Goal: Task Accomplishment & Management: Use online tool/utility

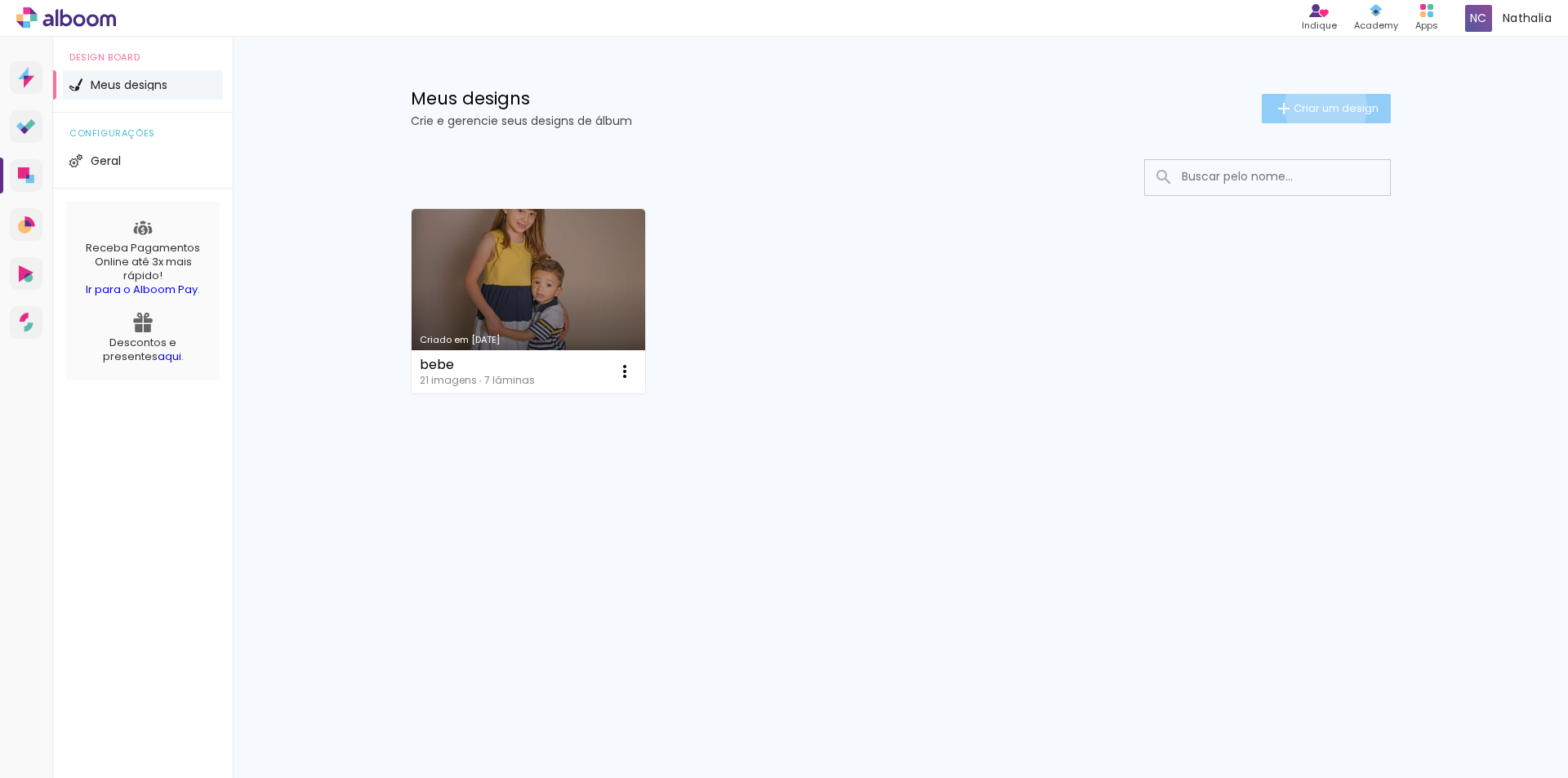
click at [1322, 107] on span "Criar um design" at bounding box center [1335, 108] width 85 height 10
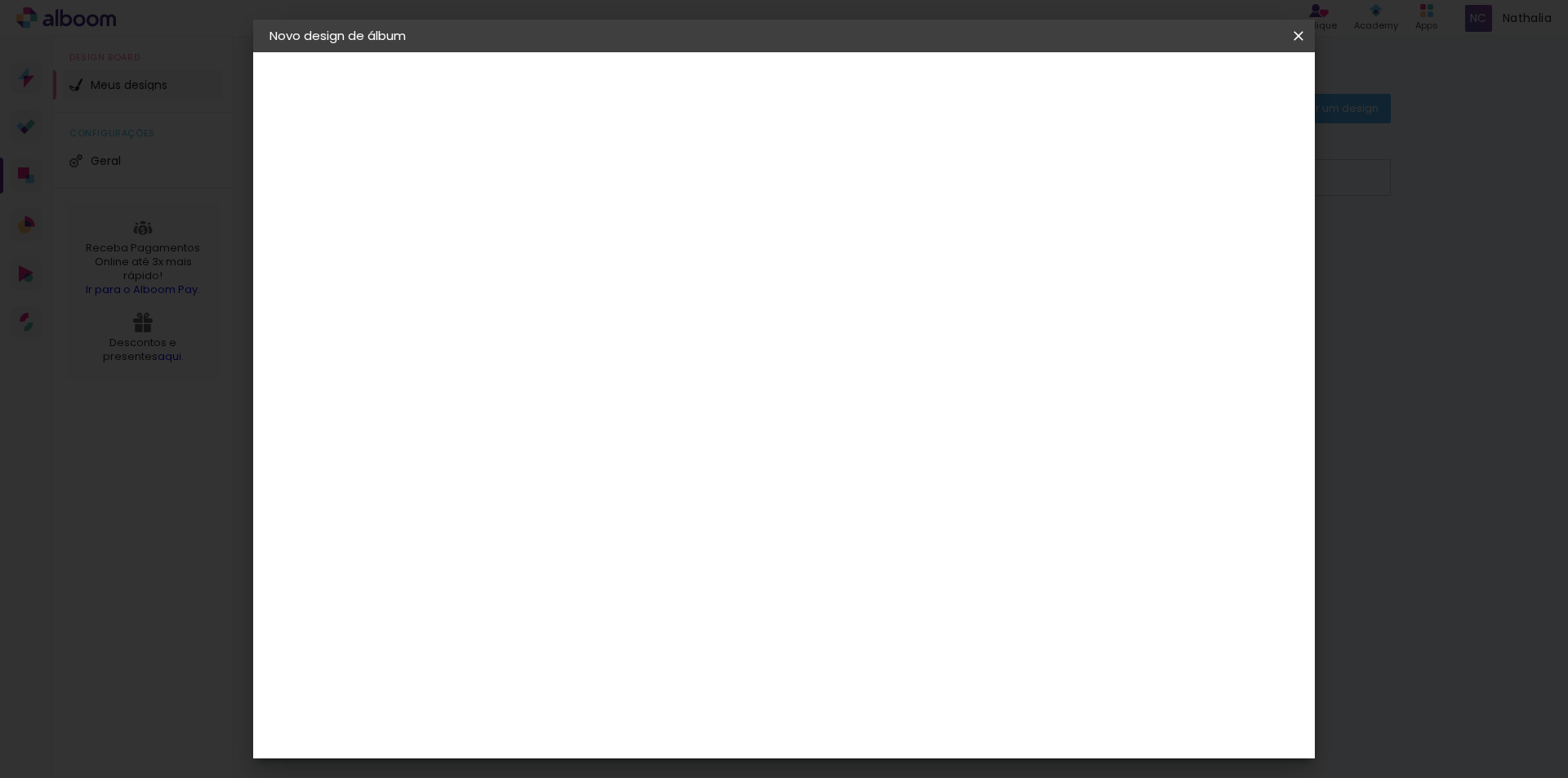
click at [537, 215] on input at bounding box center [537, 219] width 0 height 25
type input "albm"
type paper-input "albm"
click at [0, 0] on slot "Avançar" at bounding box center [0, 0] width 0 height 0
click at [843, 250] on paper-item "Tamanho Livre" at bounding box center [764, 248] width 157 height 36
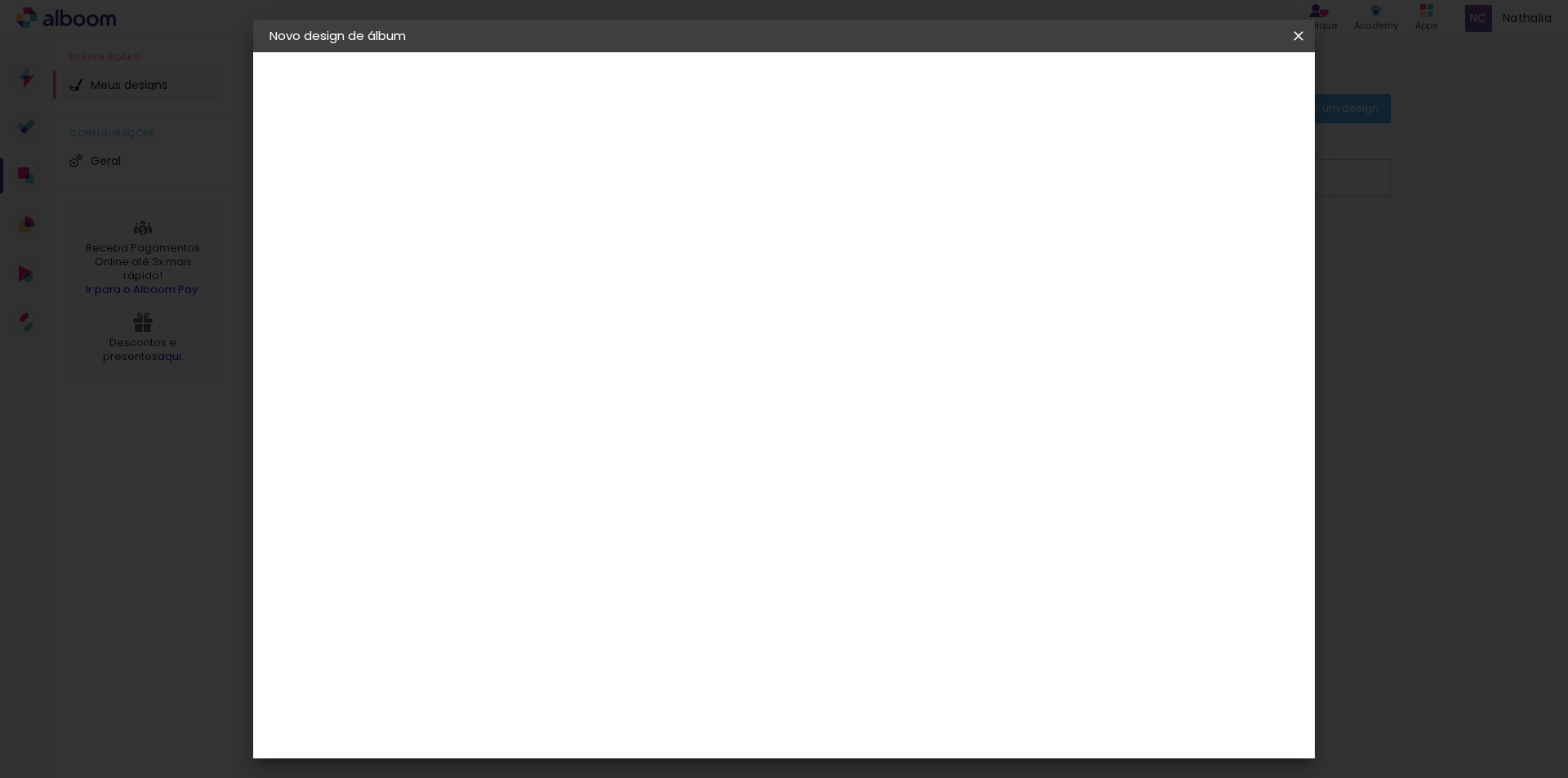
click at [0, 0] on slot "Avançar" at bounding box center [0, 0] width 0 height 0
drag, startPoint x: 487, startPoint y: 463, endPoint x: 513, endPoint y: 466, distance: 26.2
click at [513, 466] on div "30" at bounding box center [495, 464] width 62 height 24
type input "20,29"
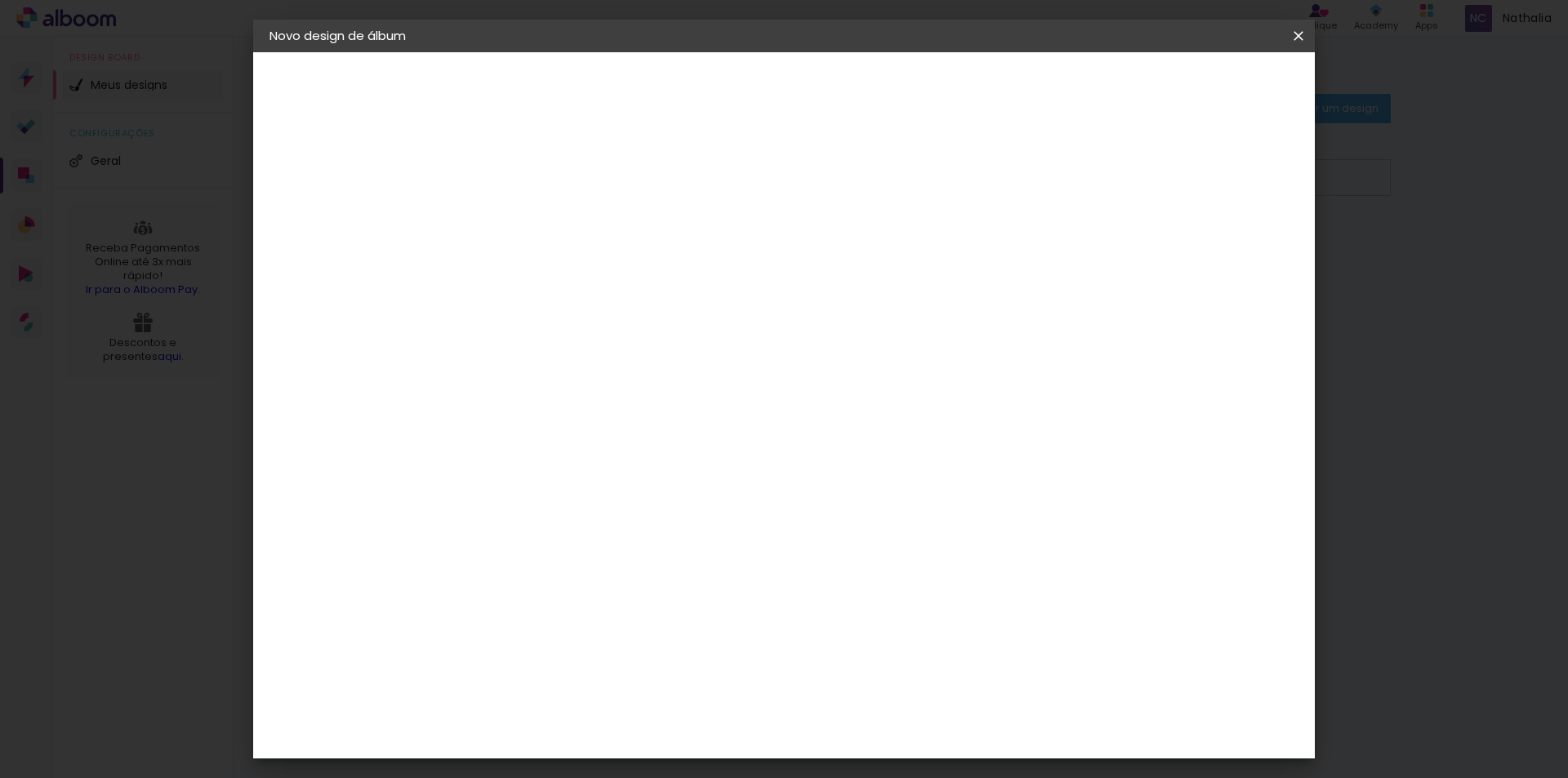
type paper-input "20,29"
drag, startPoint x: 868, startPoint y: 573, endPoint x: 900, endPoint y: 578, distance: 32.4
click at [900, 578] on div "60" at bounding box center [884, 577] width 62 height 24
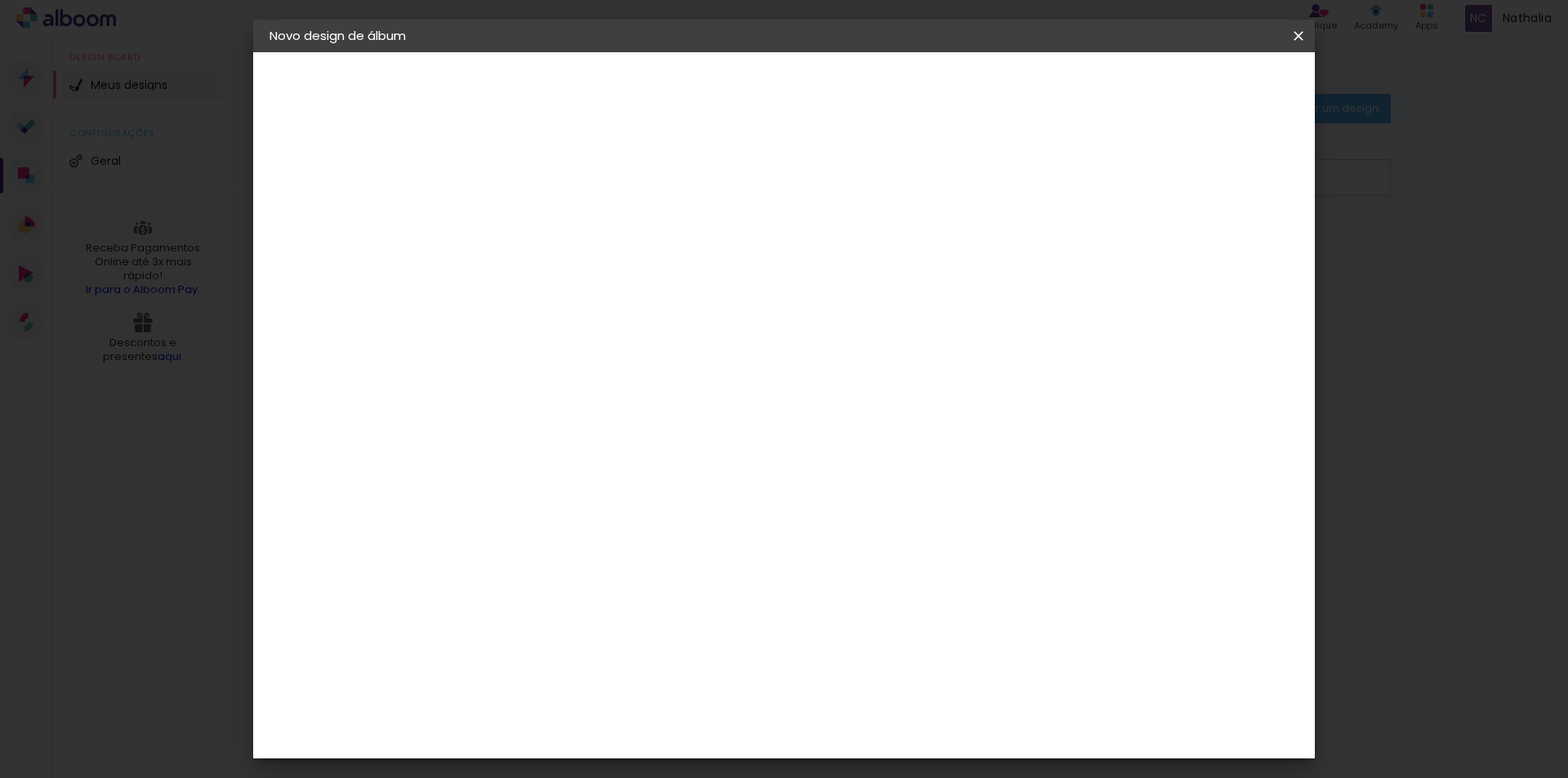
type input "40,6"
type paper-input "40,6"
click at [814, 148] on div "20.3 cm cm cm mm A maioria das encadernadoras sugere 5mm de sangria." at bounding box center [851, 147] width 771 height 130
click at [1116, 188] on div at bounding box center [1108, 188] width 15 height 15
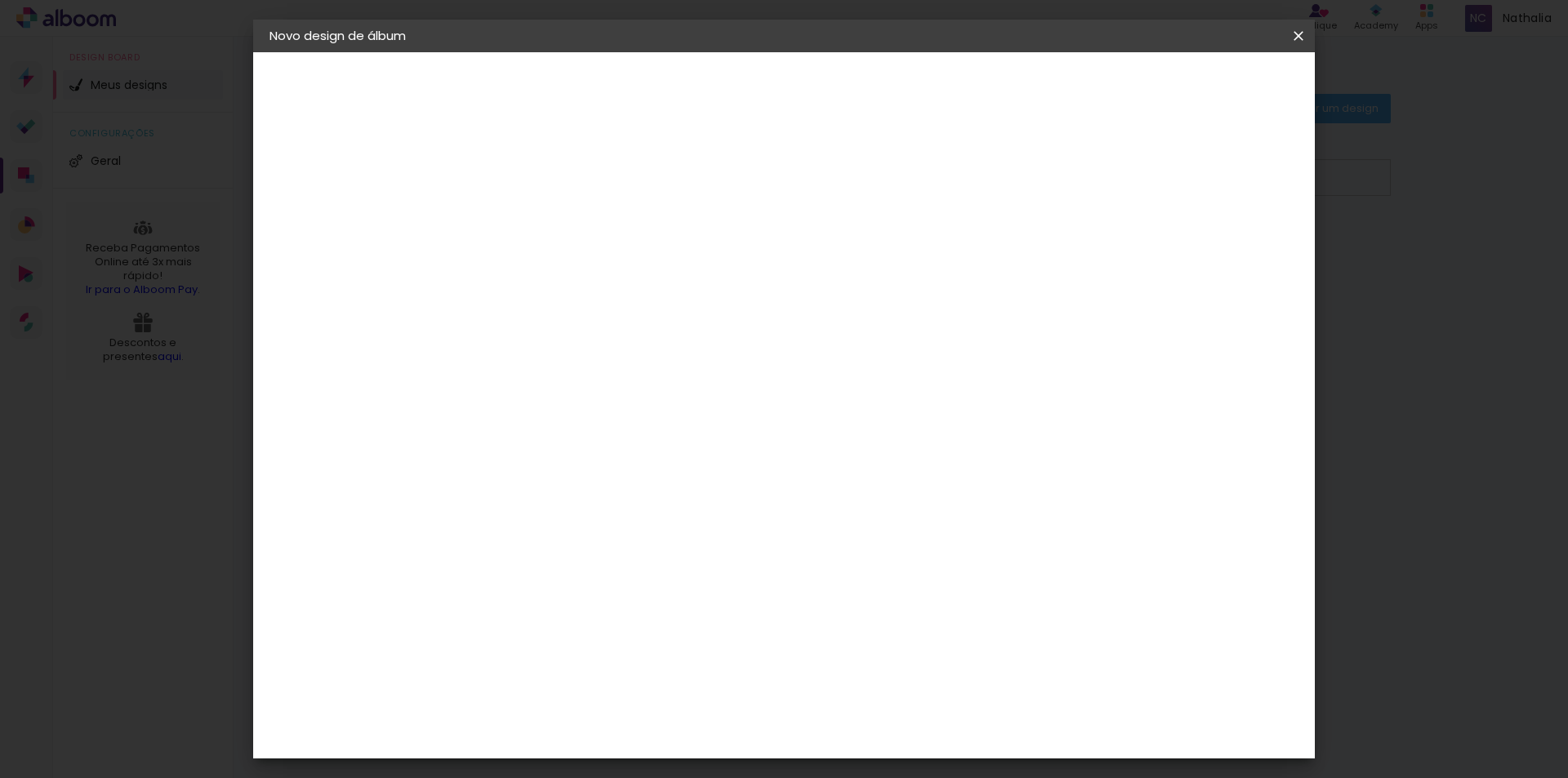
type paper-checkbox "on"
click at [1116, 188] on div at bounding box center [1108, 188] width 15 height 15
click at [1196, 92] on span "Iniciar design" at bounding box center [1159, 86] width 74 height 11
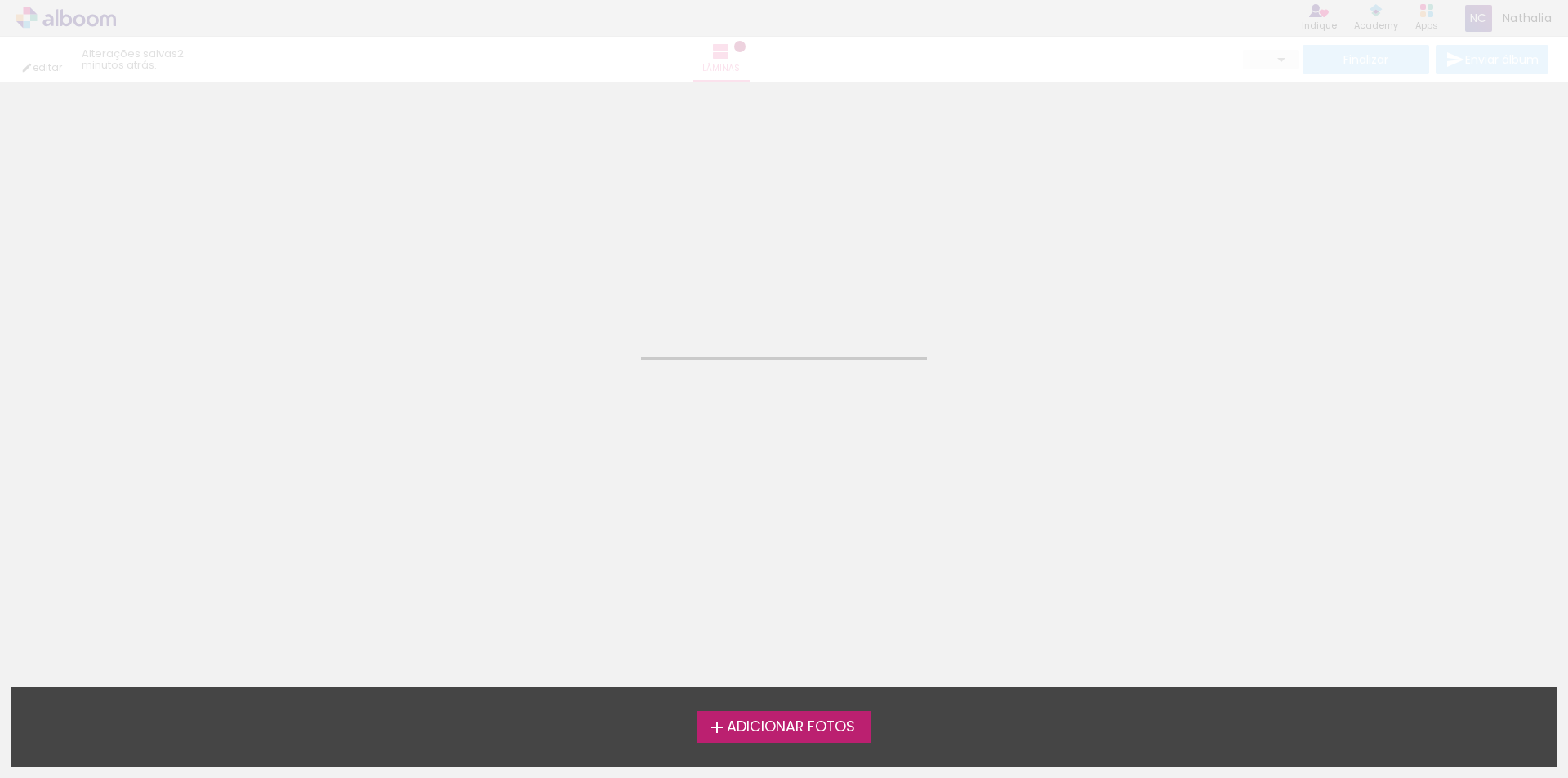
click at [836, 732] on span "Adicionar Fotos" at bounding box center [790, 728] width 129 height 15
click at [0, 0] on input "file" at bounding box center [0, 0] width 0 height 0
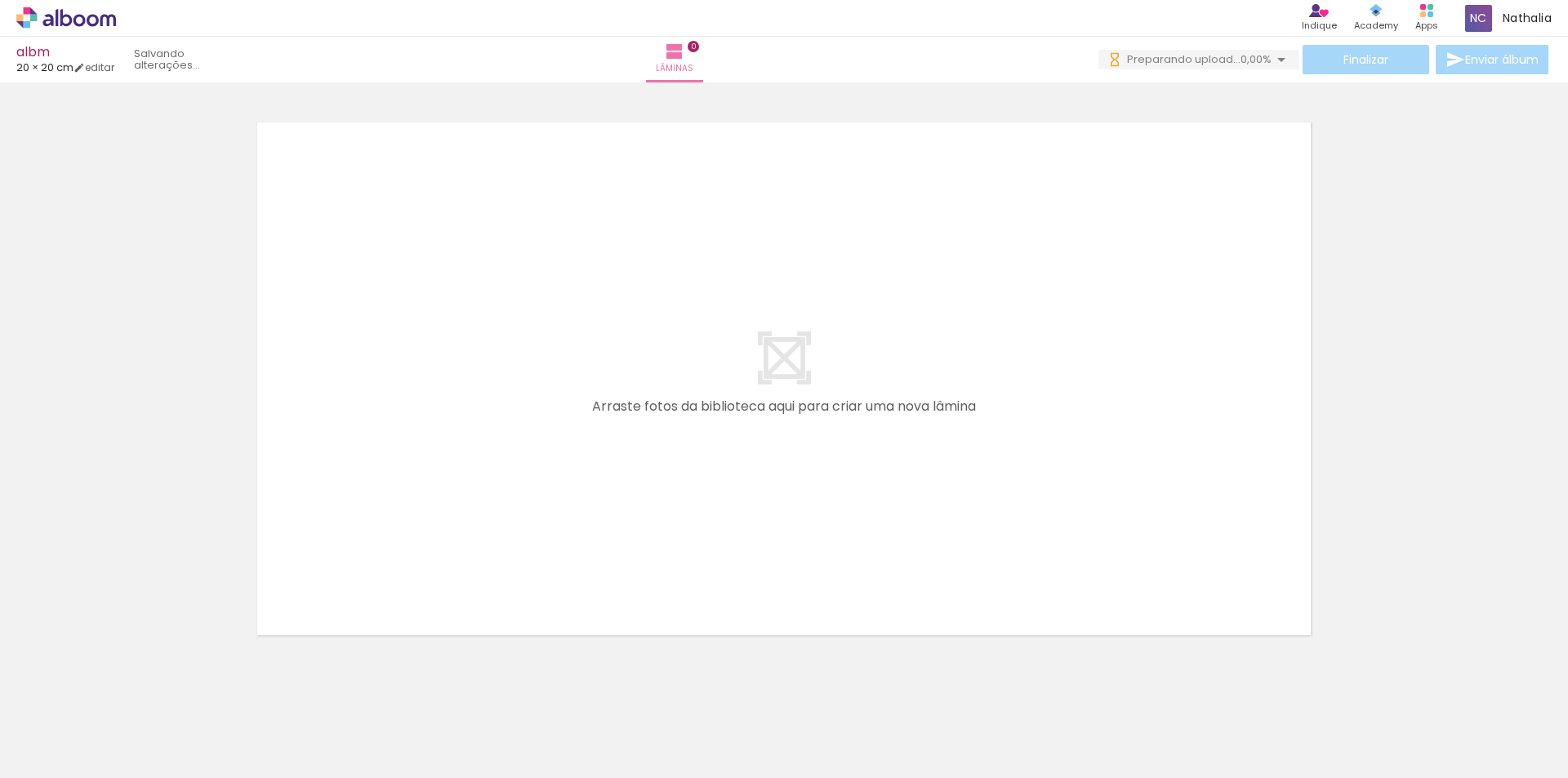
click at [165, 728] on div at bounding box center [163, 722] width 81 height 53
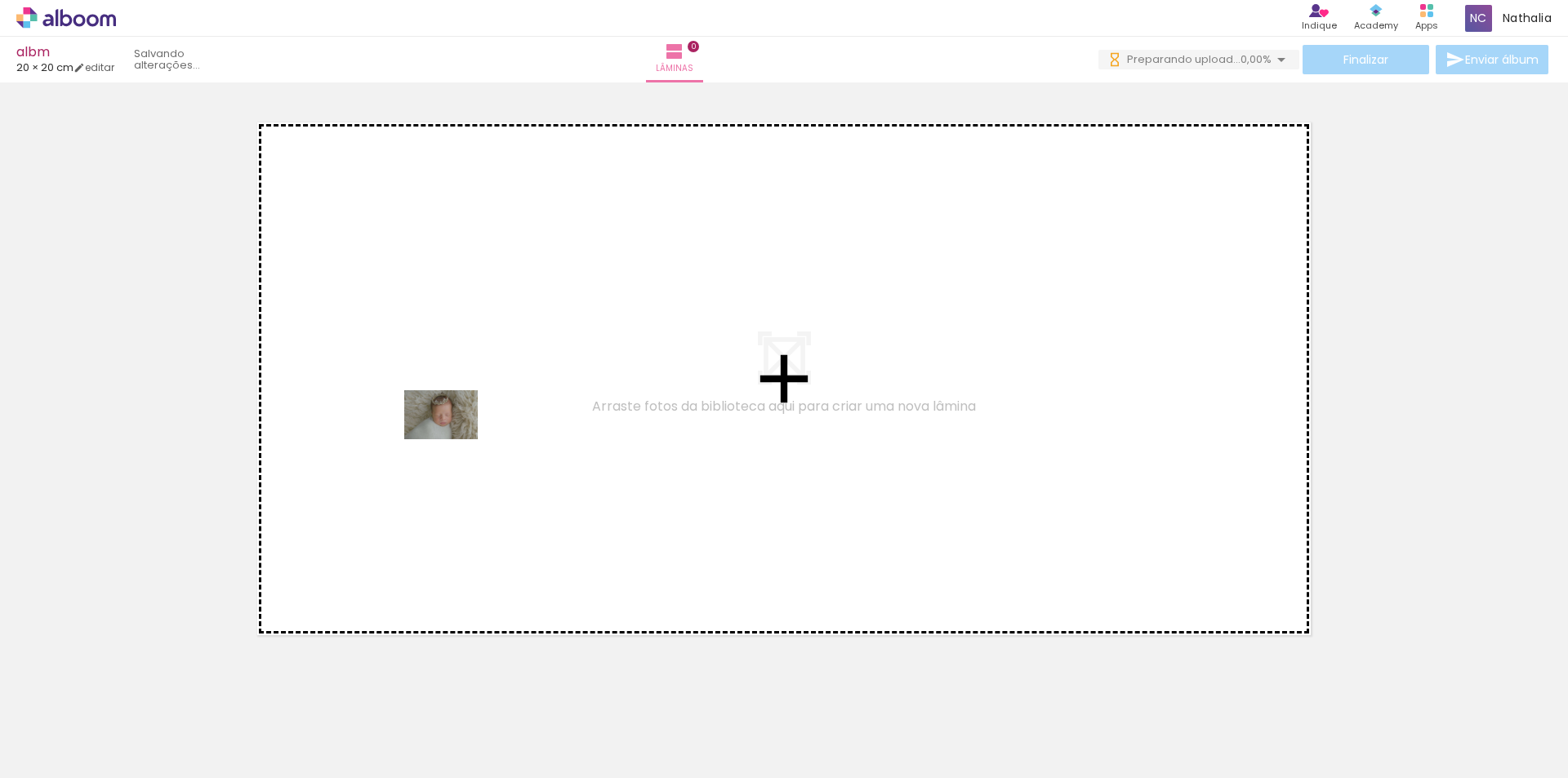
drag, startPoint x: 217, startPoint y: 670, endPoint x: 453, endPoint y: 439, distance: 330.2
click at [453, 439] on quentale-workspace at bounding box center [784, 389] width 1568 height 778
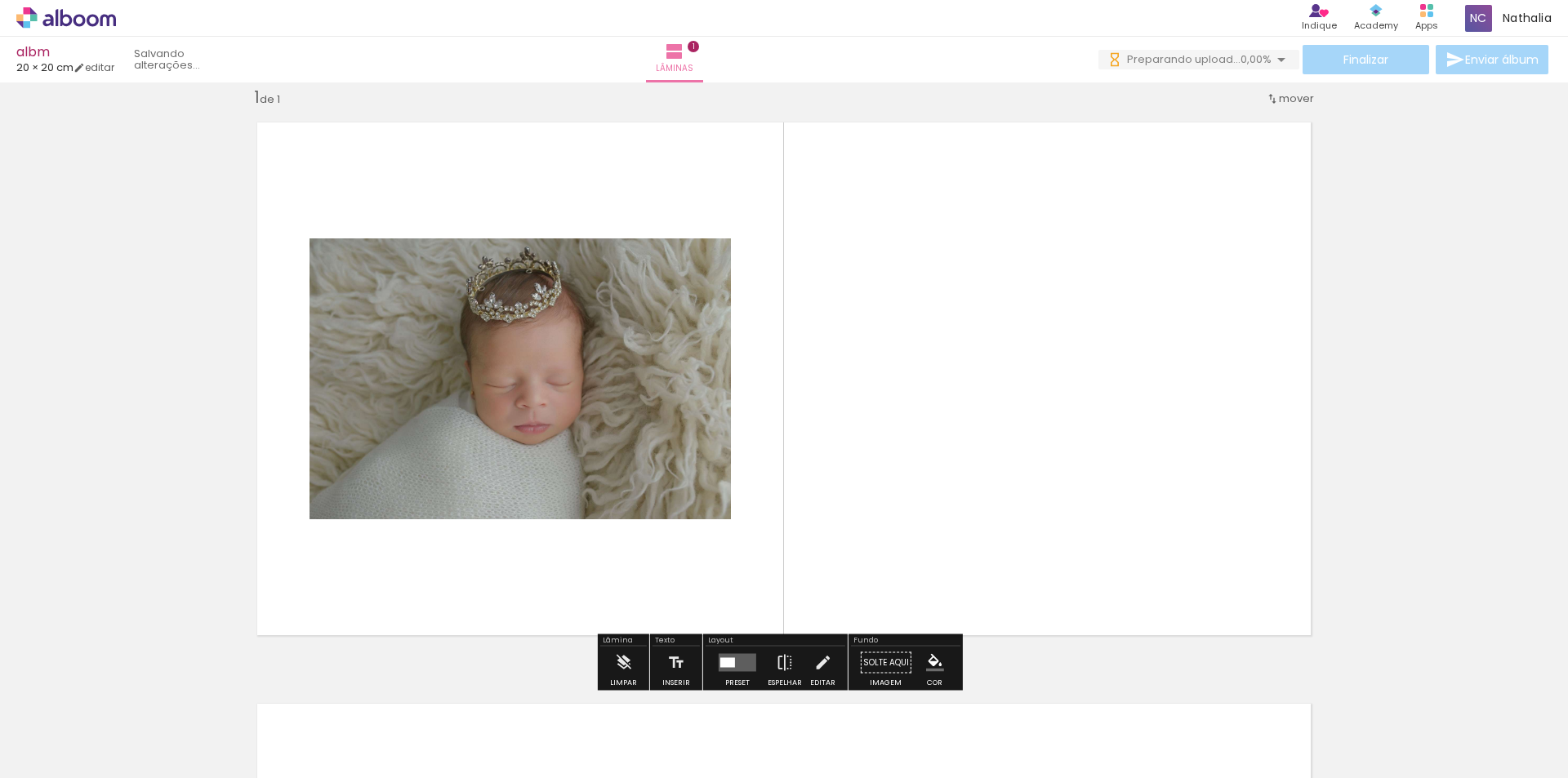
click at [728, 664] on div at bounding box center [728, 663] width 15 height 9
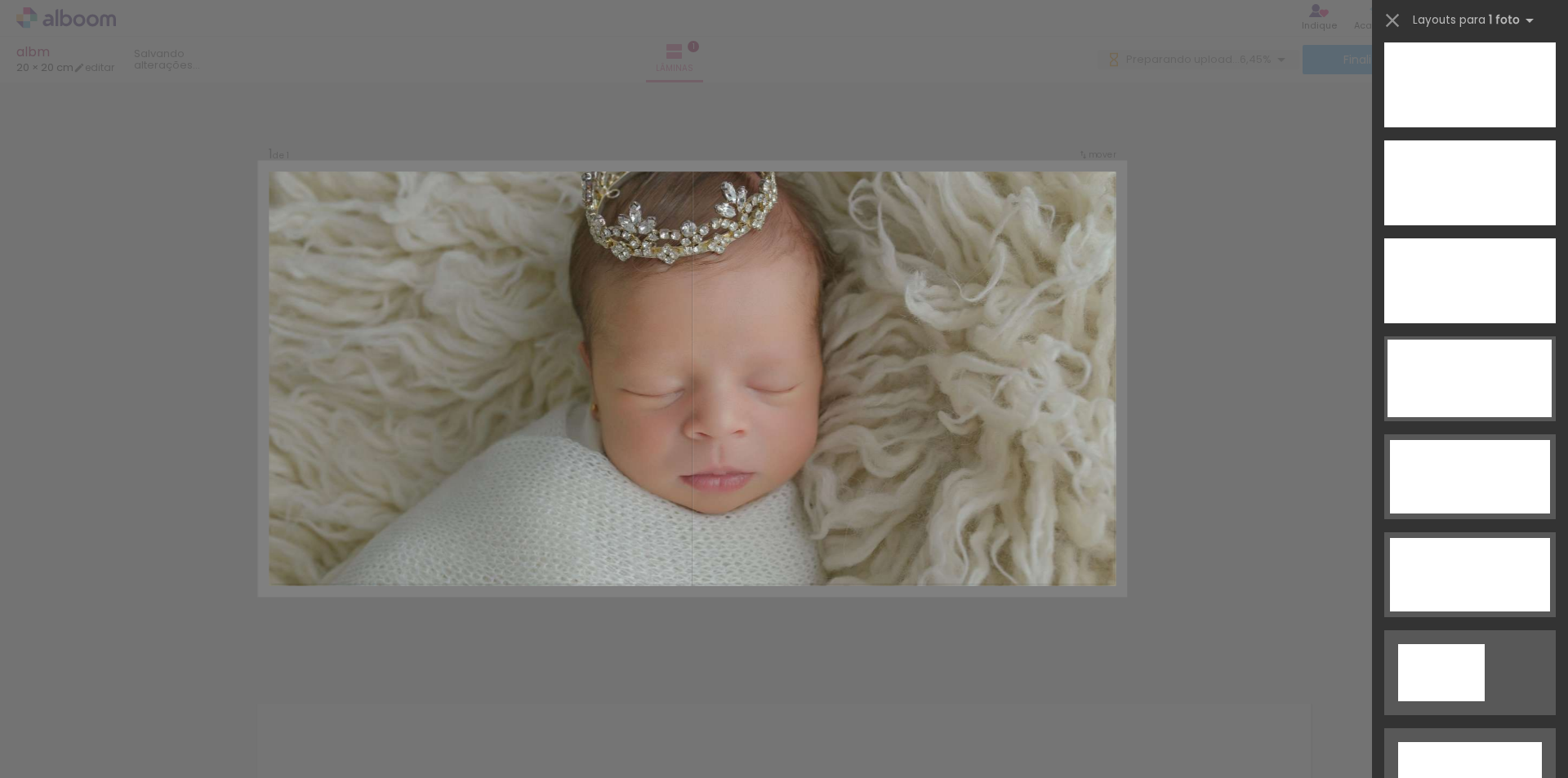
scroll to position [4818, 0]
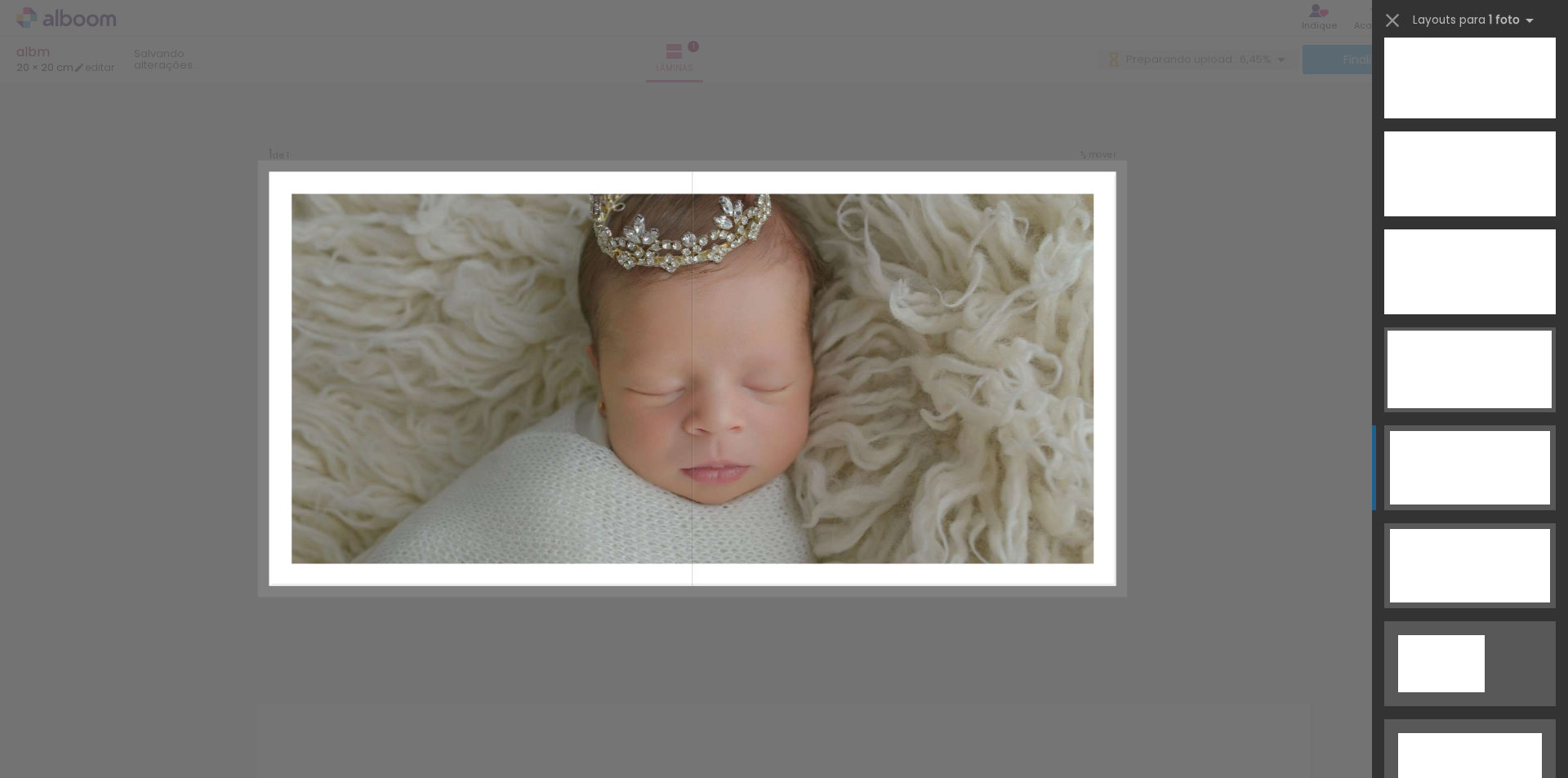
click at [1442, 635] on div at bounding box center [1441, 664] width 86 height 57
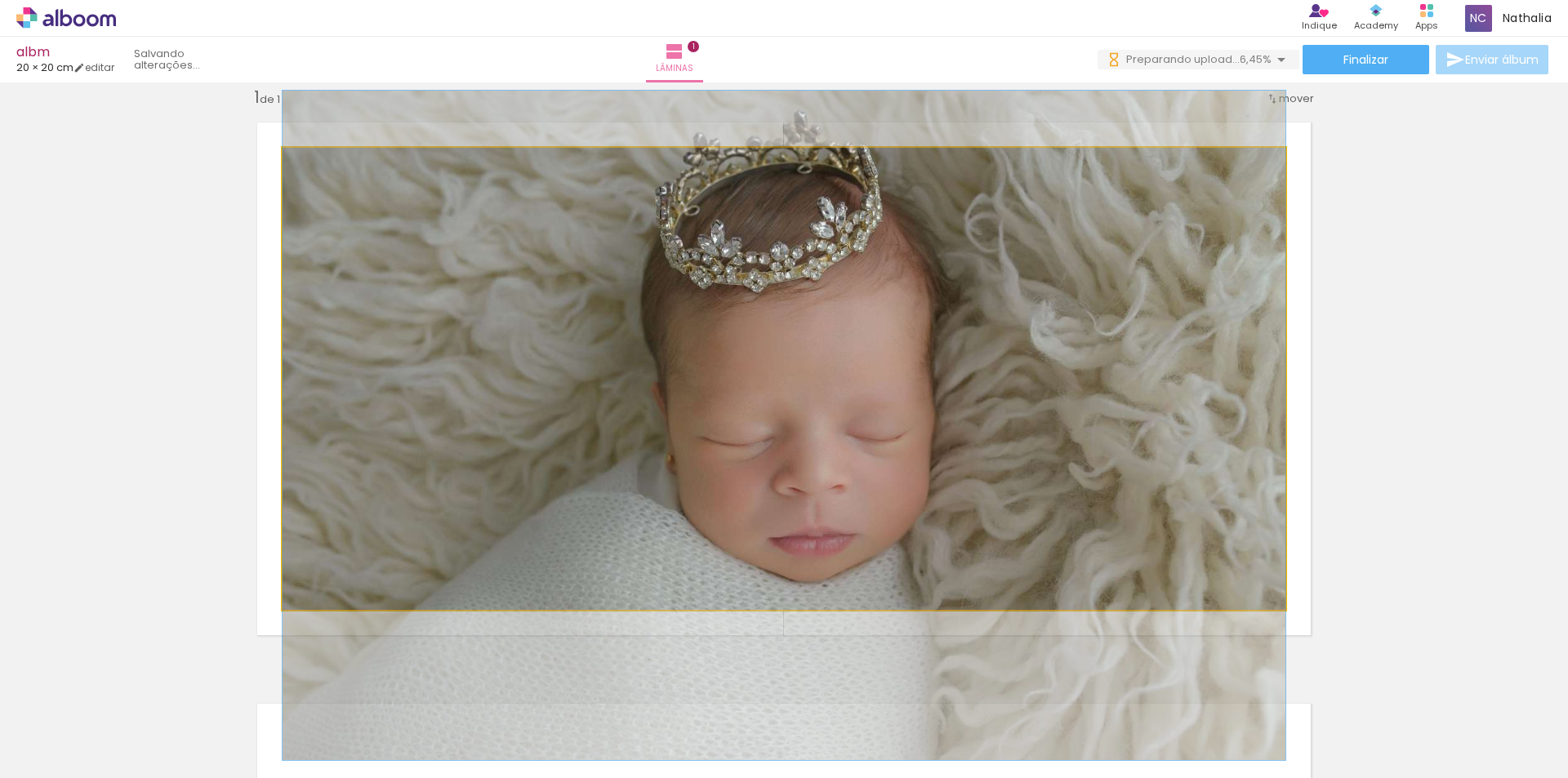
drag, startPoint x: 1054, startPoint y: 473, endPoint x: 1093, endPoint y: 519, distance: 60.3
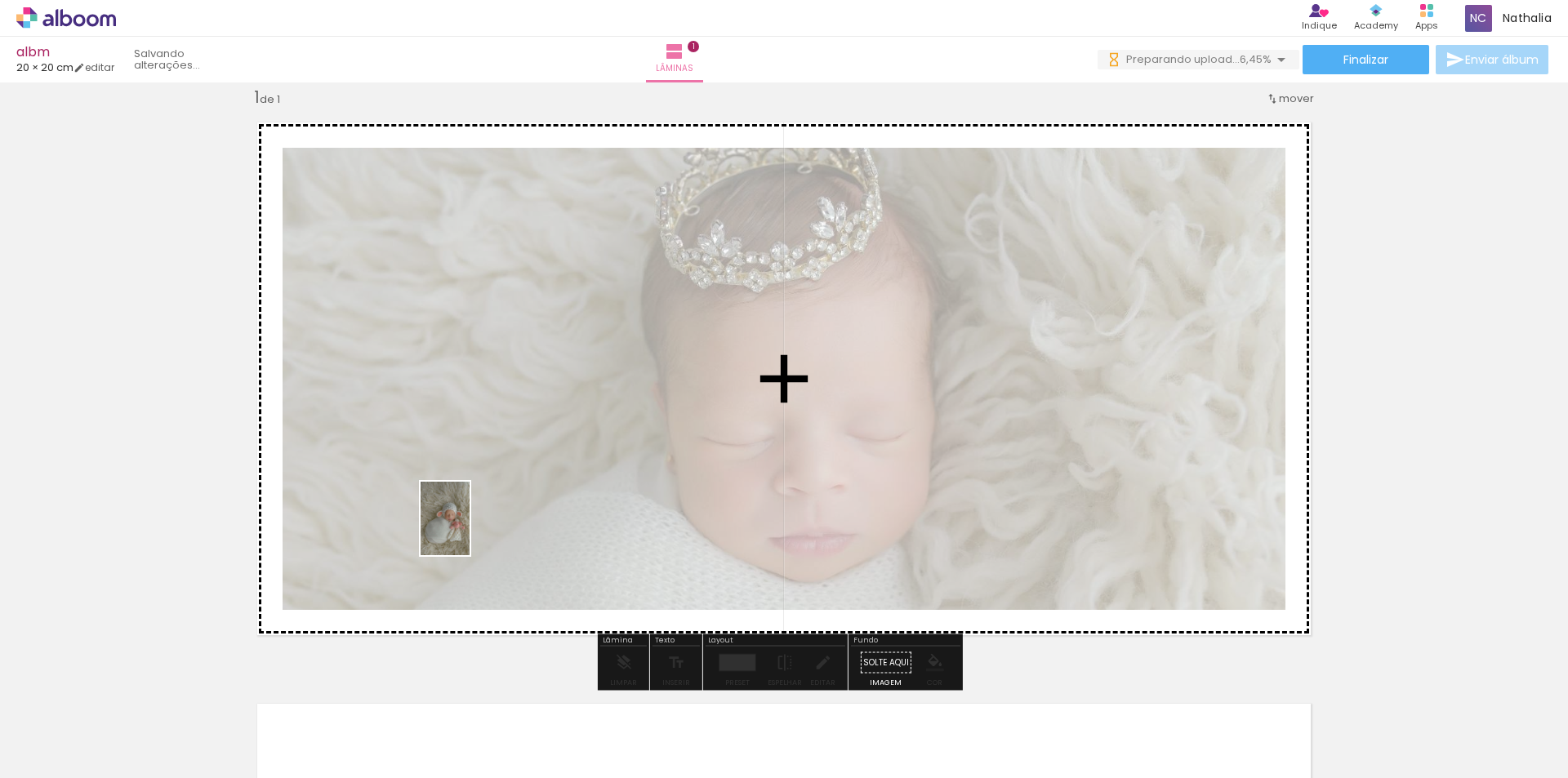
drag, startPoint x: 268, startPoint y: 731, endPoint x: 495, endPoint y: 498, distance: 325.3
click at [495, 498] on quentale-workspace at bounding box center [784, 389] width 1568 height 778
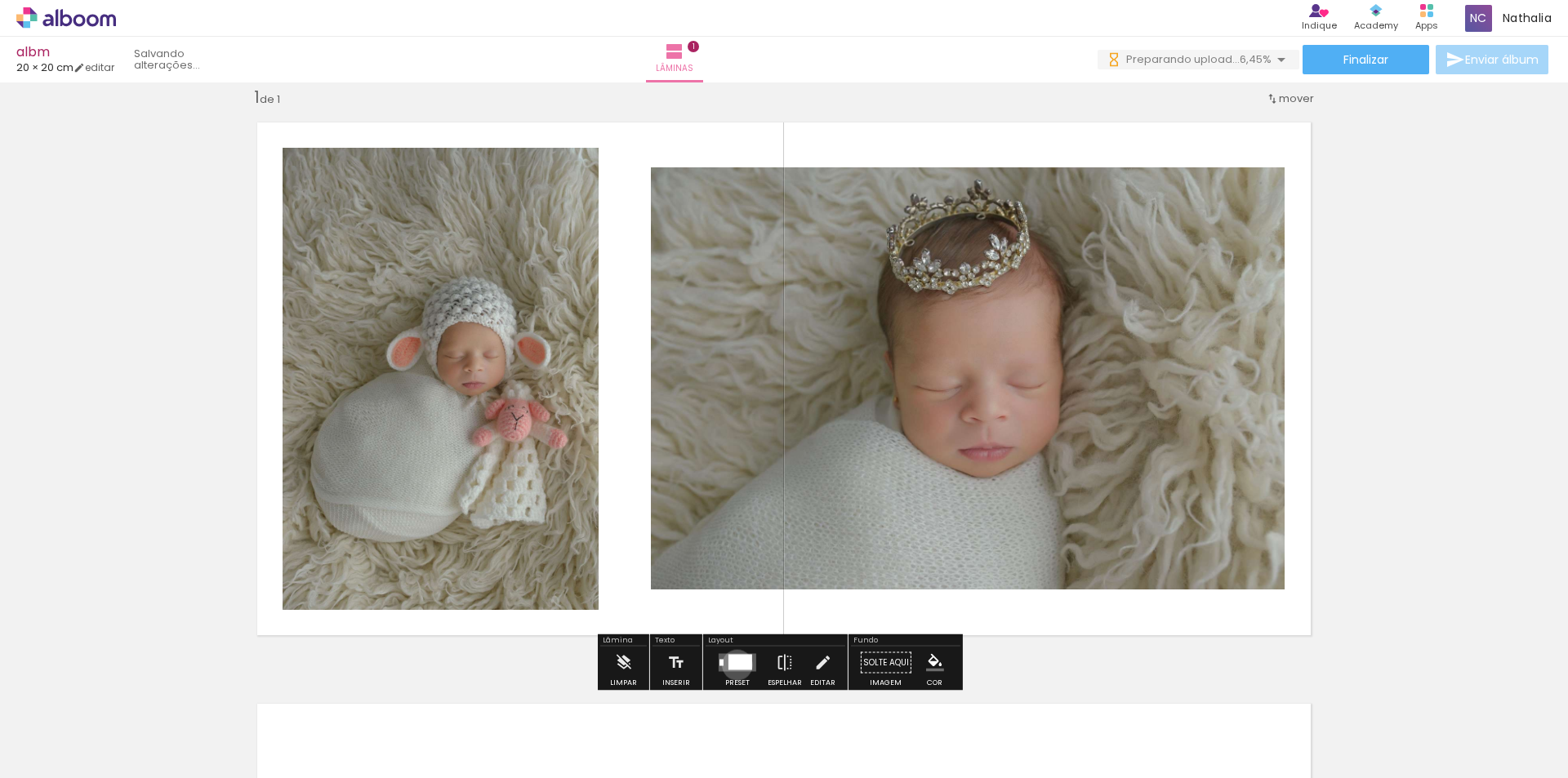
click at [733, 664] on div at bounding box center [739, 663] width 23 height 16
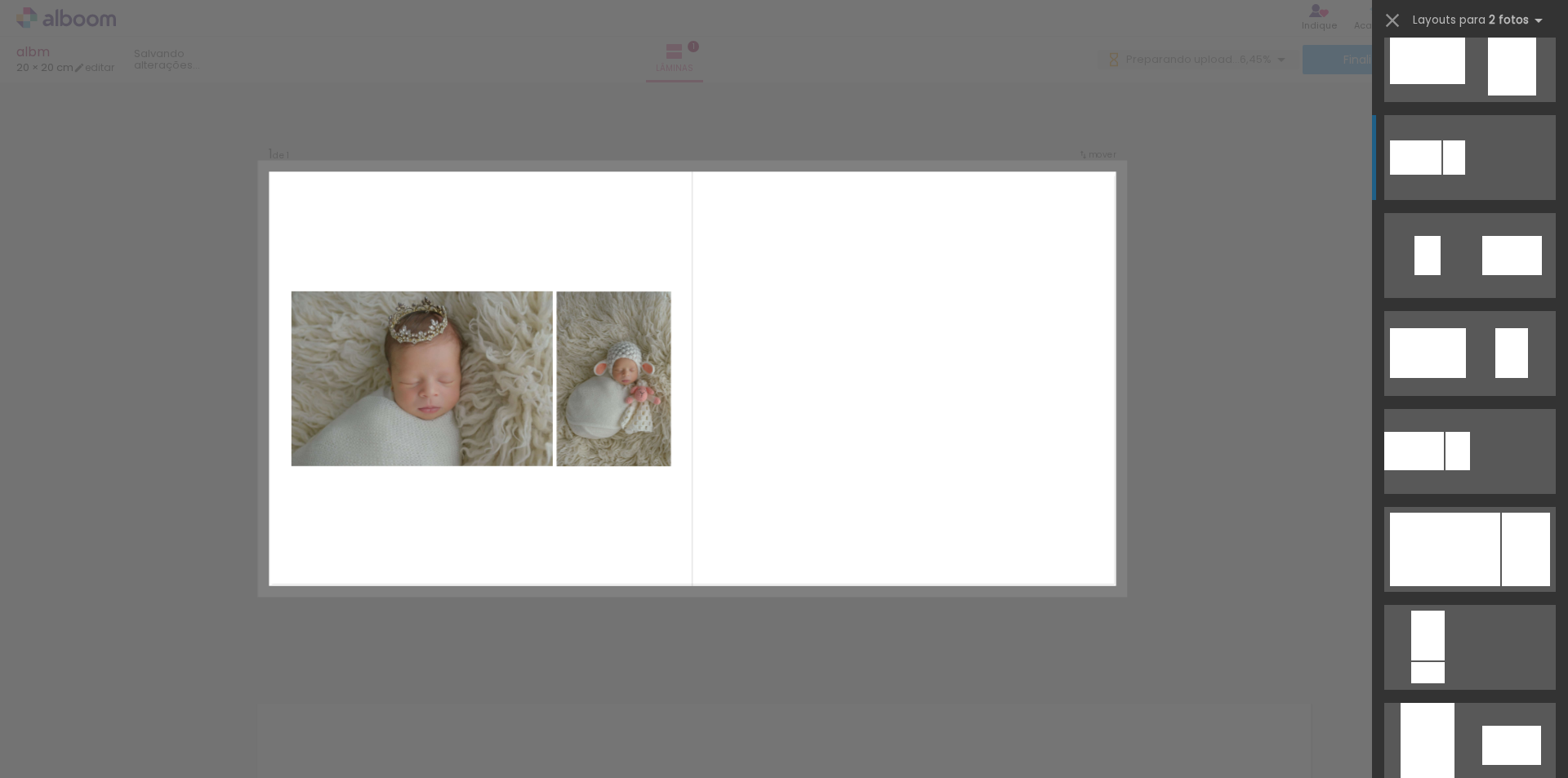
scroll to position [572, 0]
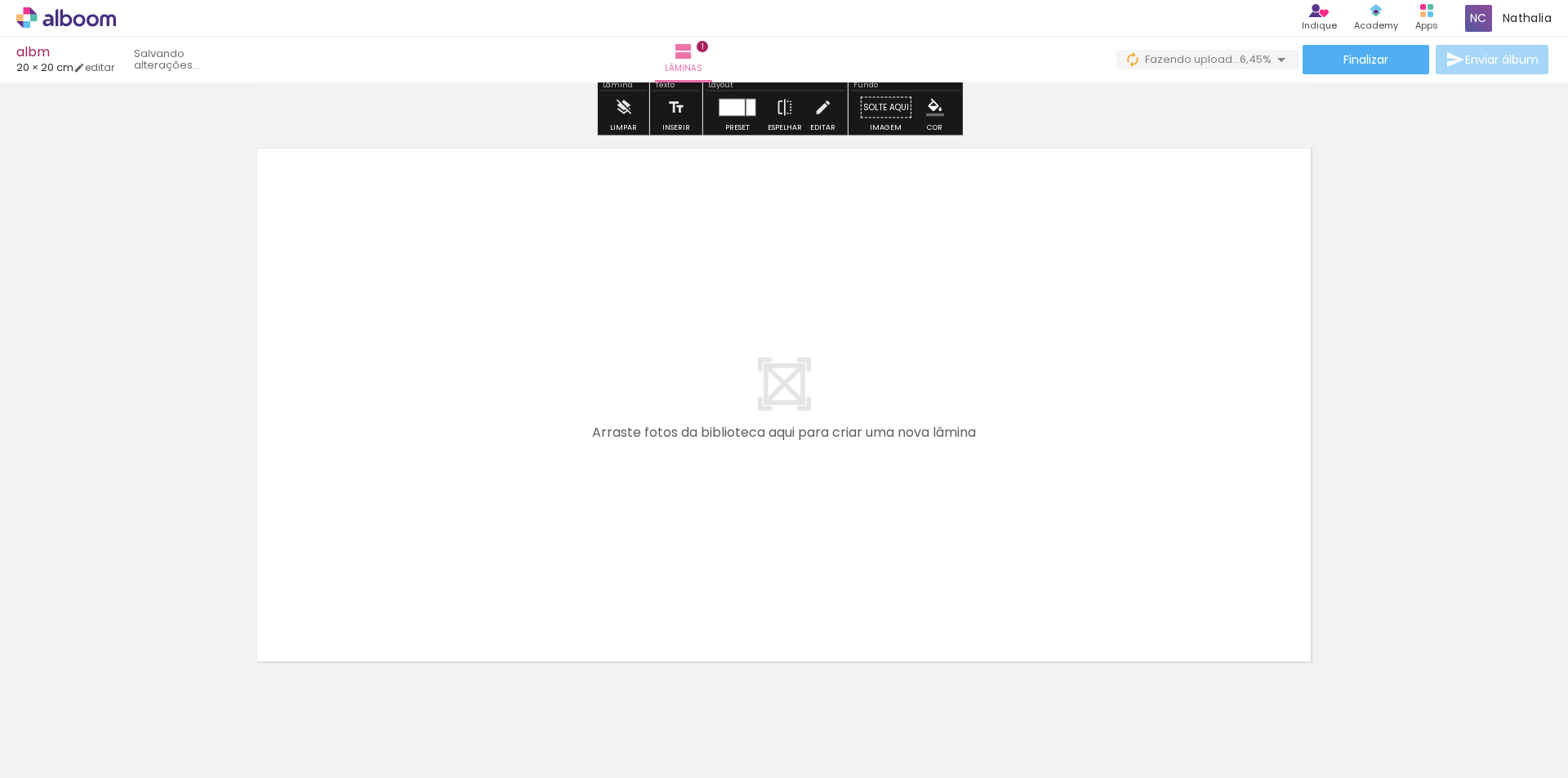
scroll to position [593, 0]
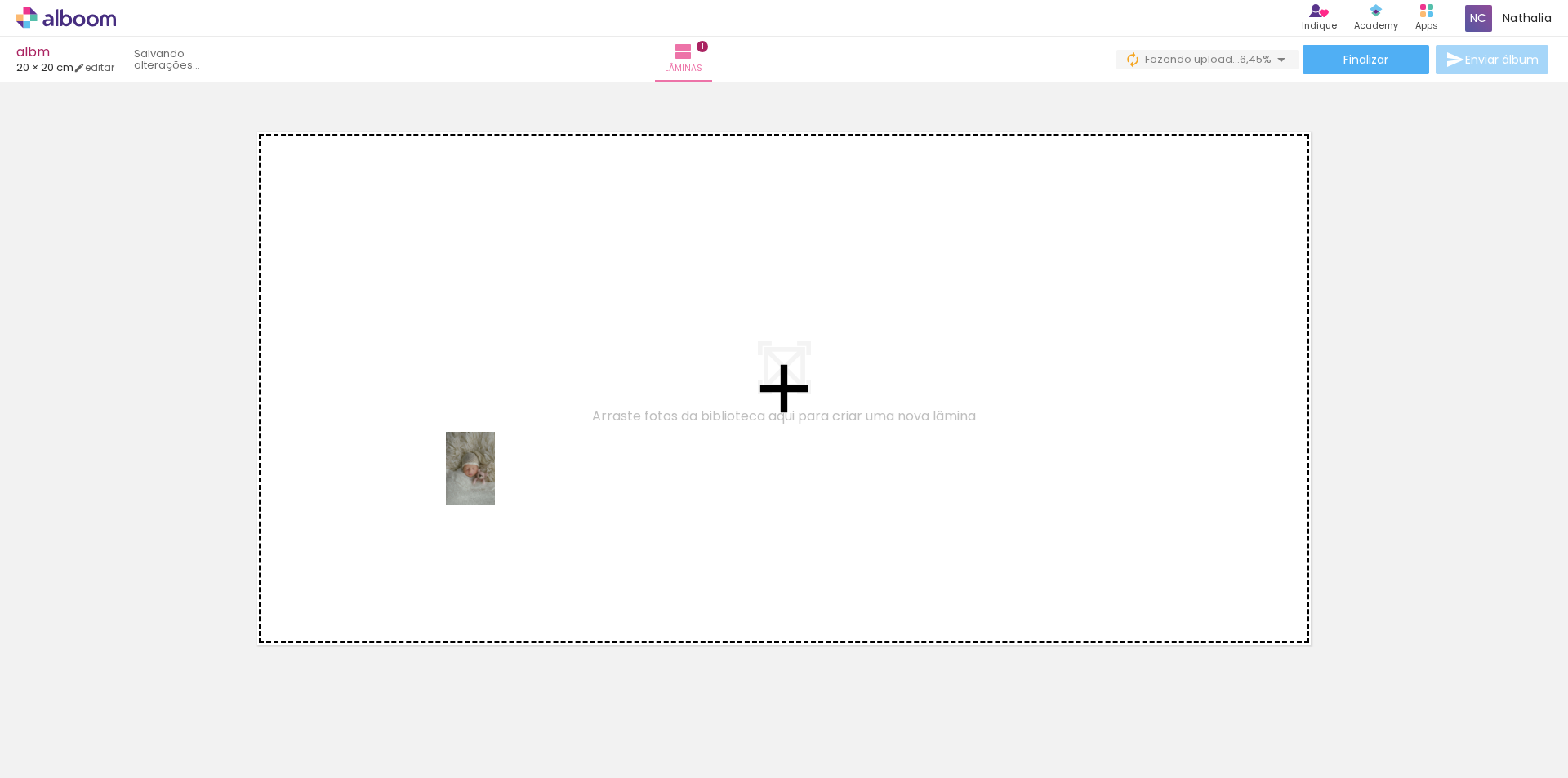
drag, startPoint x: 394, startPoint y: 646, endPoint x: 495, endPoint y: 481, distance: 193.5
click at [495, 481] on quentale-workspace at bounding box center [784, 389] width 1568 height 778
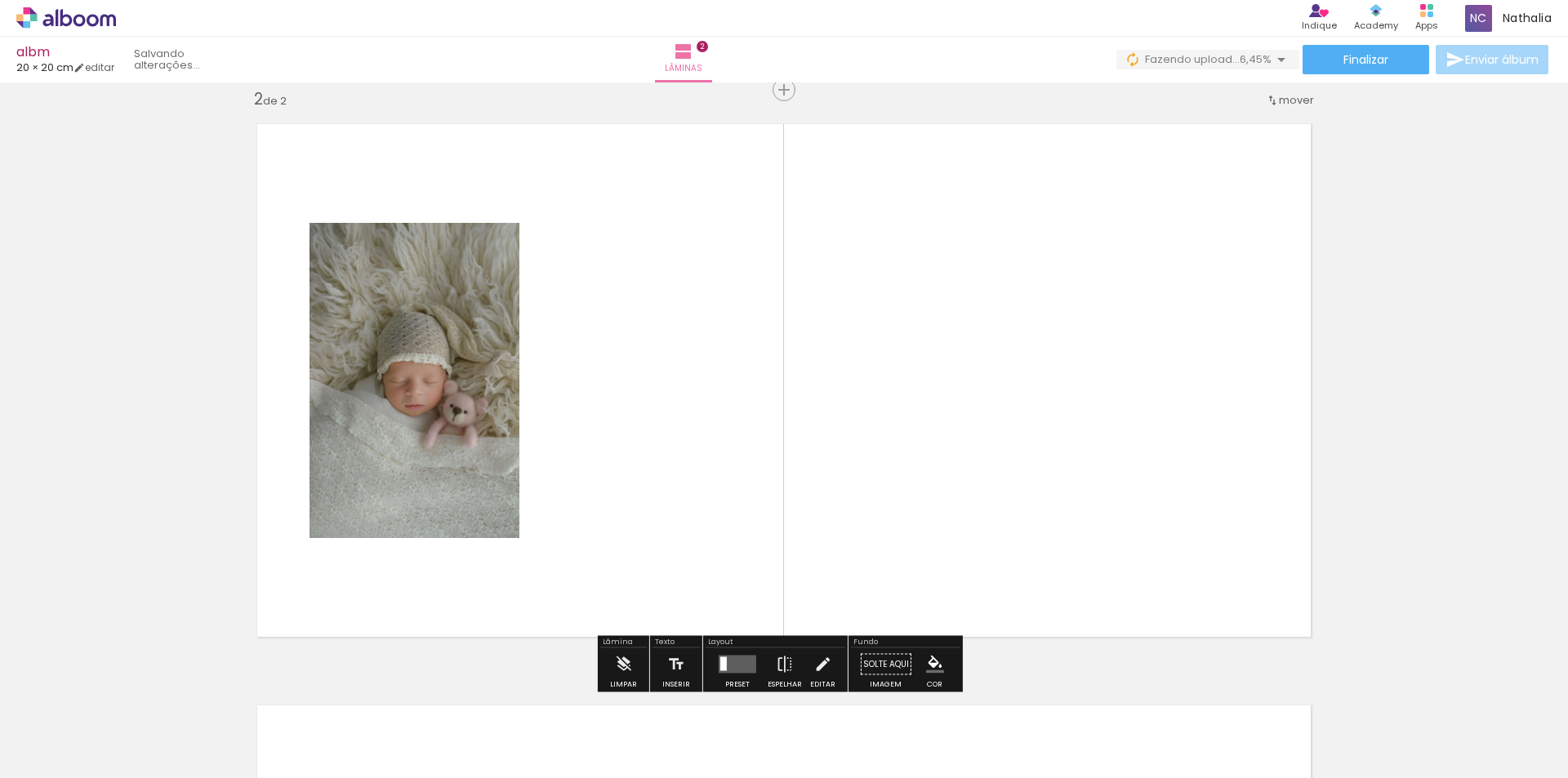
scroll to position [603, 0]
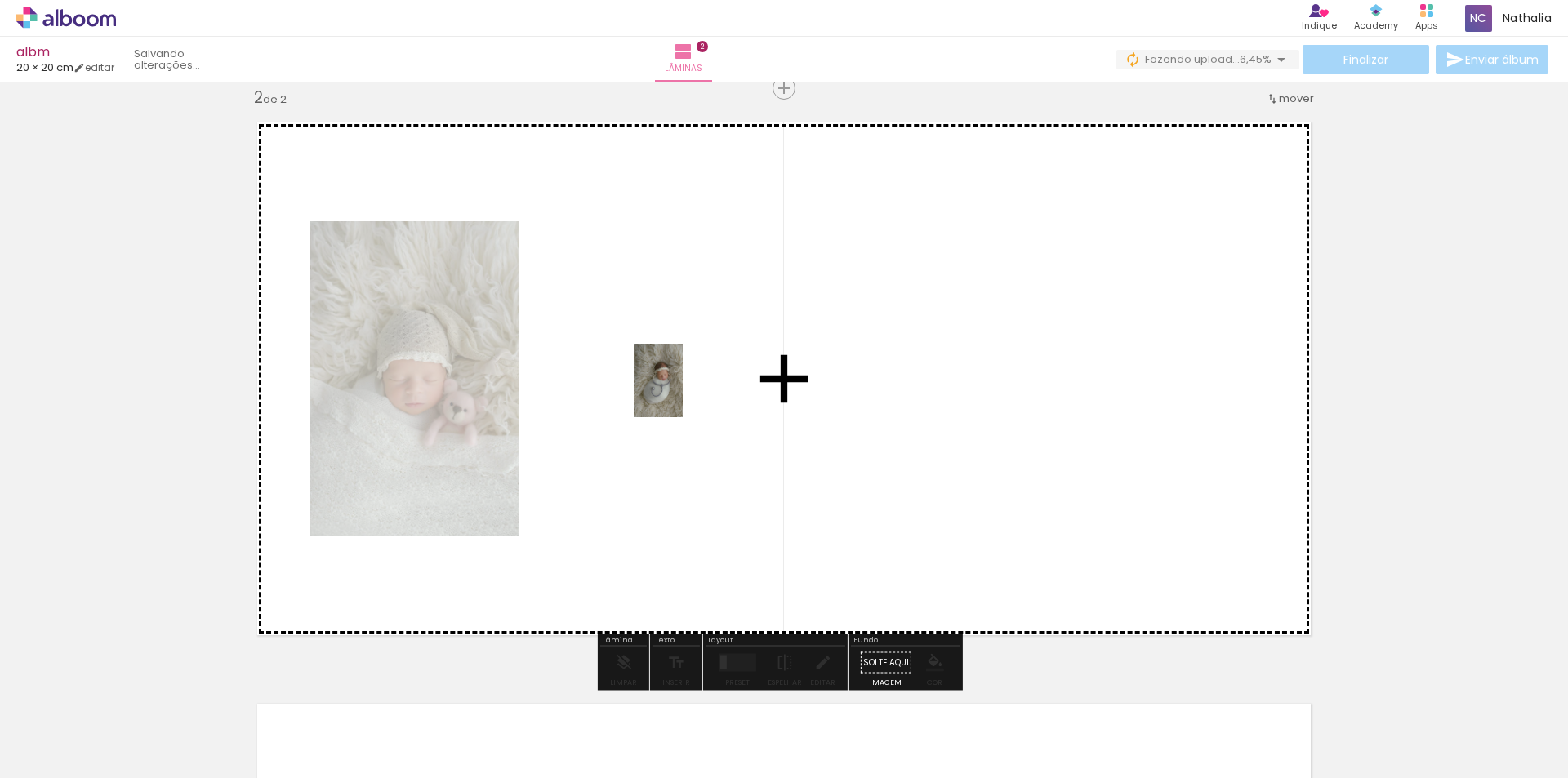
drag, startPoint x: 451, startPoint y: 718, endPoint x: 683, endPoint y: 393, distance: 399.3
click at [683, 393] on quentale-workspace at bounding box center [784, 389] width 1568 height 778
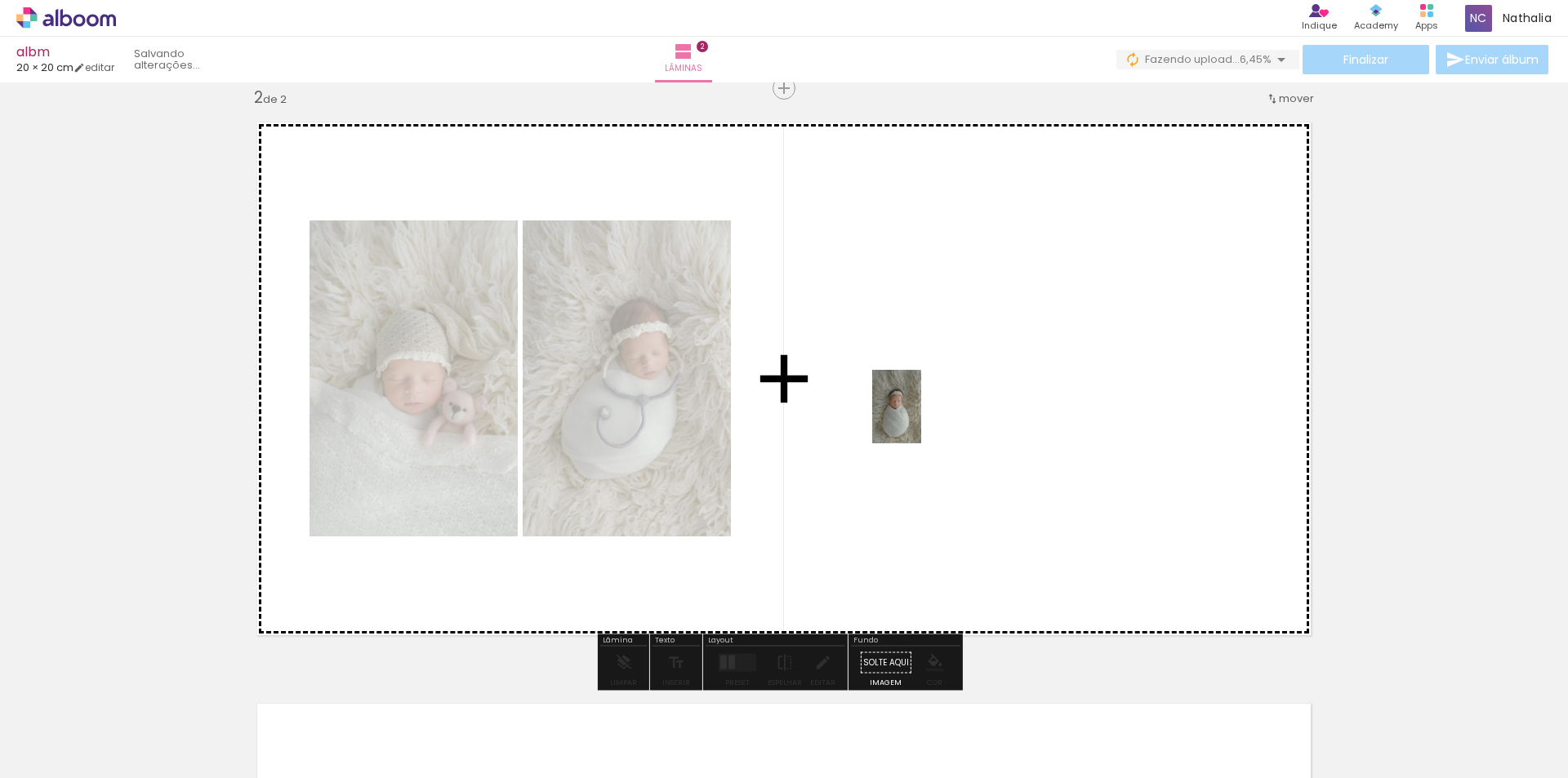
drag, startPoint x: 909, startPoint y: 732, endPoint x: 921, endPoint y: 412, distance: 320.2
click at [921, 412] on quentale-workspace at bounding box center [784, 389] width 1568 height 778
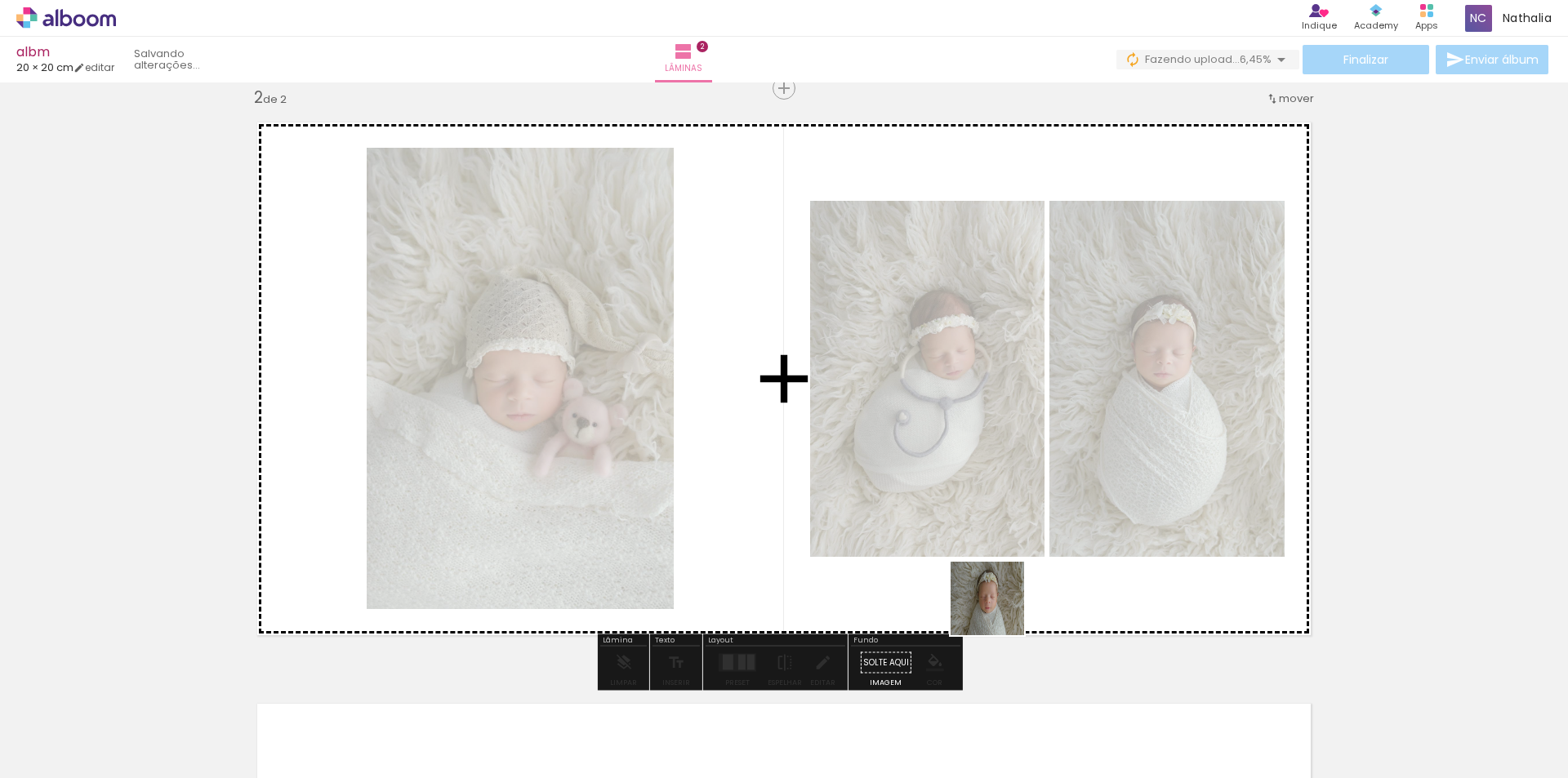
drag, startPoint x: 999, startPoint y: 740, endPoint x: 997, endPoint y: 442, distance: 298.0
click at [997, 442] on quentale-workspace at bounding box center [784, 389] width 1568 height 778
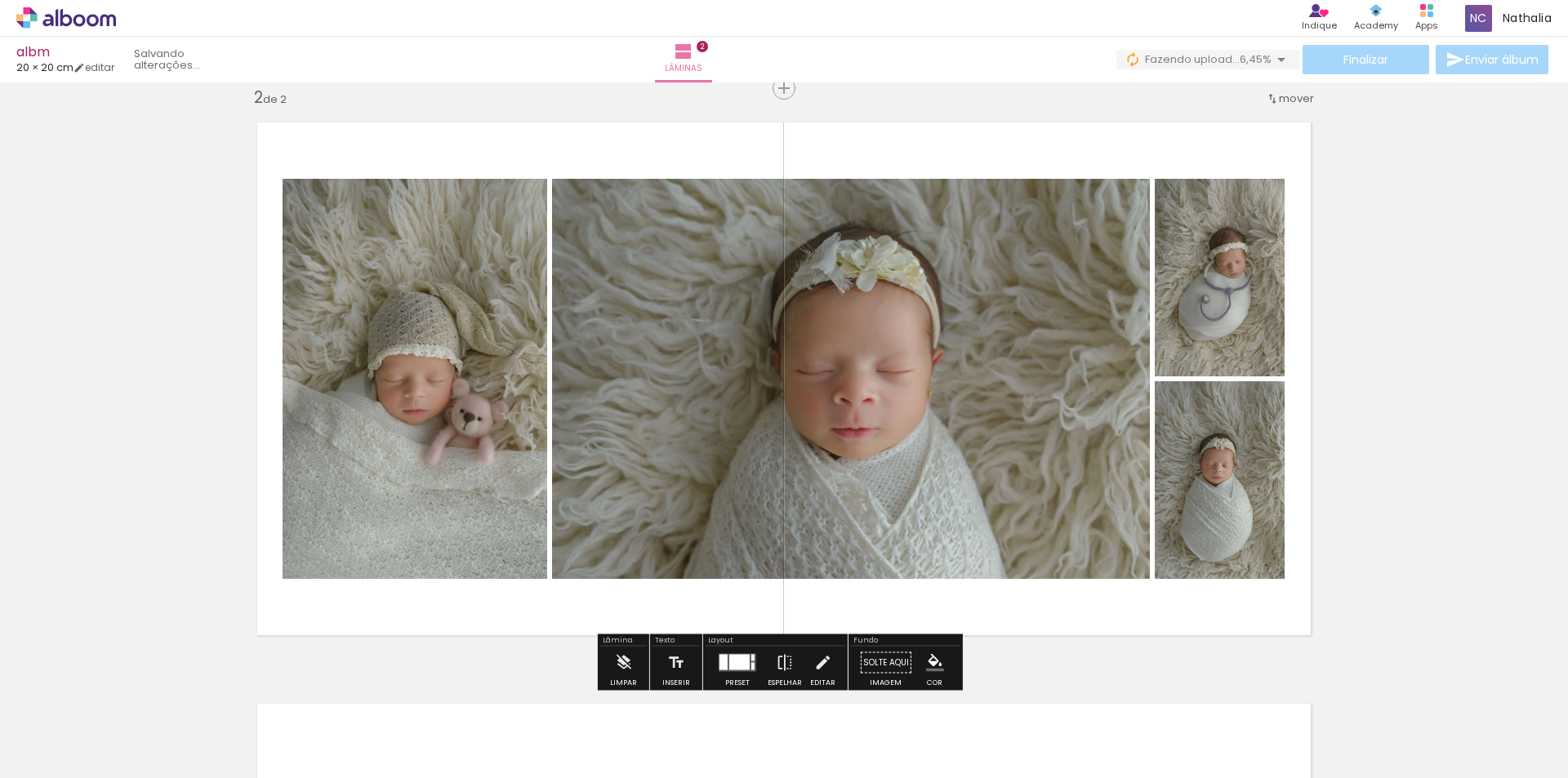
click at [730, 663] on div at bounding box center [739, 663] width 21 height 16
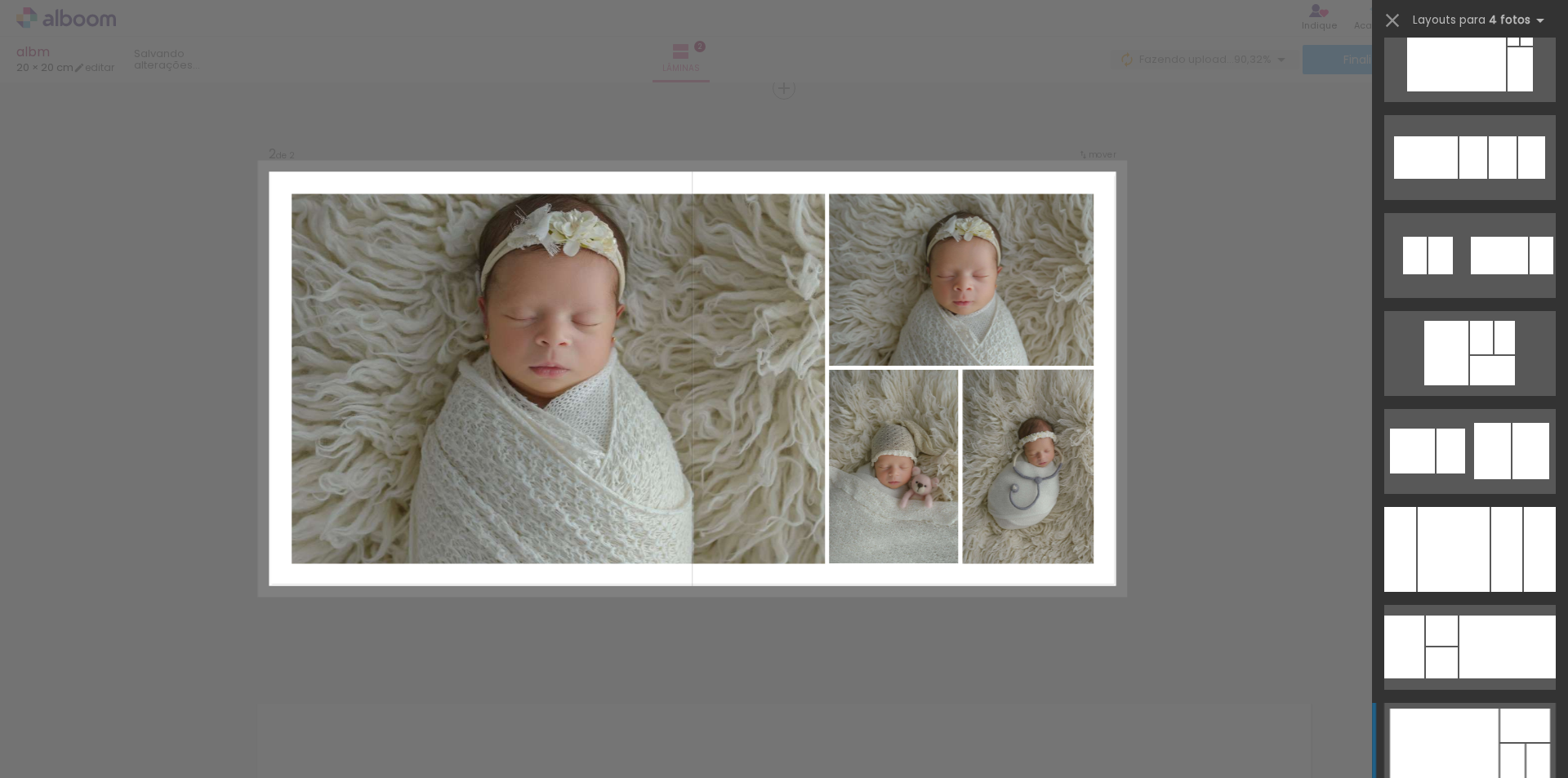
scroll to position [6289, 0]
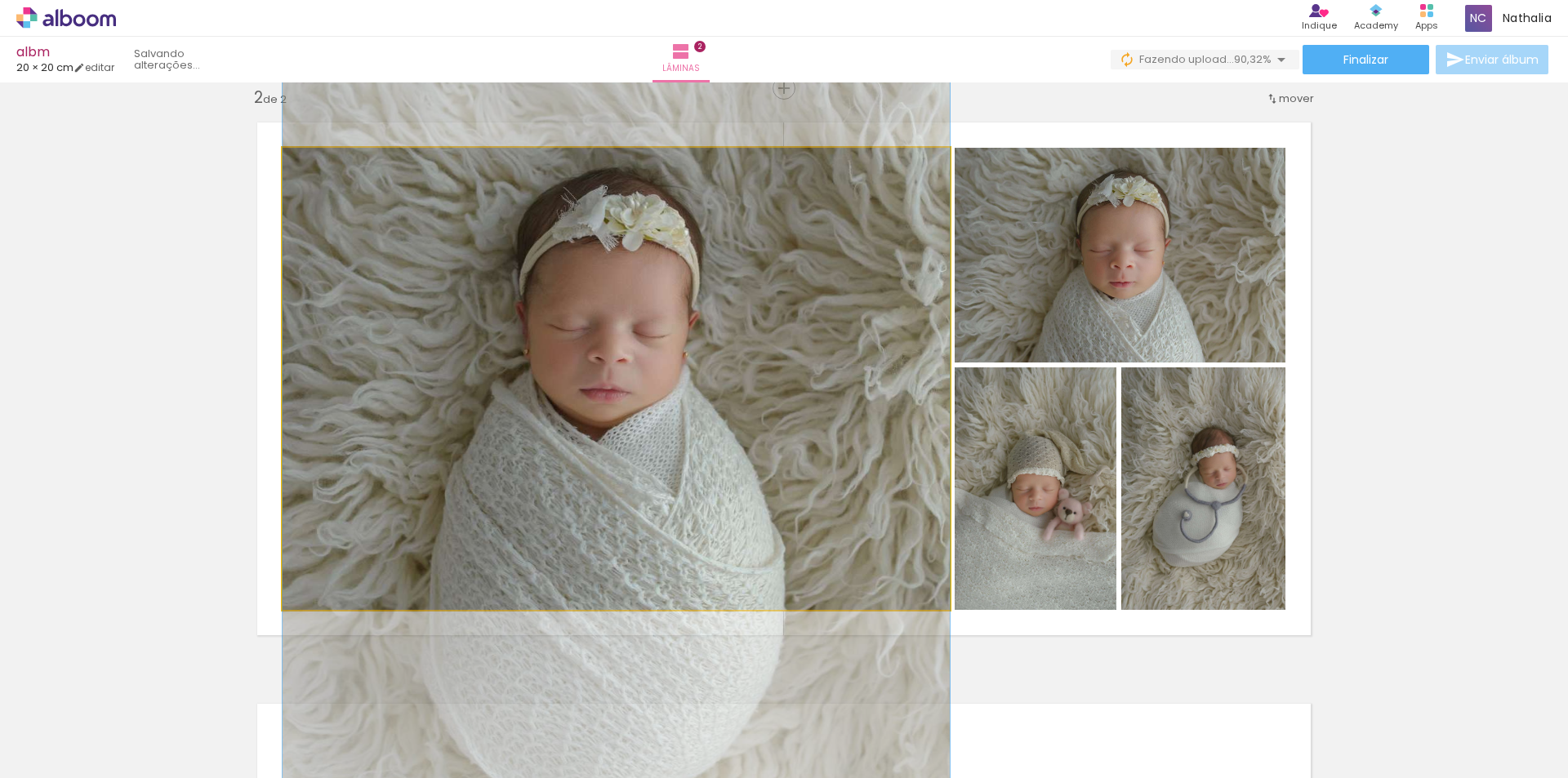
drag, startPoint x: 726, startPoint y: 421, endPoint x: 743, endPoint y: 447, distance: 31.1
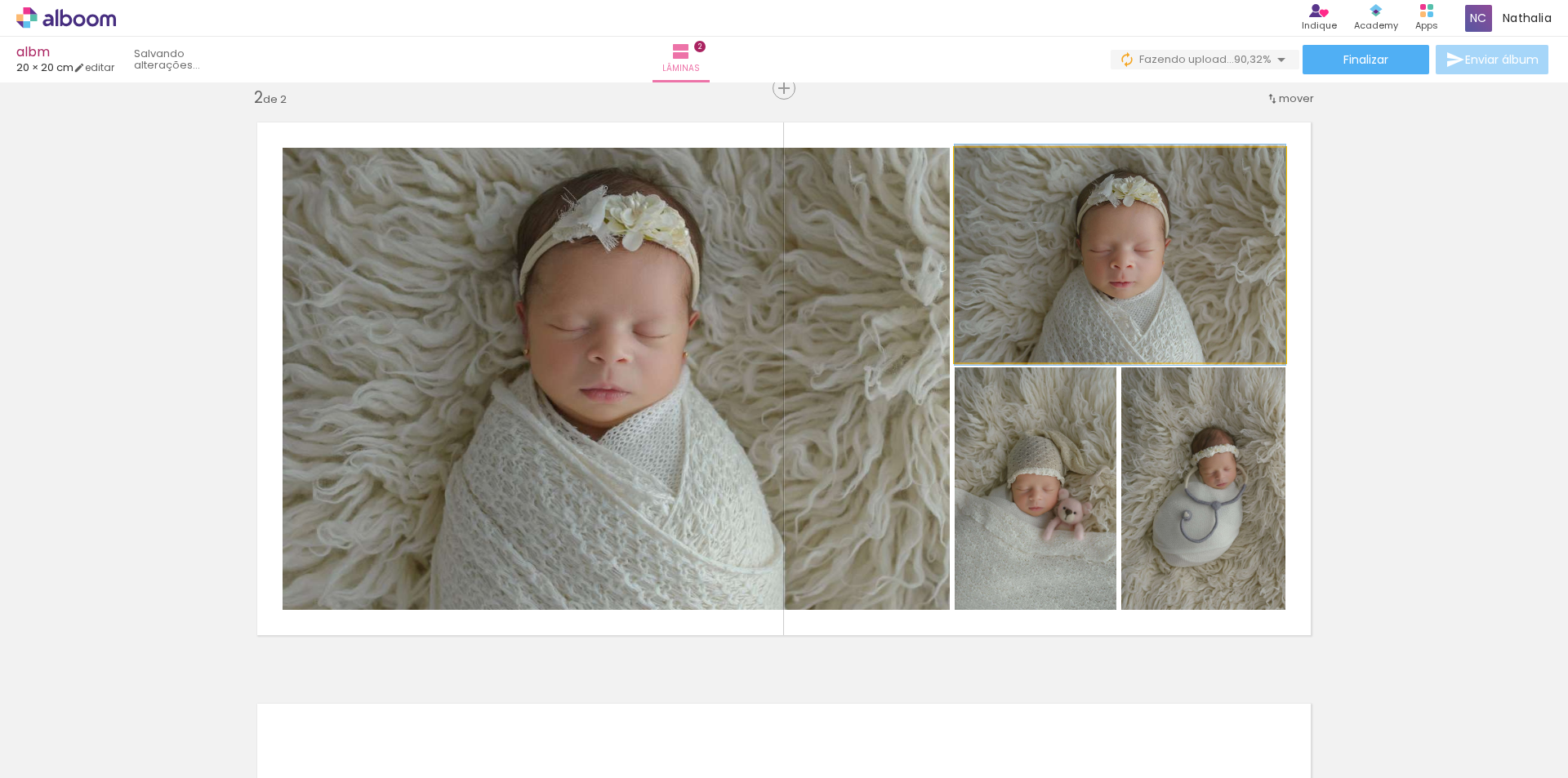
click at [1186, 296] on quentale-photo at bounding box center [1119, 255] width 330 height 215
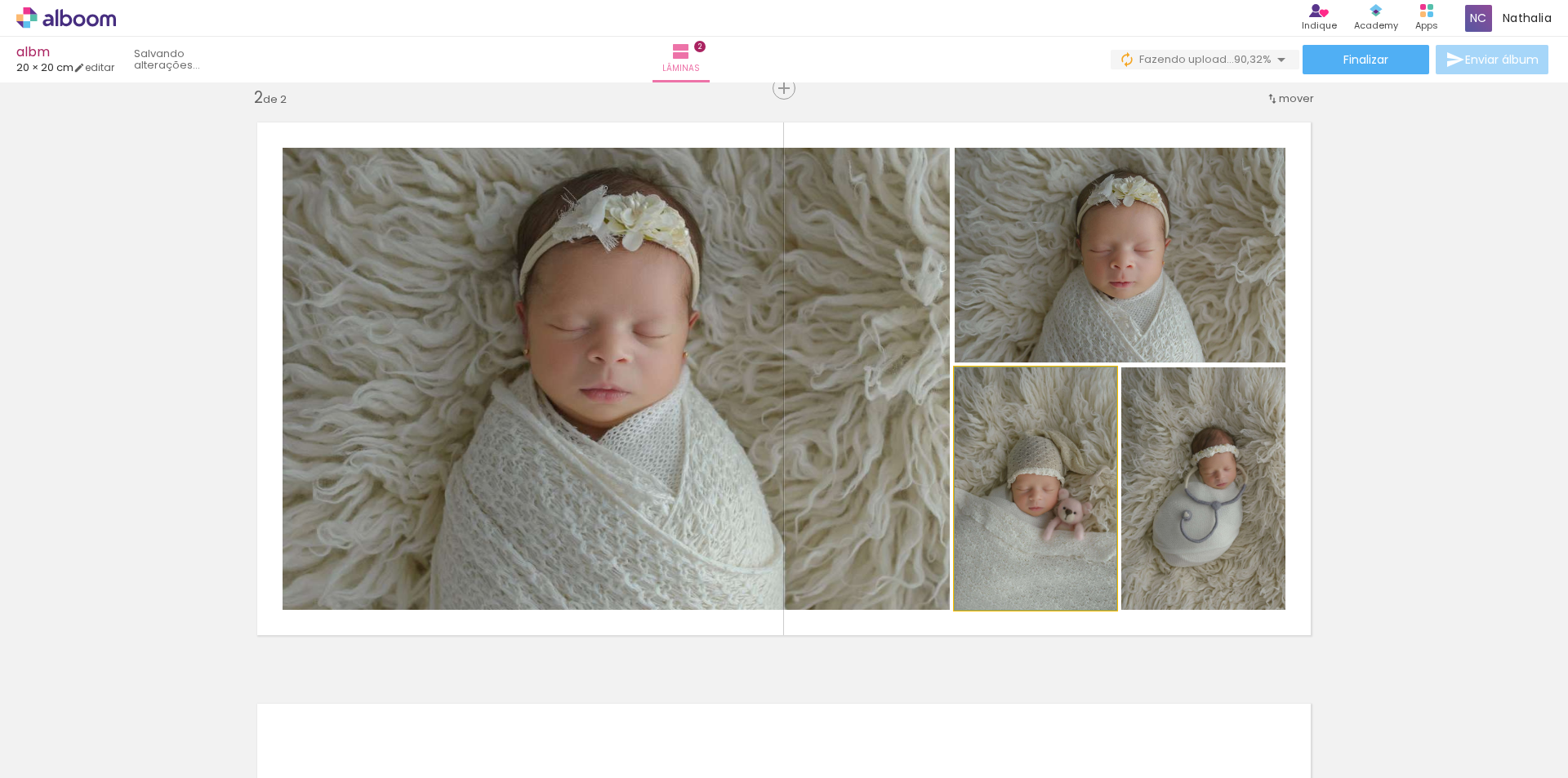
click at [1064, 436] on quentale-photo at bounding box center [1035, 489] width 161 height 242
click at [1206, 471] on quentale-photo at bounding box center [1203, 489] width 164 height 242
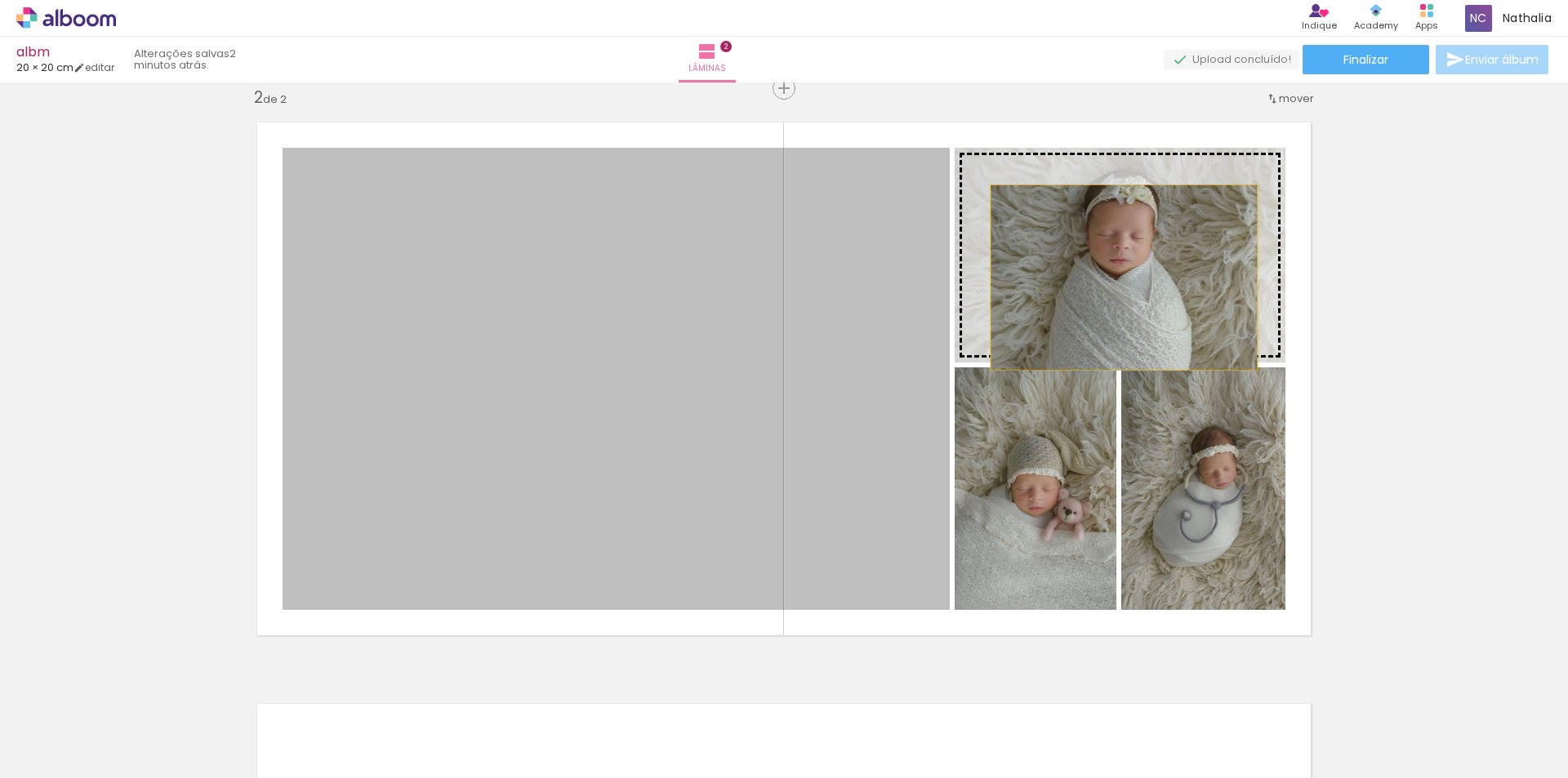
drag, startPoint x: 670, startPoint y: 391, endPoint x: 1118, endPoint y: 278, distance: 462.0
click at [0, 0] on slot at bounding box center [0, 0] width 0 height 0
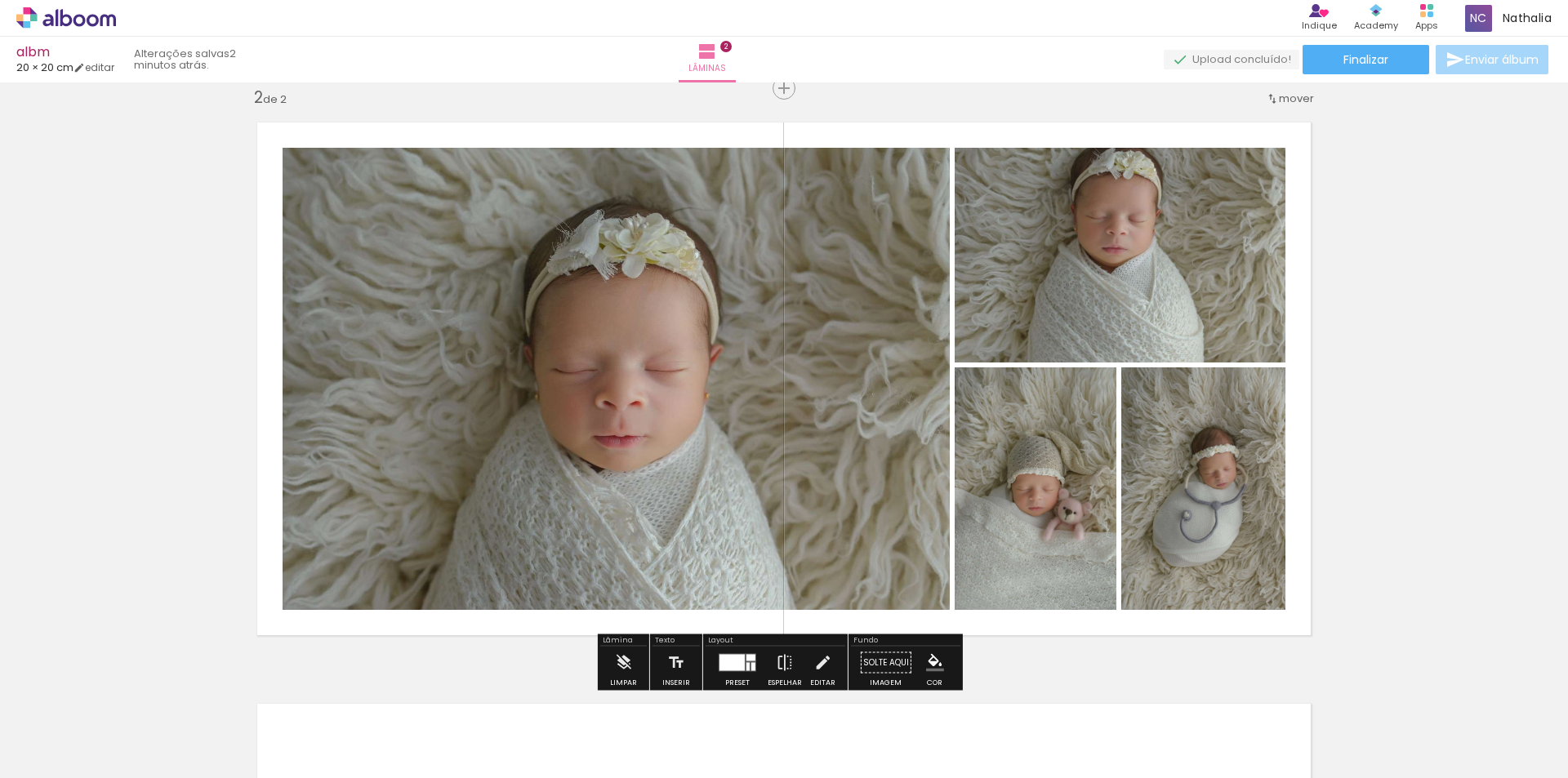
click at [1088, 310] on quentale-photo at bounding box center [1119, 255] width 330 height 215
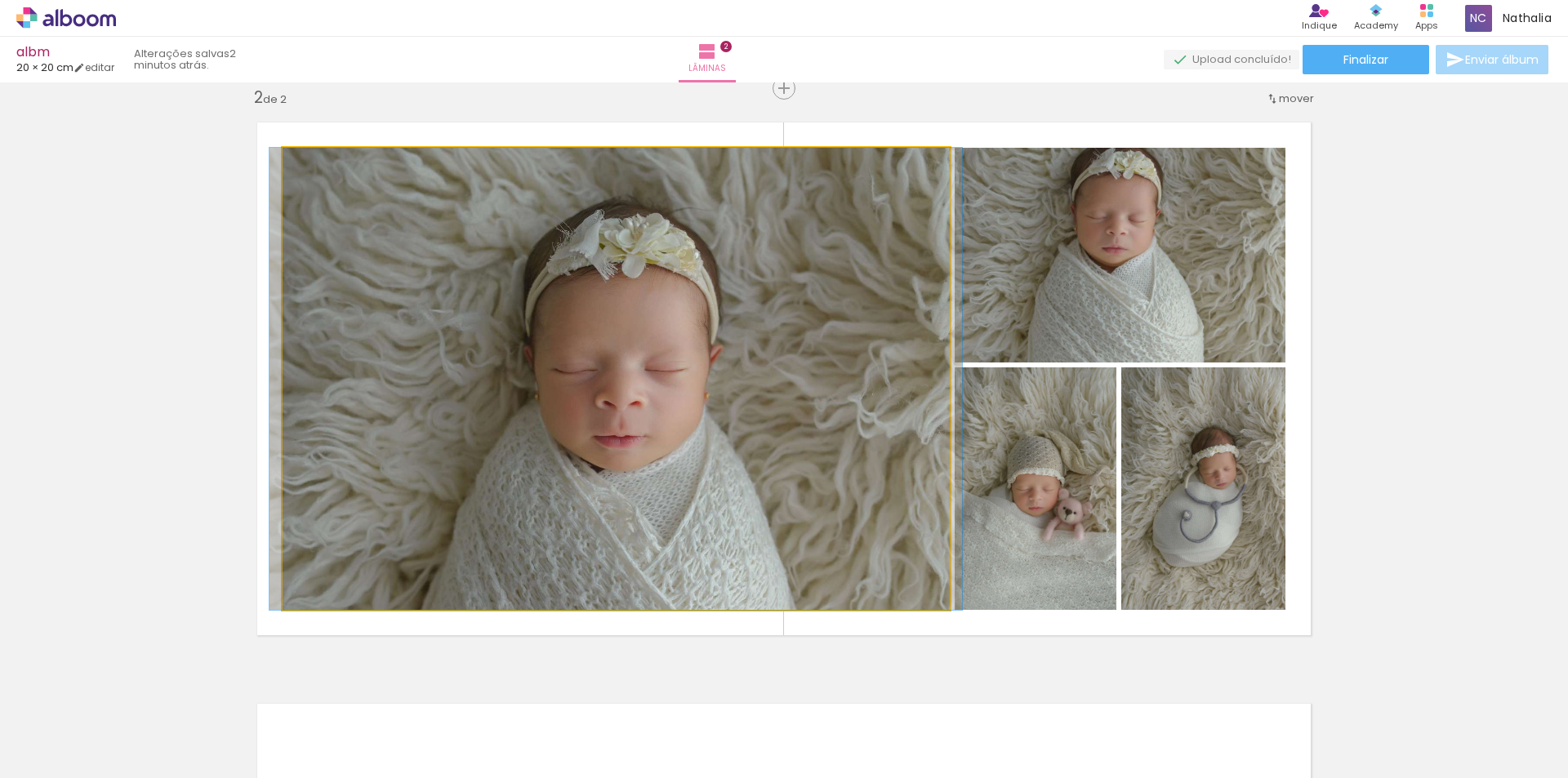
click at [696, 385] on quentale-photo at bounding box center [616, 379] width 667 height 463
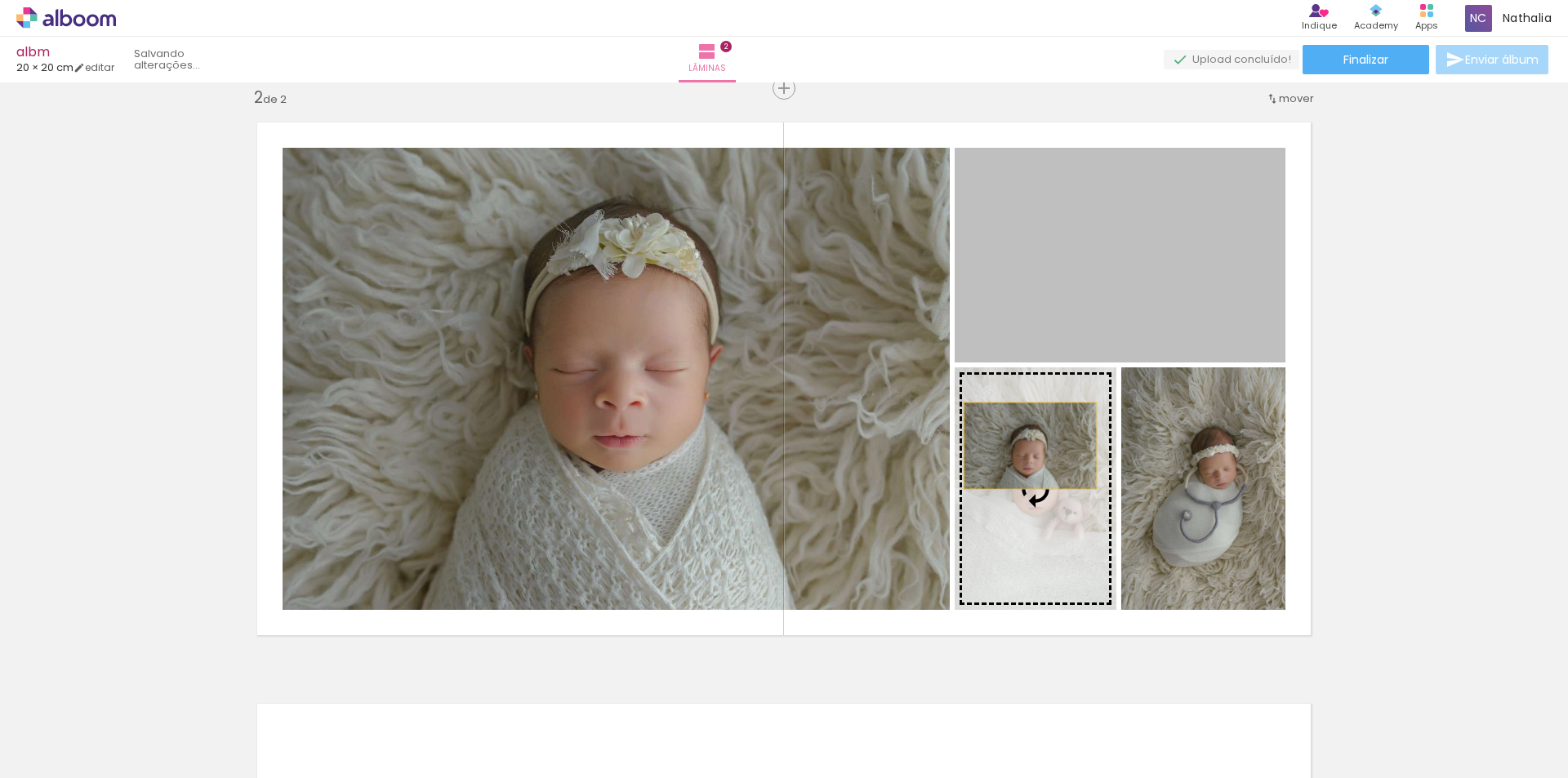
drag, startPoint x: 1075, startPoint y: 306, endPoint x: 1024, endPoint y: 446, distance: 149.0
click at [0, 0] on slot at bounding box center [0, 0] width 0 height 0
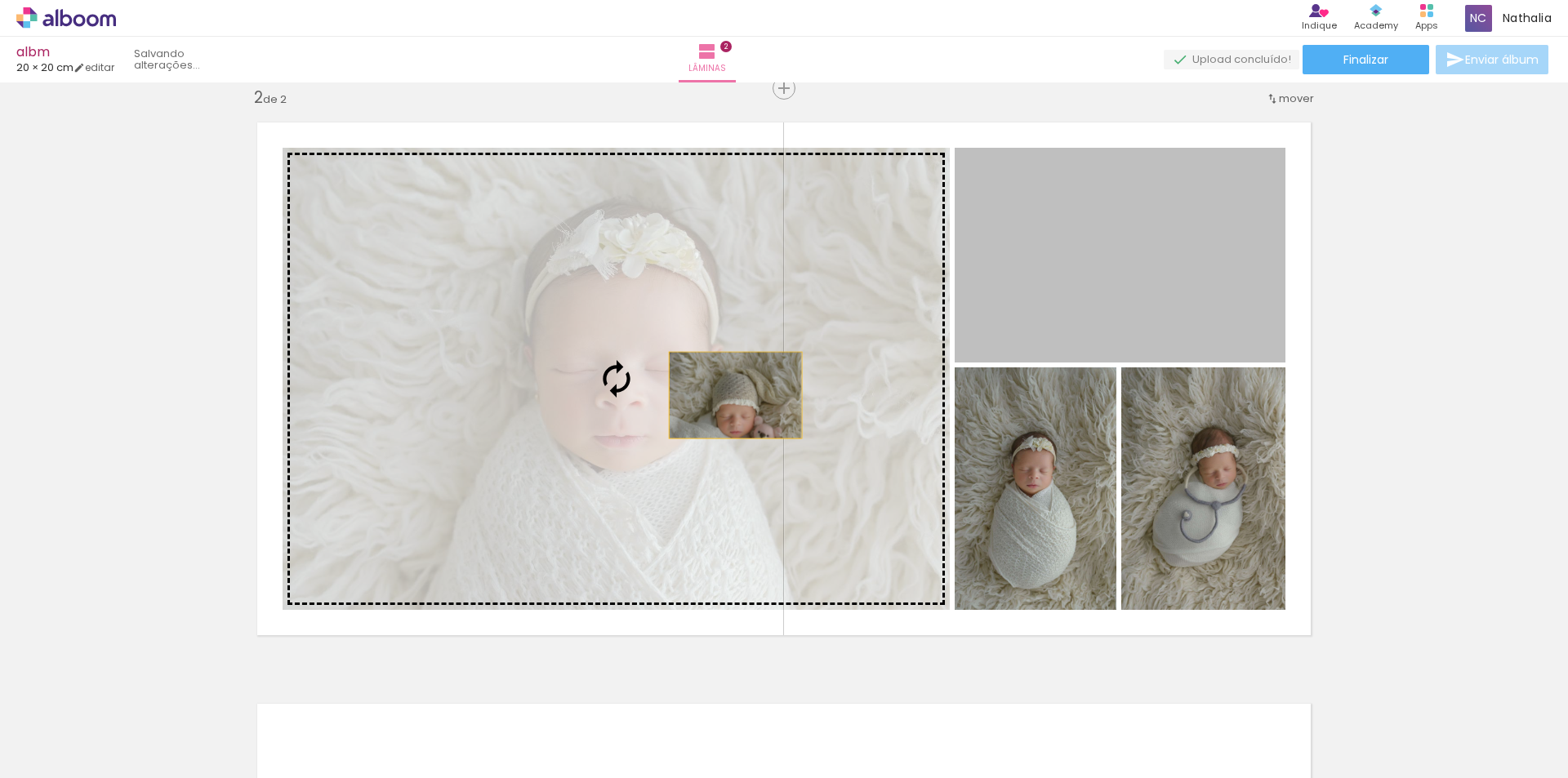
drag, startPoint x: 1091, startPoint y: 299, endPoint x: 729, endPoint y: 395, distance: 374.5
click at [0, 0] on slot at bounding box center [0, 0] width 0 height 0
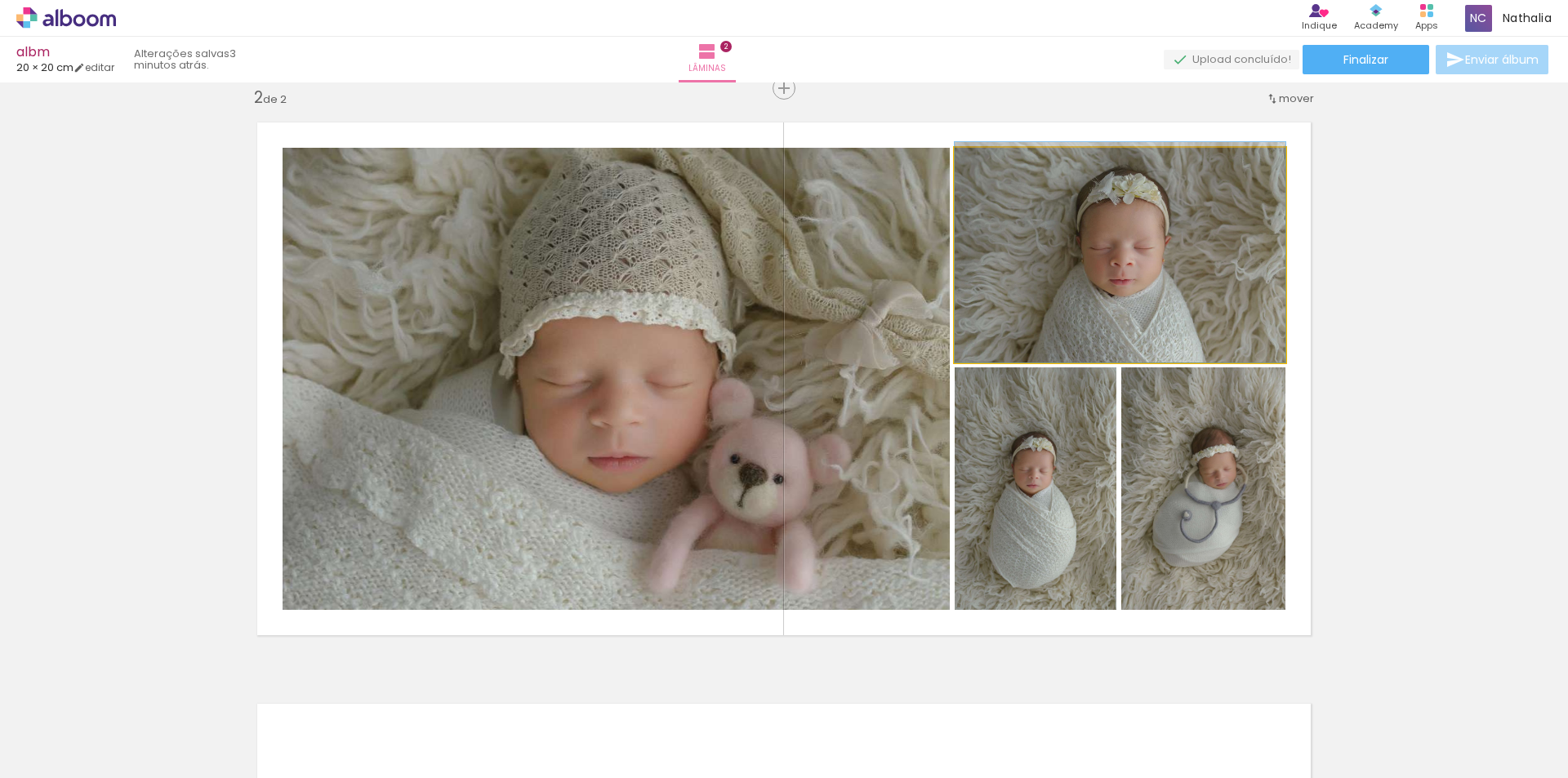
drag, startPoint x: 1060, startPoint y: 275, endPoint x: 1064, endPoint y: 264, distance: 11.7
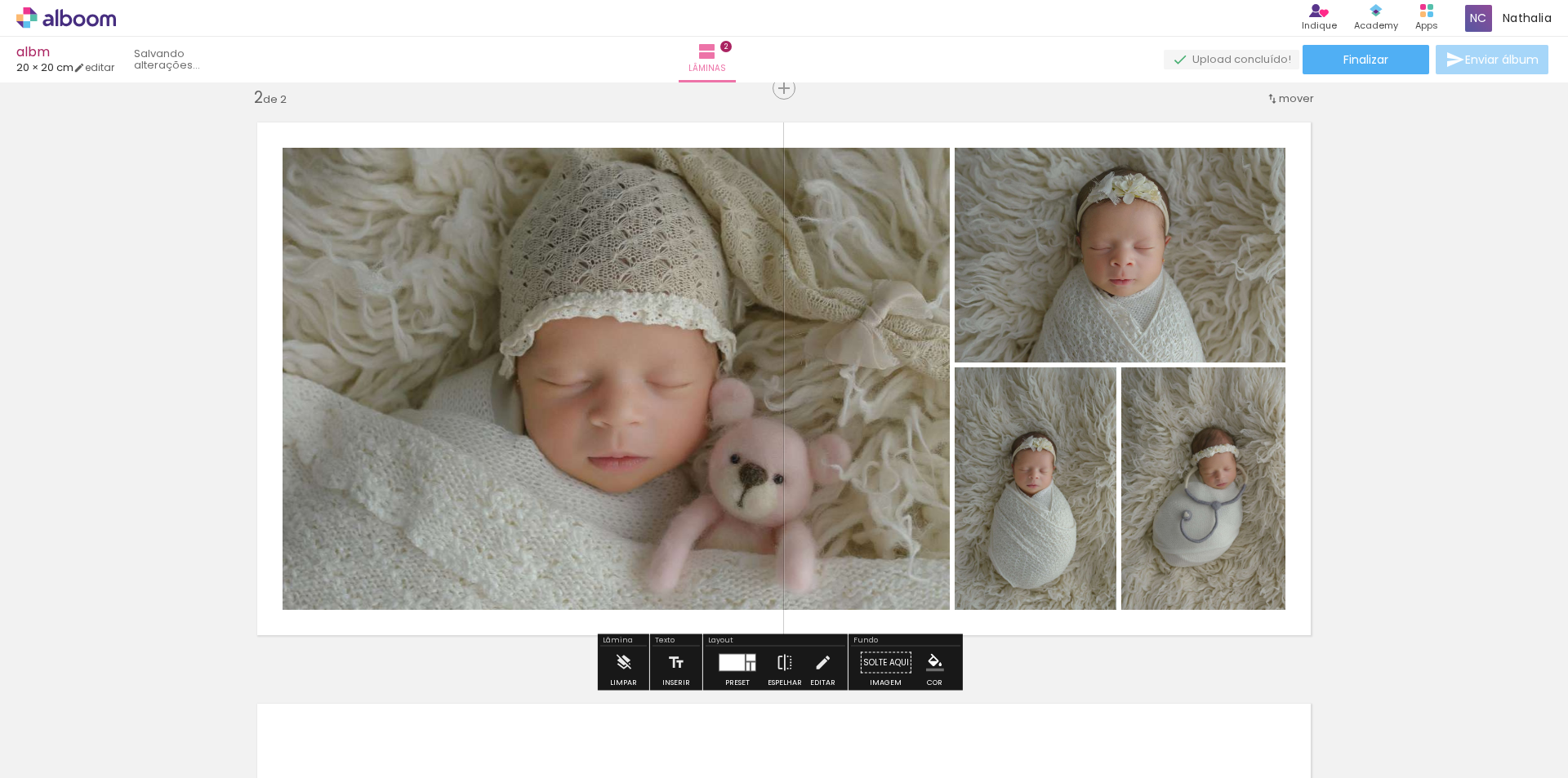
click at [672, 369] on quentale-photo at bounding box center [616, 379] width 667 height 463
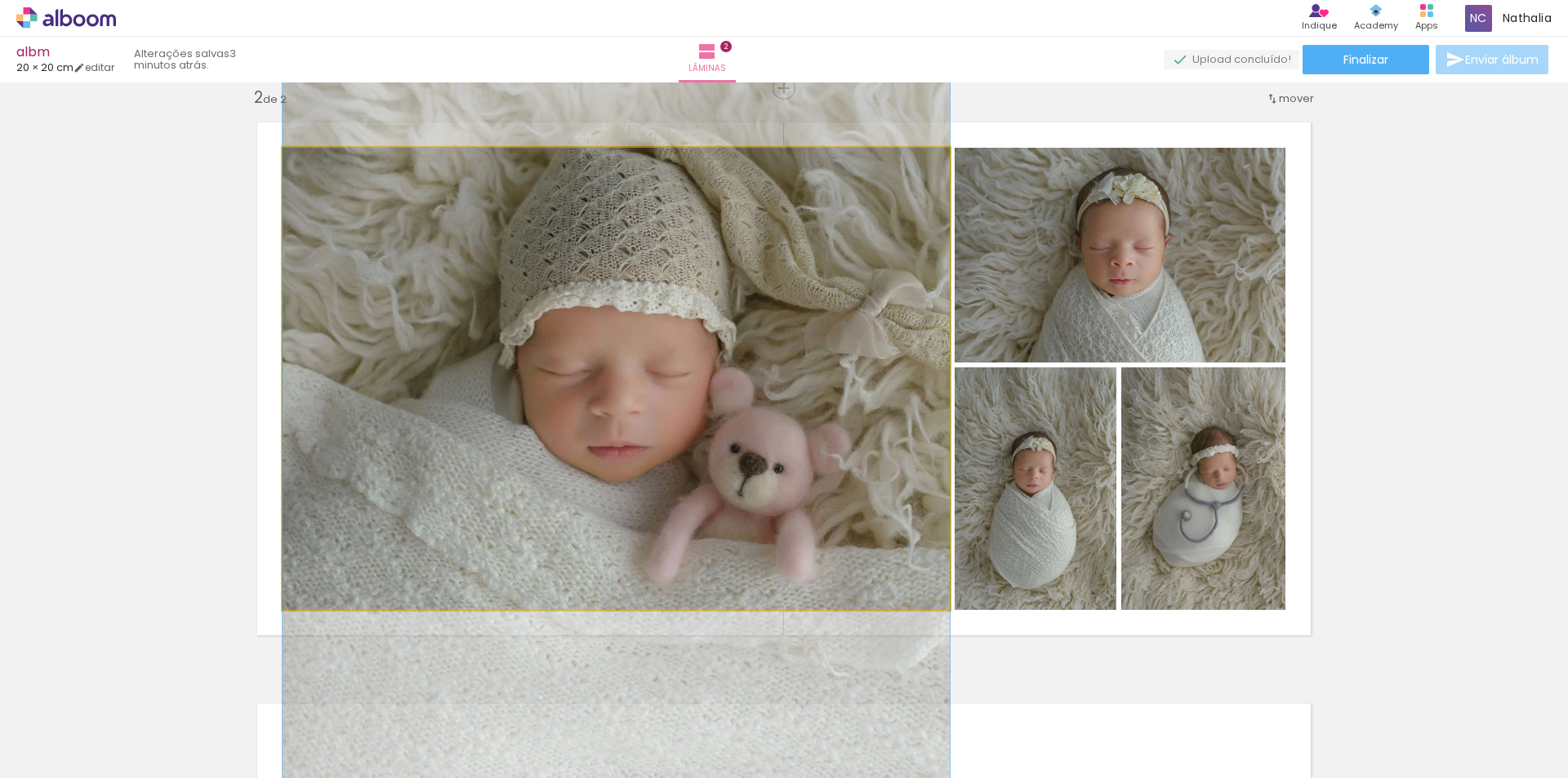
drag, startPoint x: 664, startPoint y: 390, endPoint x: 664, endPoint y: 380, distance: 10.0
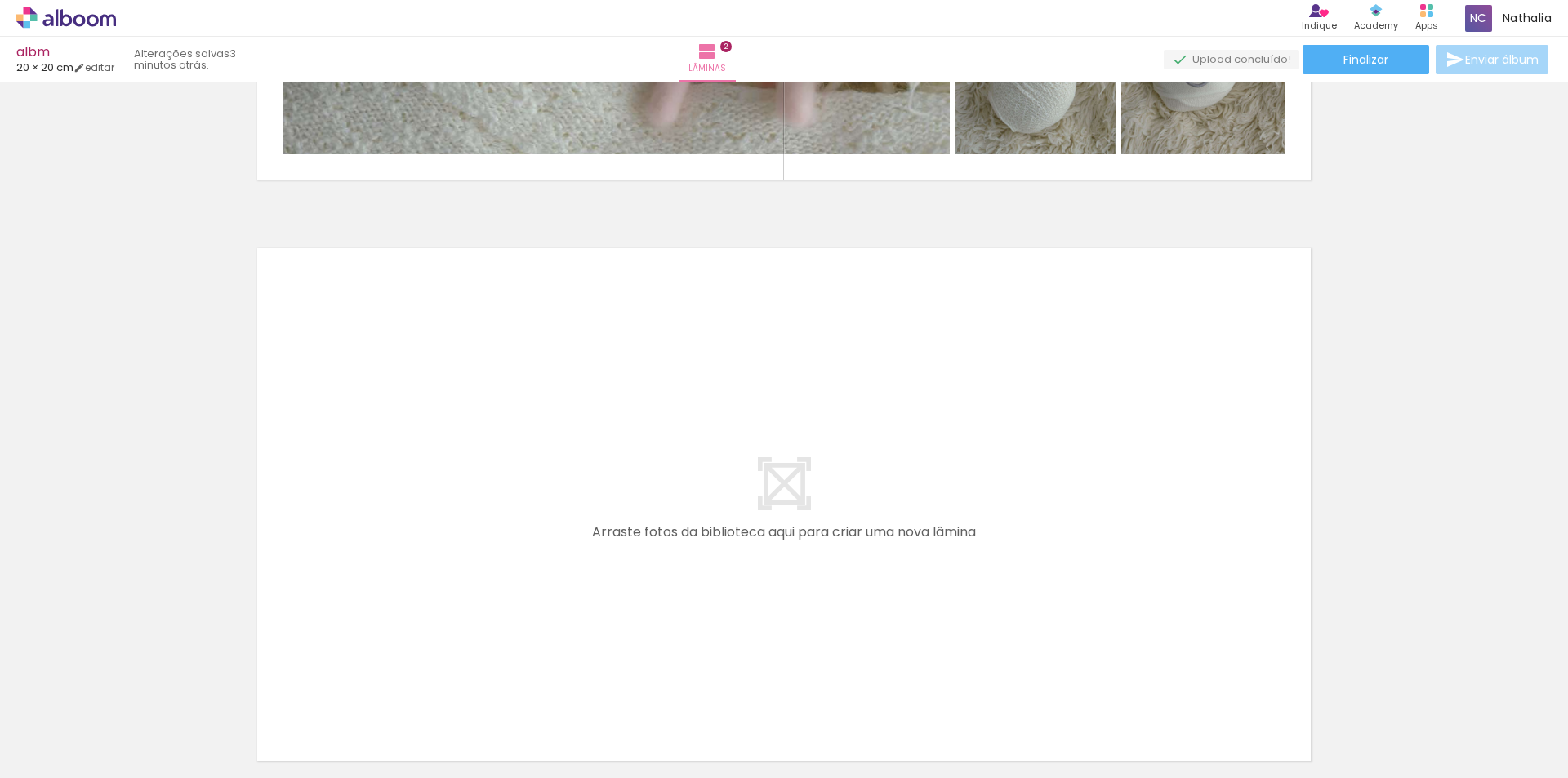
scroll to position [1092, 0]
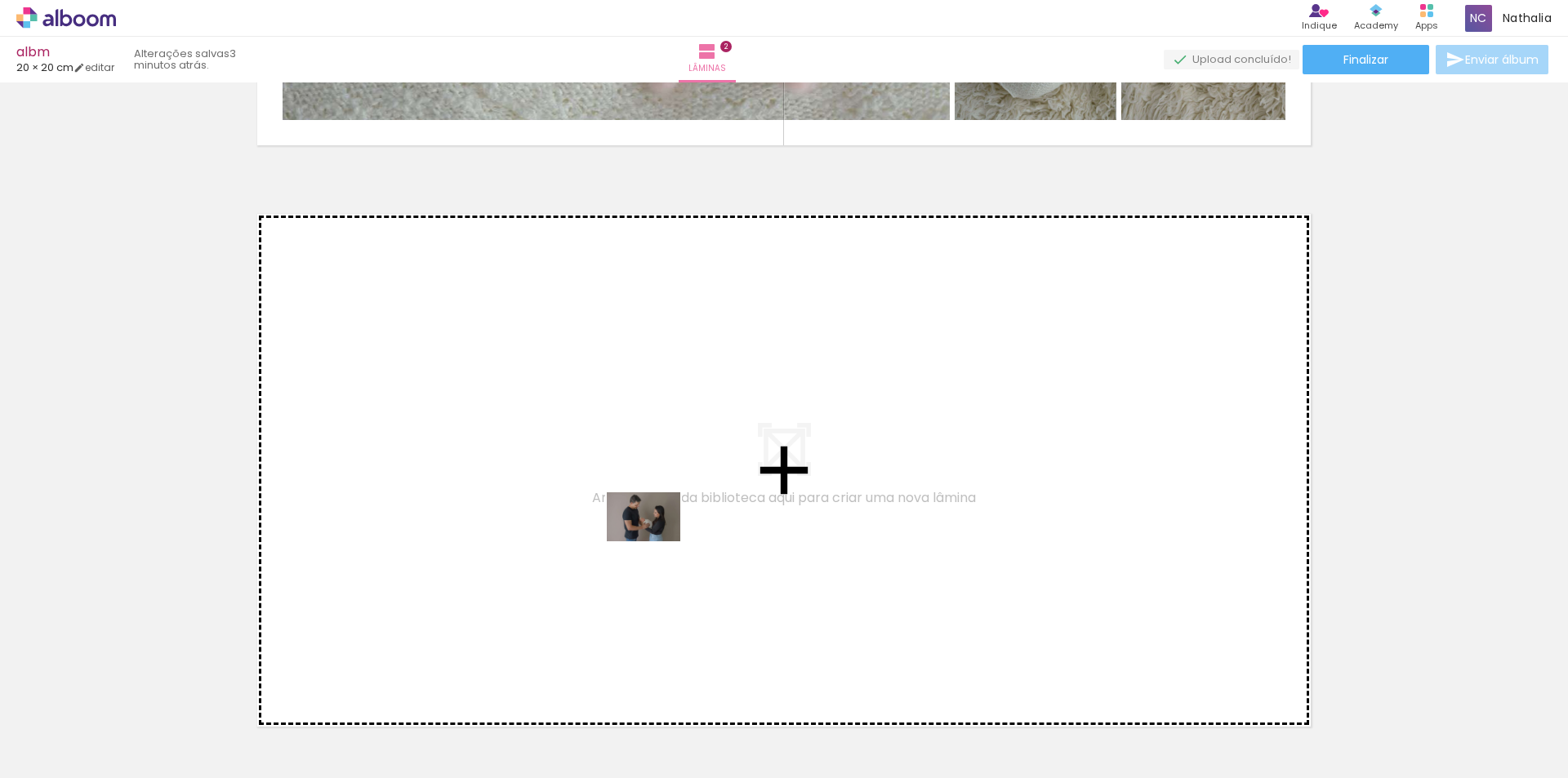
drag, startPoint x: 546, startPoint y: 734, endPoint x: 657, endPoint y: 540, distance: 223.5
click at [657, 540] on quentale-workspace at bounding box center [784, 389] width 1568 height 778
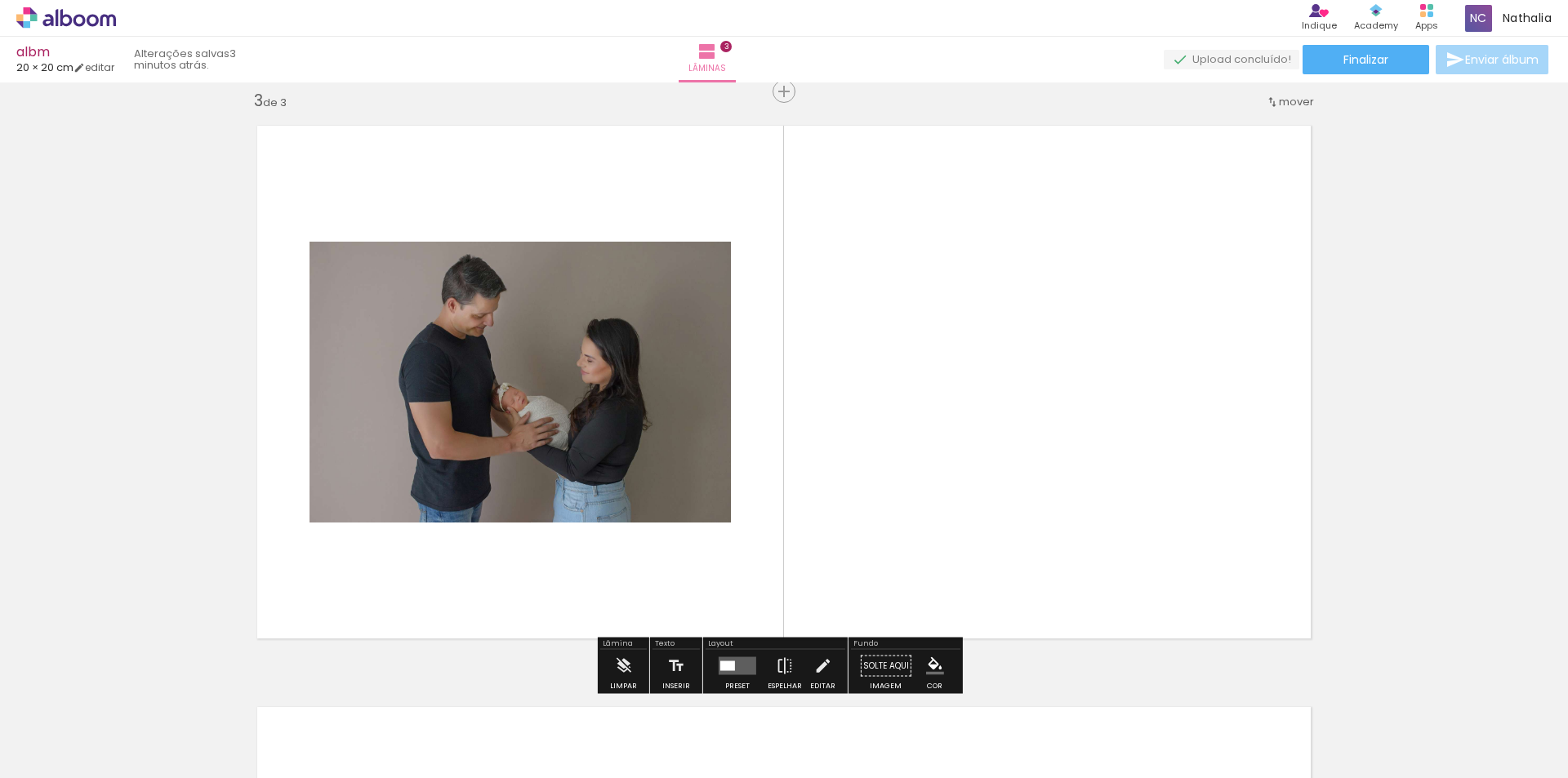
scroll to position [1184, 0]
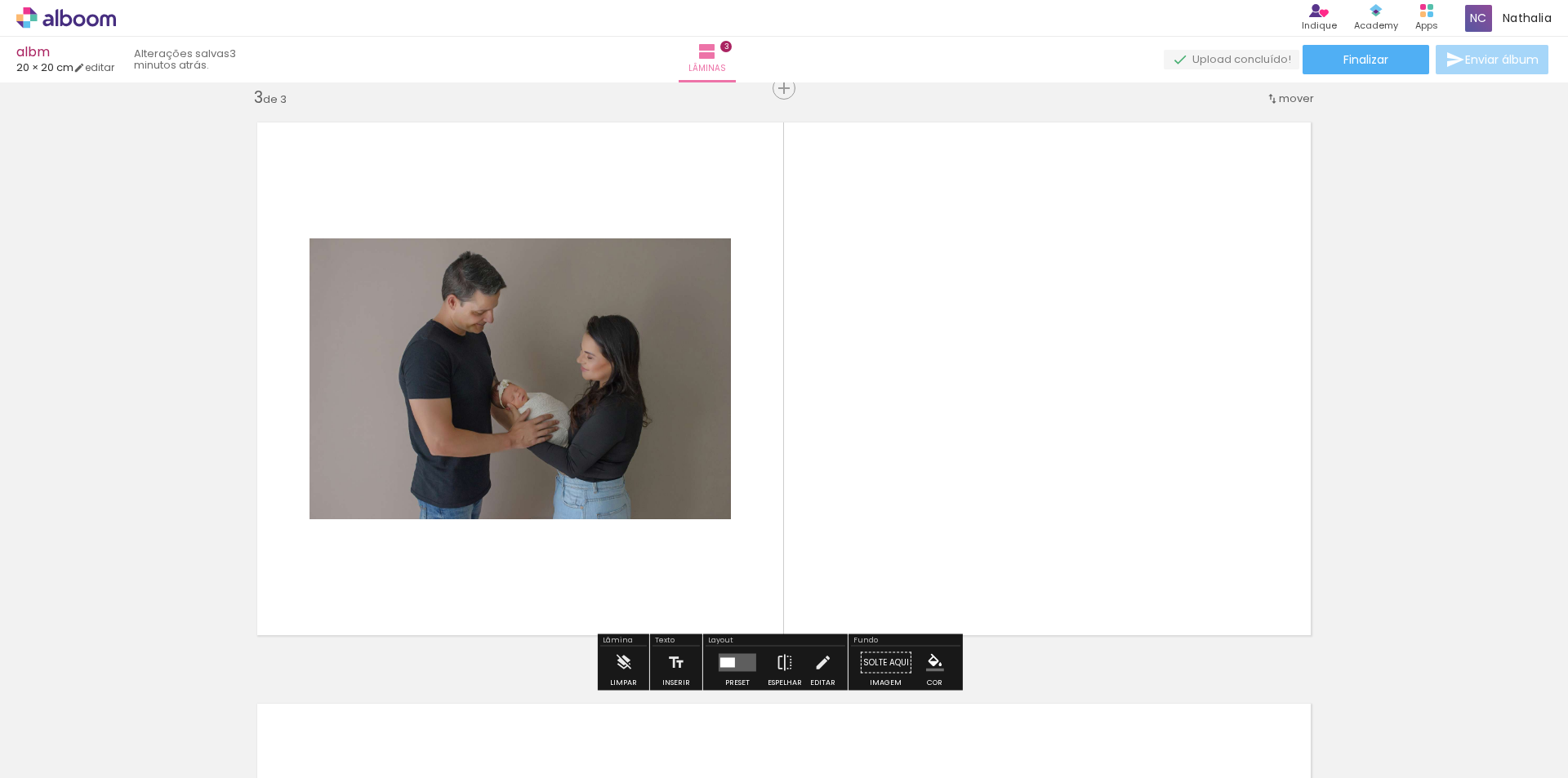
click at [726, 665] on div at bounding box center [728, 663] width 15 height 9
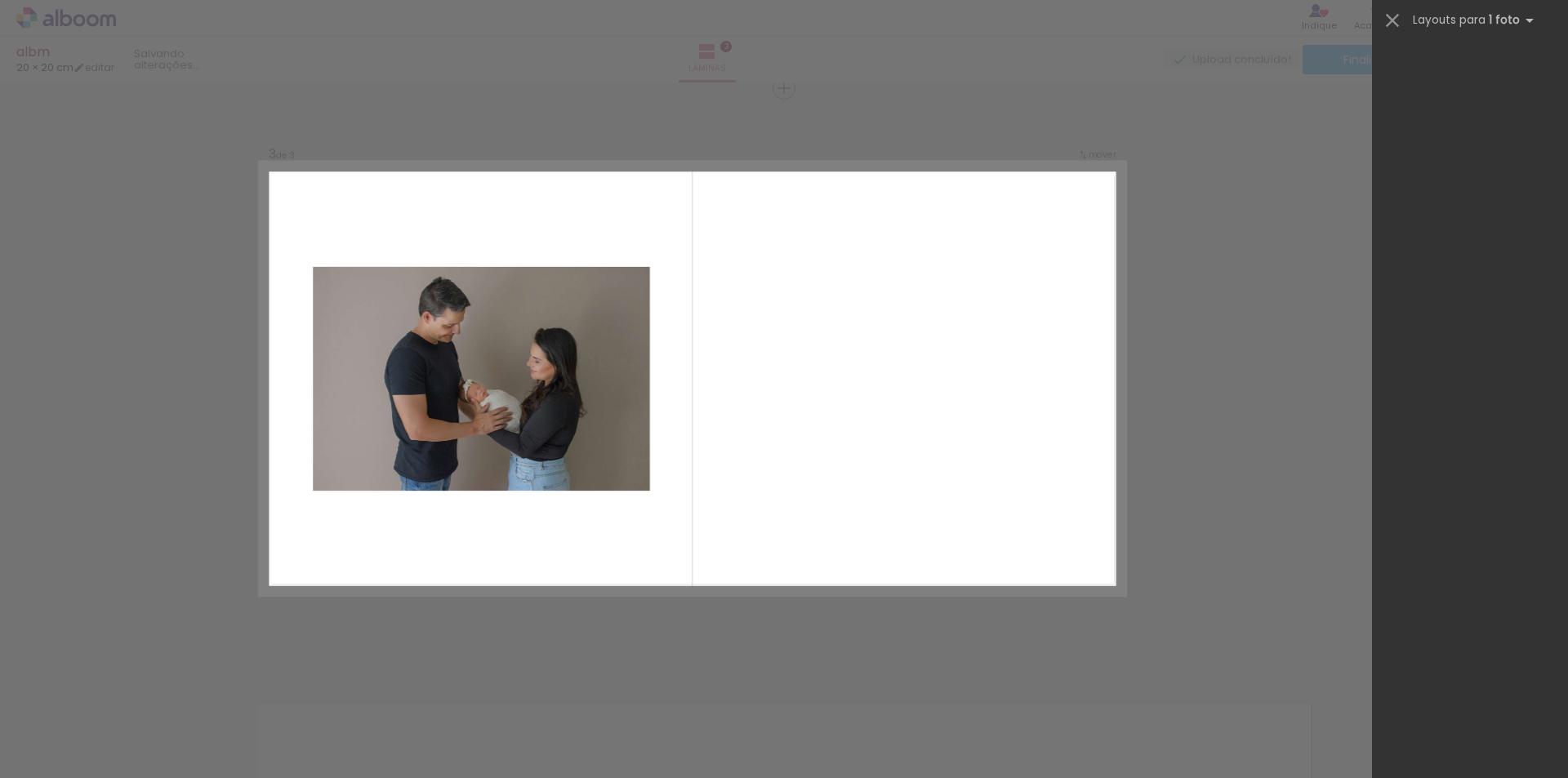
scroll to position [0, 0]
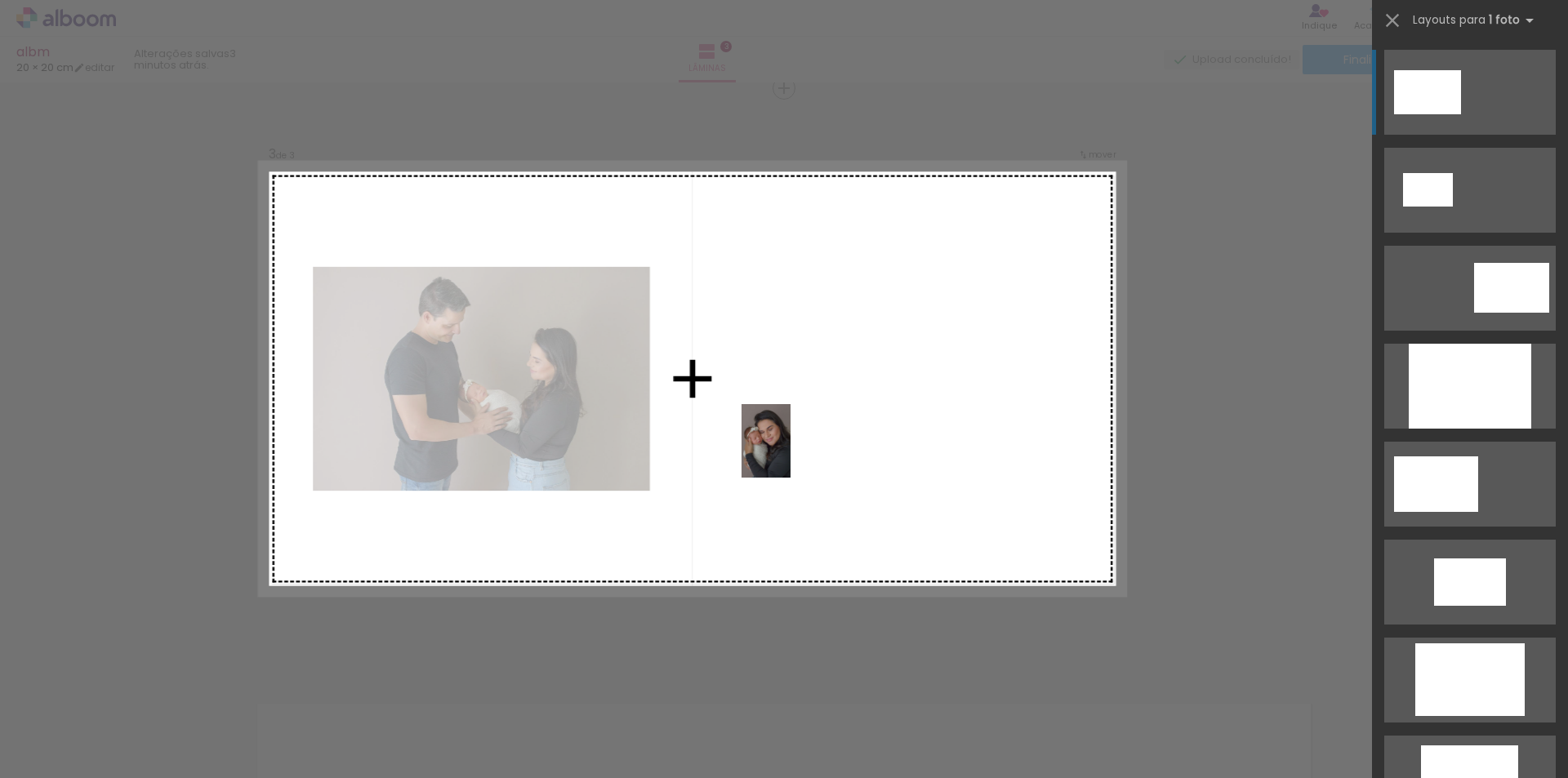
drag, startPoint x: 632, startPoint y: 730, endPoint x: 790, endPoint y: 453, distance: 318.9
click at [790, 453] on quentale-workspace at bounding box center [784, 389] width 1568 height 778
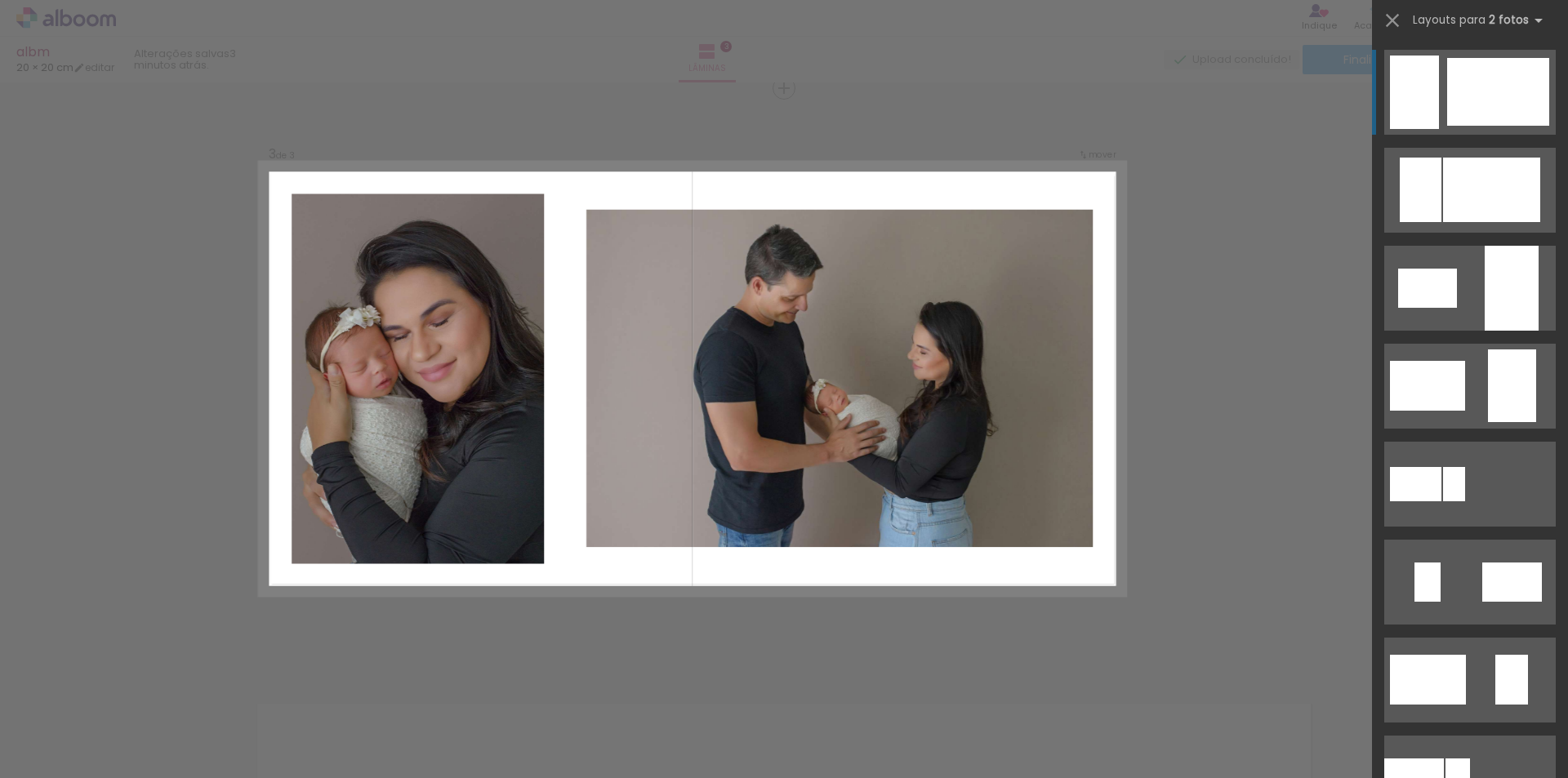
click at [1123, 417] on div "Confirmar Cancelar" at bounding box center [784, 81] width 1568 height 2365
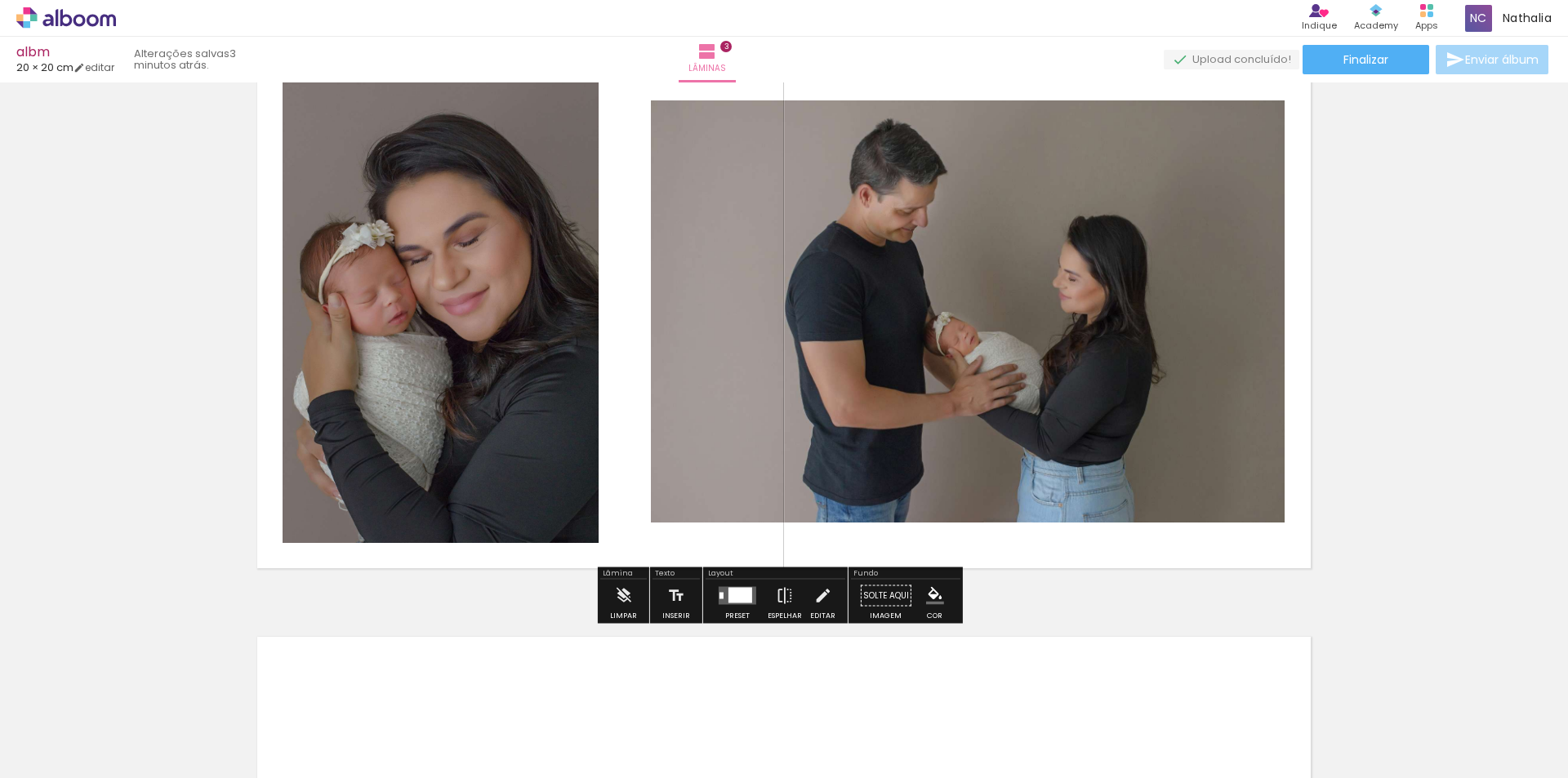
scroll to position [1306, 0]
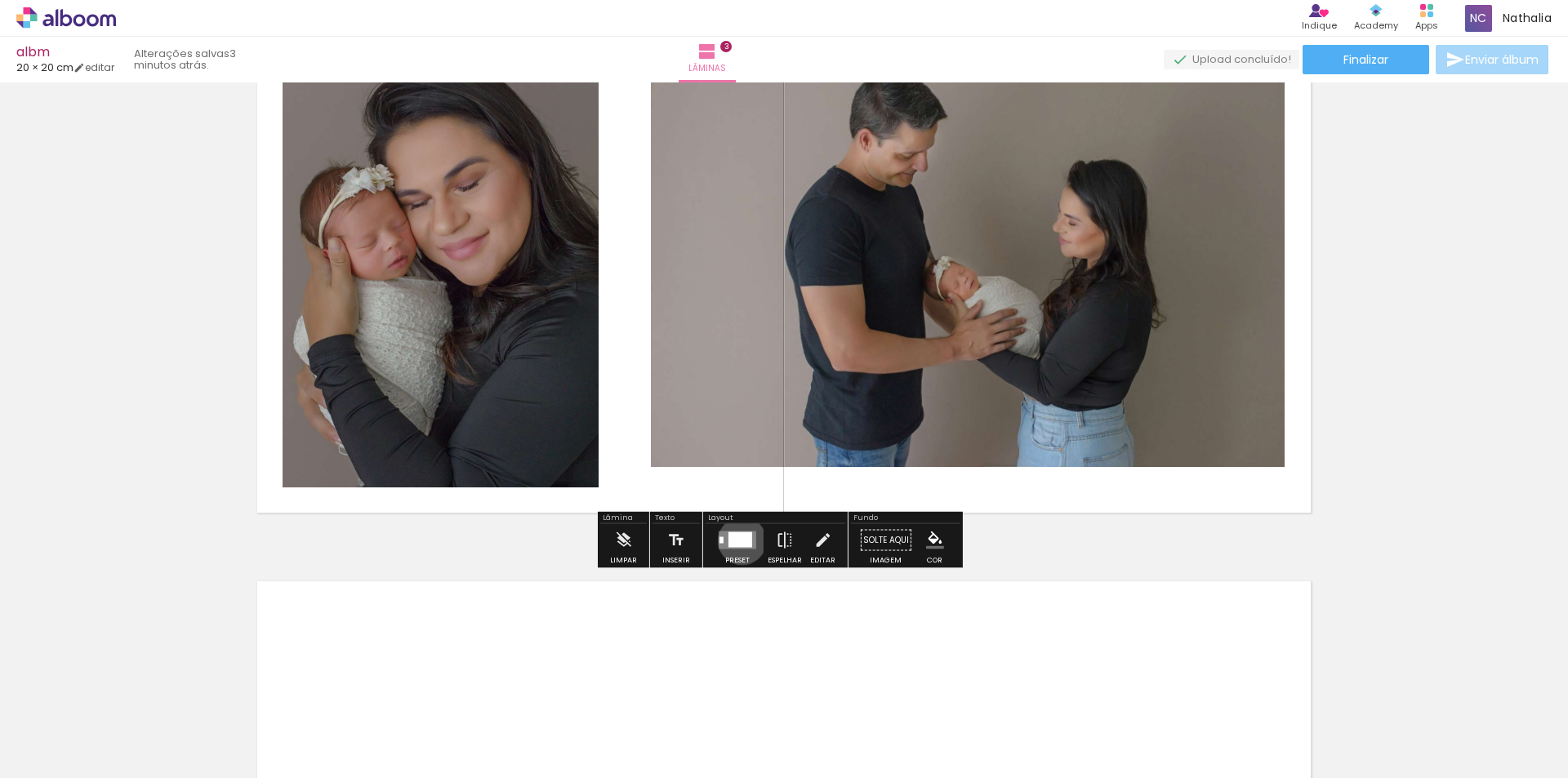
click at [738, 541] on div at bounding box center [739, 540] width 23 height 16
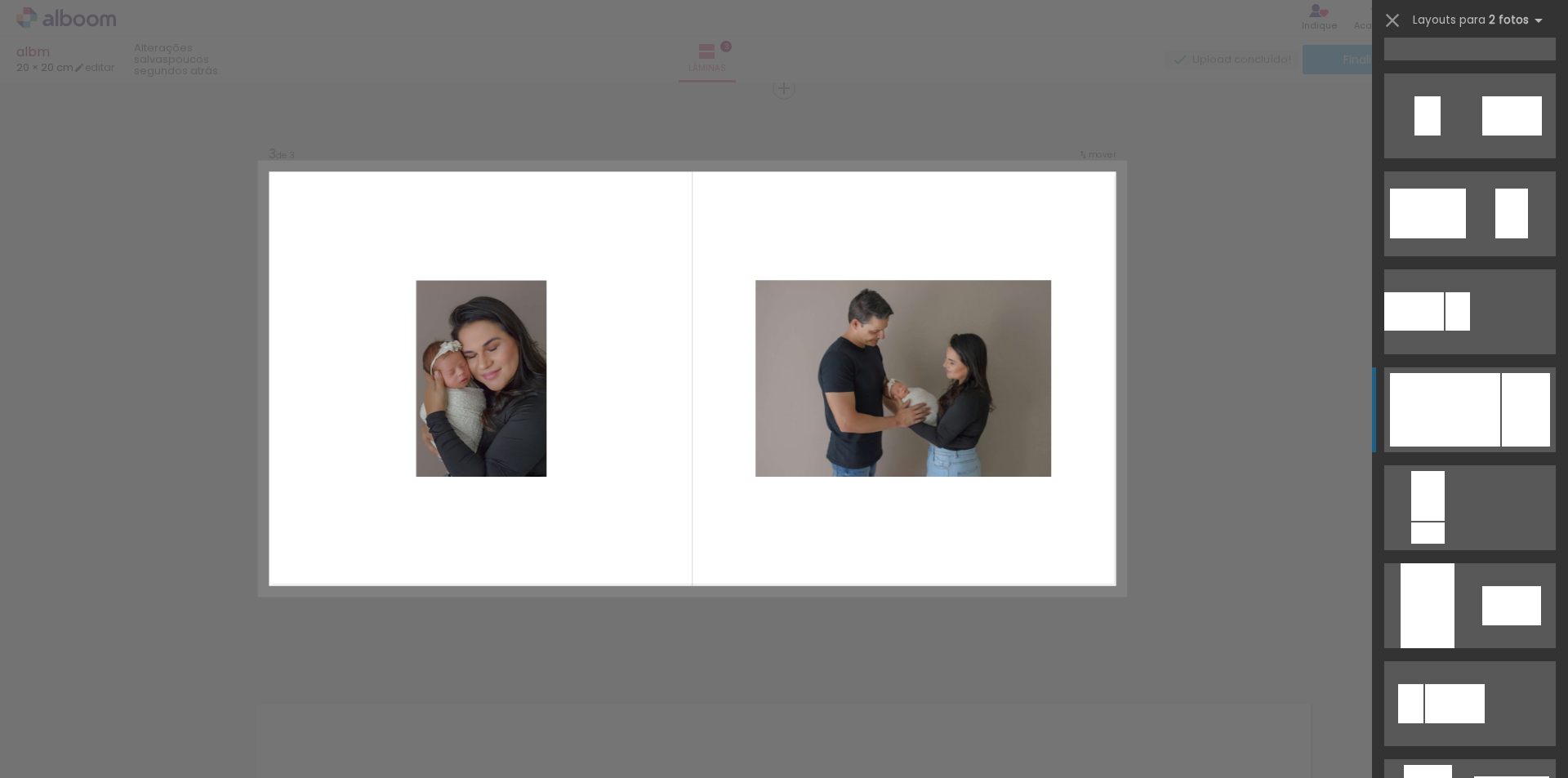
scroll to position [490, 0]
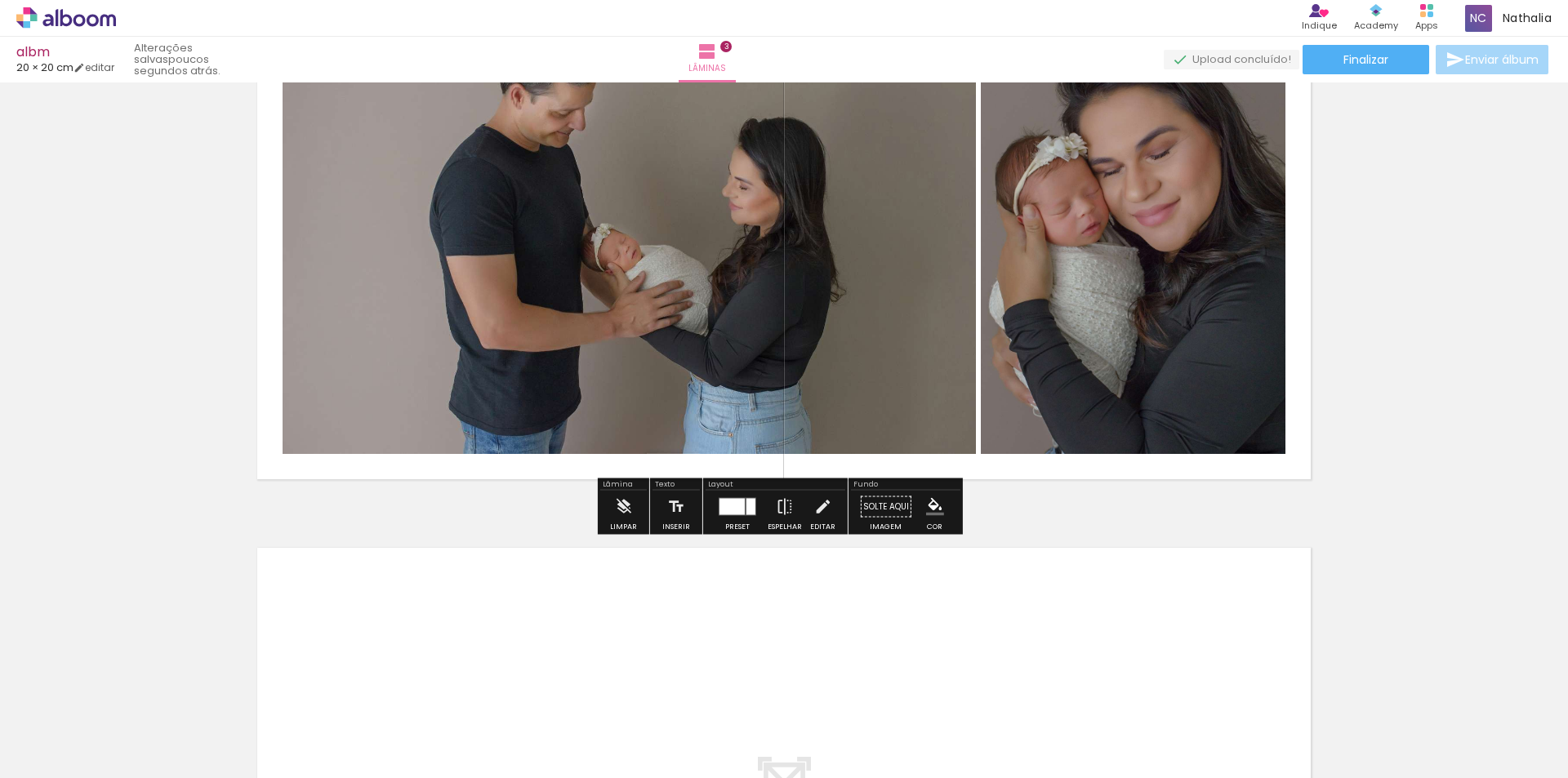
scroll to position [1348, 0]
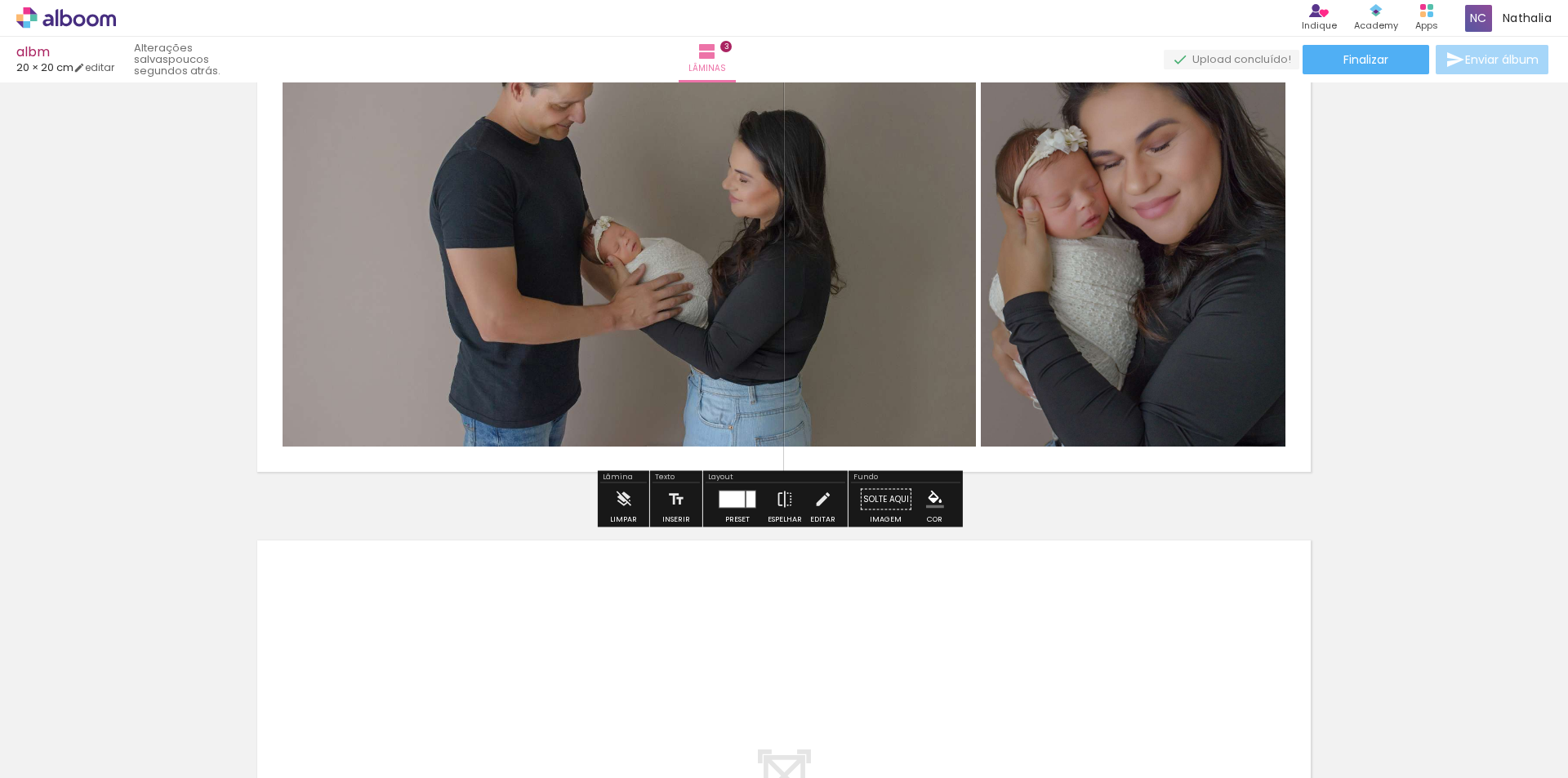
click at [730, 496] on div at bounding box center [732, 499] width 25 height 16
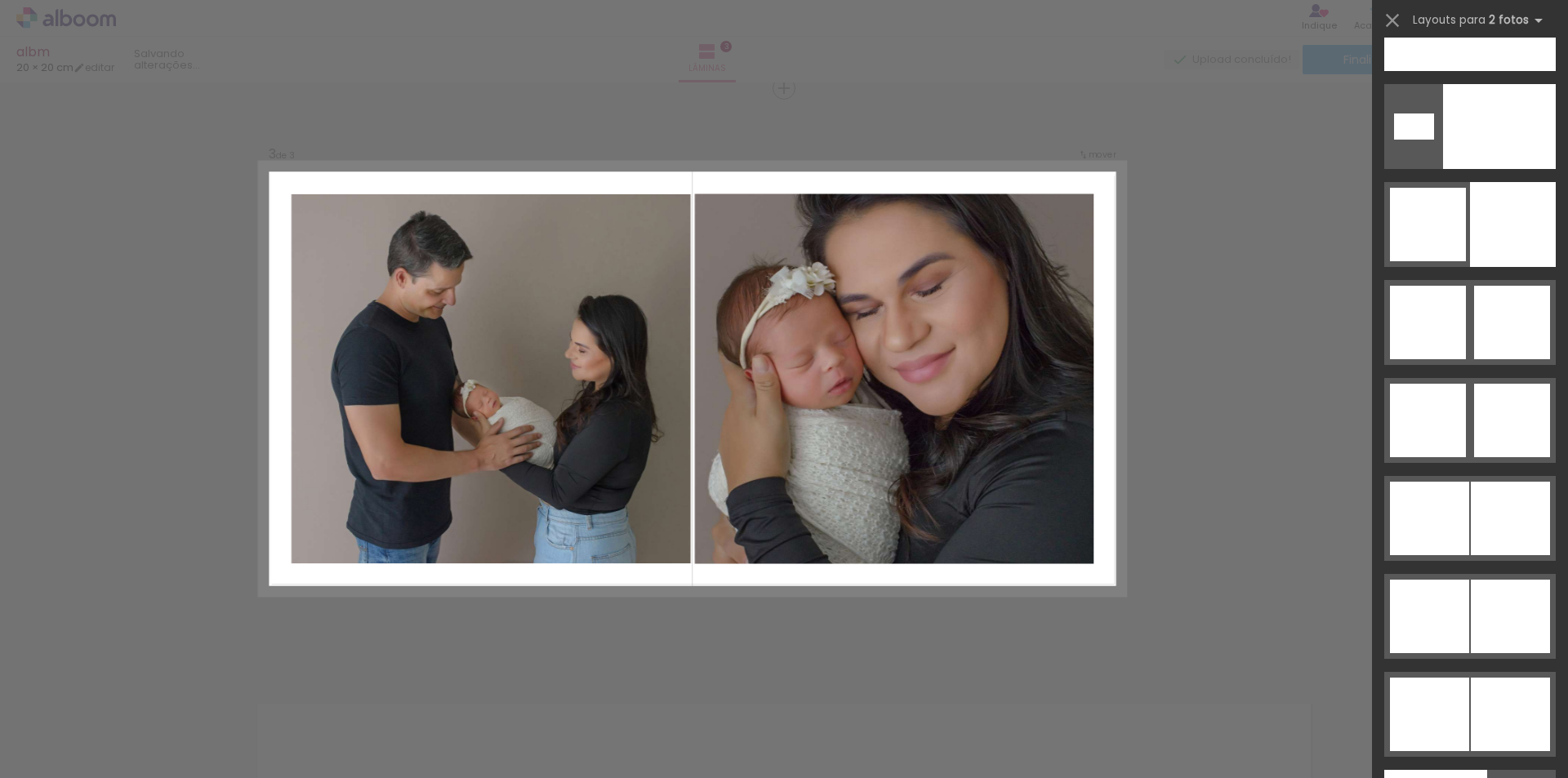
scroll to position [7971, 0]
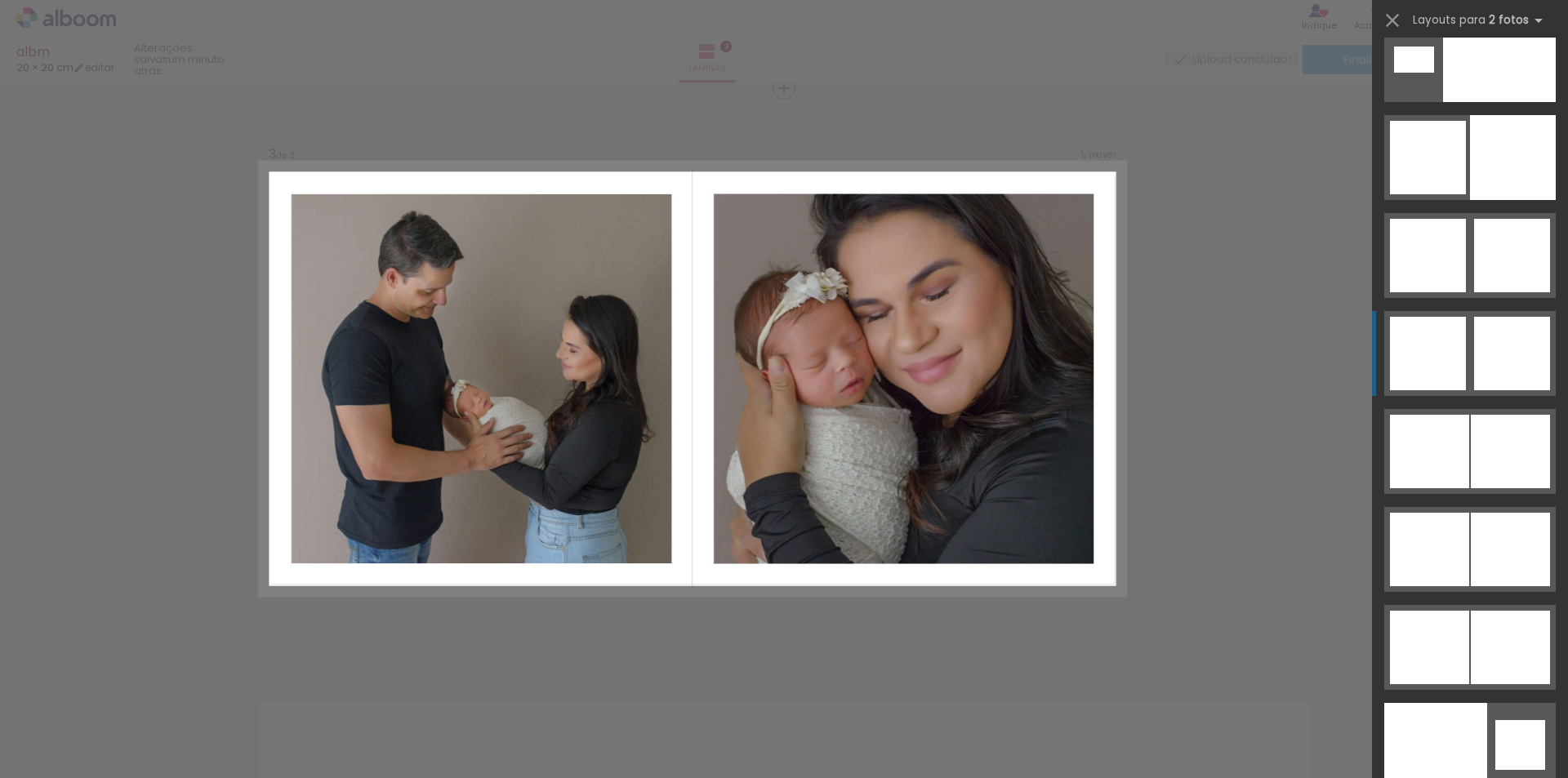
click at [1478, 102] on div at bounding box center [1499, 59] width 113 height 85
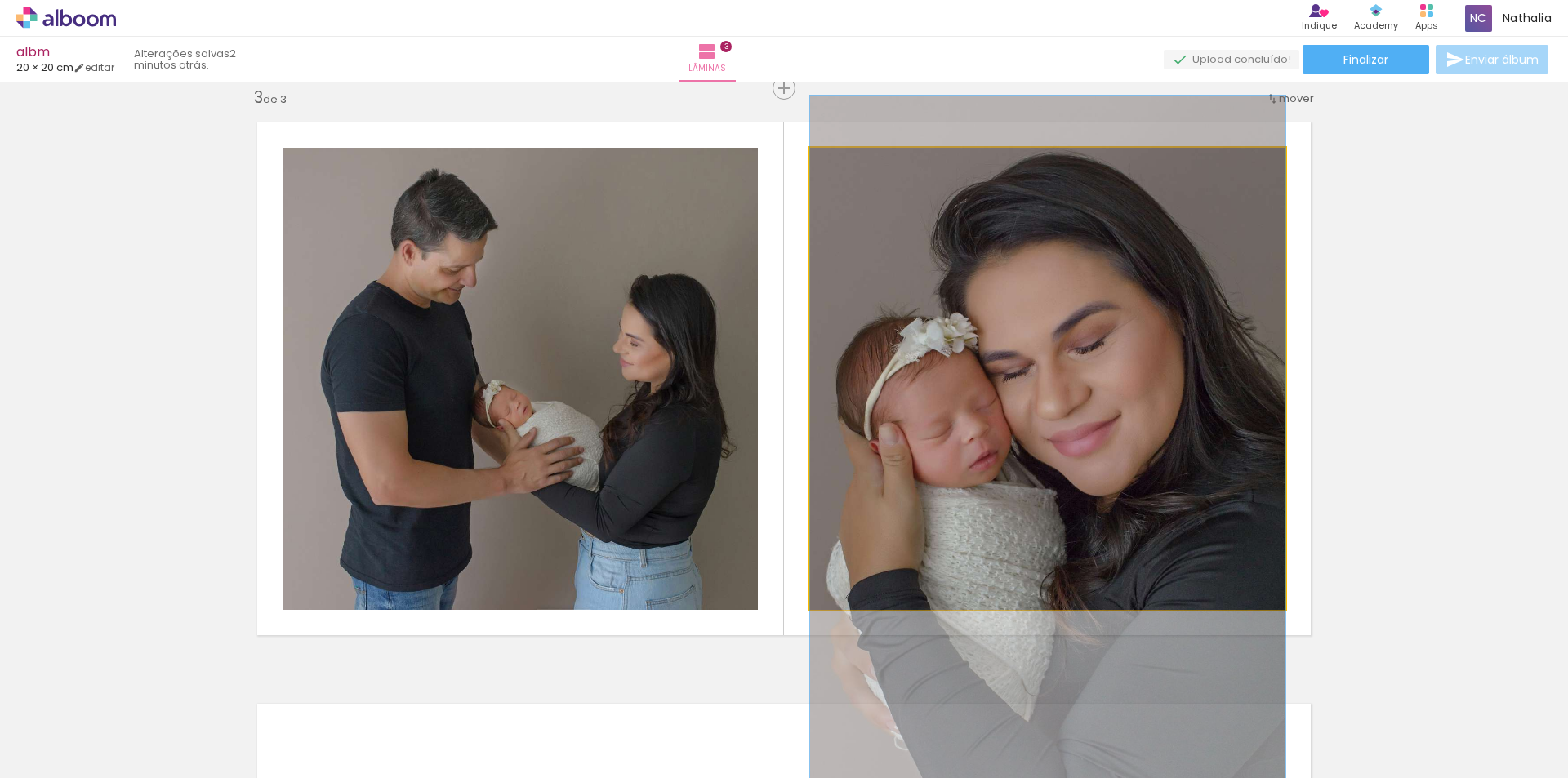
drag, startPoint x: 1176, startPoint y: 374, endPoint x: 1175, endPoint y: 446, distance: 72.0
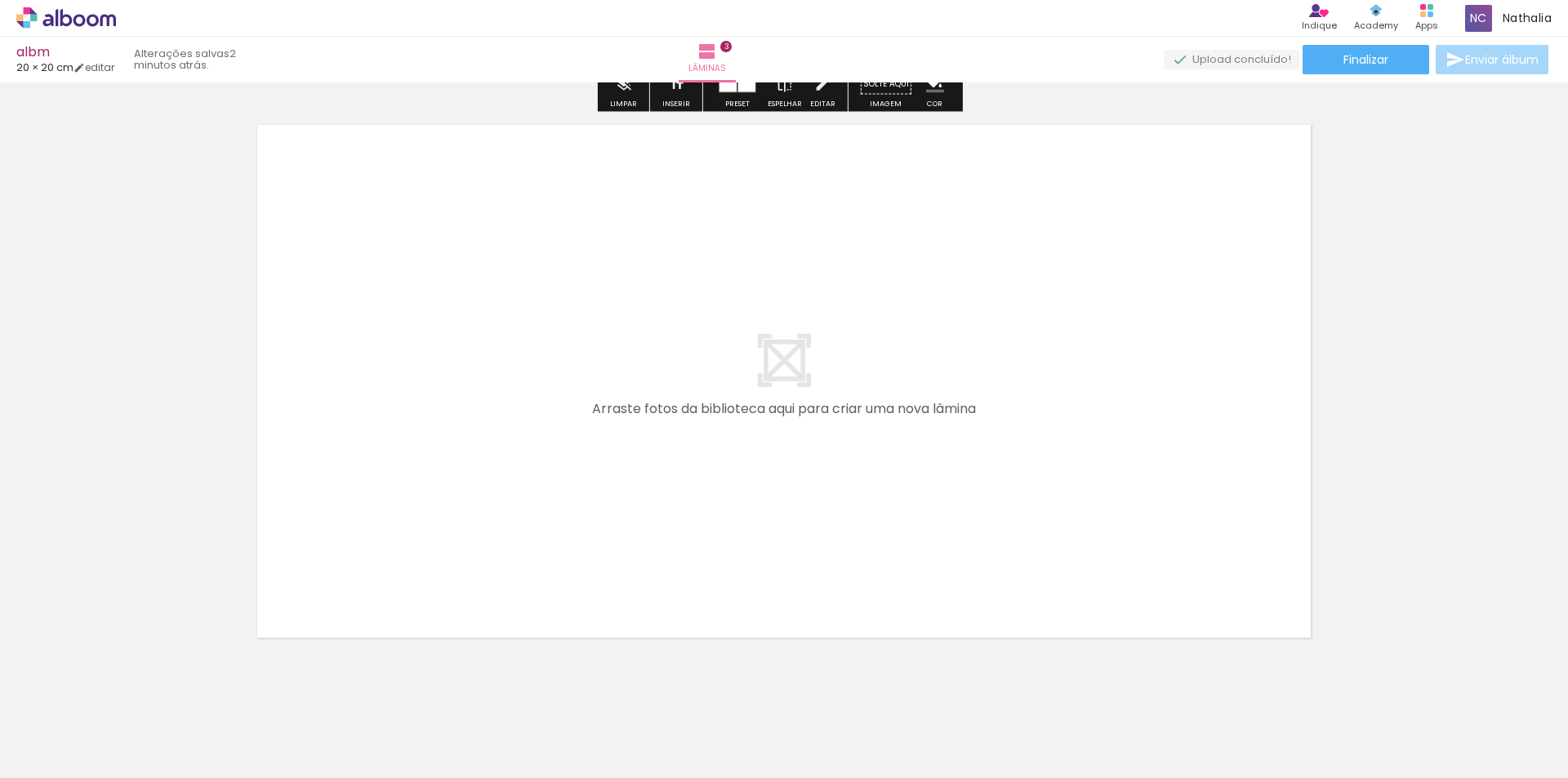
scroll to position [1796, 0]
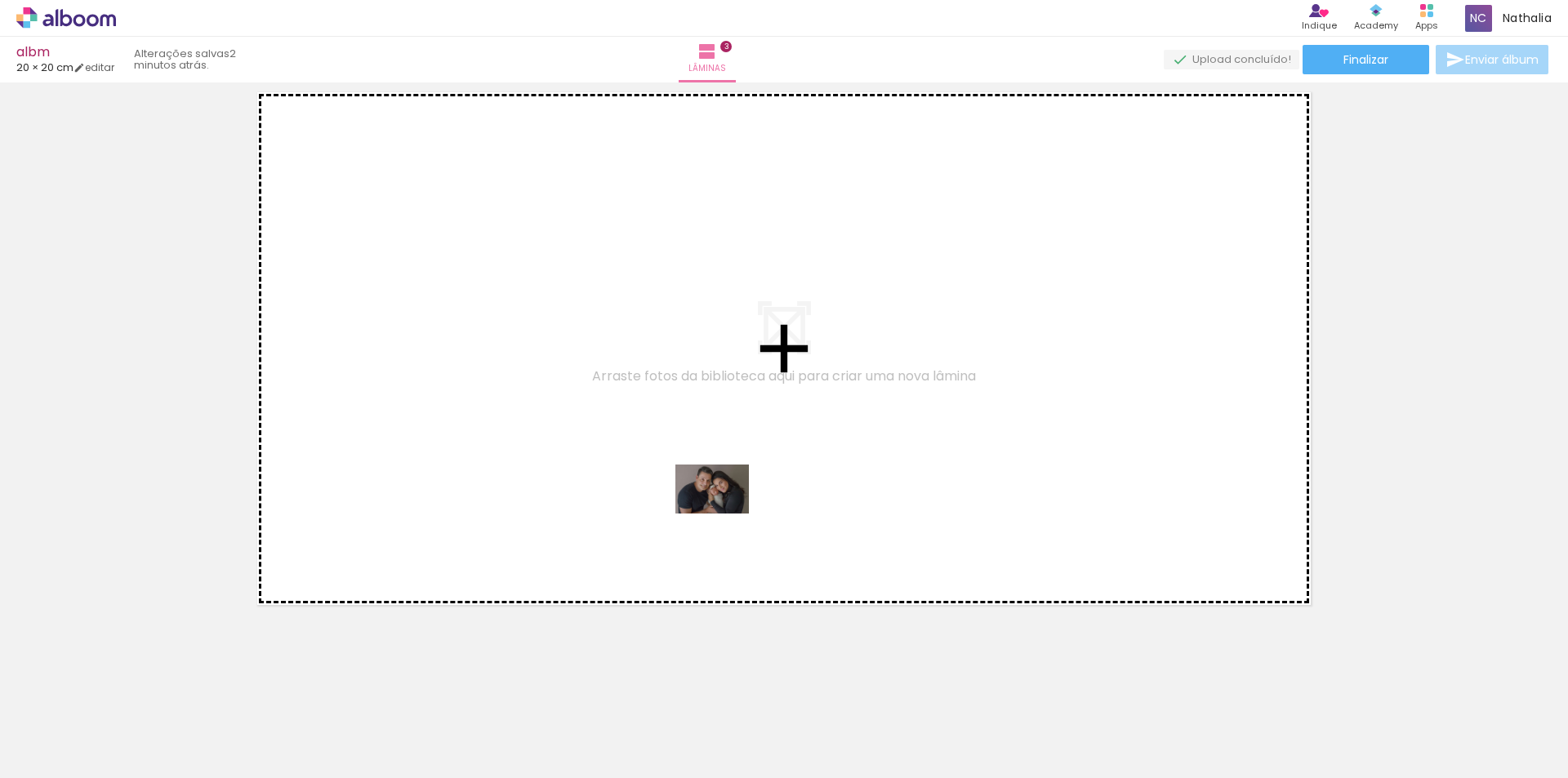
drag, startPoint x: 729, startPoint y: 709, endPoint x: 787, endPoint y: 679, distance: 65.3
click at [722, 496] on quentale-workspace at bounding box center [784, 389] width 1568 height 778
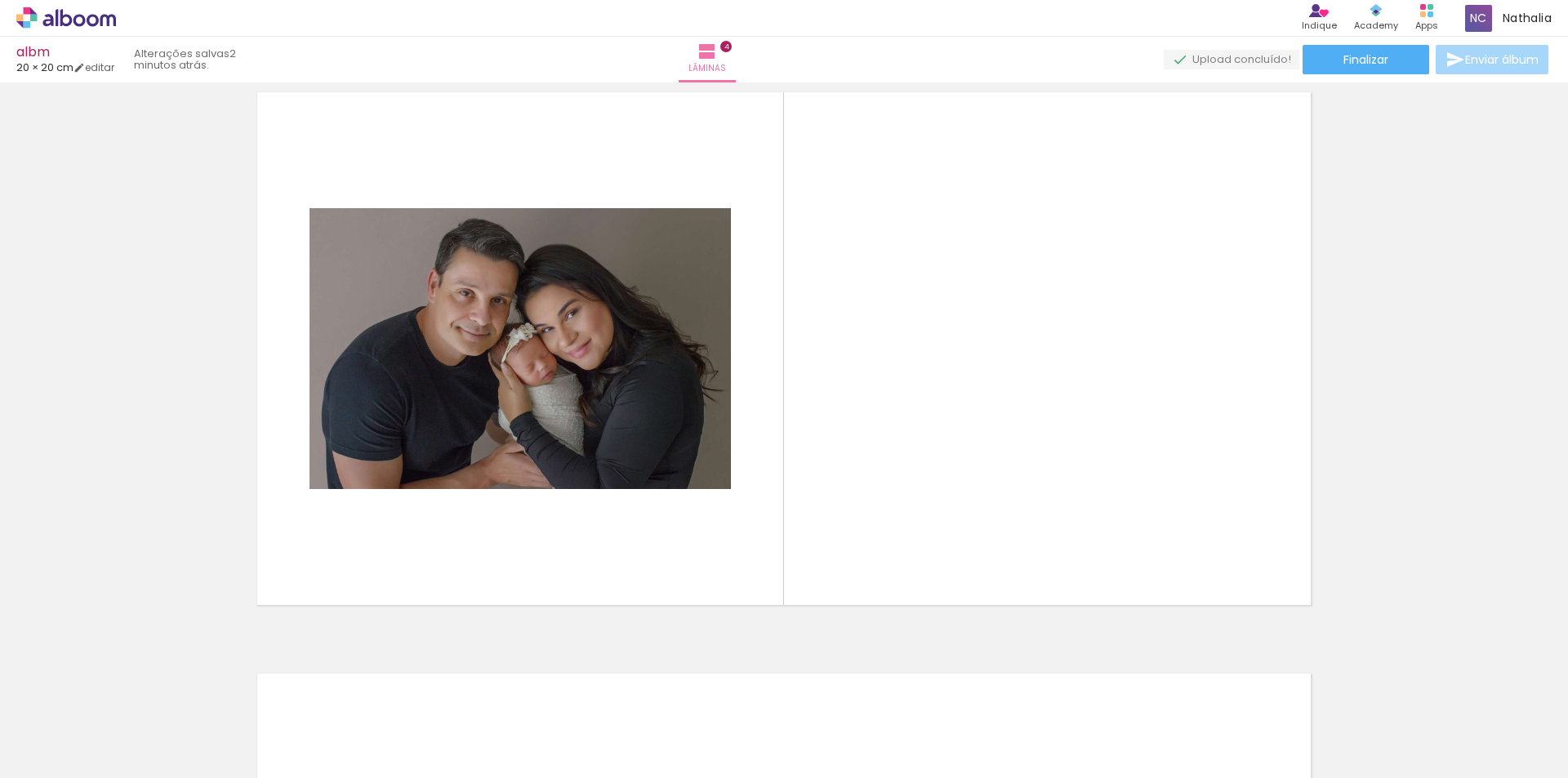
scroll to position [1765, 0]
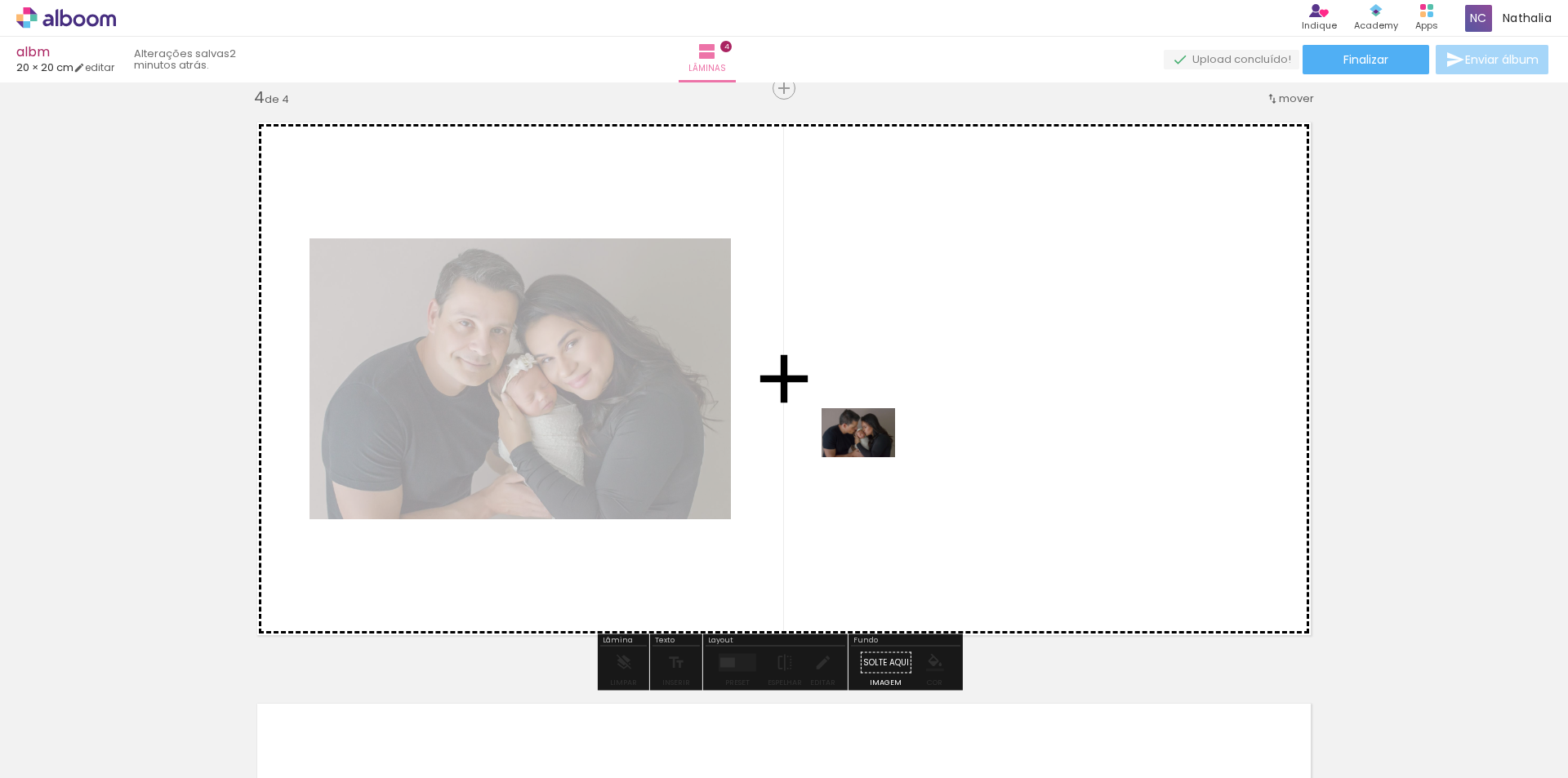
drag, startPoint x: 800, startPoint y: 727, endPoint x: 873, endPoint y: 451, distance: 285.5
click at [873, 451] on quentale-workspace at bounding box center [784, 389] width 1568 height 778
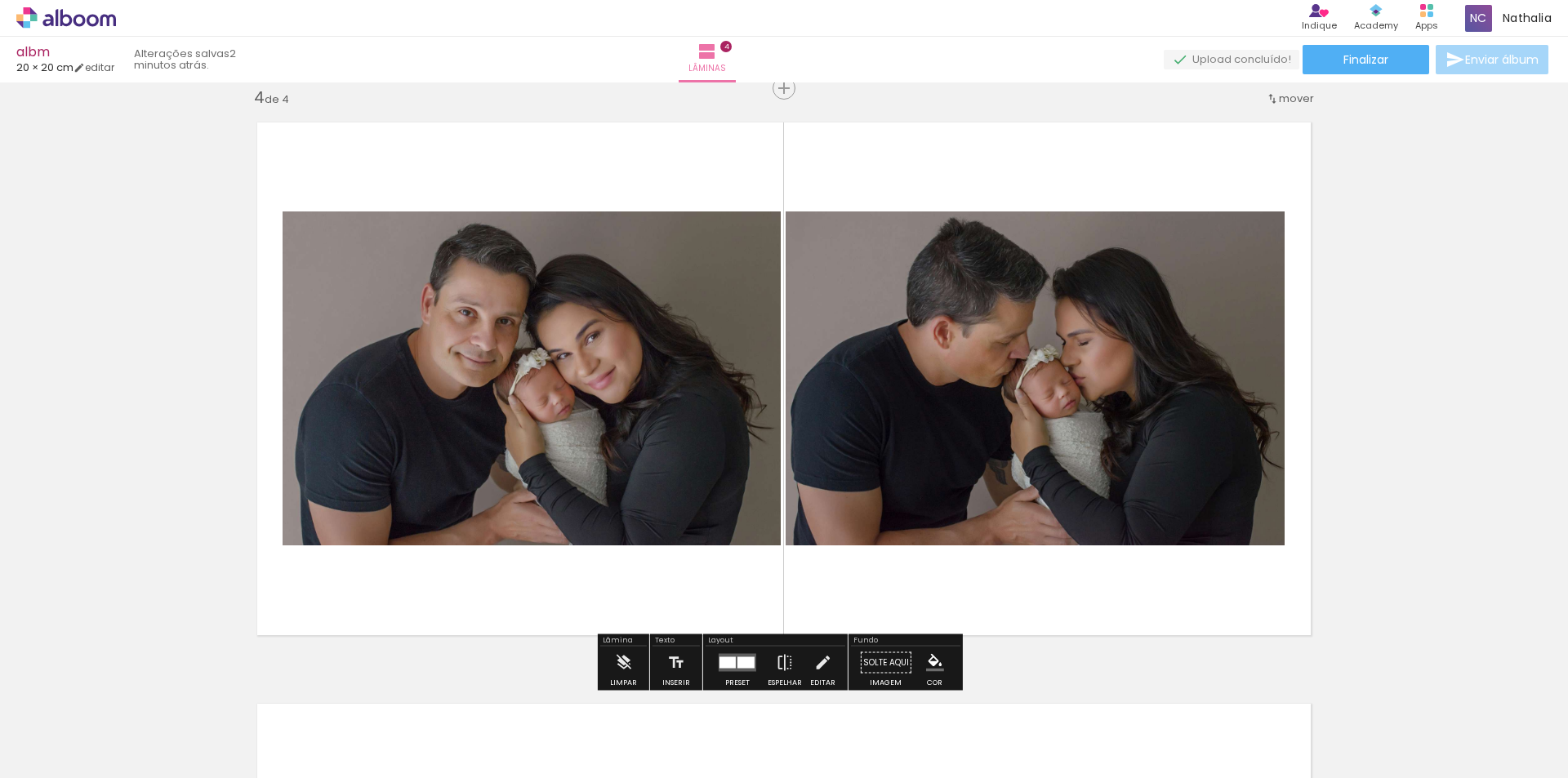
click at [739, 663] on div at bounding box center [746, 664] width 17 height 11
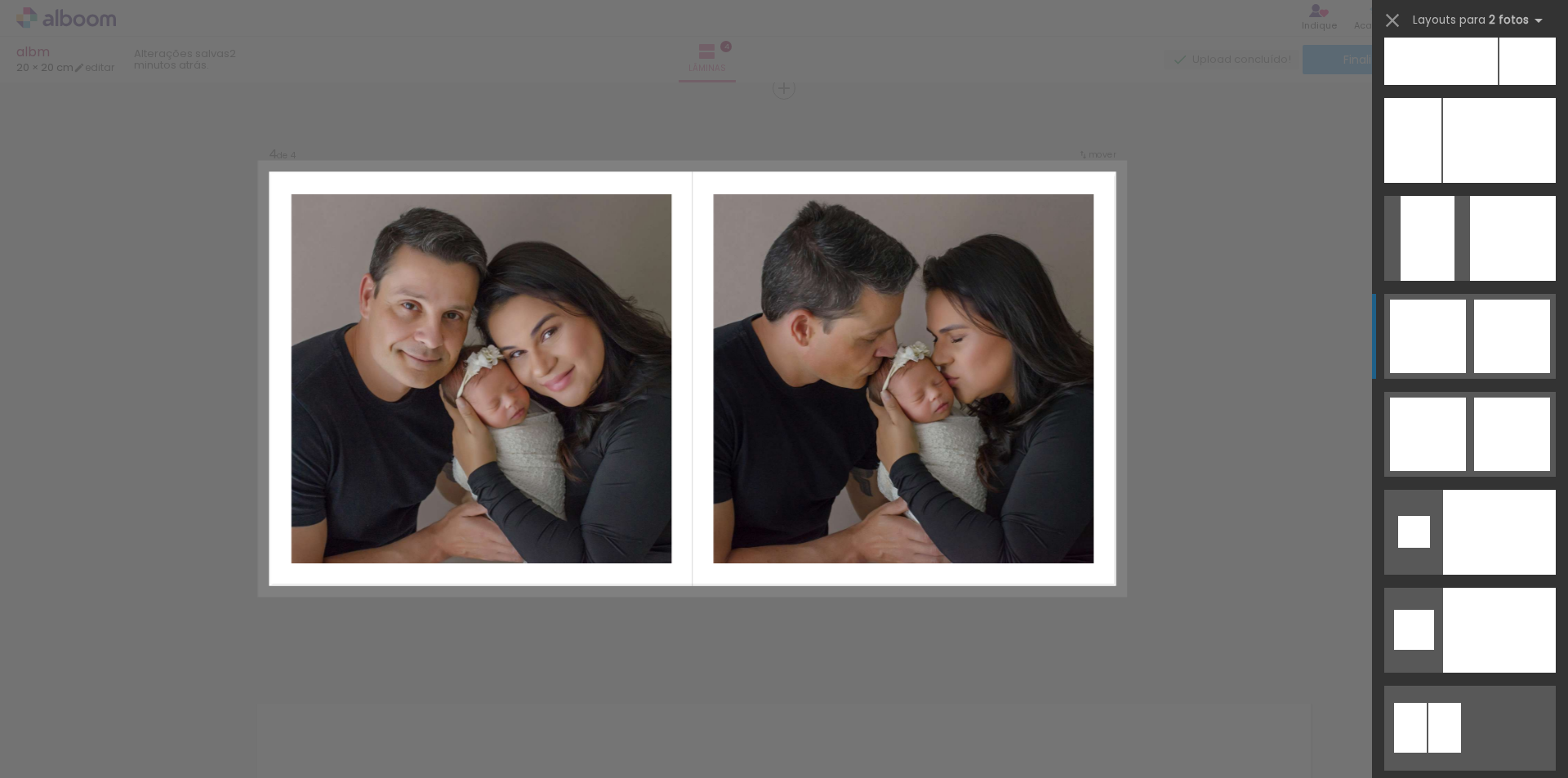
scroll to position [6125, 0]
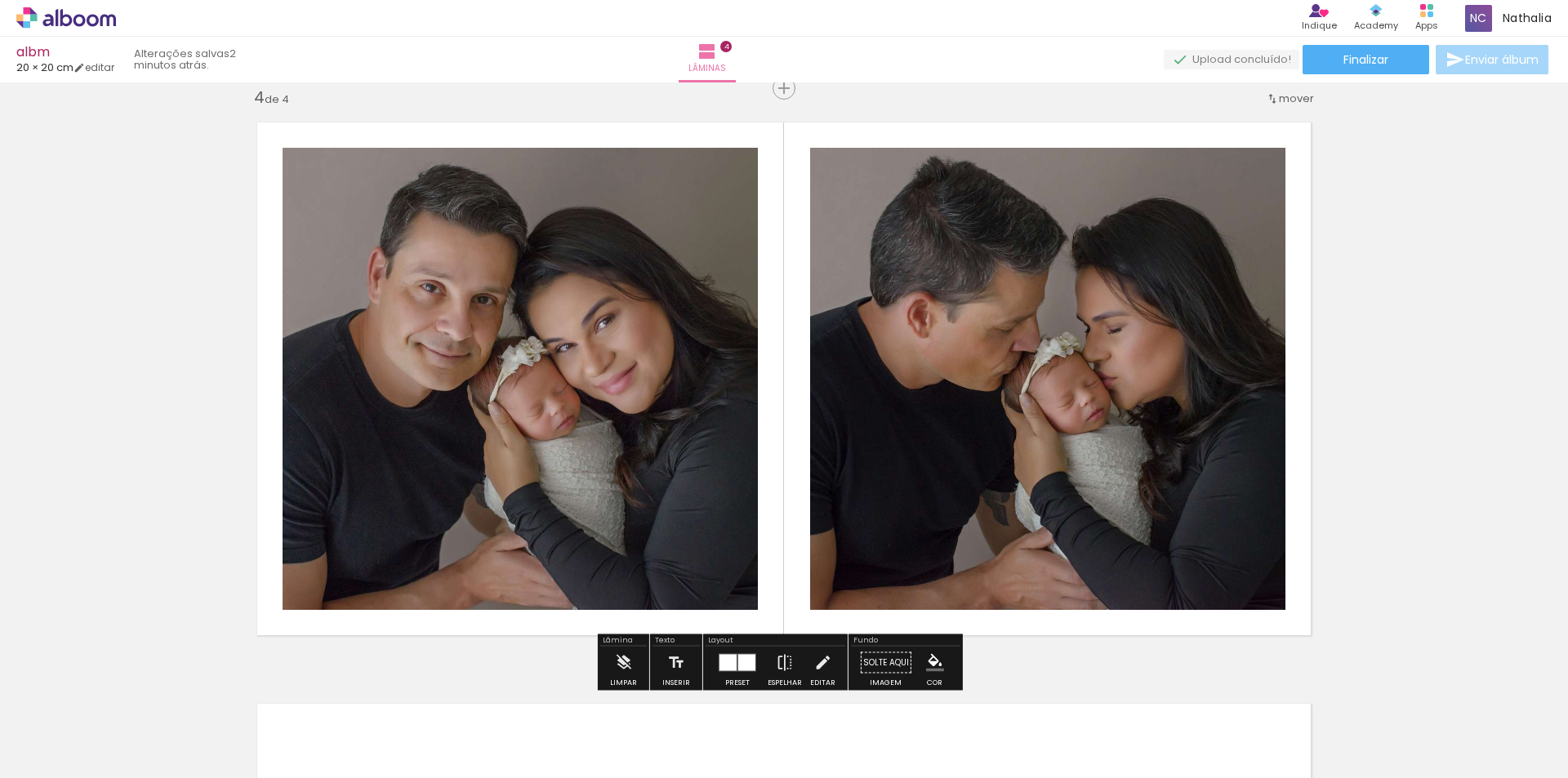
click at [738, 664] on div at bounding box center [747, 663] width 17 height 16
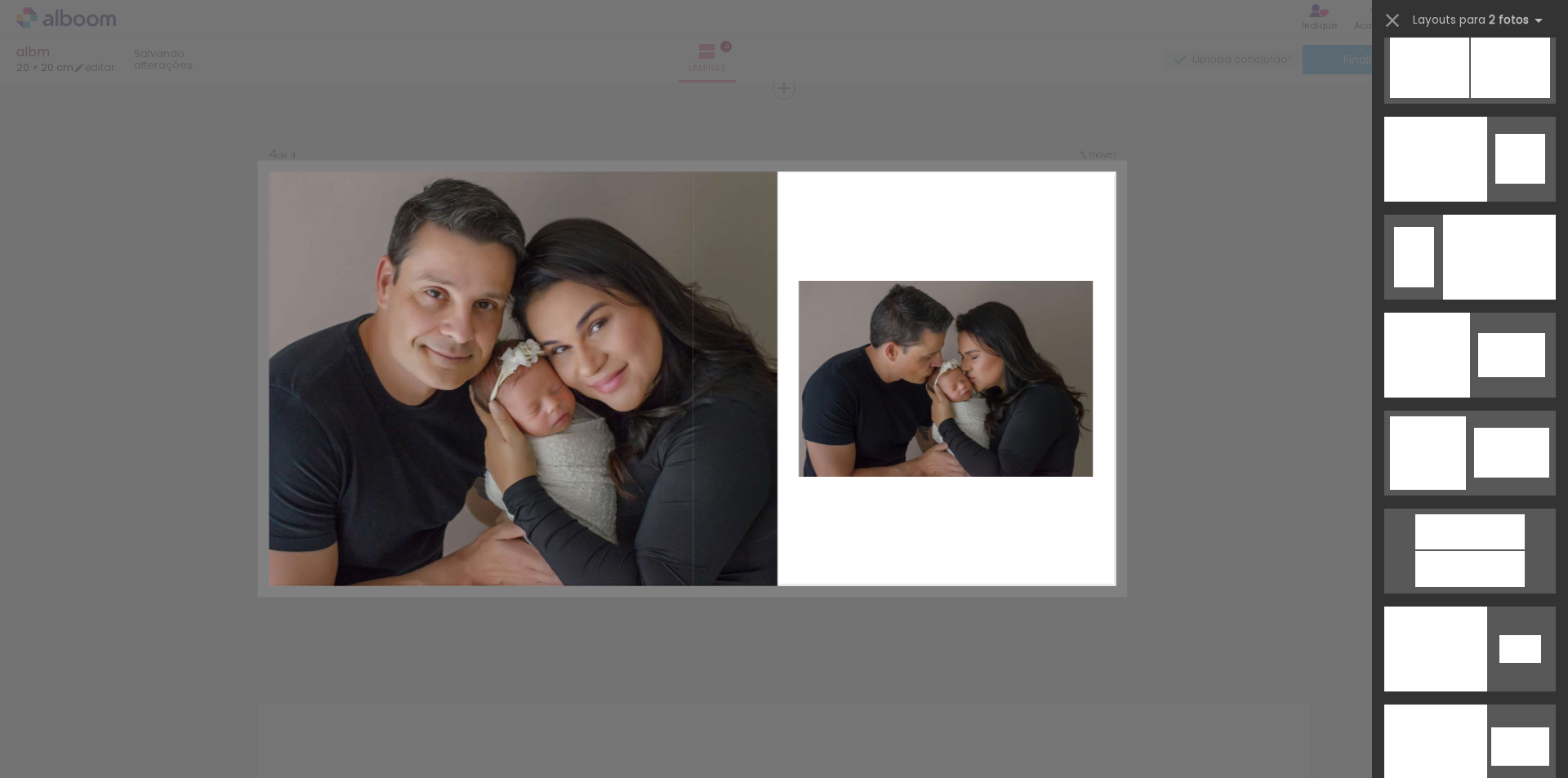
scroll to position [8406, 0]
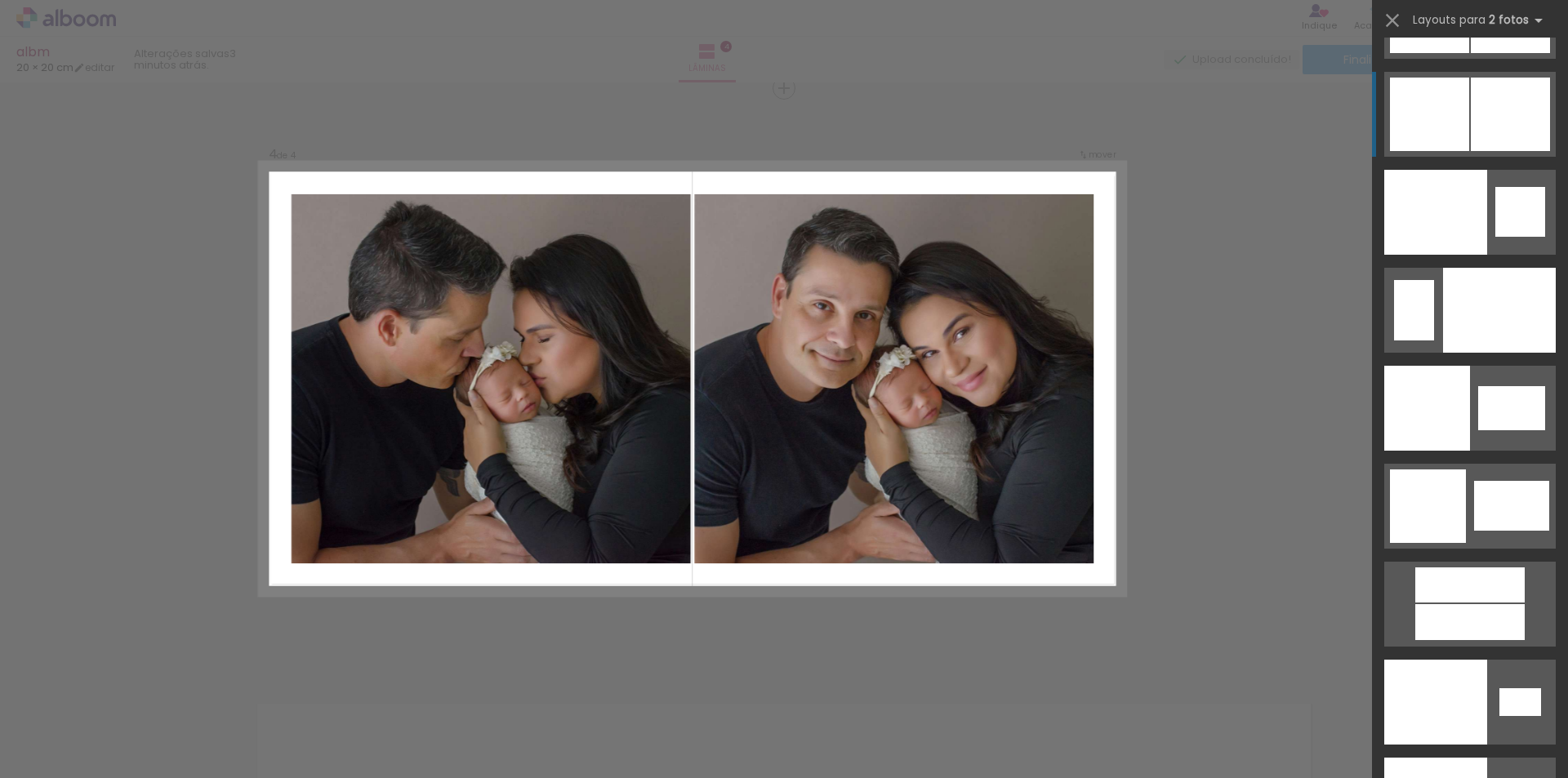
click at [1492, 568] on div at bounding box center [1469, 585] width 110 height 35
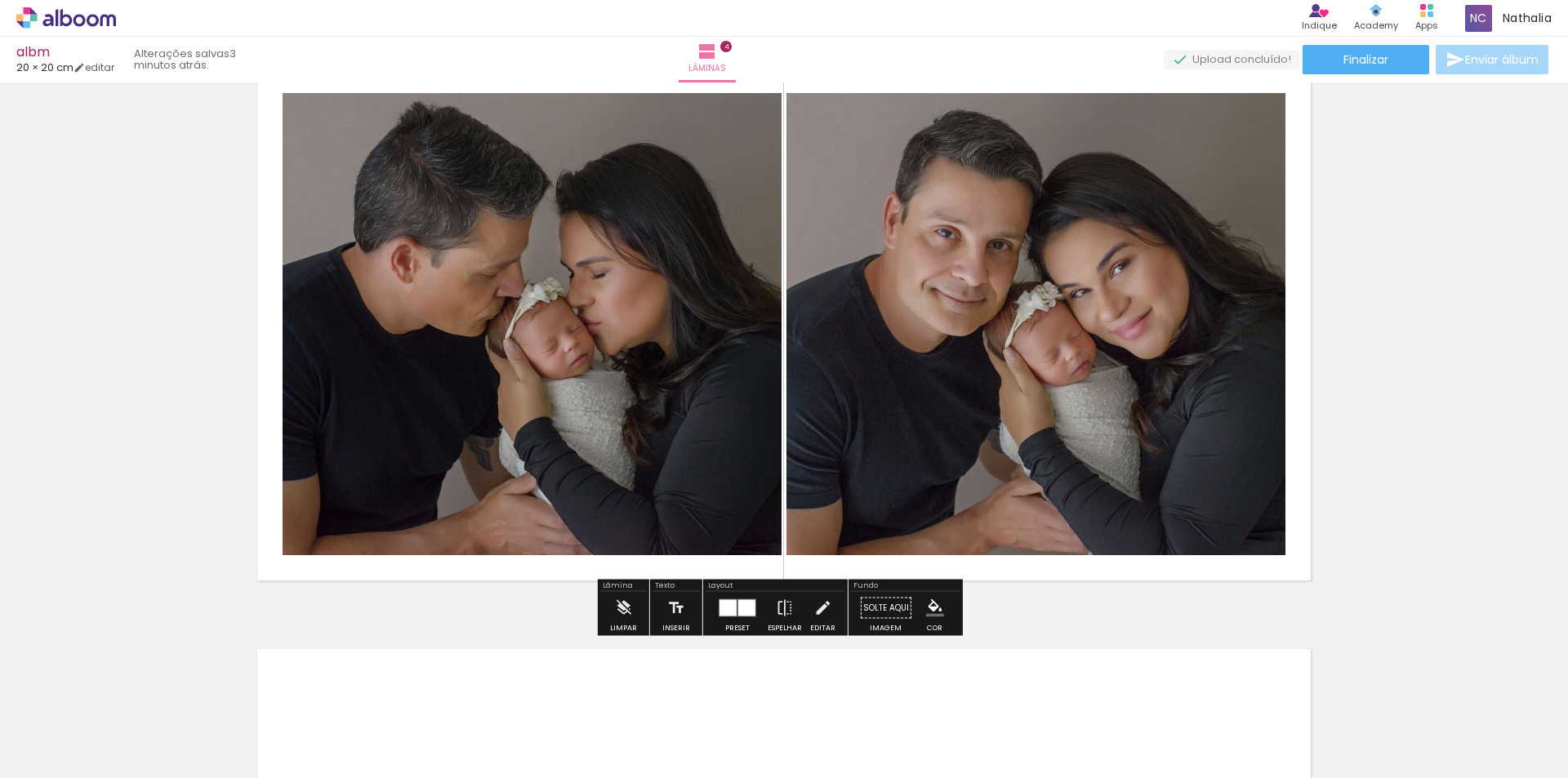
scroll to position [1847, 0]
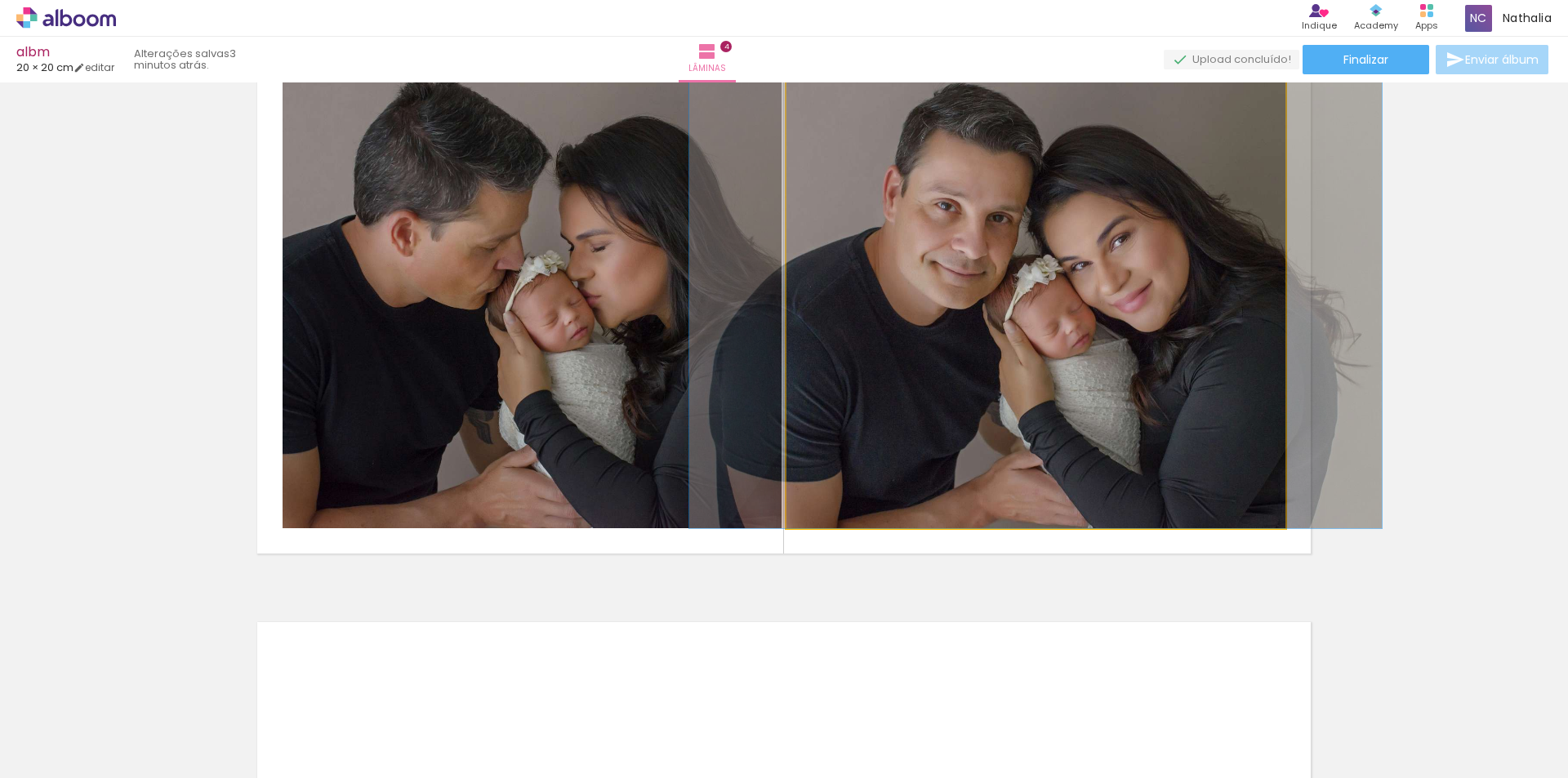
click at [1041, 328] on quentale-photo at bounding box center [1036, 297] width 499 height 463
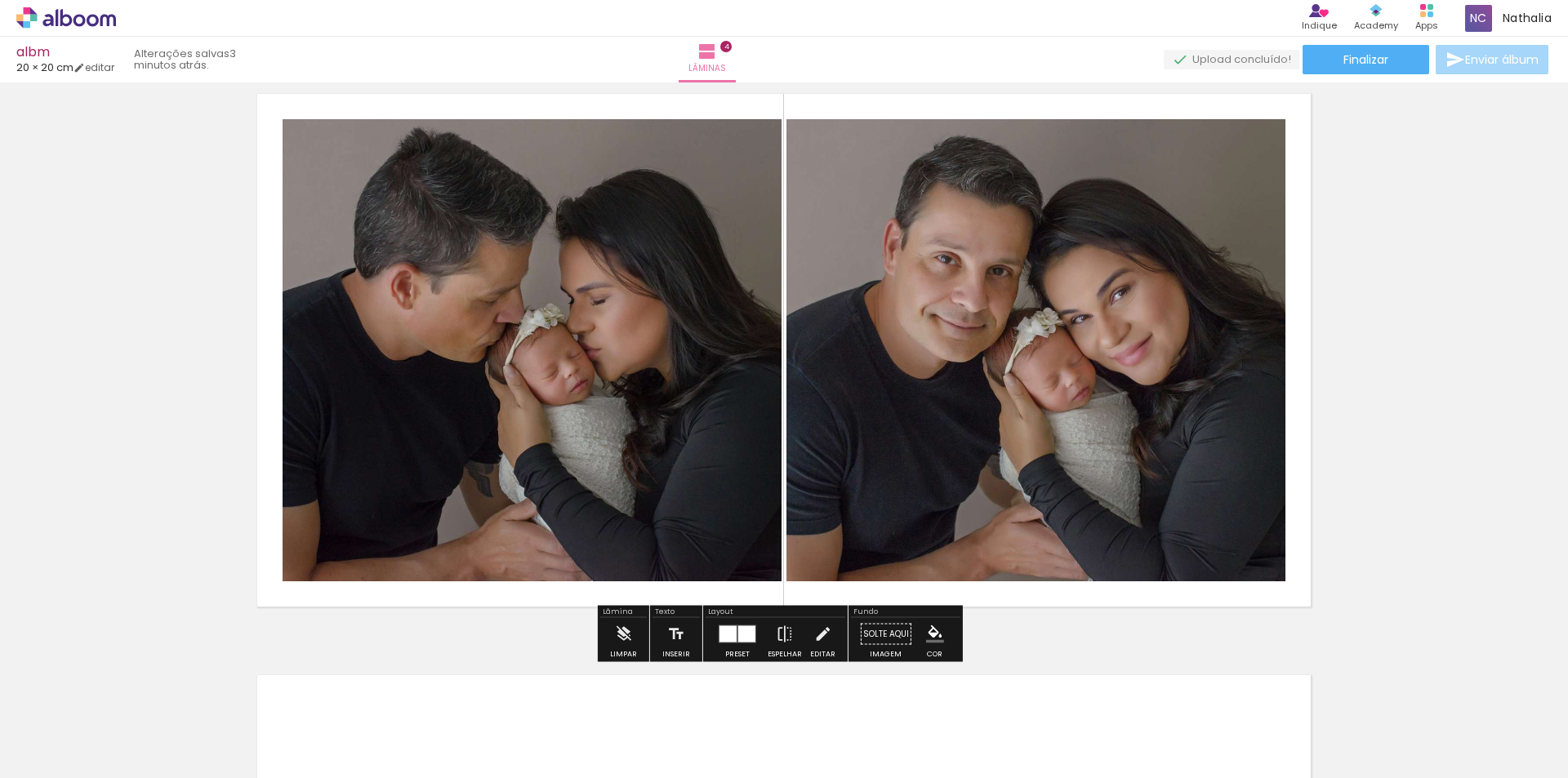
scroll to position [1765, 0]
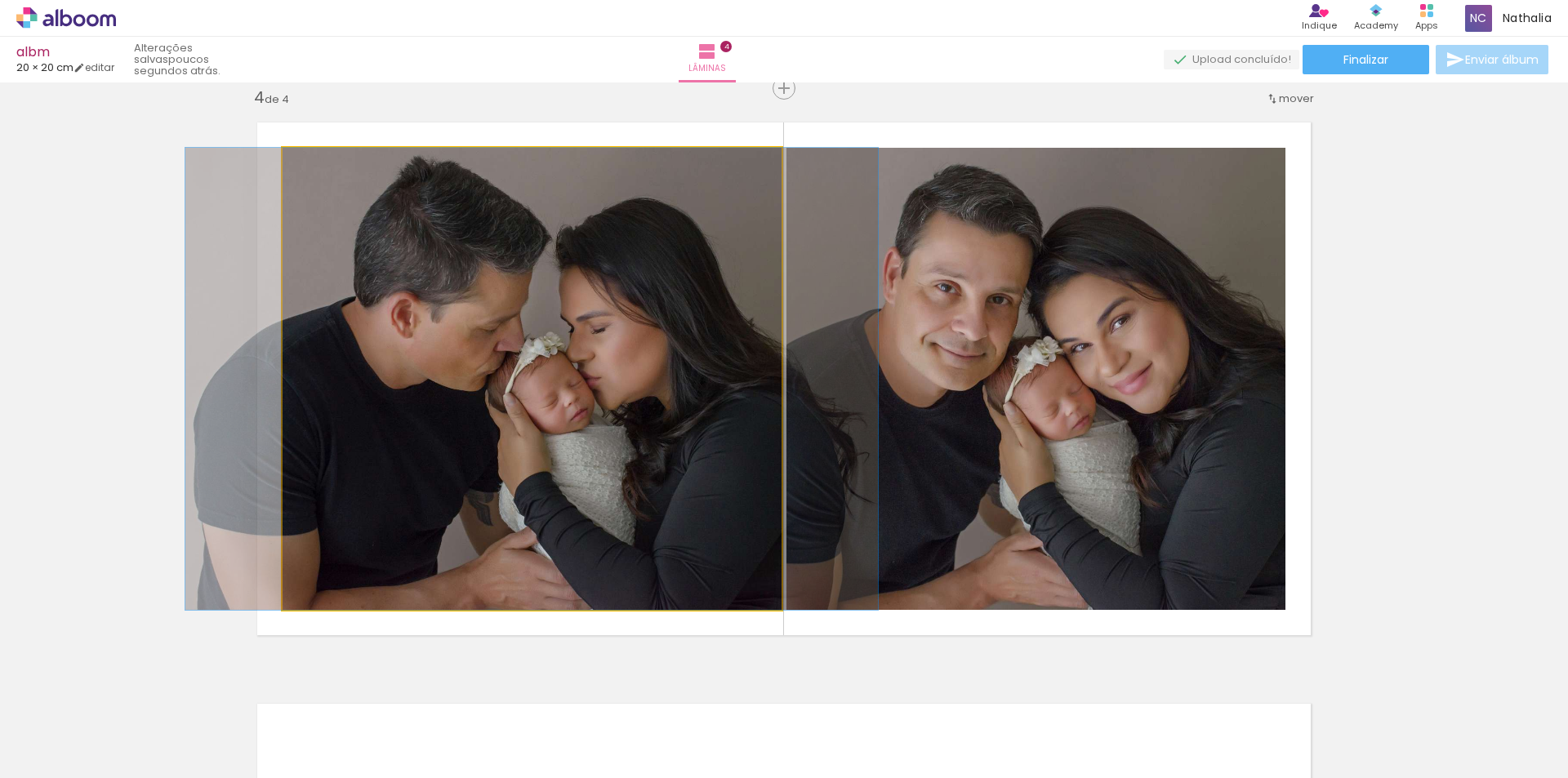
click at [632, 364] on quentale-photo at bounding box center [532, 379] width 499 height 463
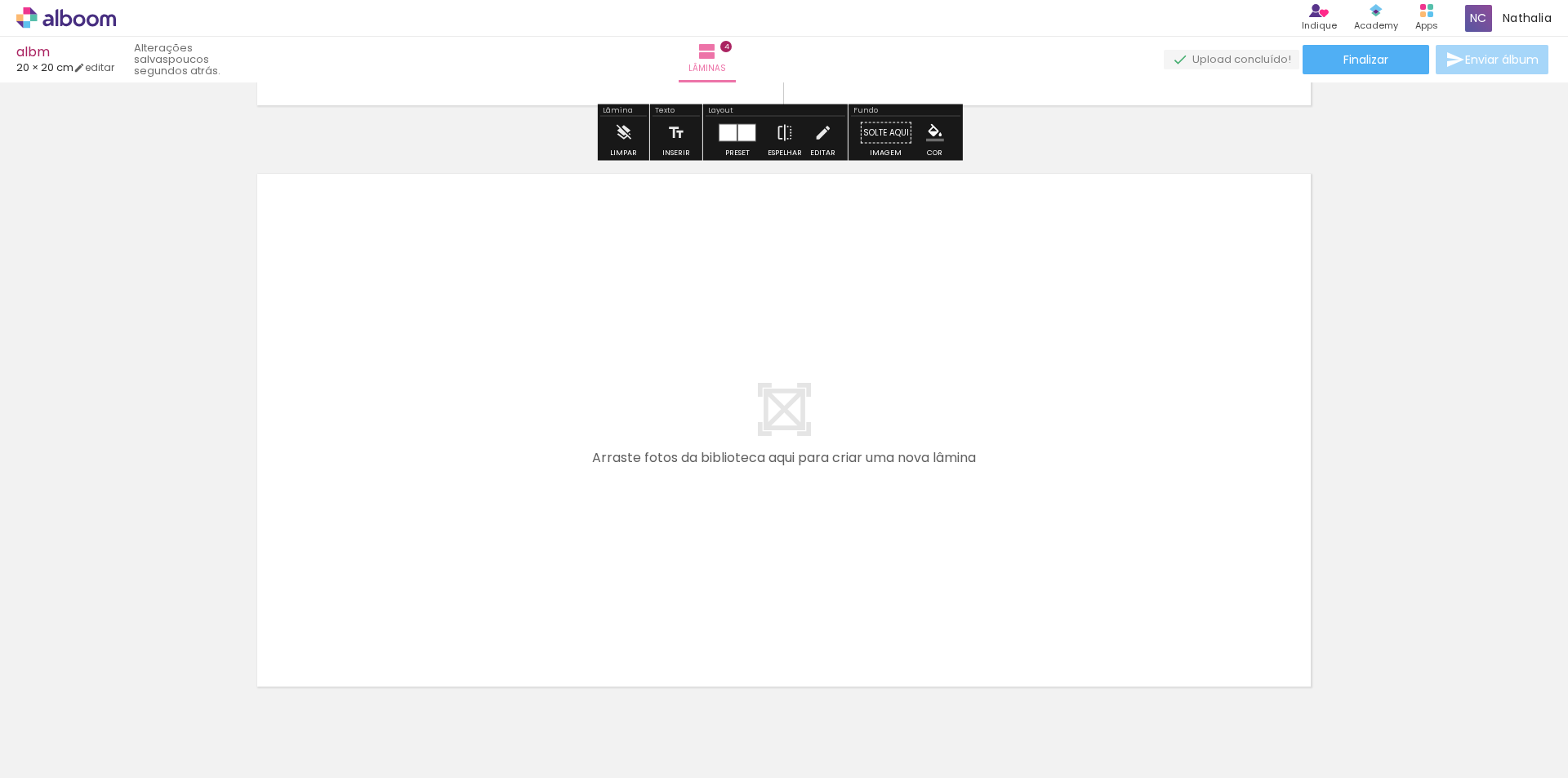
scroll to position [0, 349]
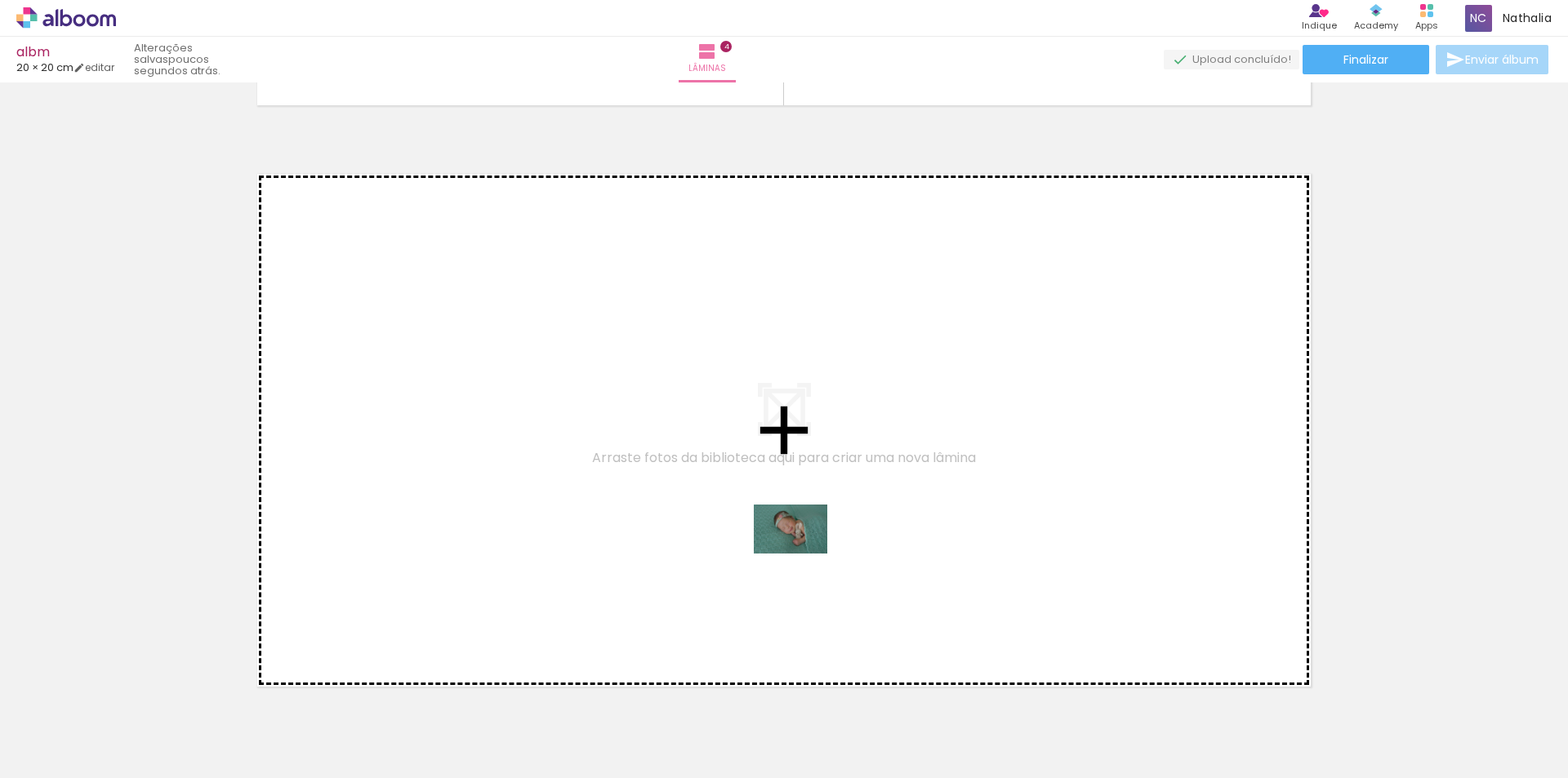
drag, startPoint x: 751, startPoint y: 740, endPoint x: 802, endPoint y: 554, distance: 192.9
click at [802, 554] on quentale-workspace at bounding box center [784, 389] width 1568 height 778
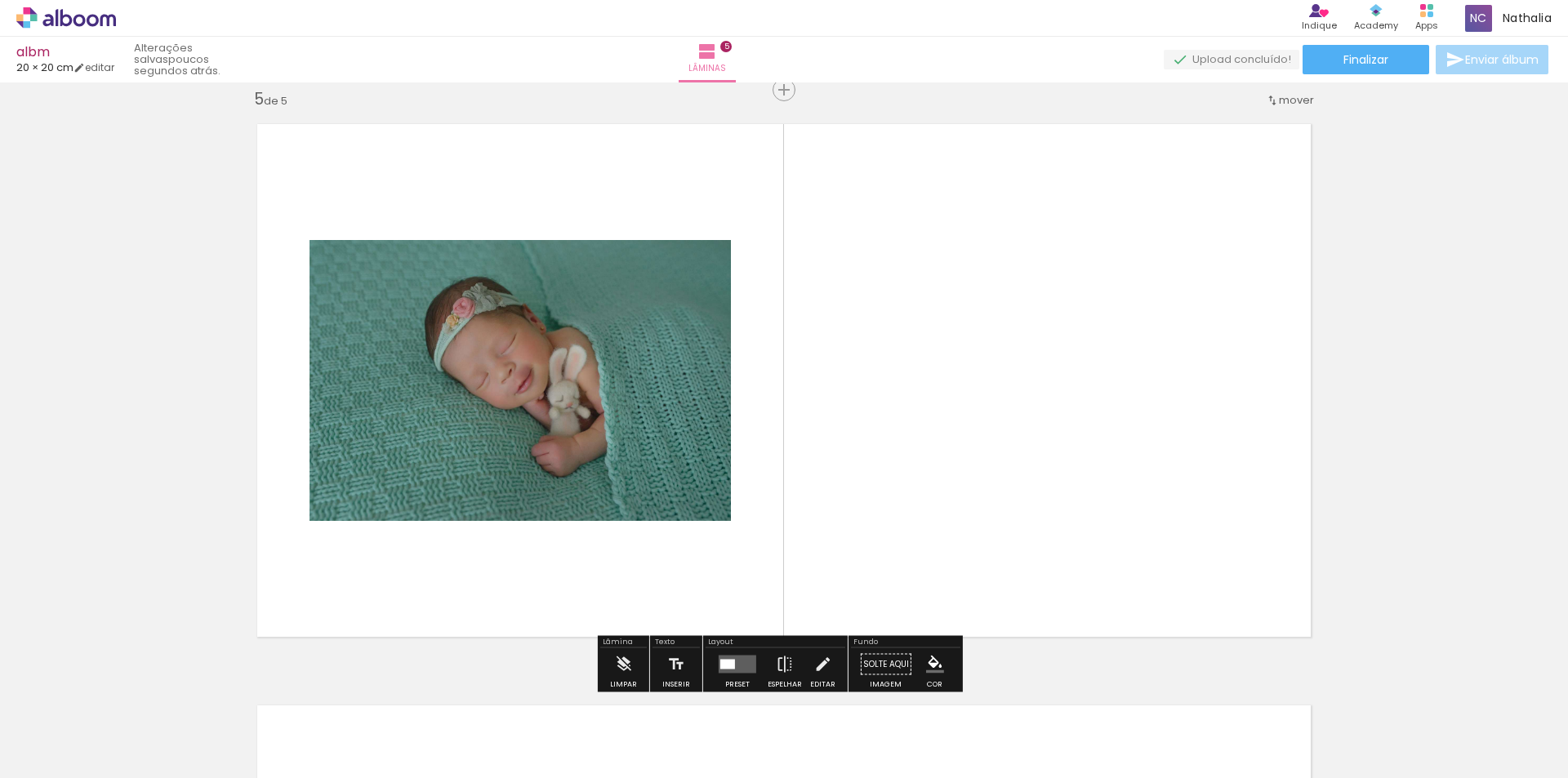
scroll to position [2347, 0]
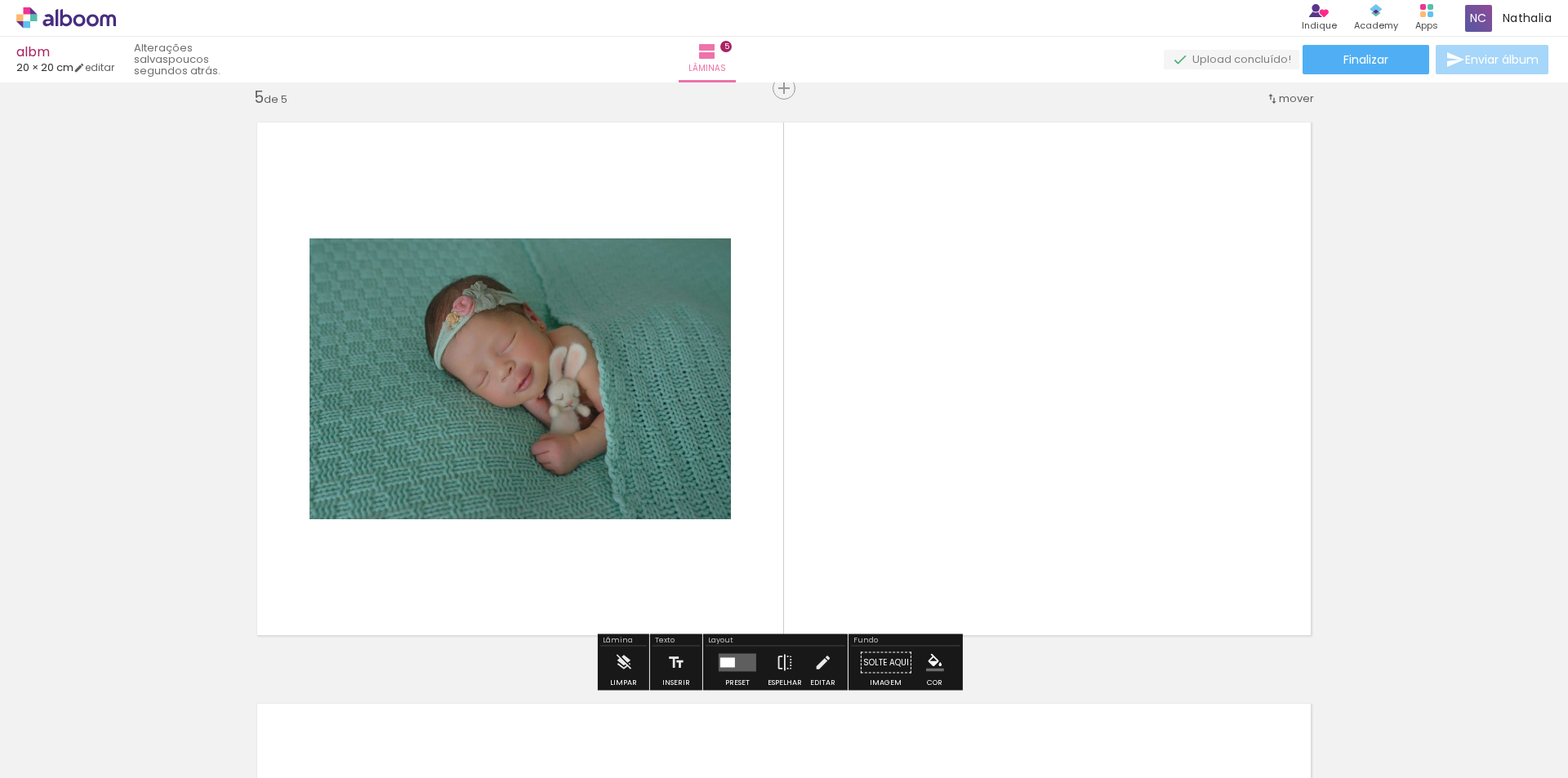
click at [731, 664] on div at bounding box center [728, 663] width 15 height 9
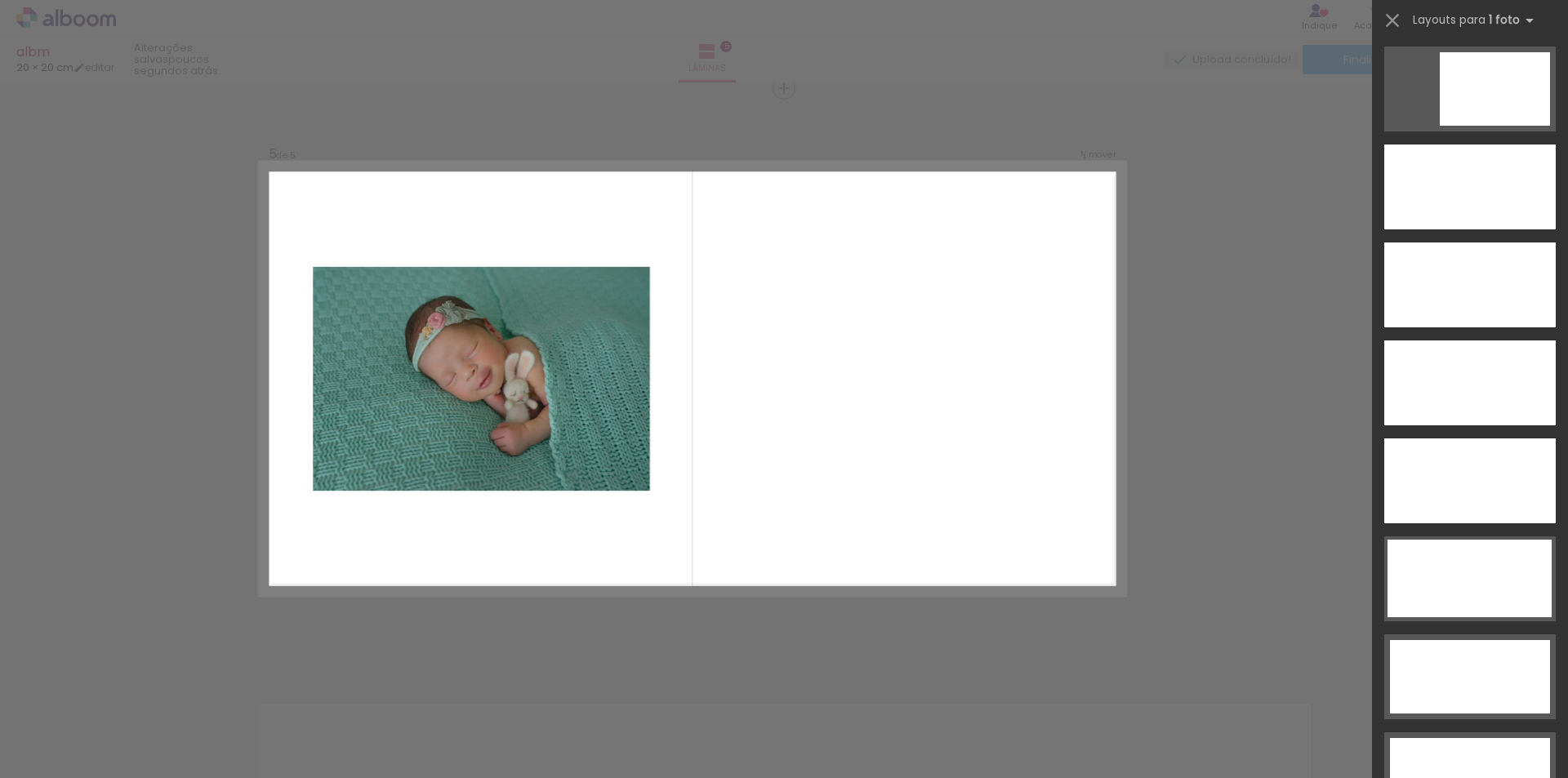
scroll to position [4696, 0]
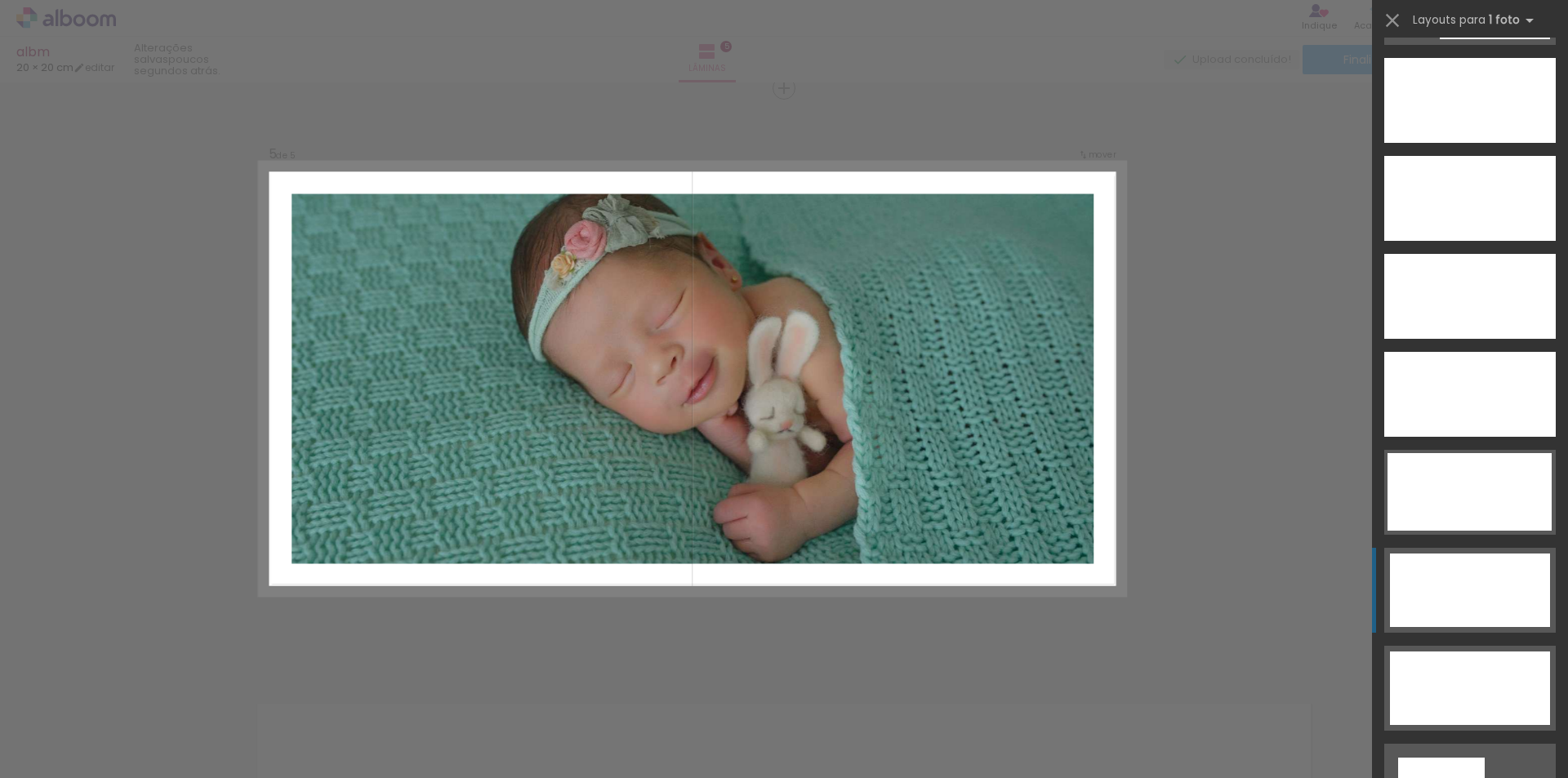
click at [1478, 758] on div at bounding box center [1441, 786] width 86 height 57
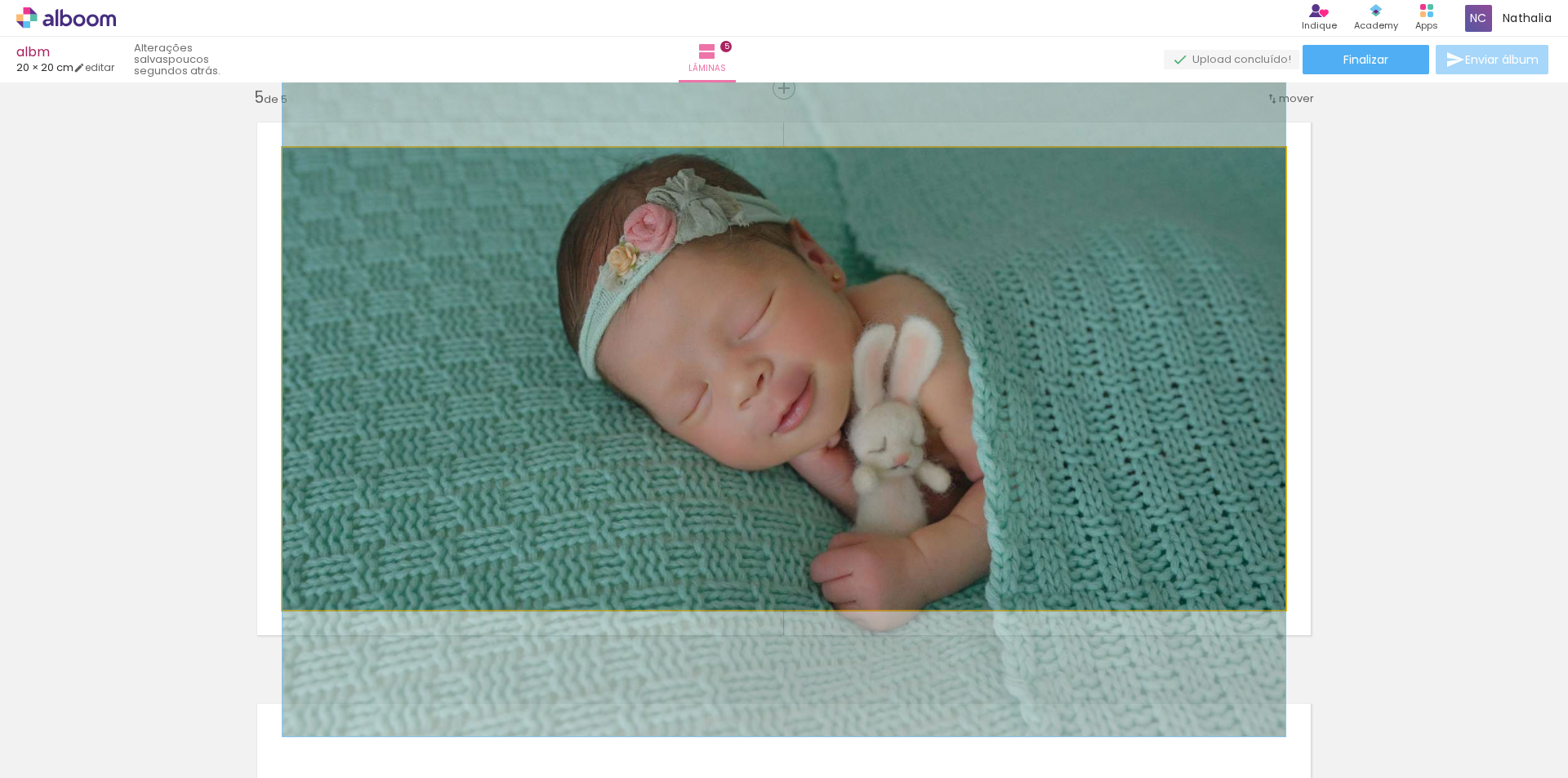
drag, startPoint x: 1080, startPoint y: 470, endPoint x: 1078, endPoint y: 494, distance: 24.1
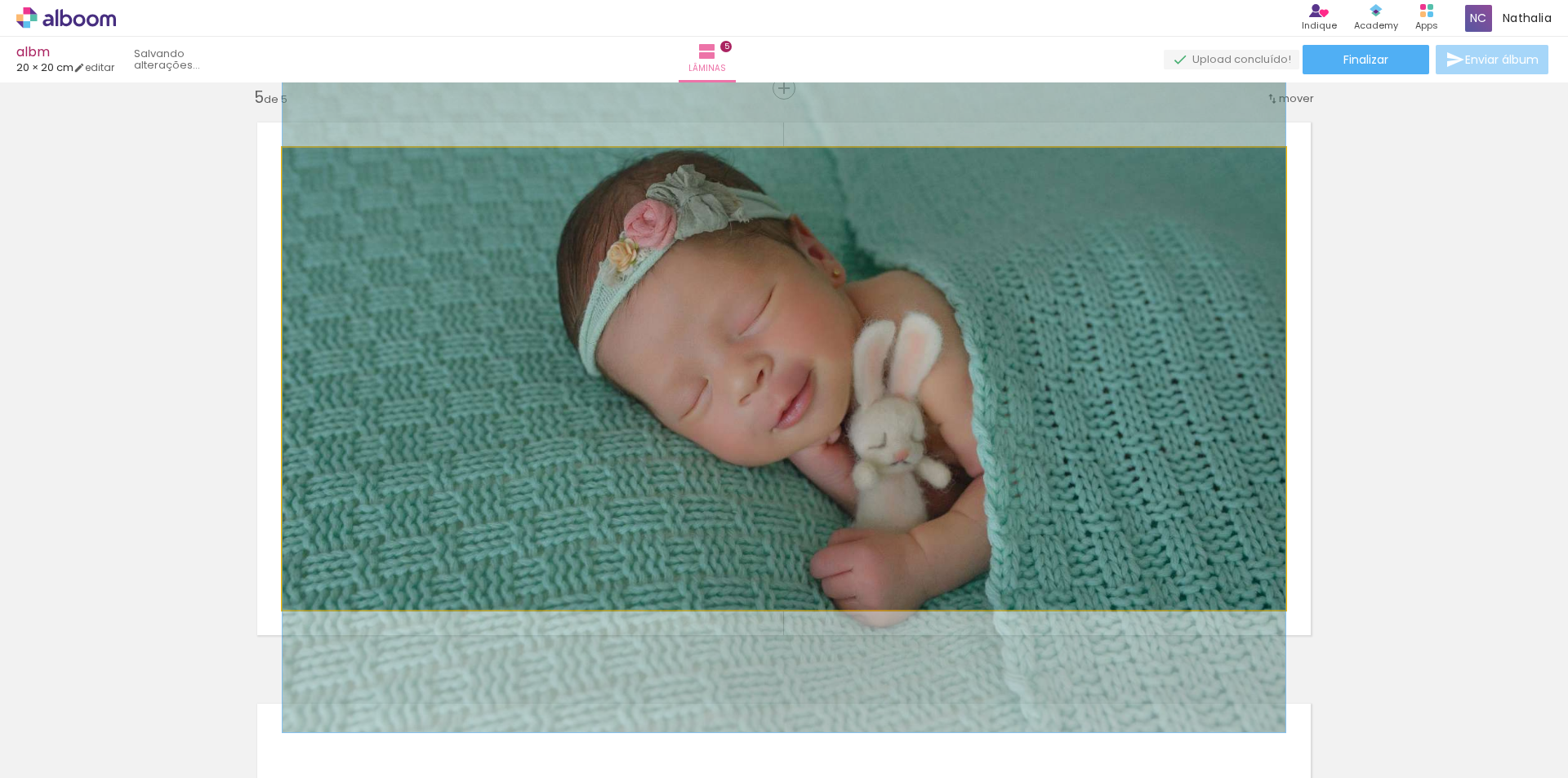
drag, startPoint x: 1078, startPoint y: 494, endPoint x: 1024, endPoint y: 490, distance: 54.1
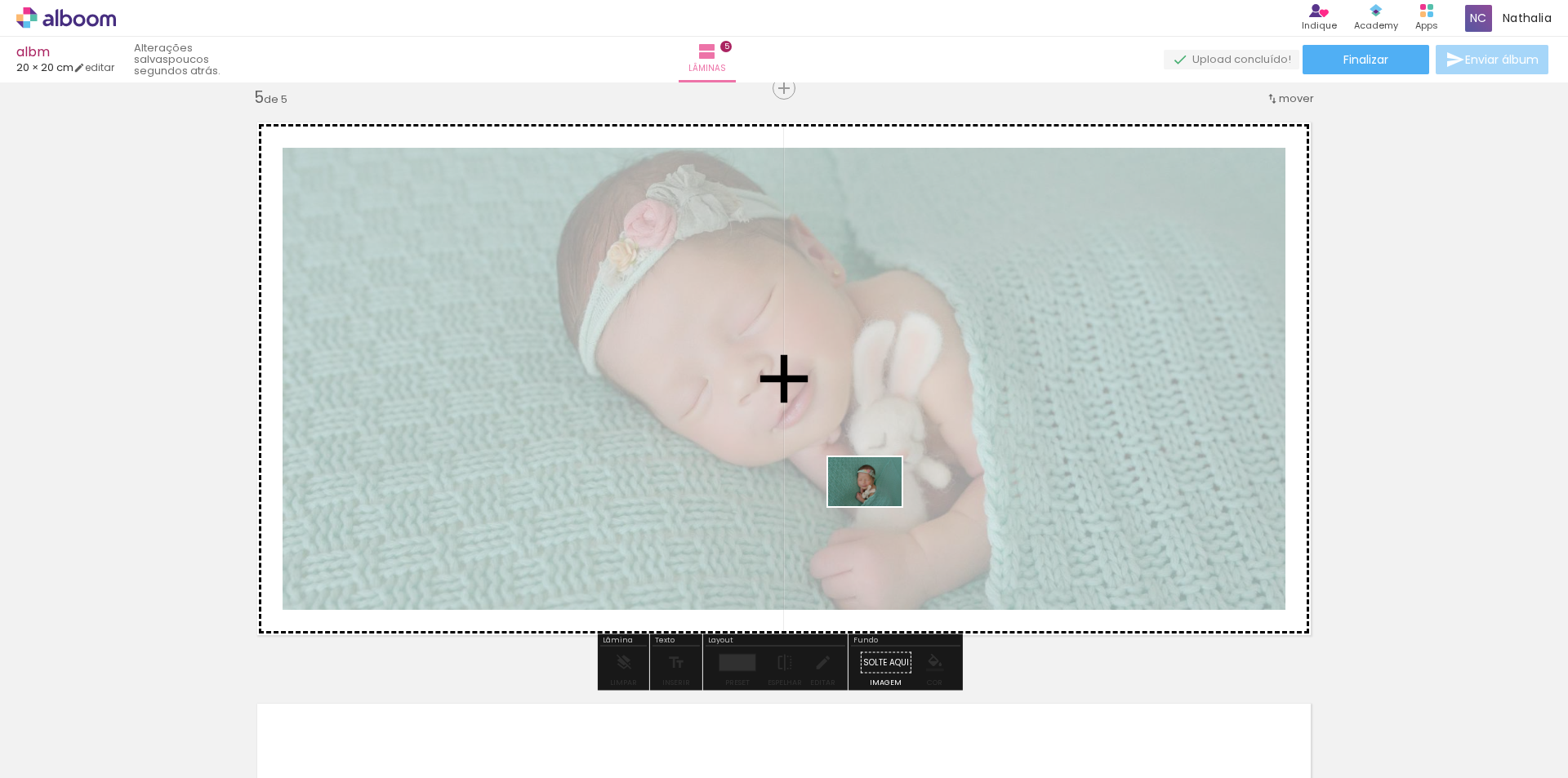
drag, startPoint x: 839, startPoint y: 737, endPoint x: 877, endPoint y: 507, distance: 233.1
click at [877, 507] on quentale-workspace at bounding box center [784, 389] width 1568 height 778
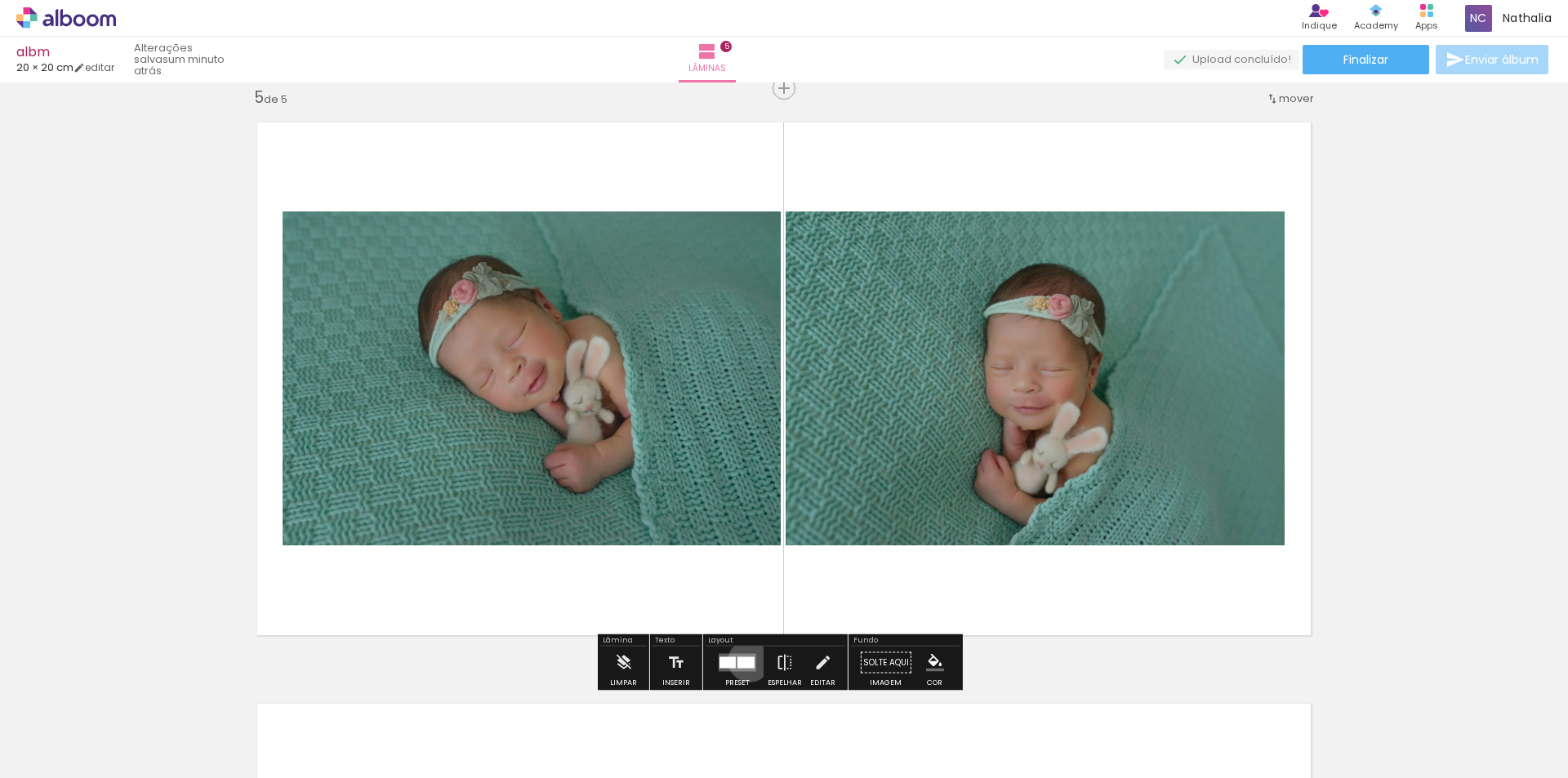
click at [746, 661] on div at bounding box center [746, 664] width 17 height 11
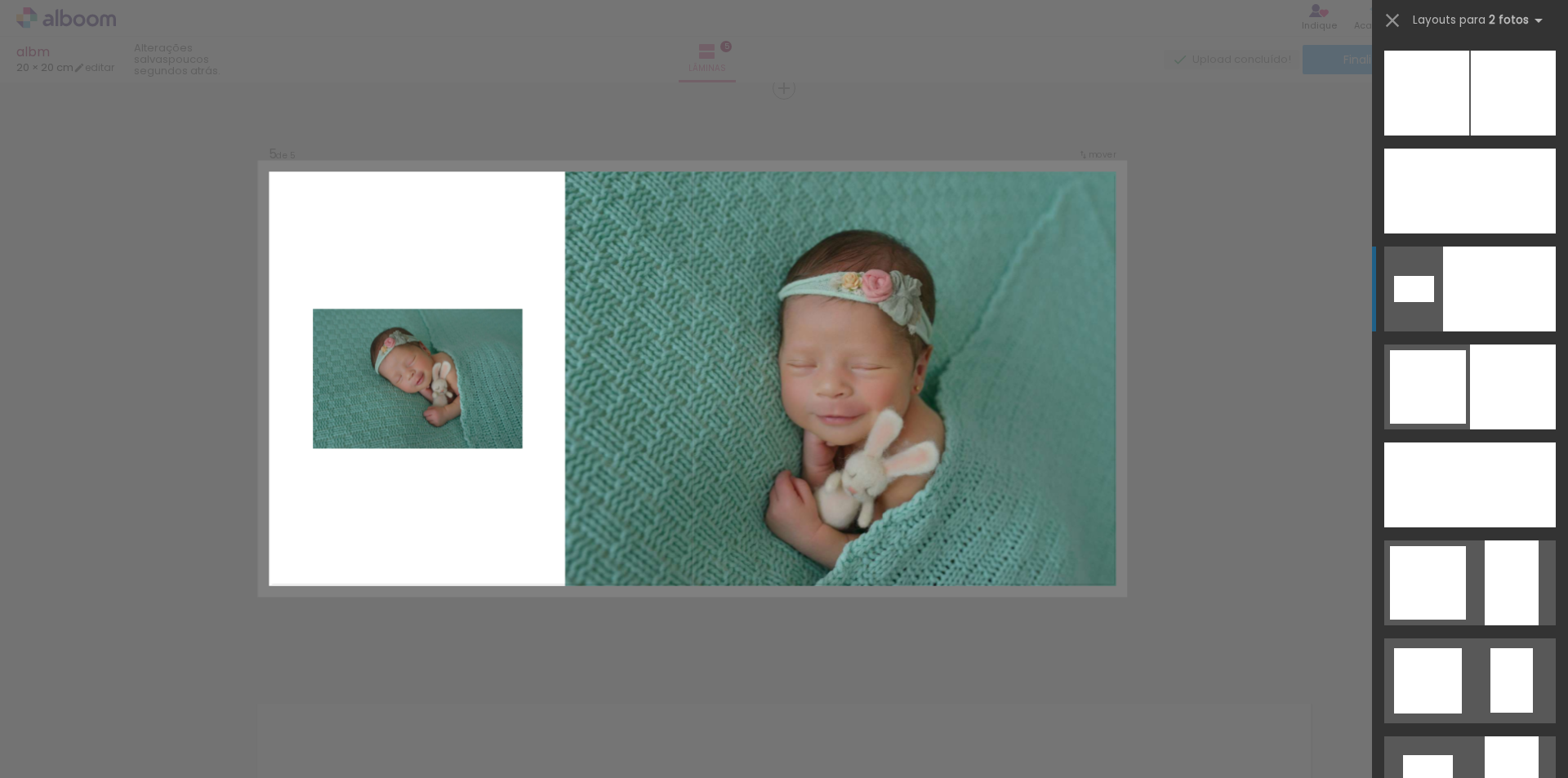
scroll to position [5364, 0]
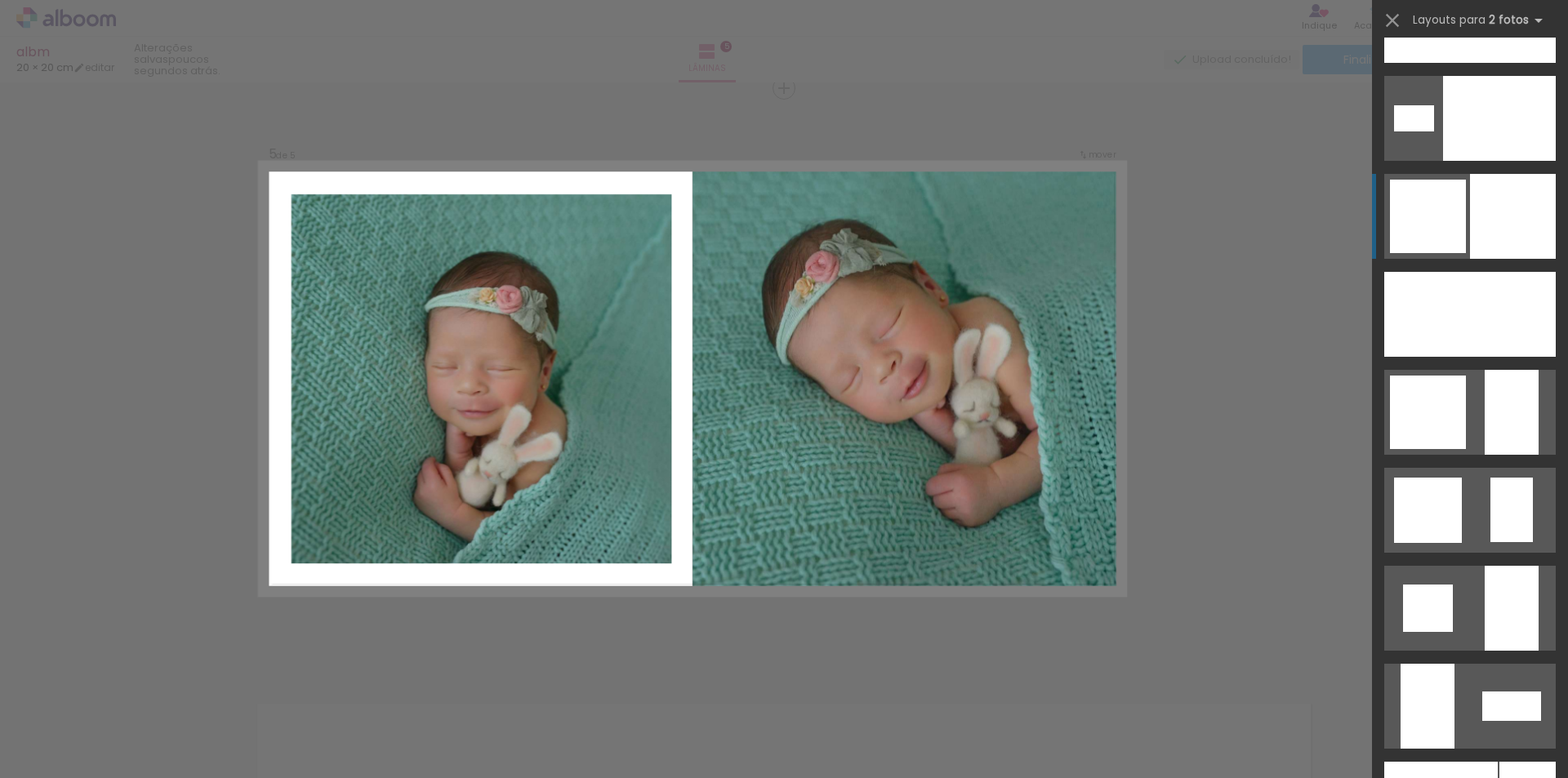
click at [1504, 160] on div at bounding box center [1499, 118] width 113 height 85
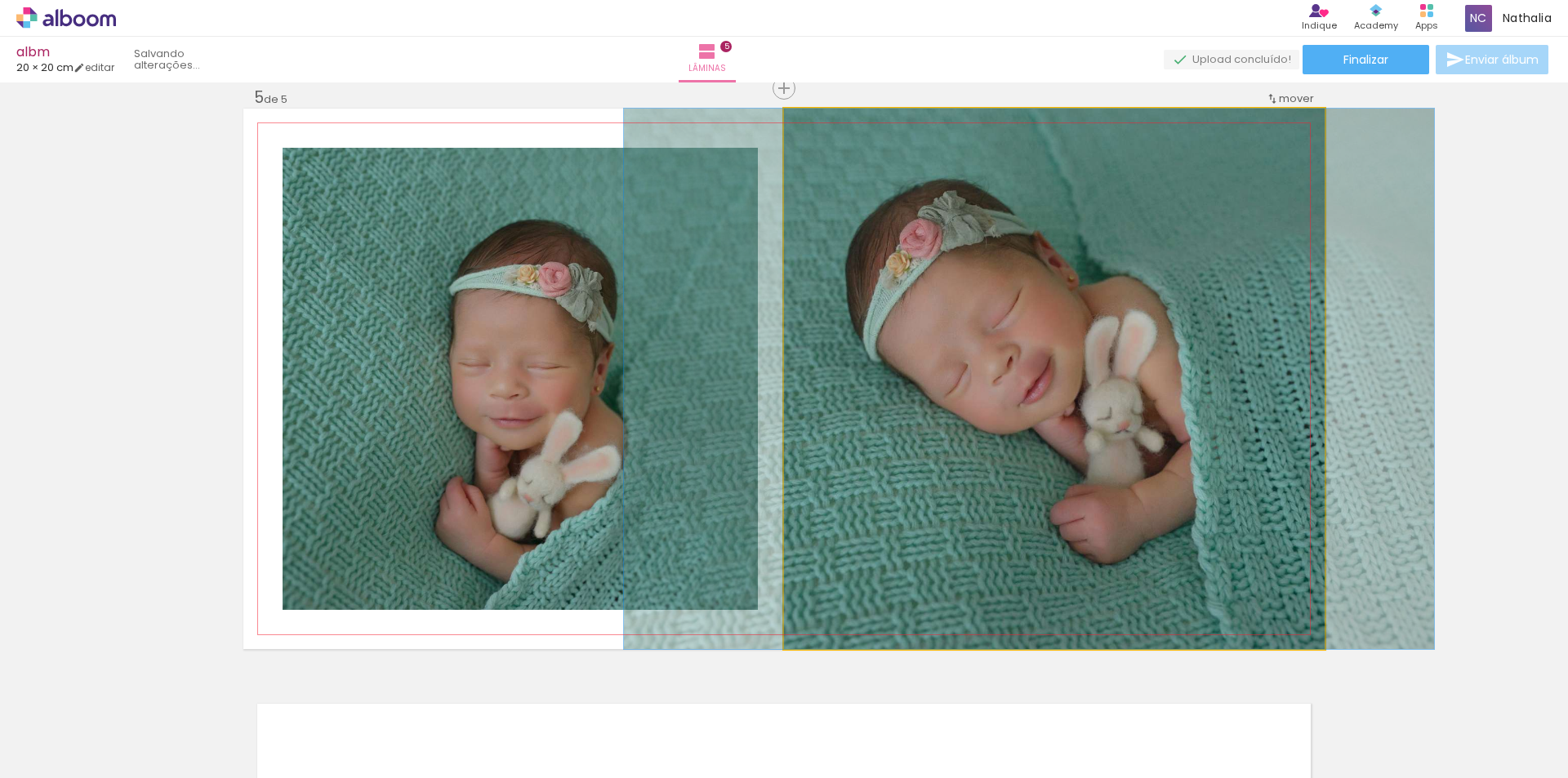
drag, startPoint x: 1170, startPoint y: 368, endPoint x: 1145, endPoint y: 366, distance: 25.1
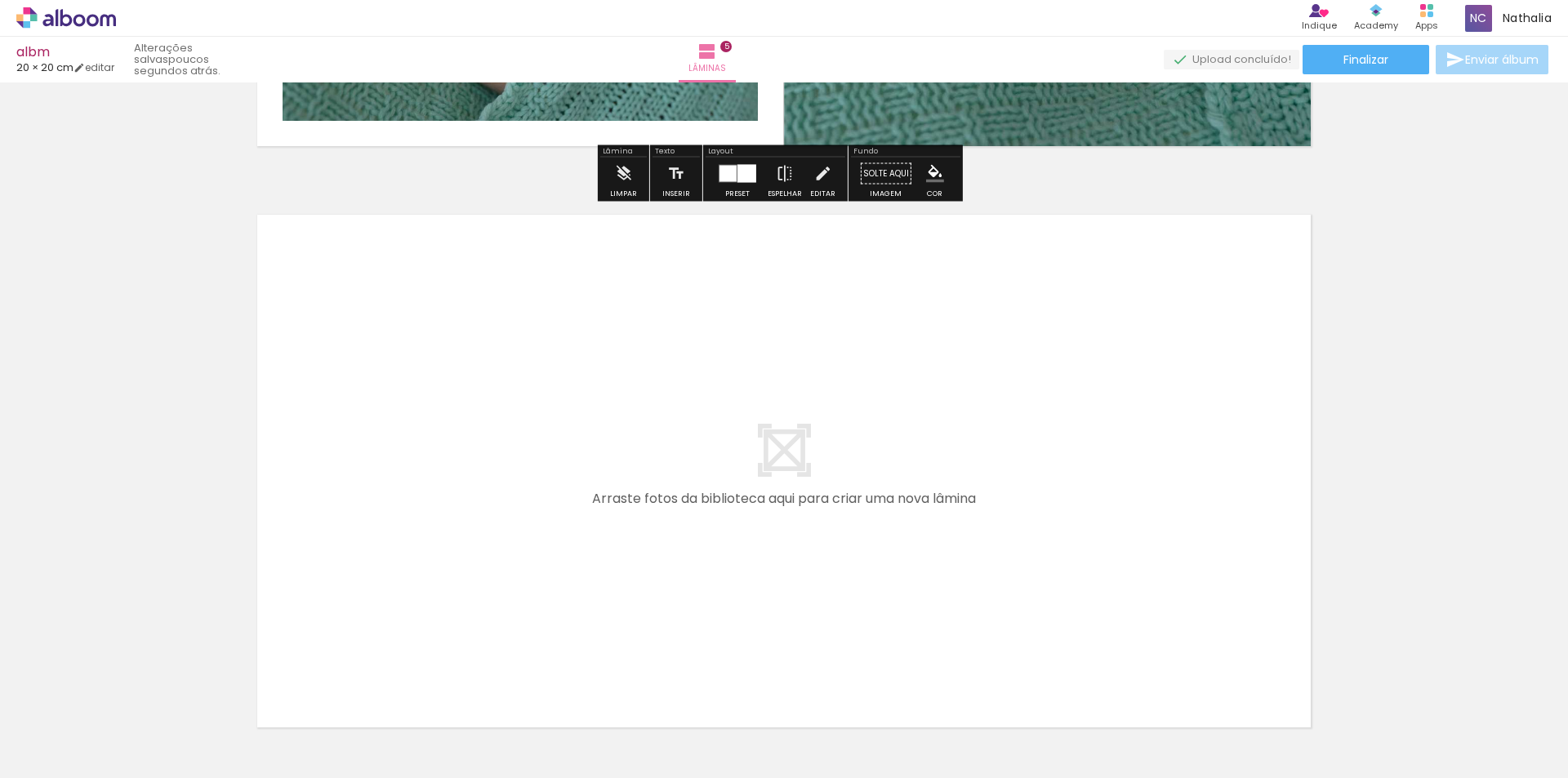
scroll to position [2837, 0]
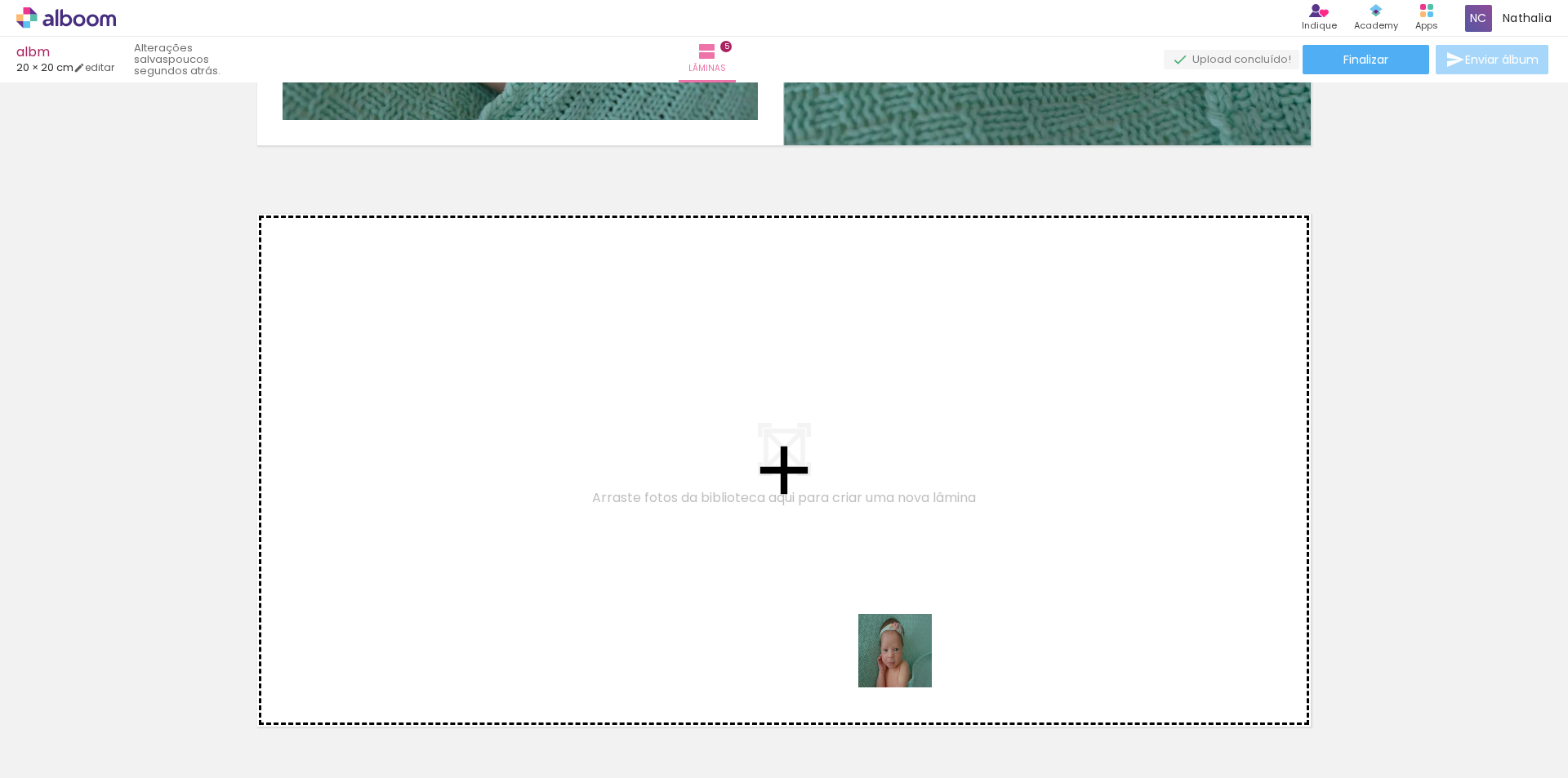
drag, startPoint x: 920, startPoint y: 732, endPoint x: 877, endPoint y: 511, distance: 225.1
click at [877, 511] on quentale-workspace at bounding box center [784, 389] width 1568 height 778
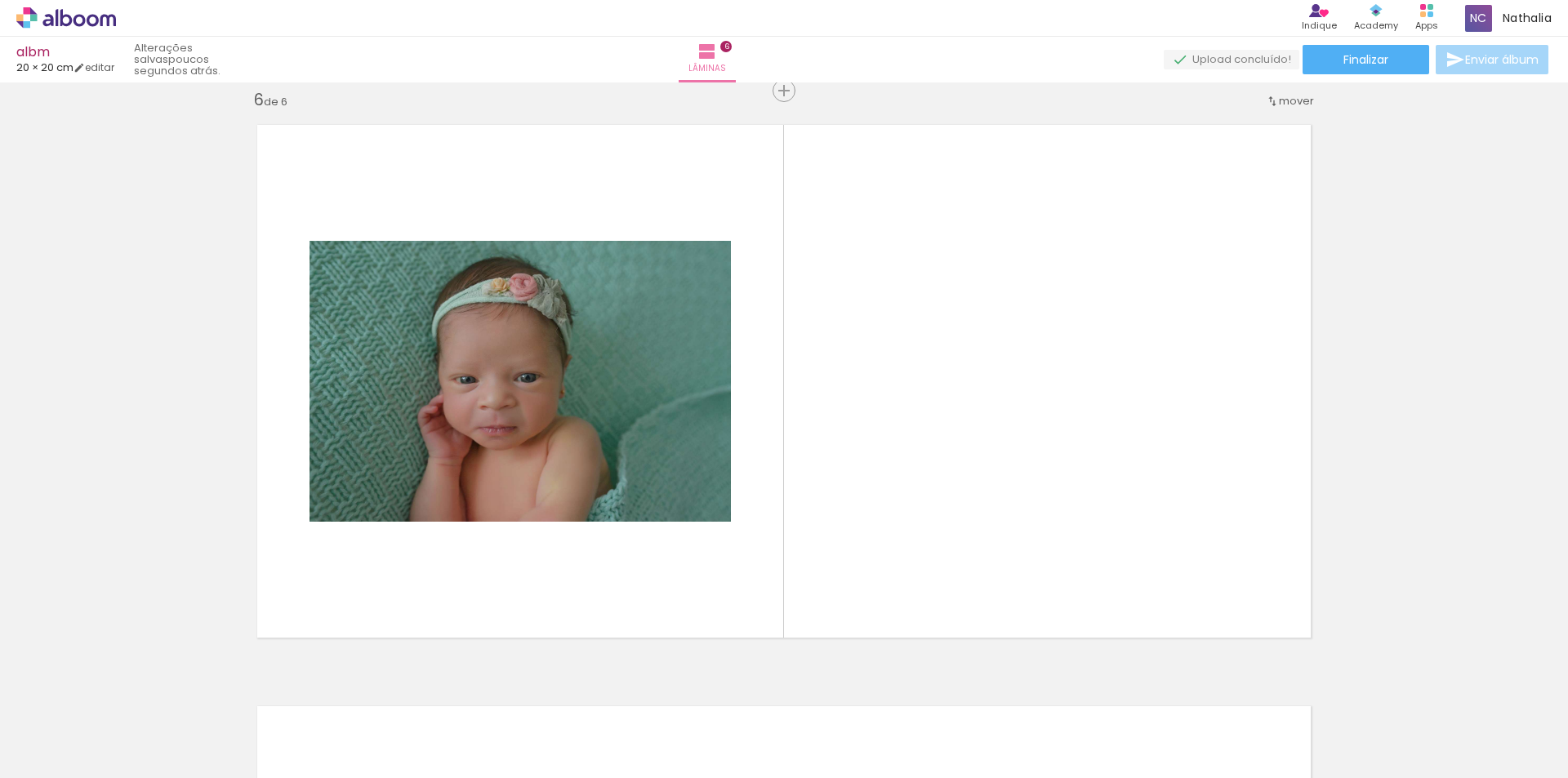
scroll to position [2929, 0]
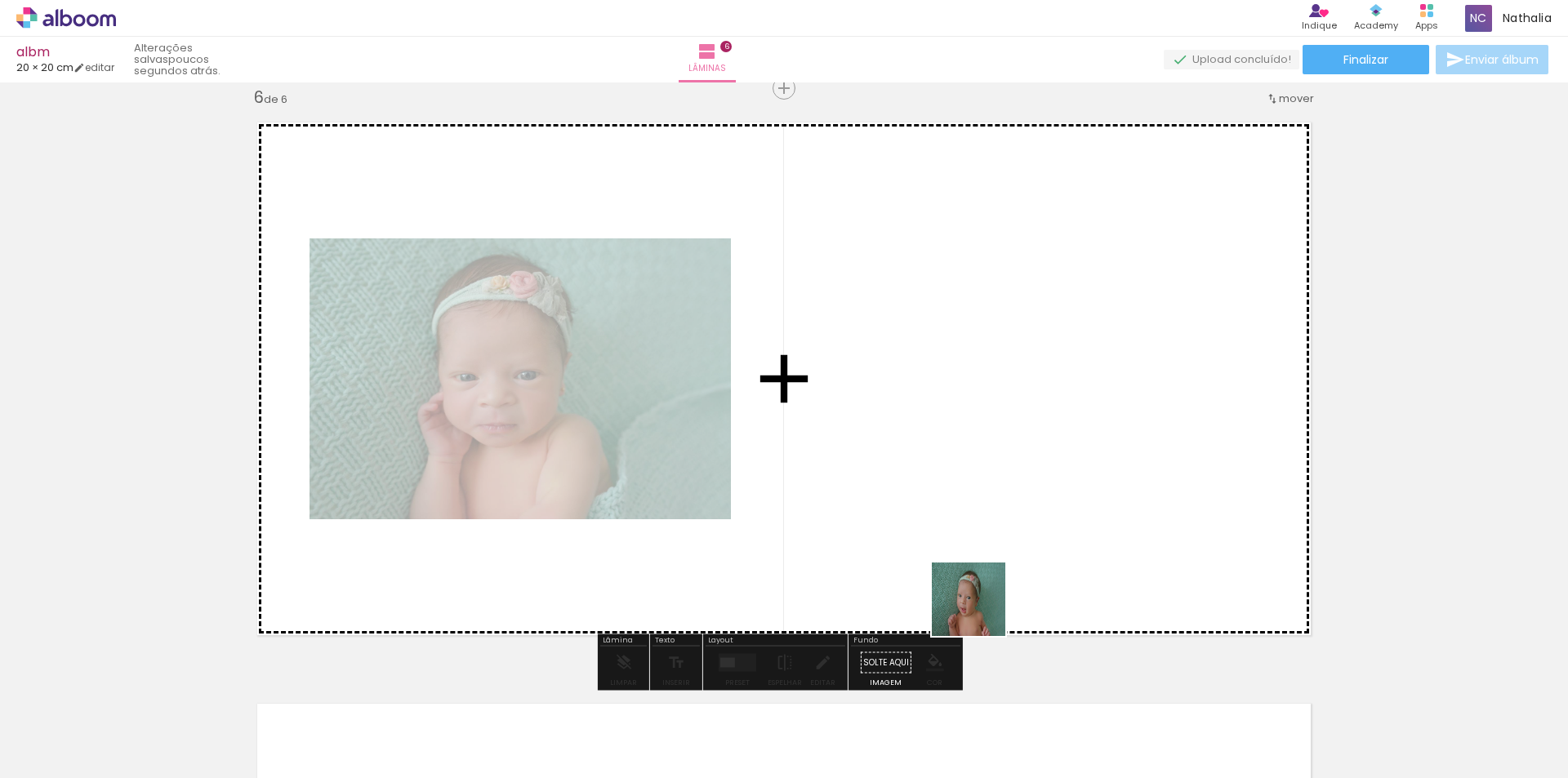
drag, startPoint x: 1001, startPoint y: 729, endPoint x: 957, endPoint y: 506, distance: 227.3
click at [957, 506] on quentale-workspace at bounding box center [784, 389] width 1568 height 778
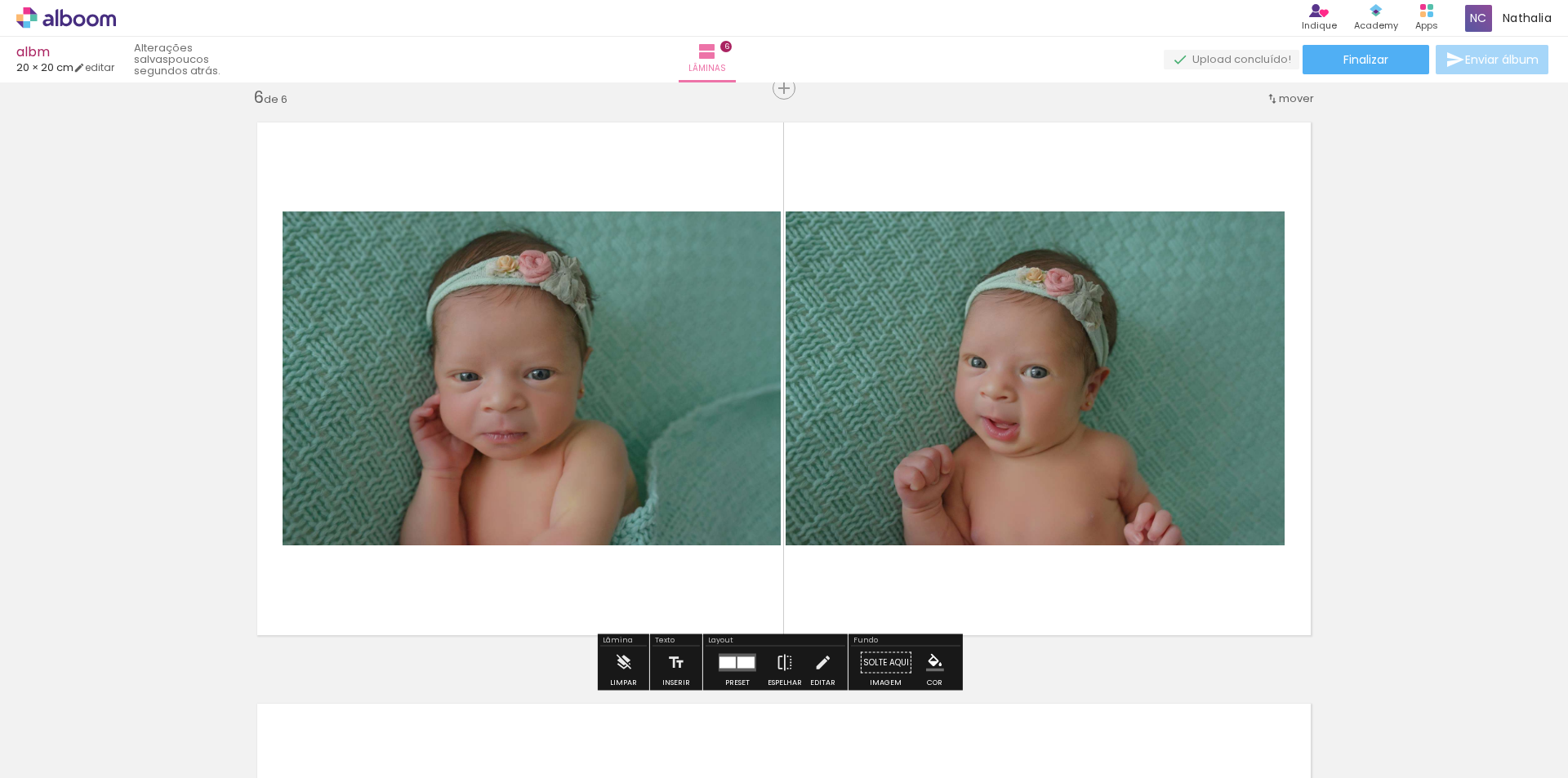
click at [738, 666] on div at bounding box center [746, 664] width 17 height 11
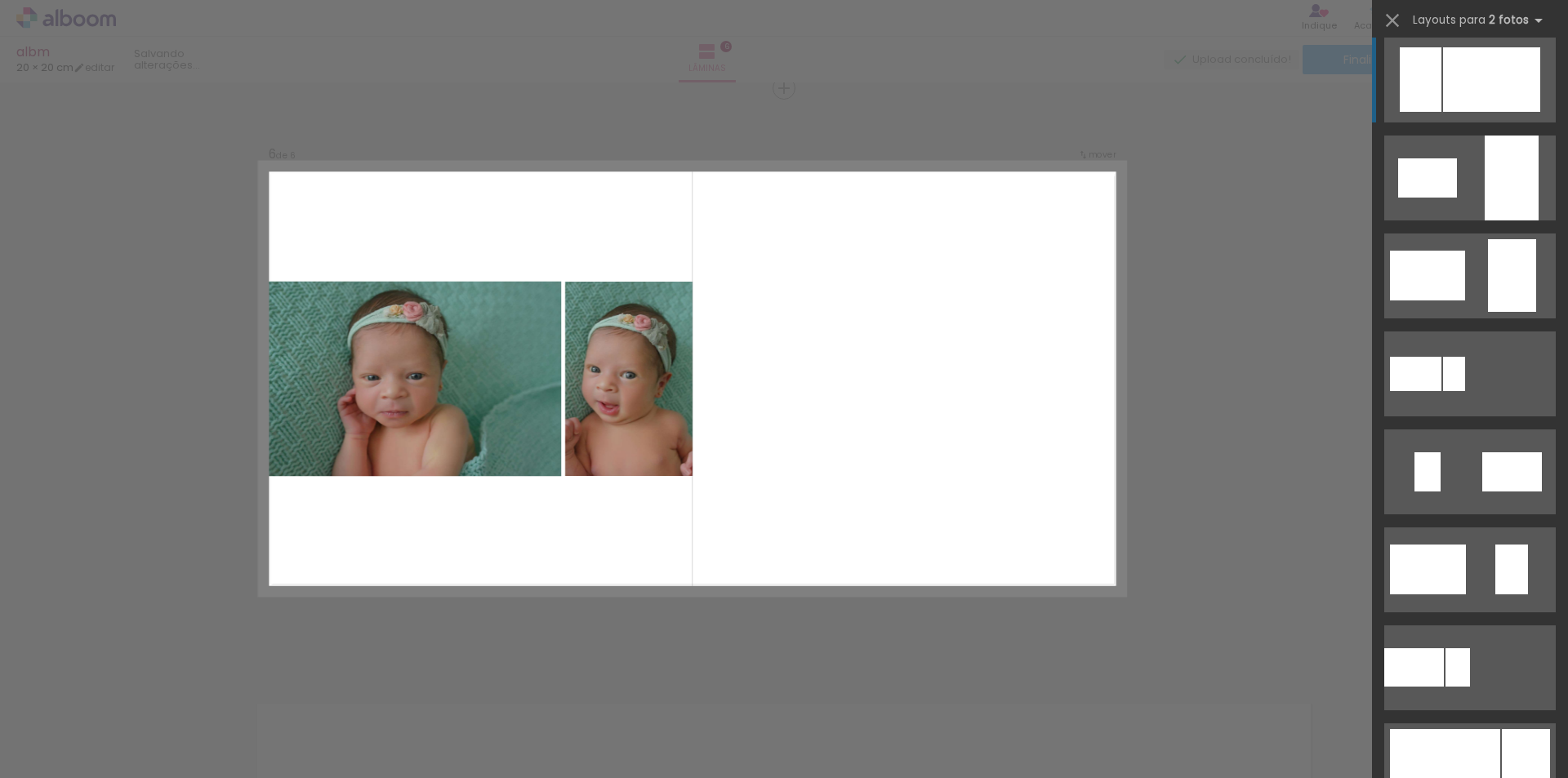
scroll to position [2940, 0]
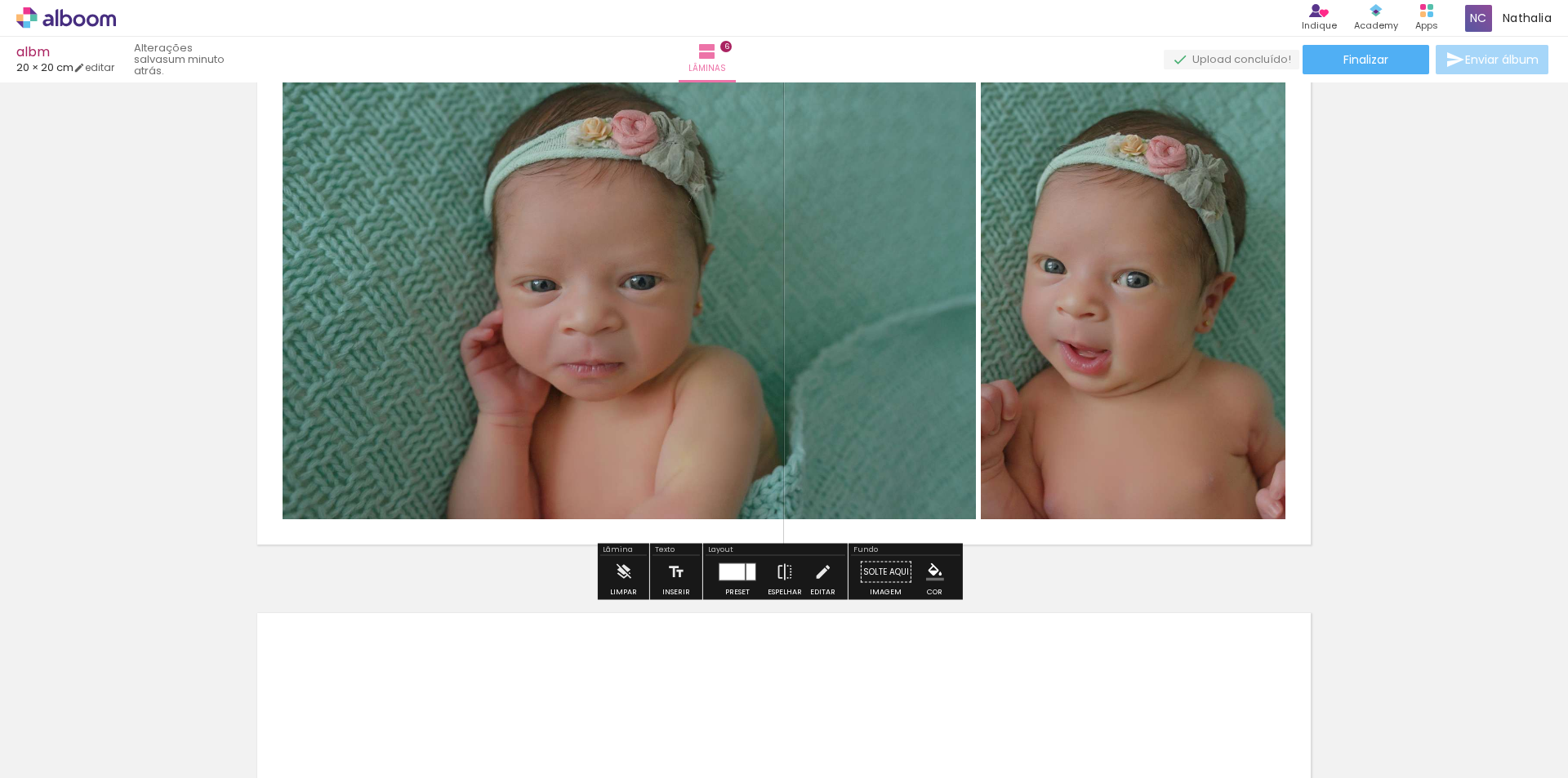
scroll to position [3022, 0]
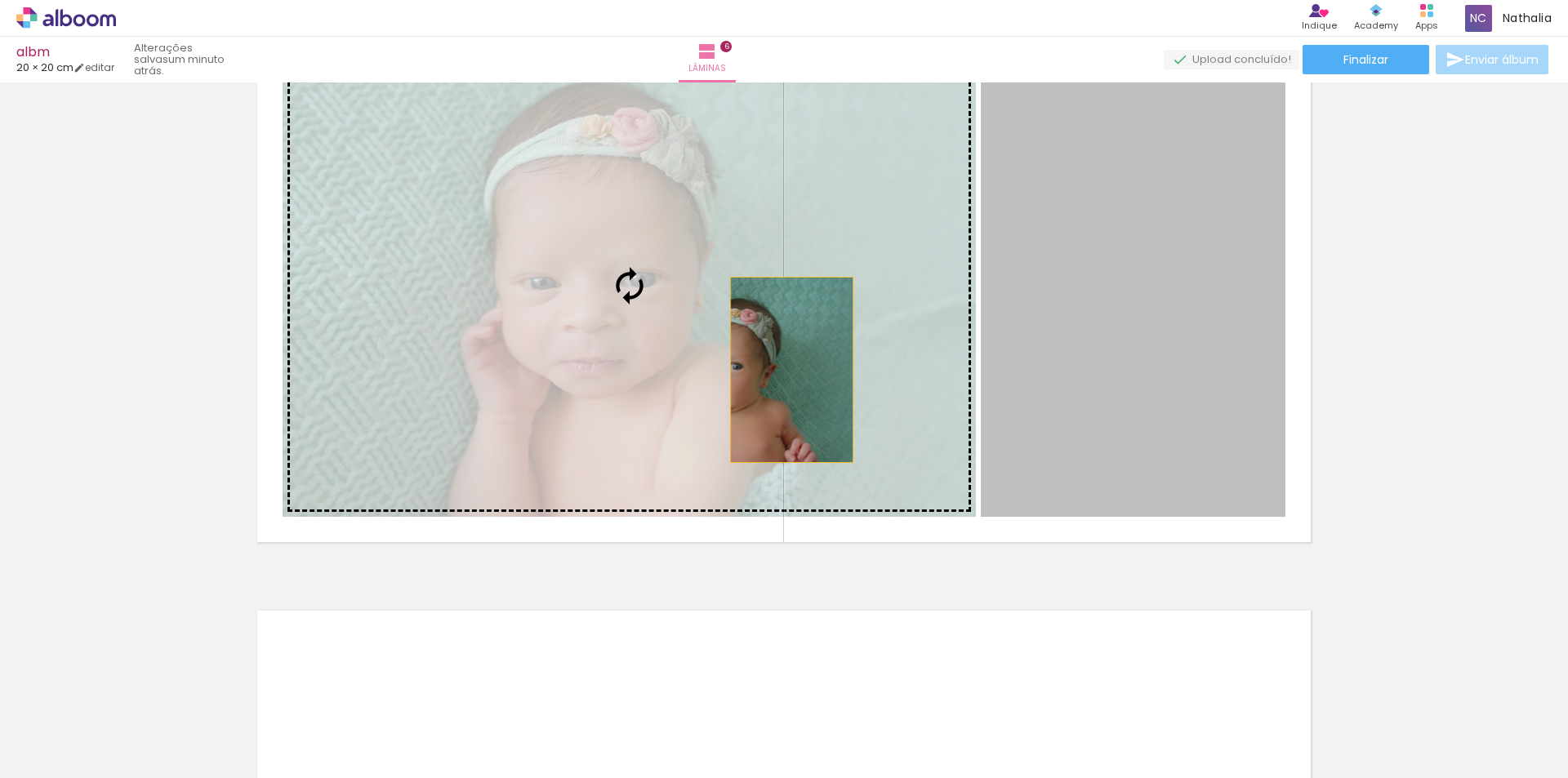
drag, startPoint x: 1115, startPoint y: 387, endPoint x: 785, endPoint y: 370, distance: 330.4
click at [0, 0] on slot at bounding box center [0, 0] width 0 height 0
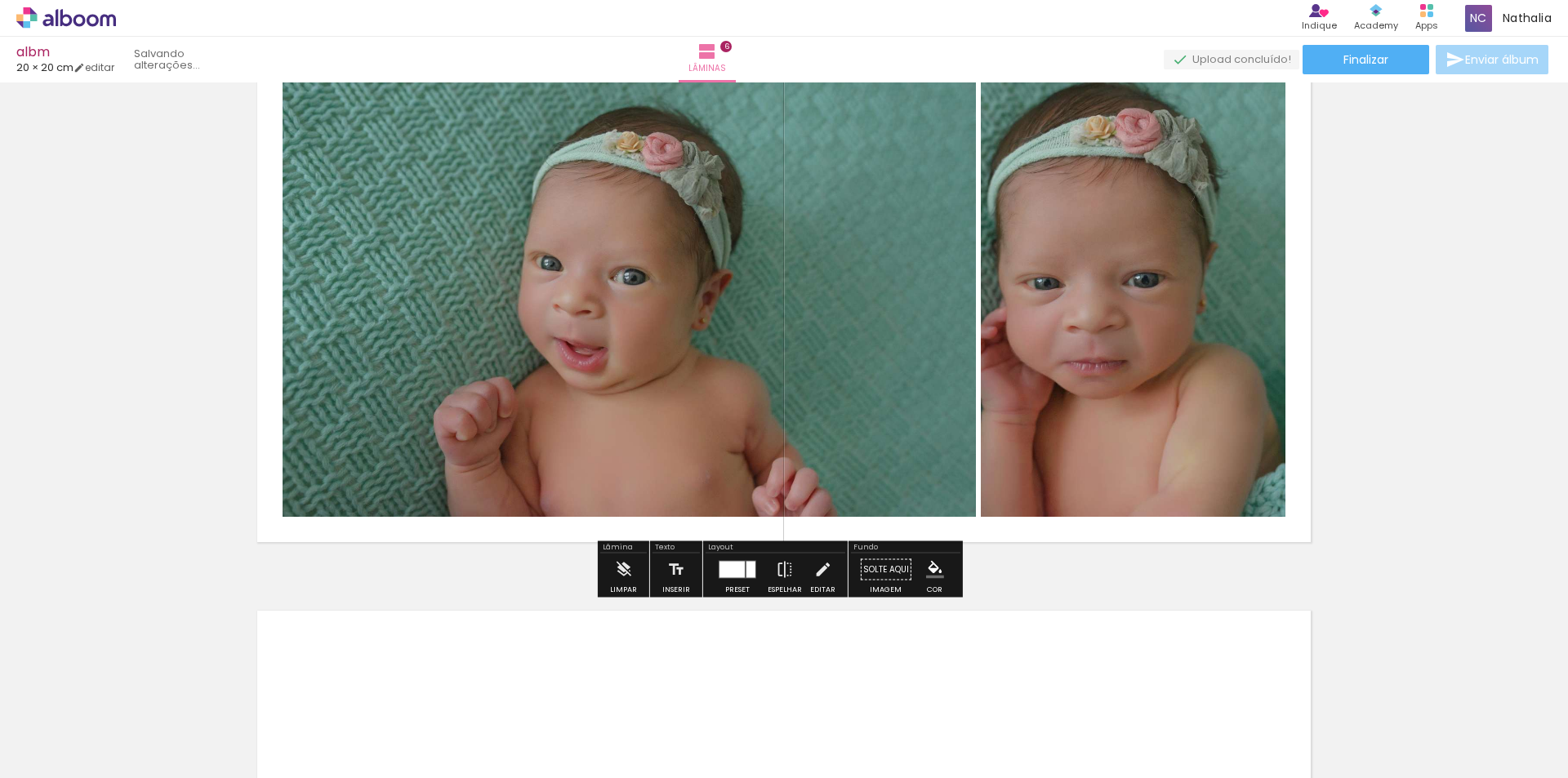
click at [1129, 338] on quentale-photo at bounding box center [1133, 285] width 305 height 463
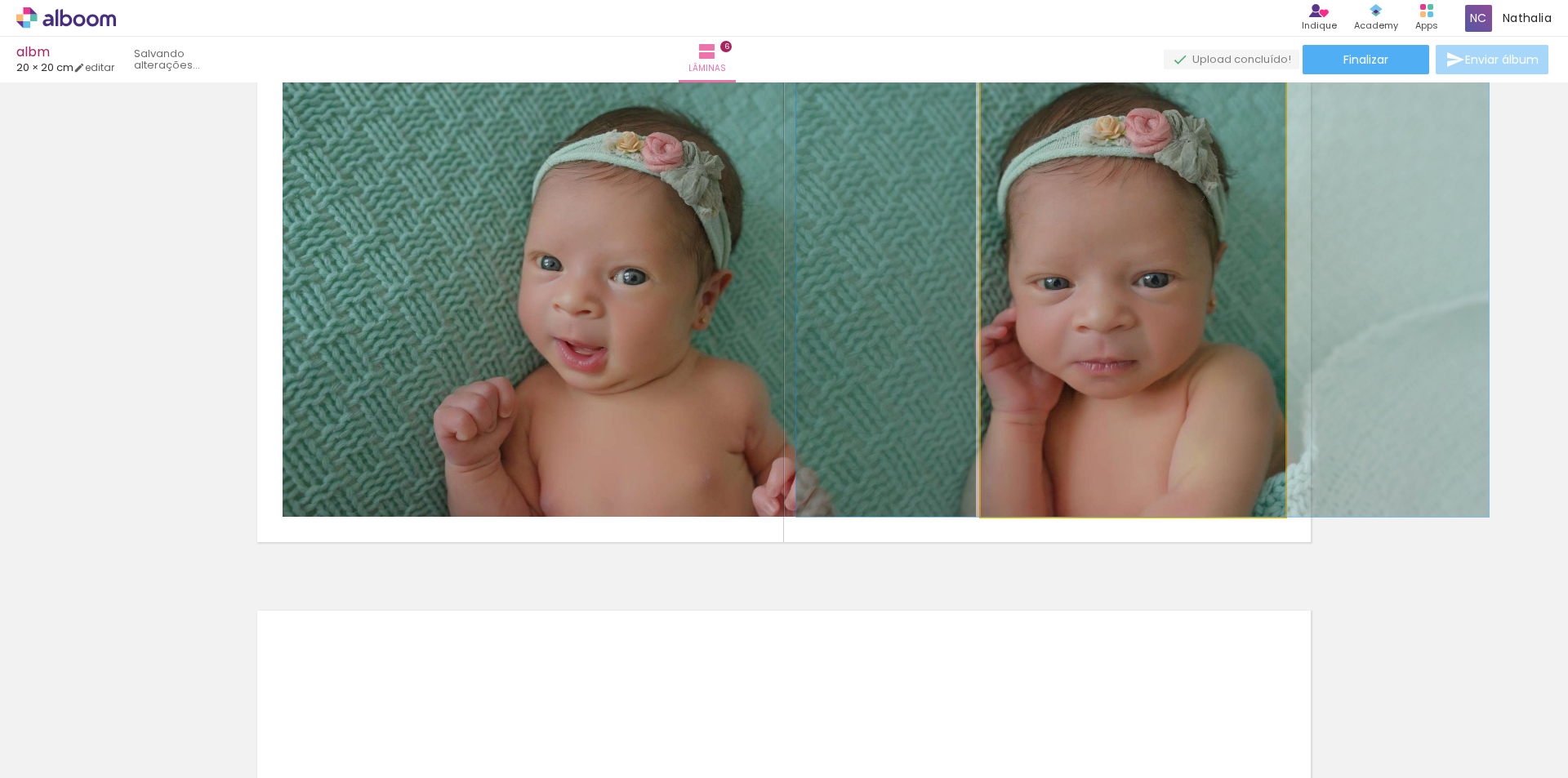
drag, startPoint x: 1145, startPoint y: 358, endPoint x: 1154, endPoint y: 358, distance: 9.0
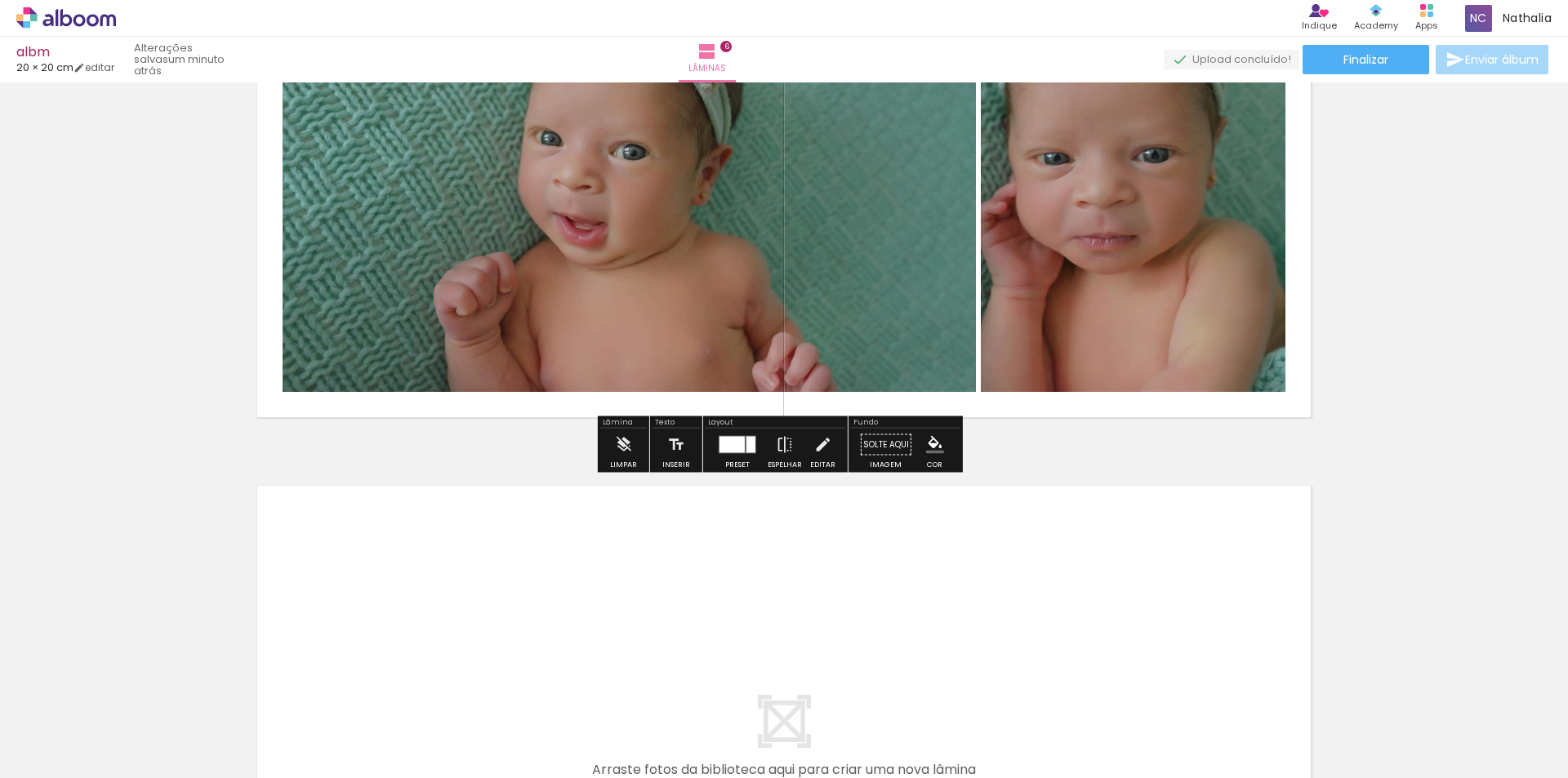
scroll to position [3267, 0]
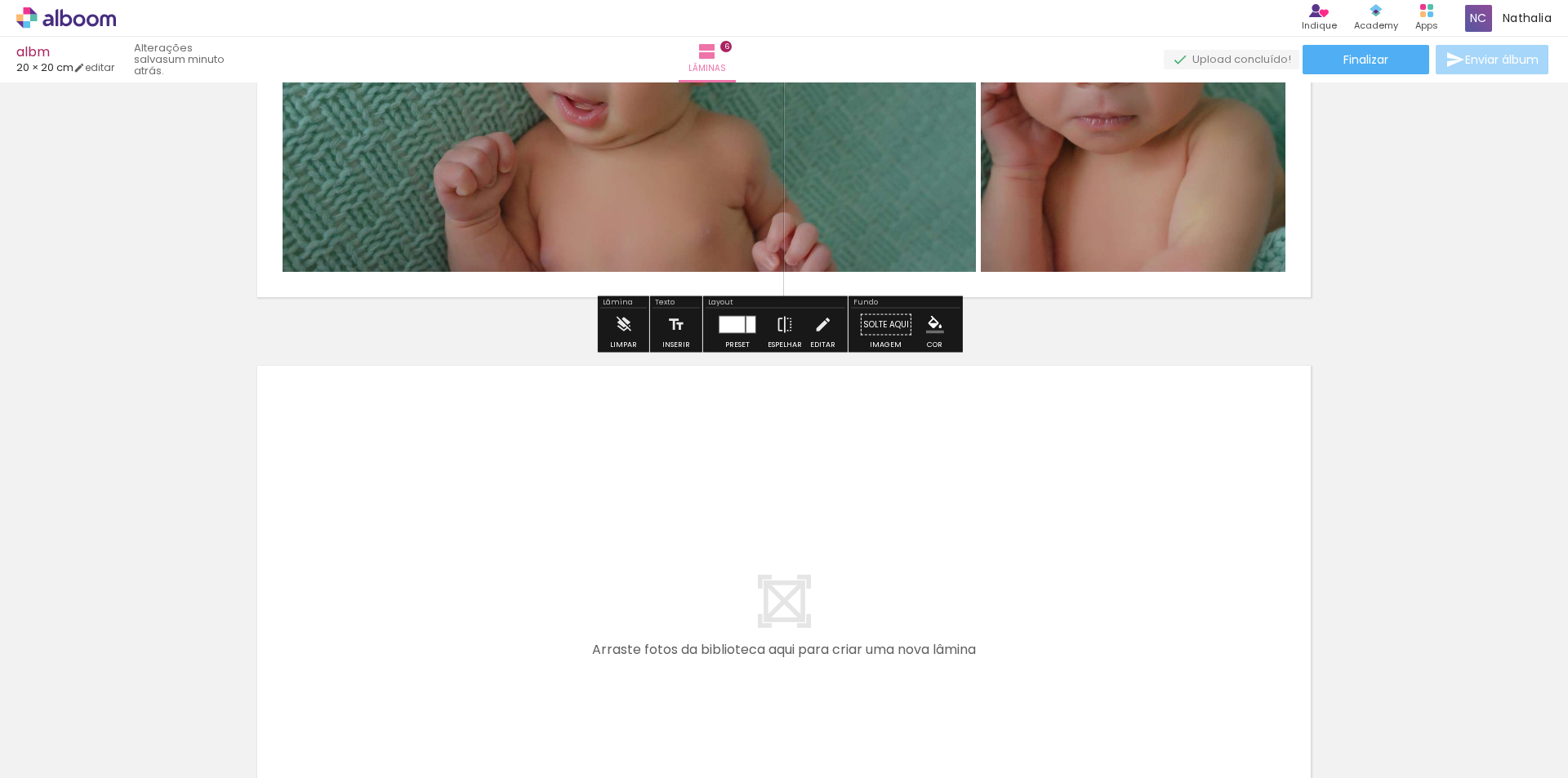
click at [740, 320] on div at bounding box center [732, 325] width 25 height 16
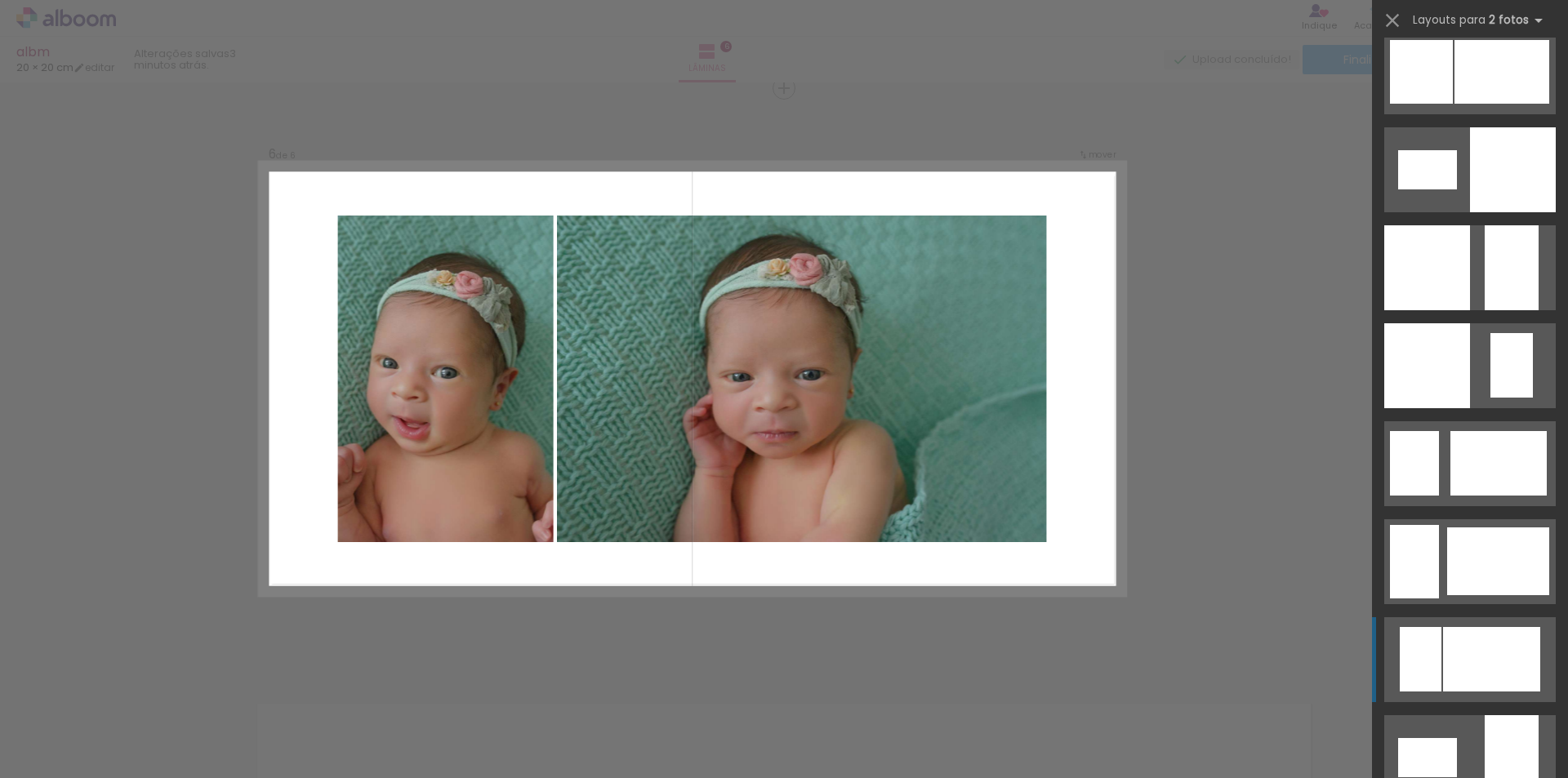
scroll to position [2205, 0]
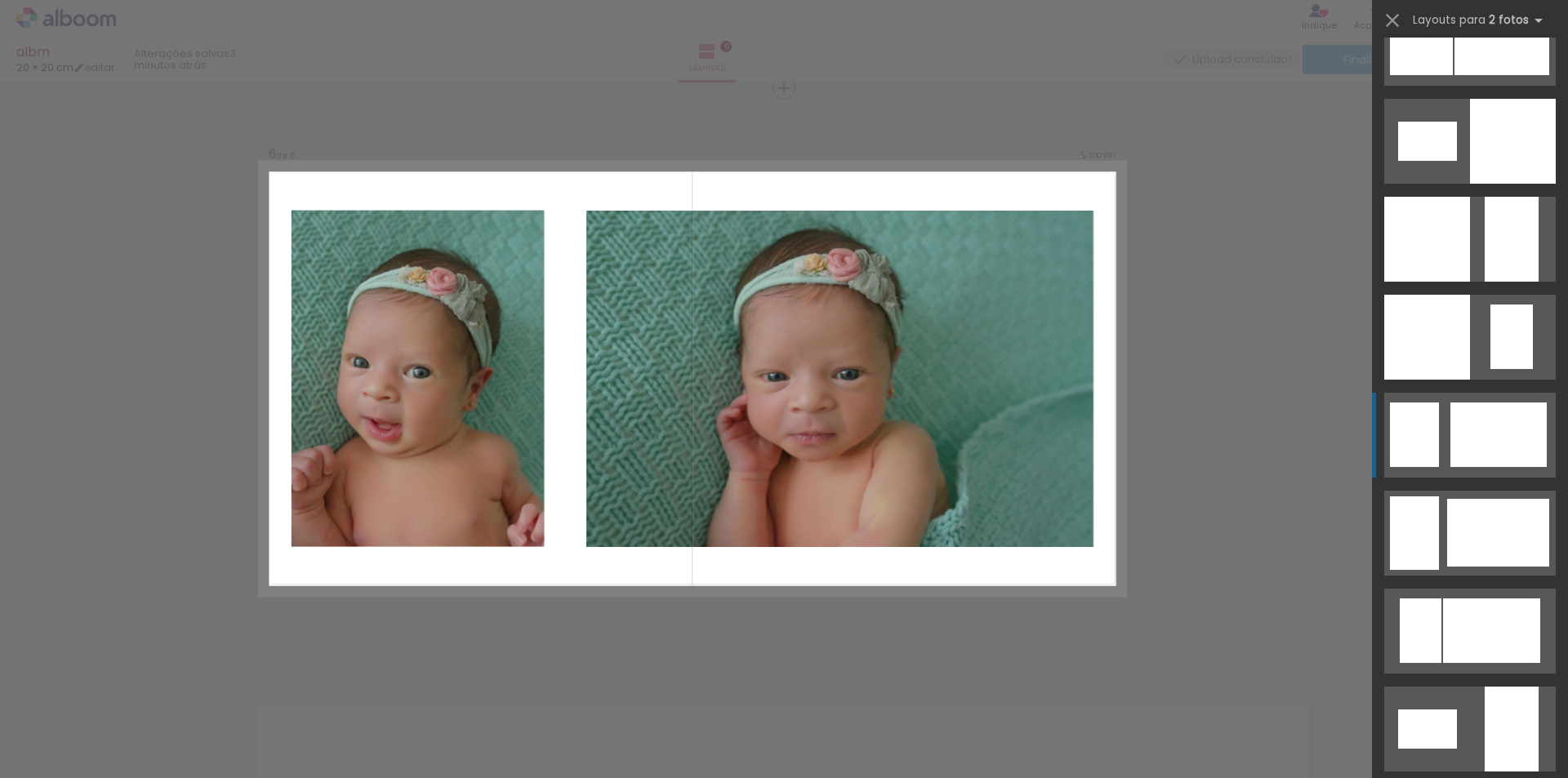
click at [1484, 417] on div at bounding box center [1499, 435] width 97 height 65
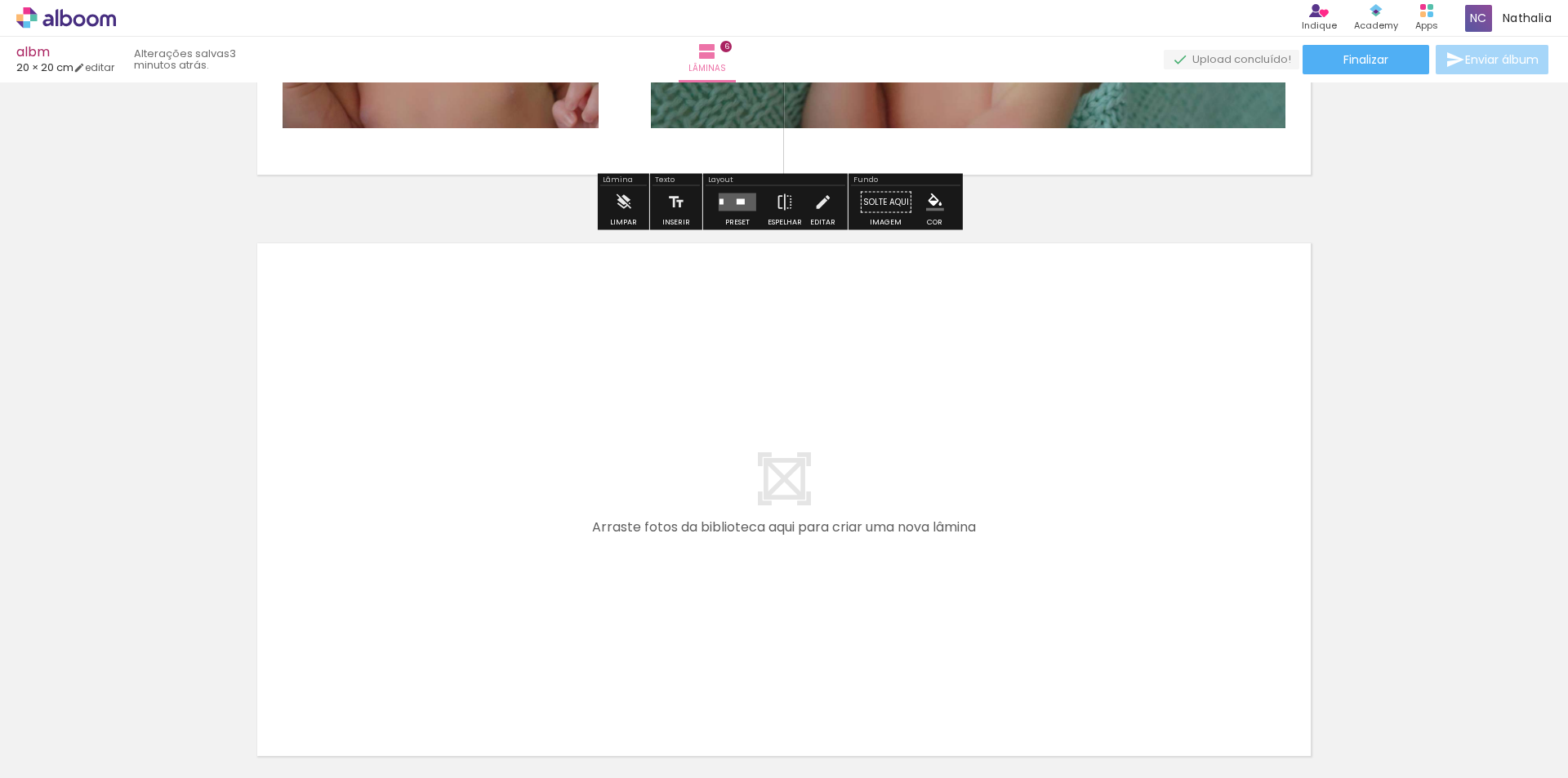
scroll to position [0, 780]
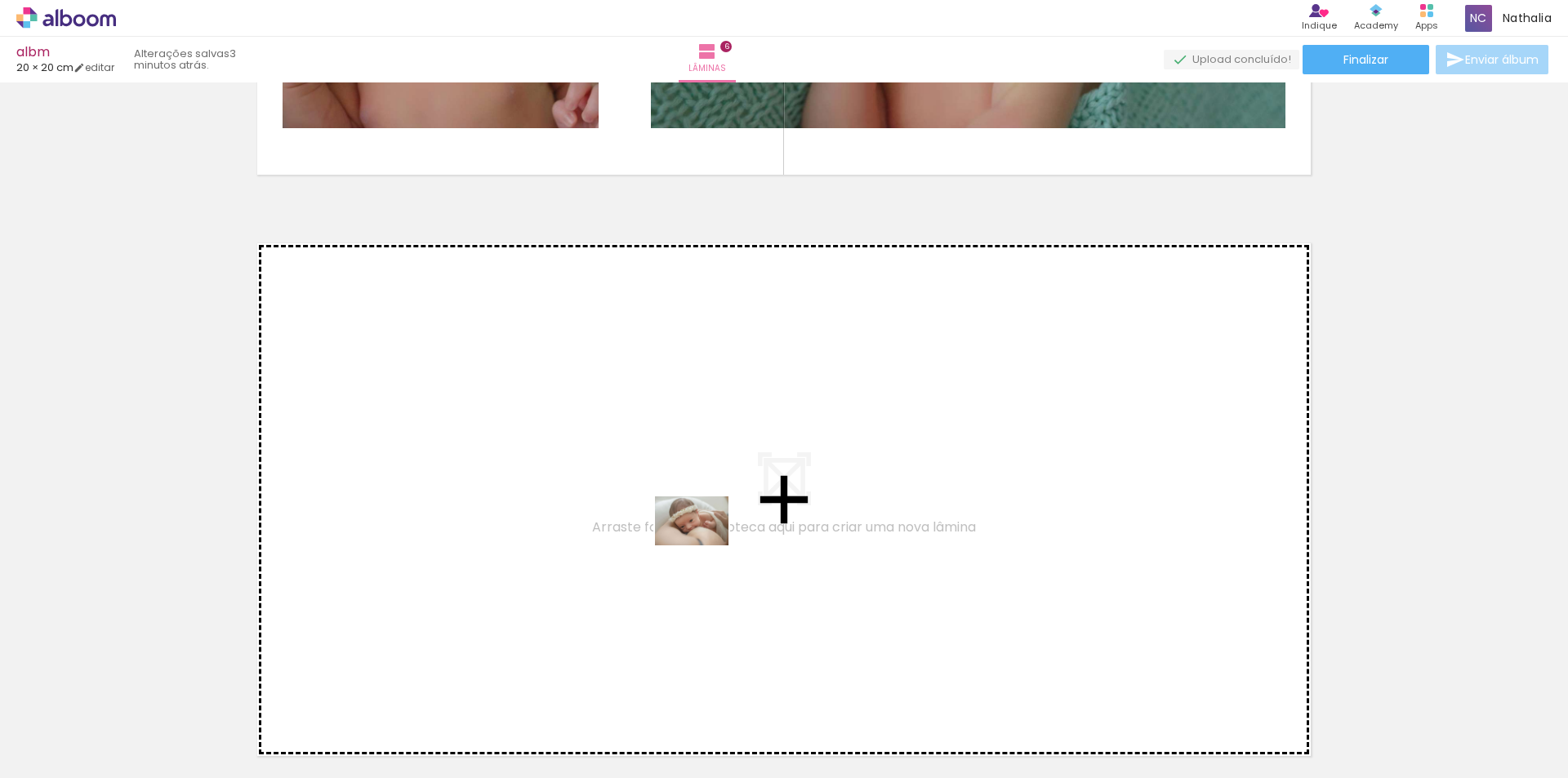
drag, startPoint x: 681, startPoint y: 697, endPoint x: 705, endPoint y: 544, distance: 154.9
click at [705, 544] on quentale-workspace at bounding box center [784, 389] width 1568 height 778
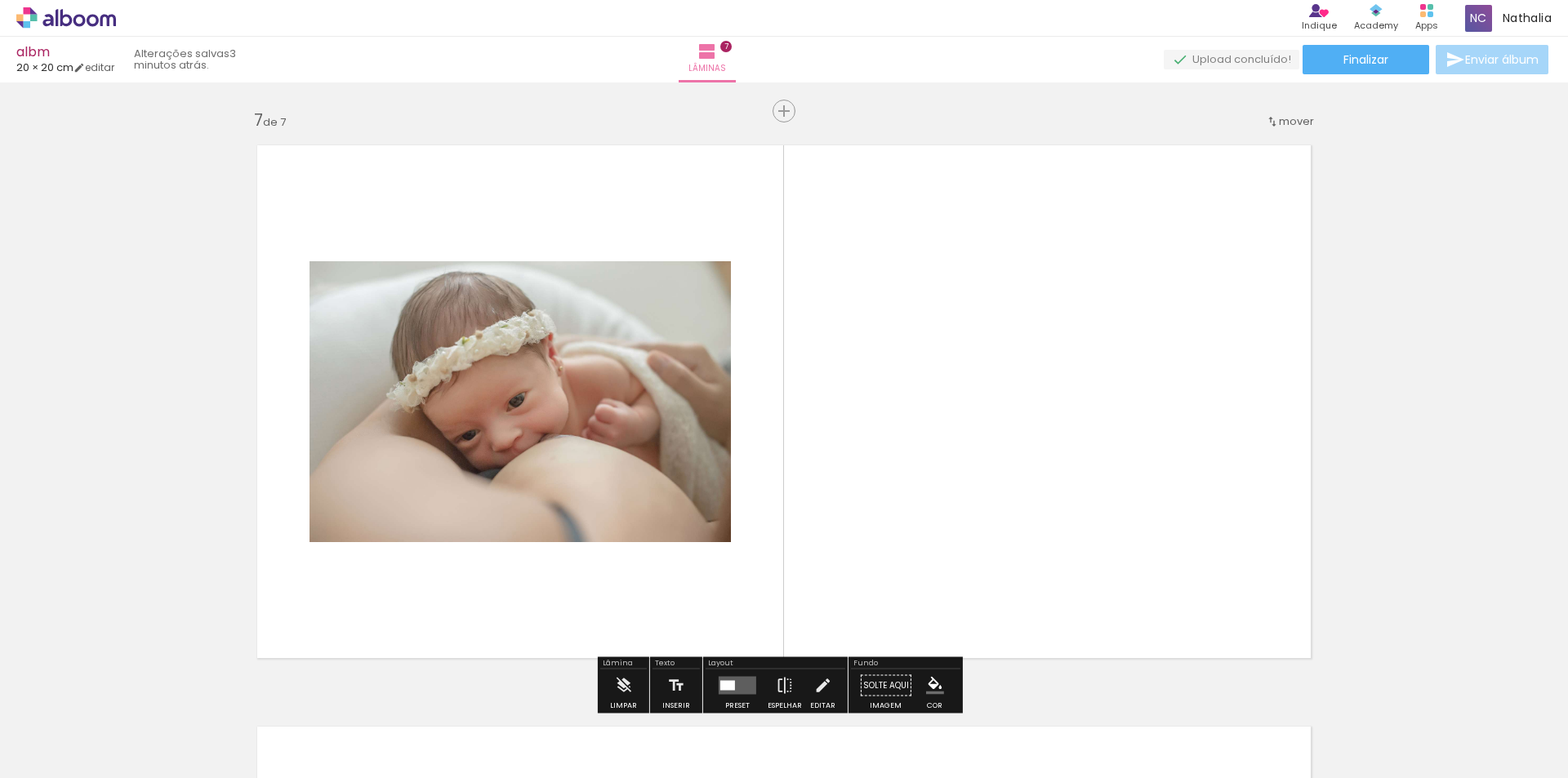
scroll to position [3510, 0]
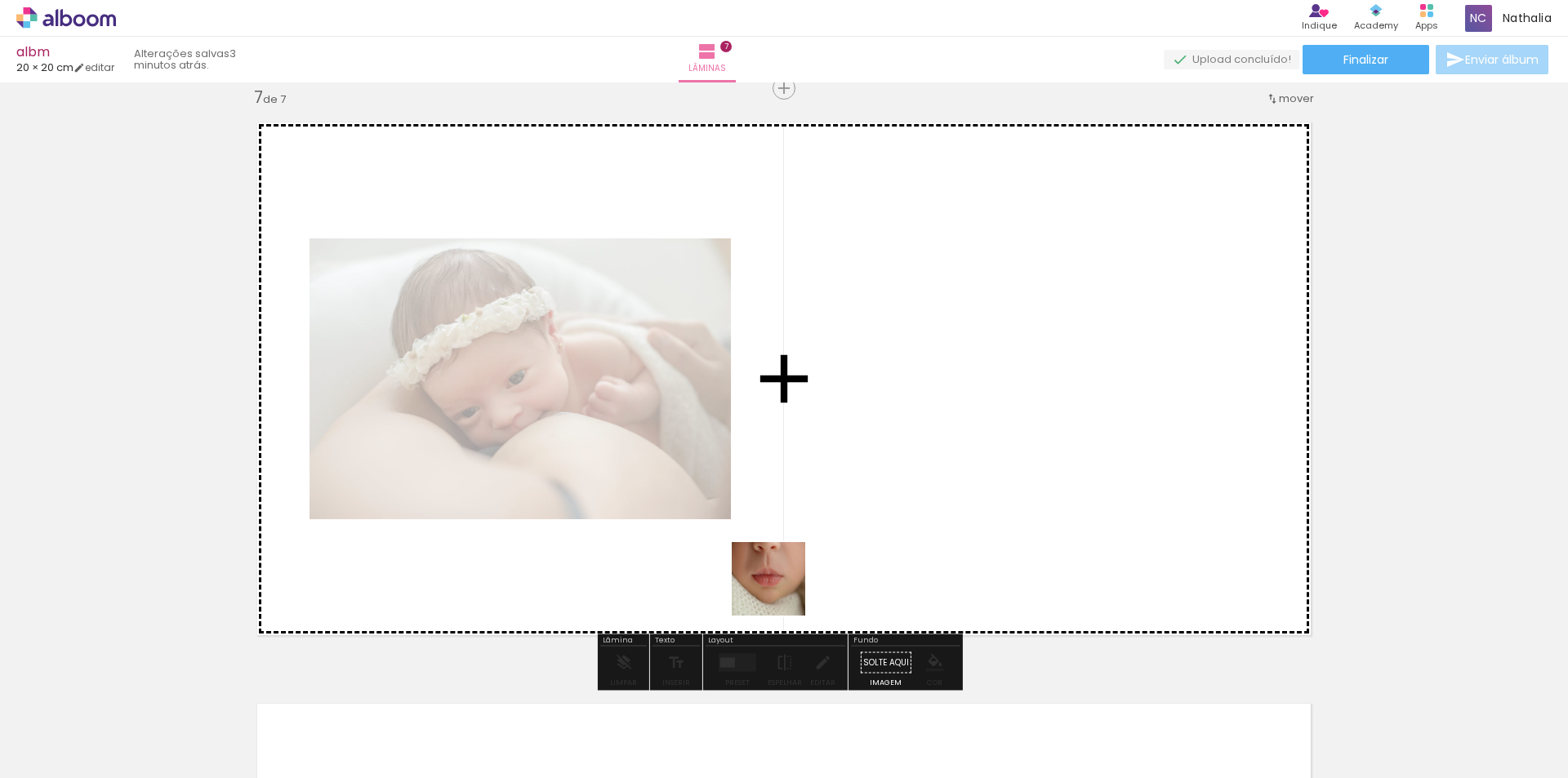
drag, startPoint x: 754, startPoint y: 726, endPoint x: 802, endPoint y: 496, distance: 235.0
click at [802, 496] on quentale-workspace at bounding box center [784, 389] width 1568 height 778
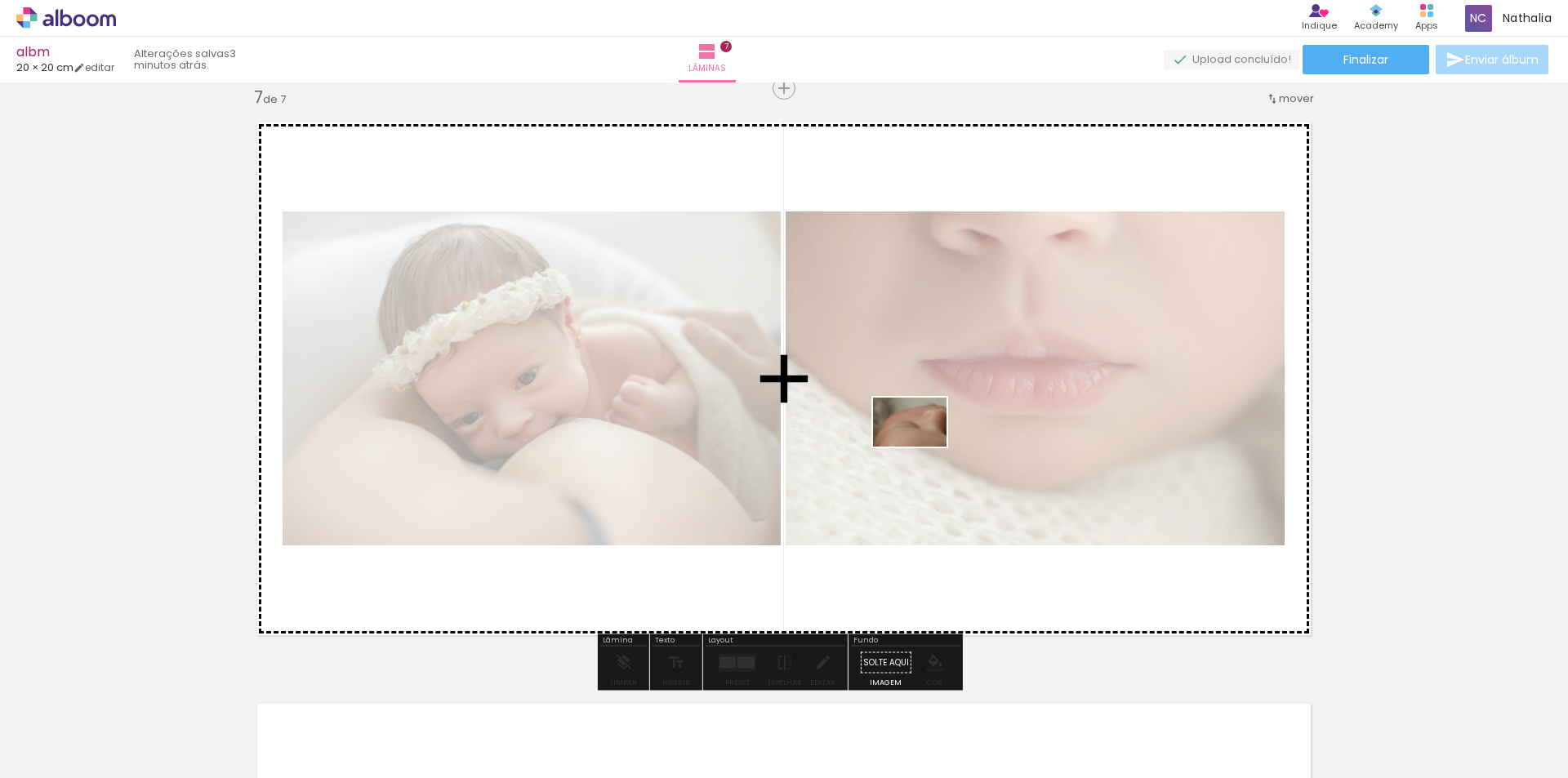
drag, startPoint x: 857, startPoint y: 733, endPoint x: 921, endPoint y: 447, distance: 293.1
click at [921, 447] on quentale-workspace at bounding box center [784, 389] width 1568 height 778
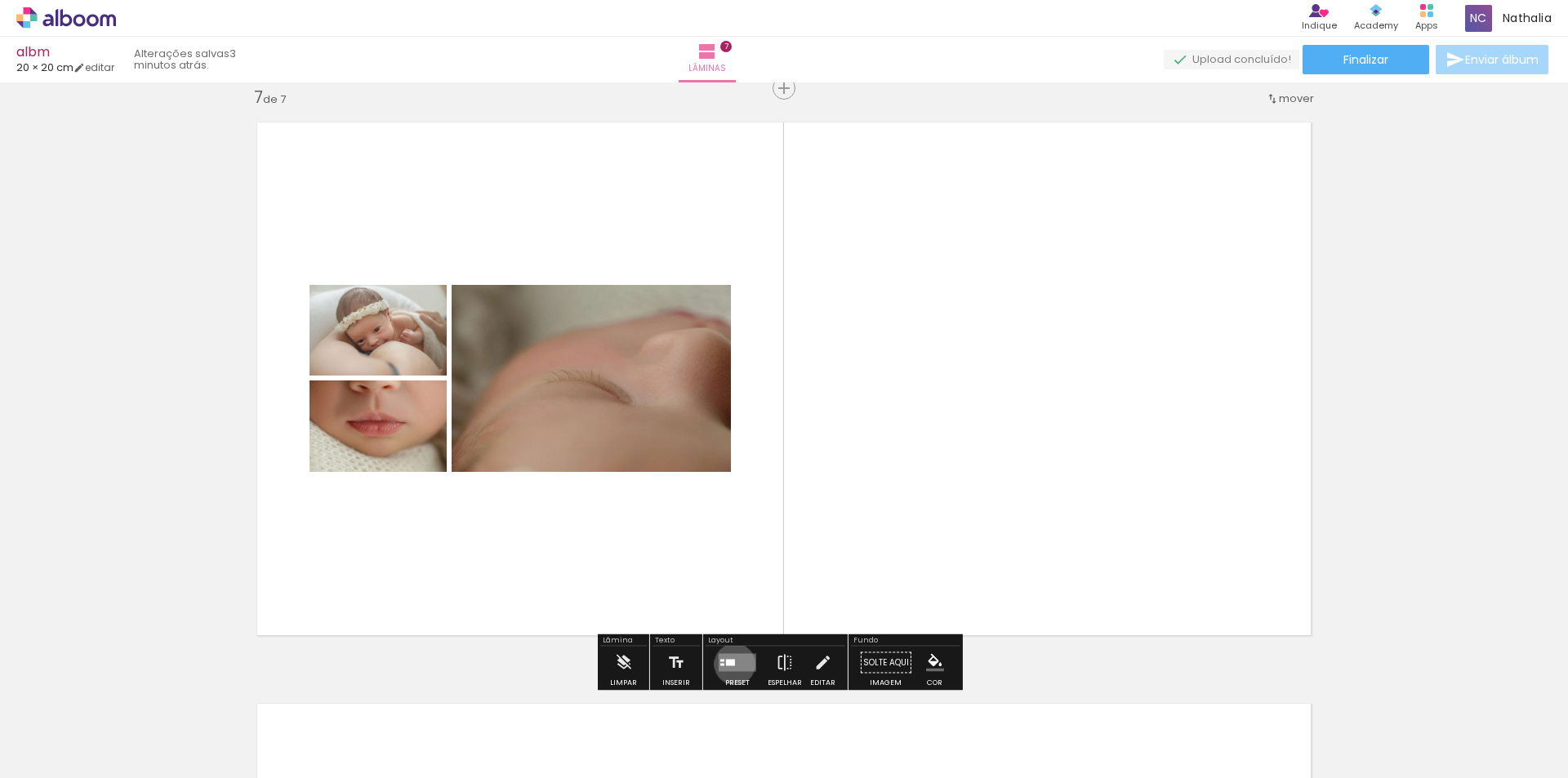
click at [731, 664] on div at bounding box center [731, 663] width 9 height 7
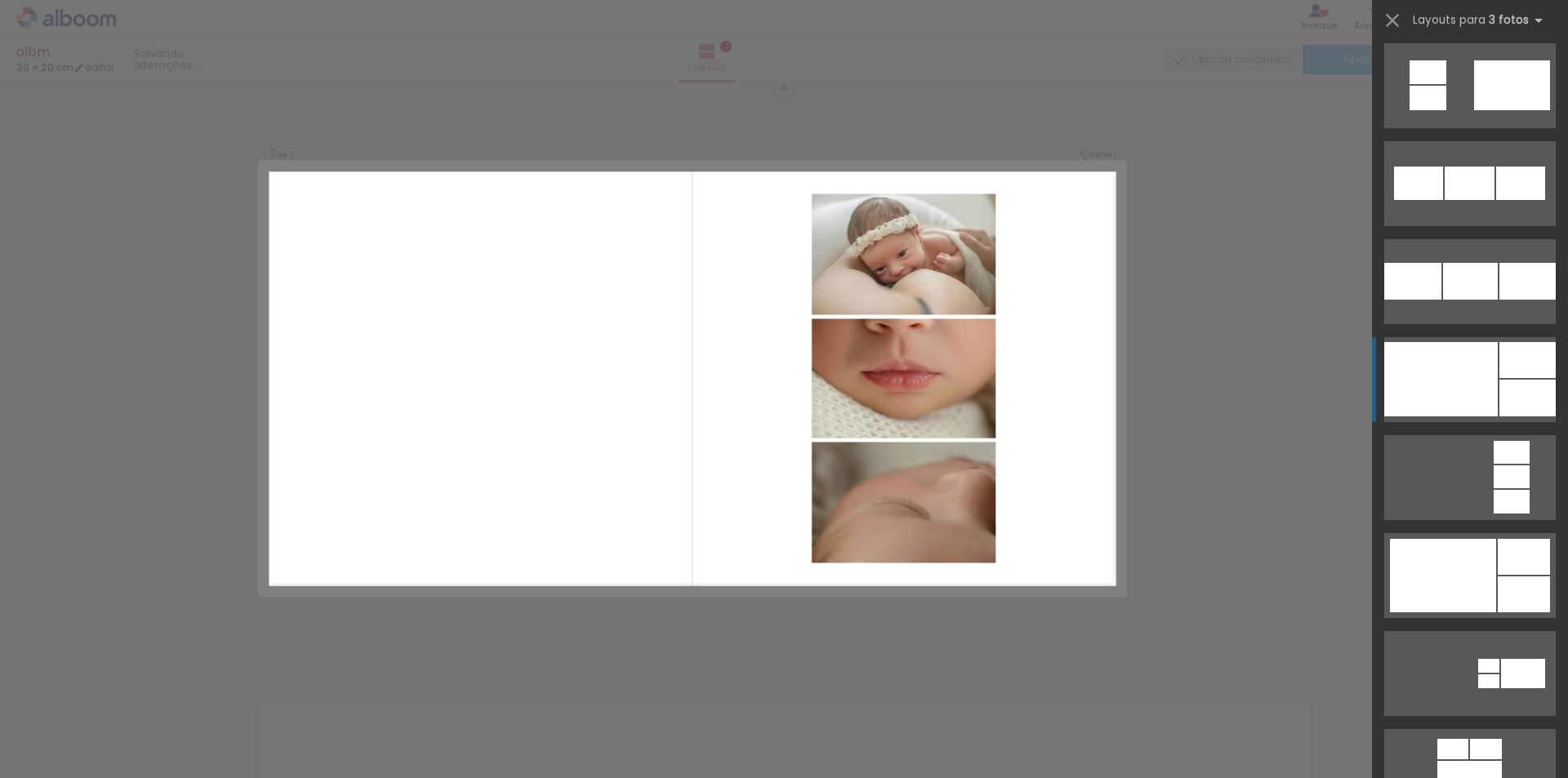
scroll to position [2042, 0]
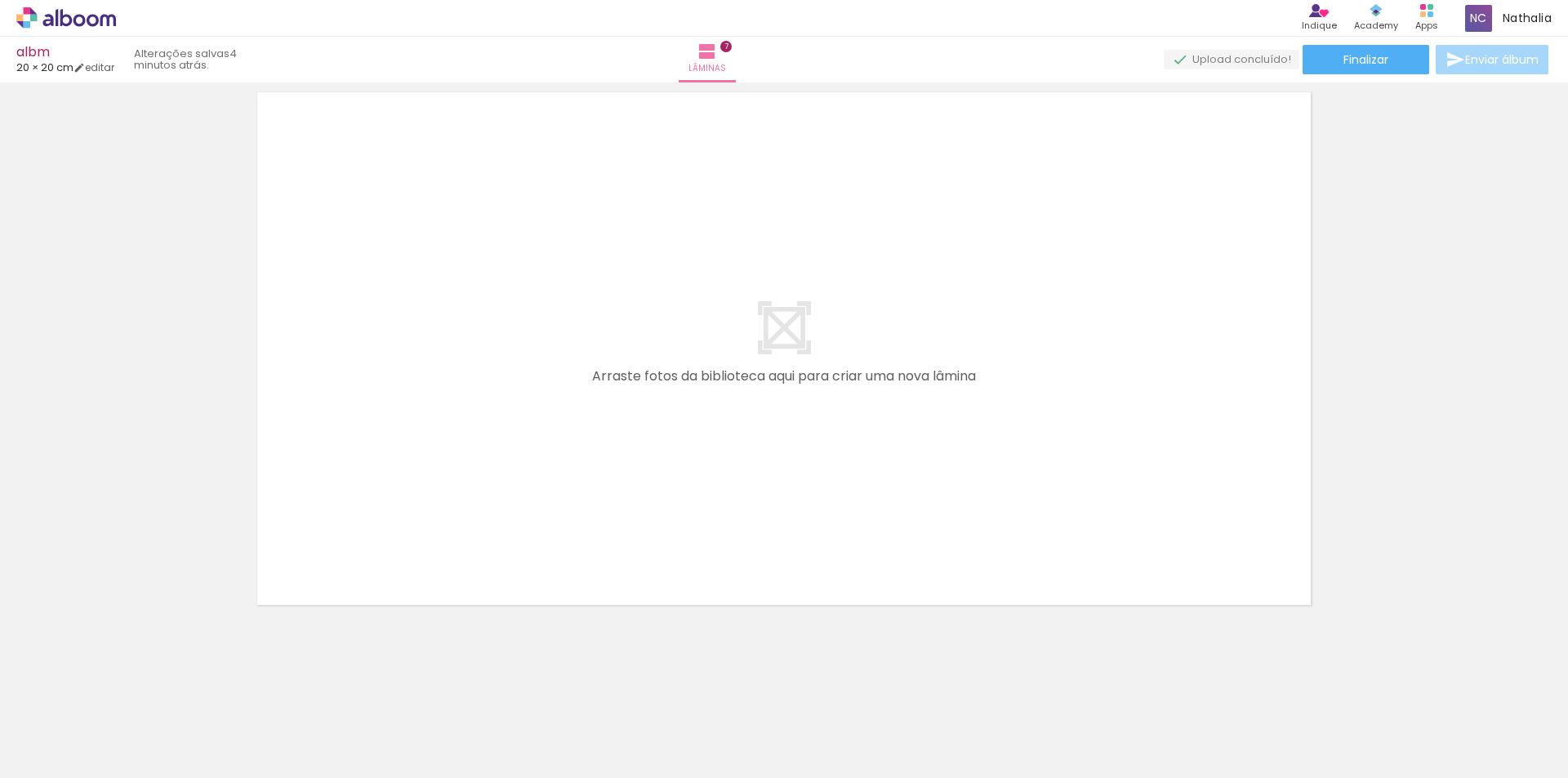
scroll to position [0, 1173]
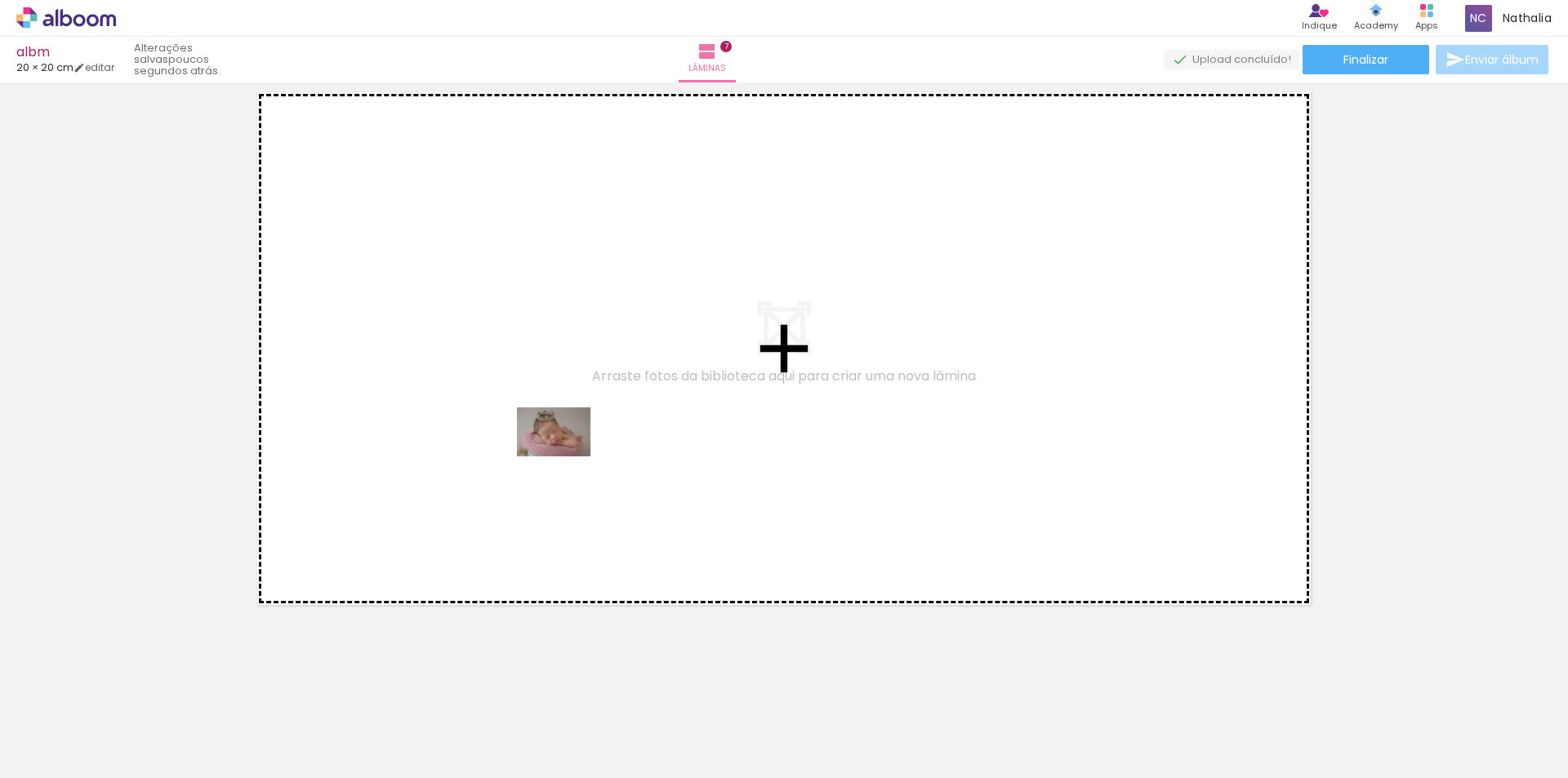
drag, startPoint x: 554, startPoint y: 702, endPoint x: 566, endPoint y: 450, distance: 252.3
click at [566, 450] on quentale-workspace at bounding box center [784, 389] width 1568 height 778
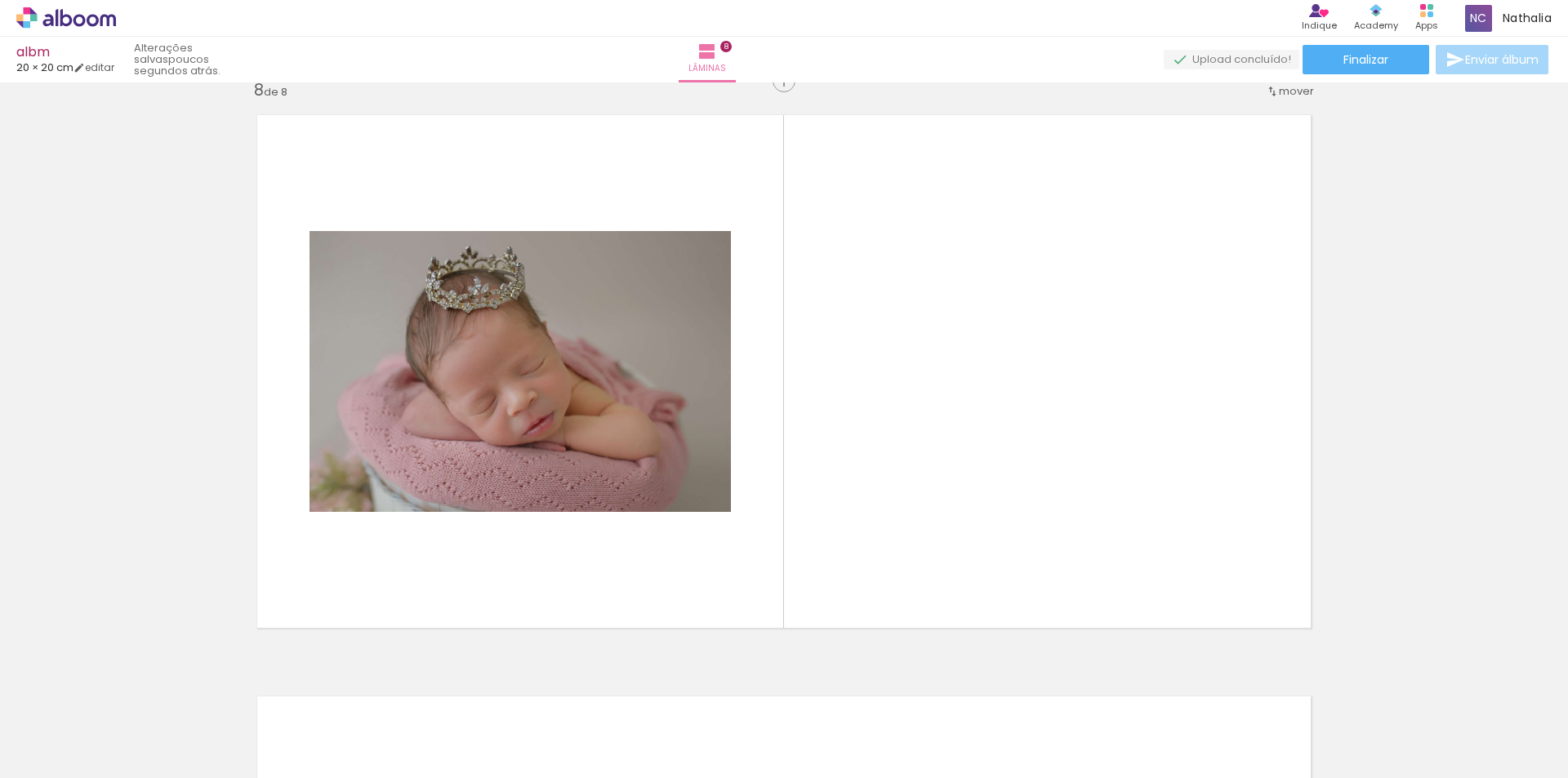
scroll to position [4092, 0]
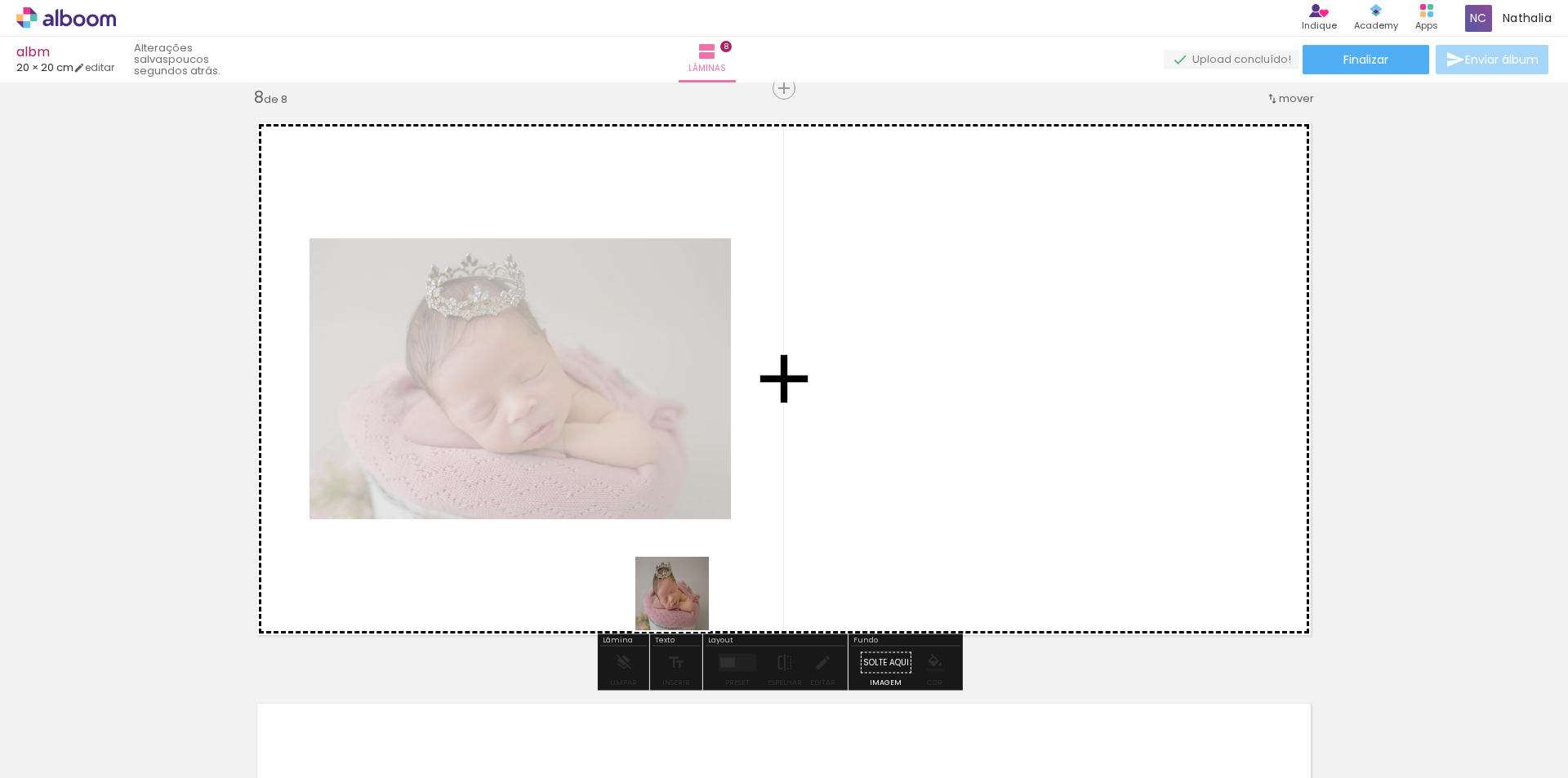
drag, startPoint x: 663, startPoint y: 683, endPoint x: 784, endPoint y: 658, distance: 123.6
click at [725, 468] on quentale-workspace at bounding box center [784, 389] width 1568 height 778
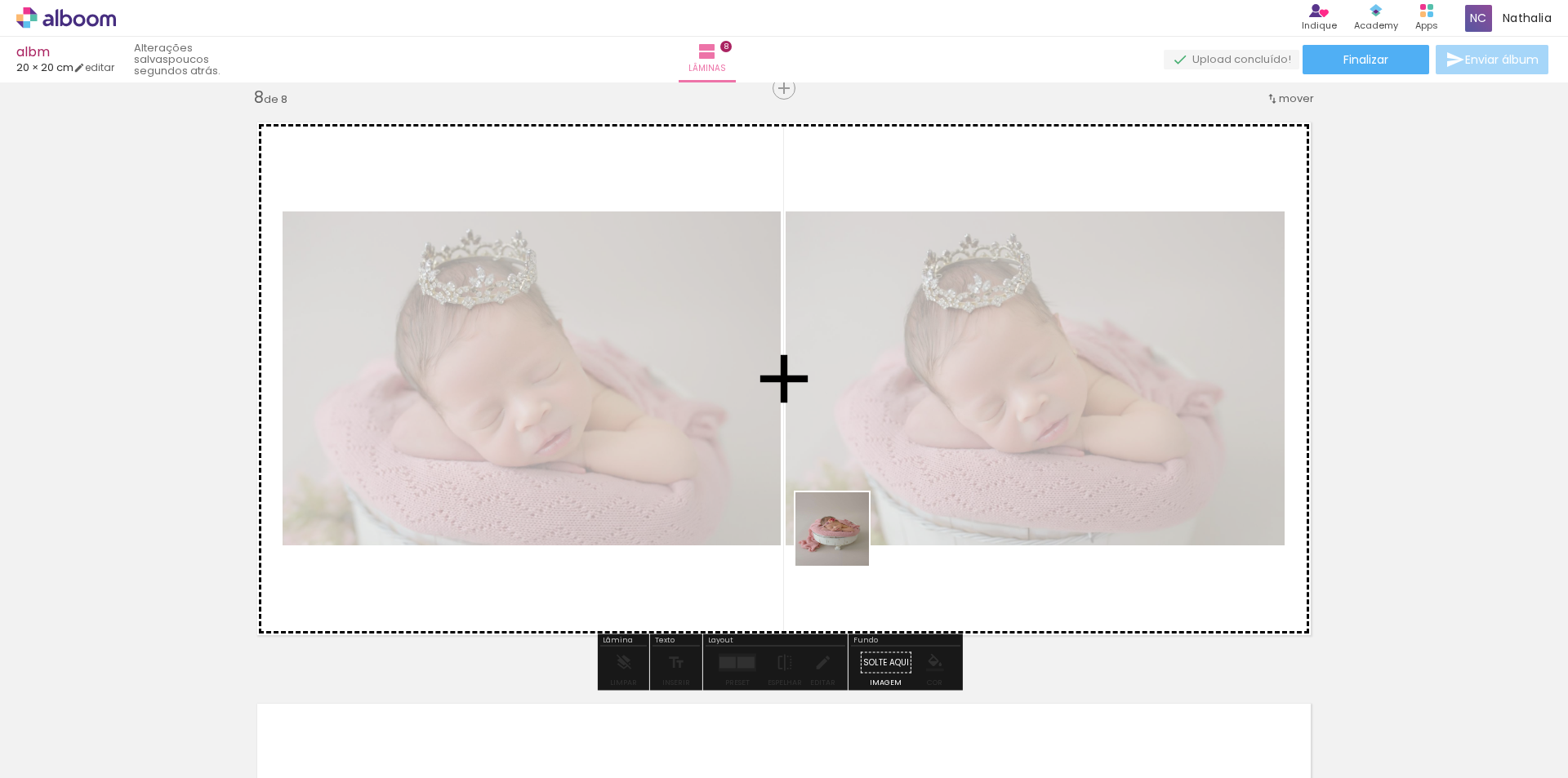
drag, startPoint x: 741, startPoint y: 737, endPoint x: 930, endPoint y: 403, distance: 383.8
click at [930, 403] on quentale-workspace at bounding box center [784, 389] width 1568 height 778
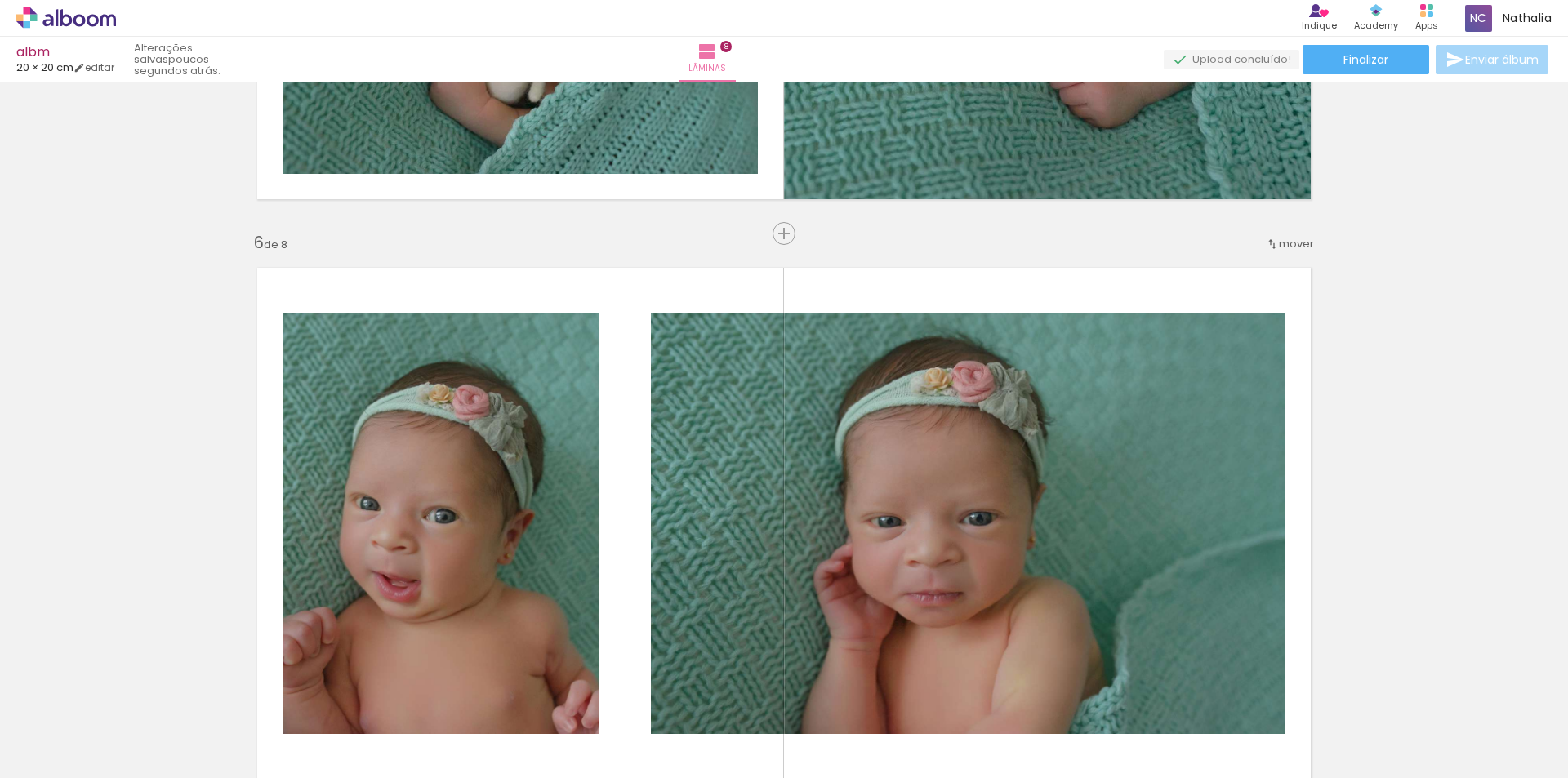
scroll to position [2784, 0]
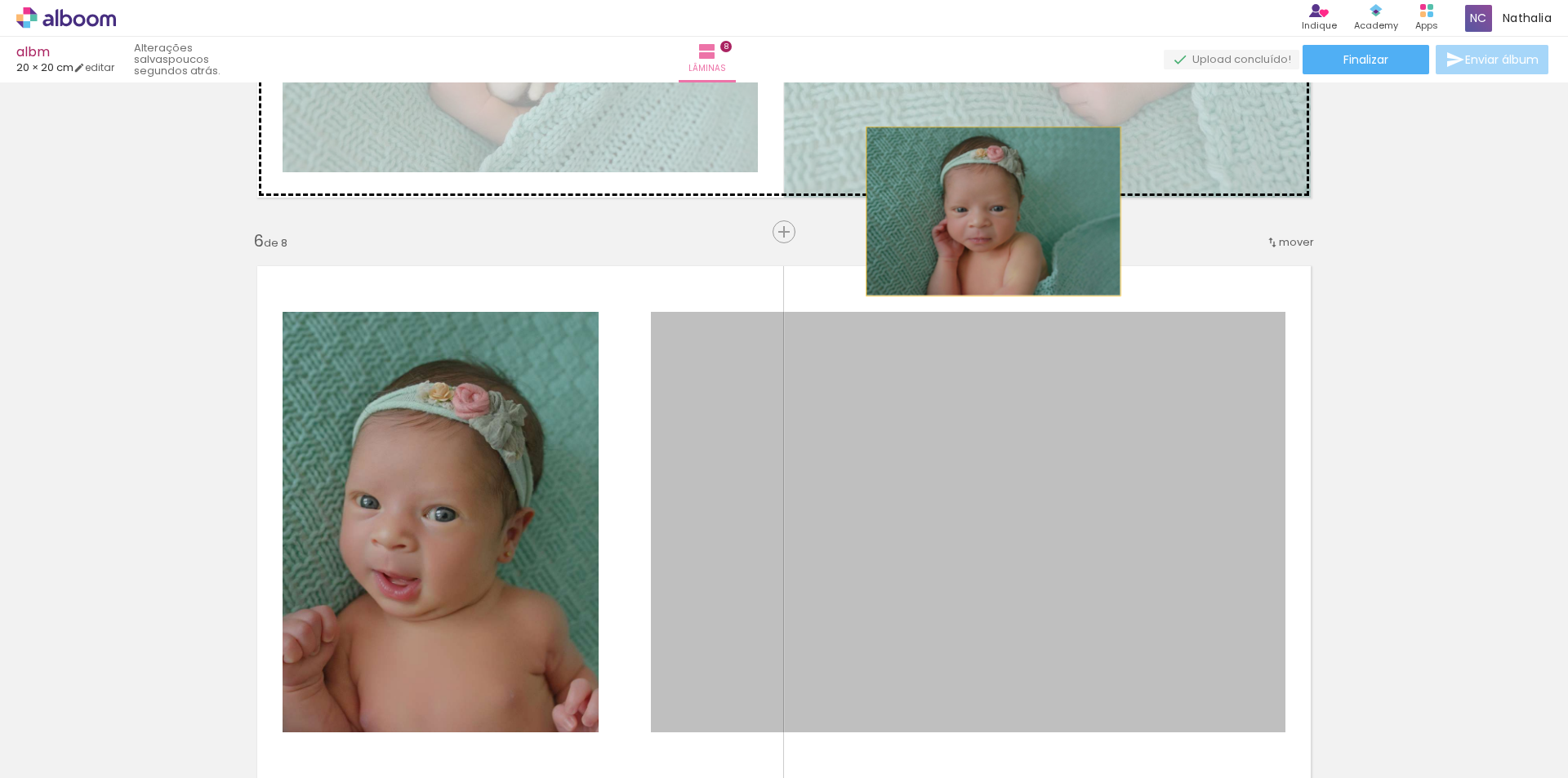
drag, startPoint x: 940, startPoint y: 440, endPoint x: 987, endPoint y: 211, distance: 233.8
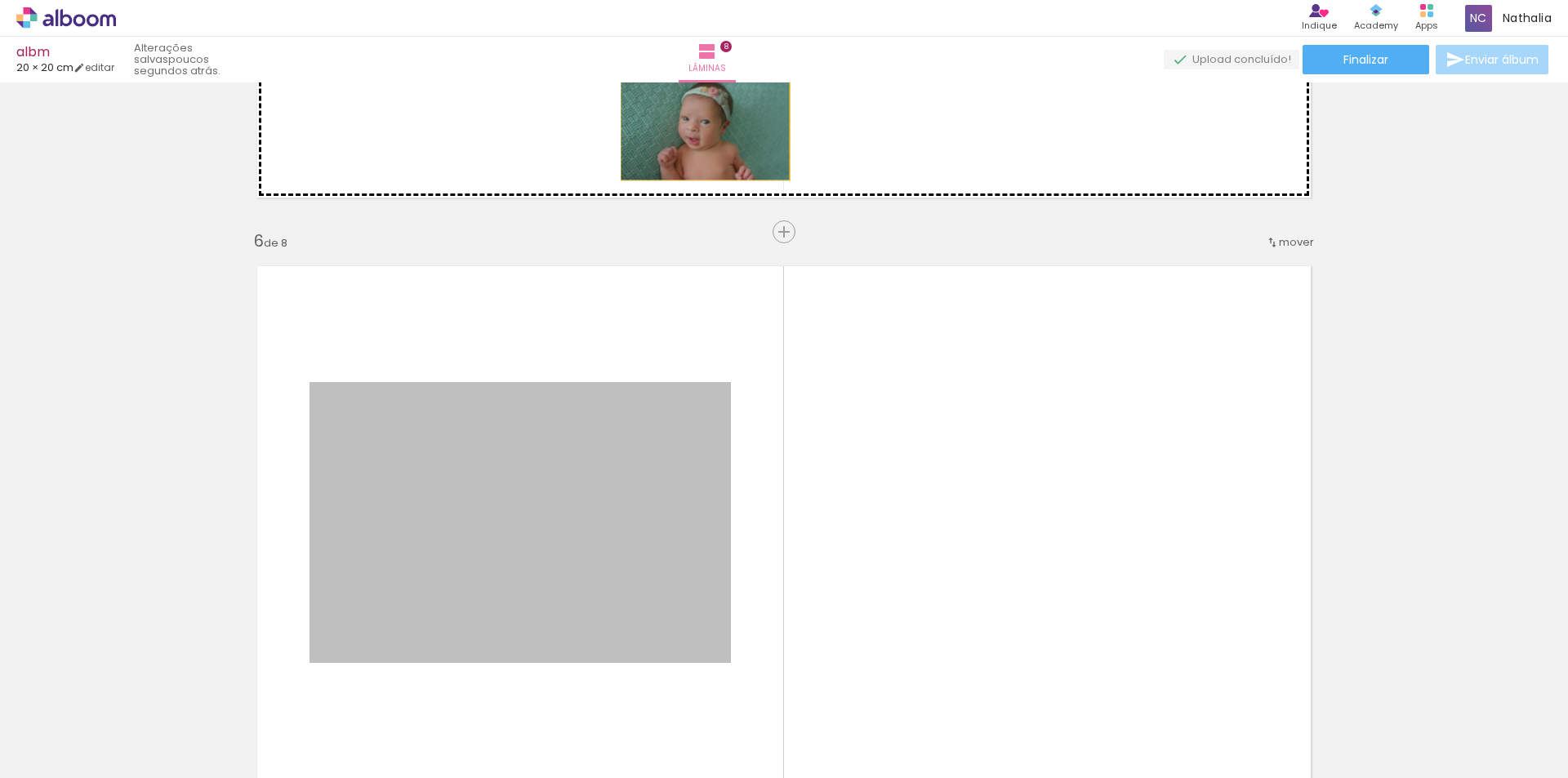
drag, startPoint x: 610, startPoint y: 474, endPoint x: 701, endPoint y: 123, distance: 362.6
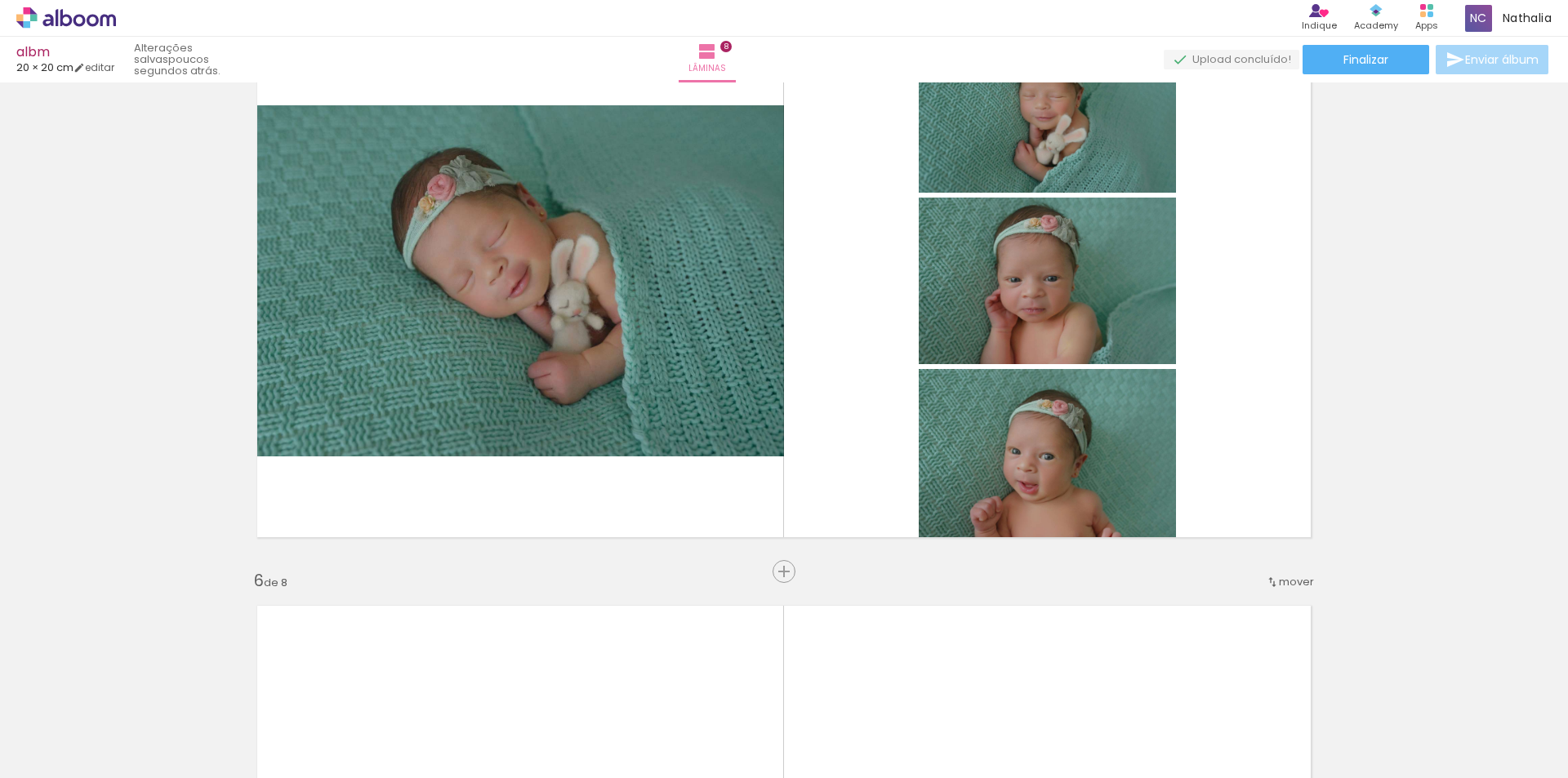
scroll to position [2458, 0]
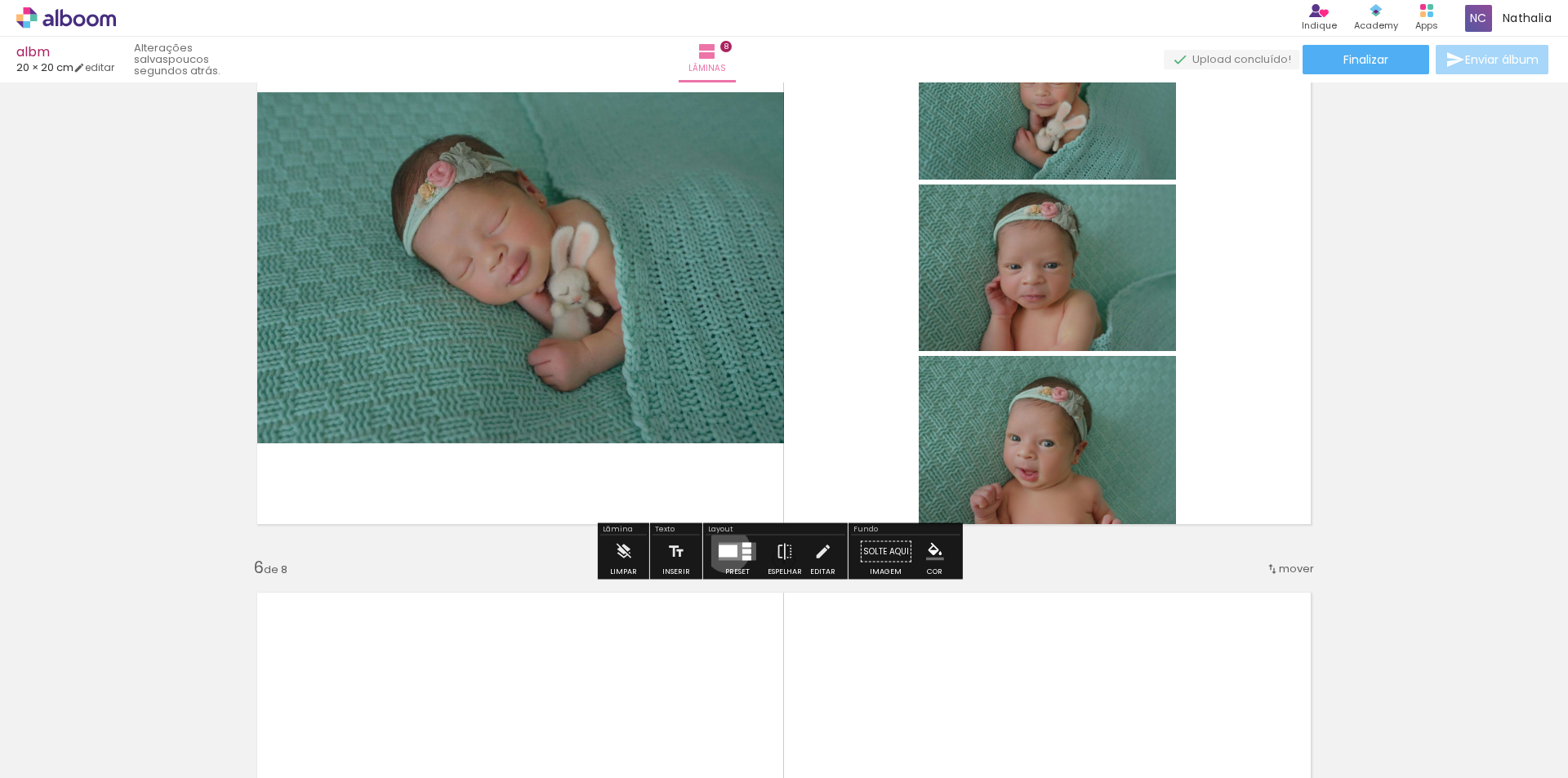
click at [723, 550] on div at bounding box center [728, 551] width 19 height 12
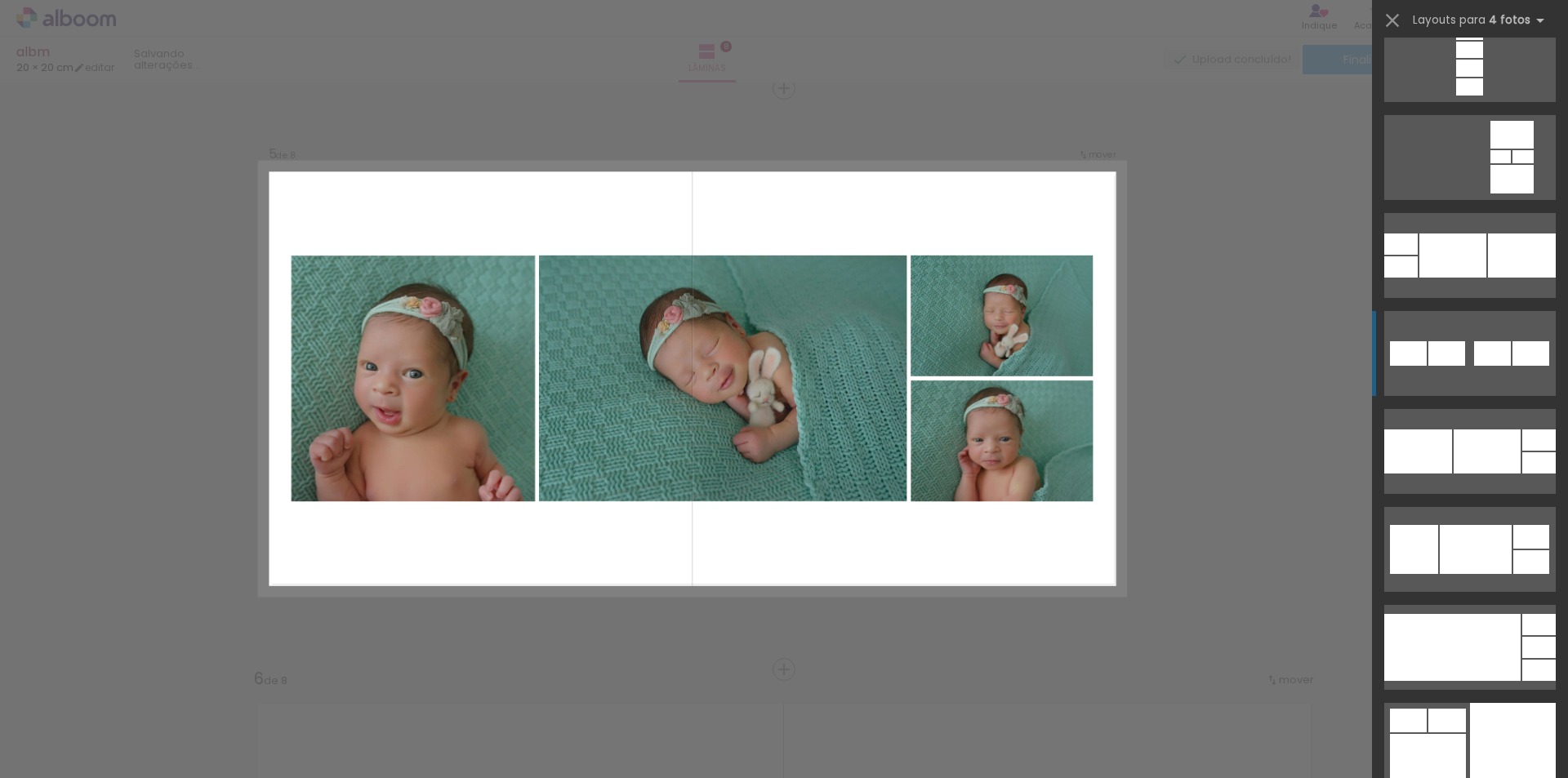
scroll to position [7432, 0]
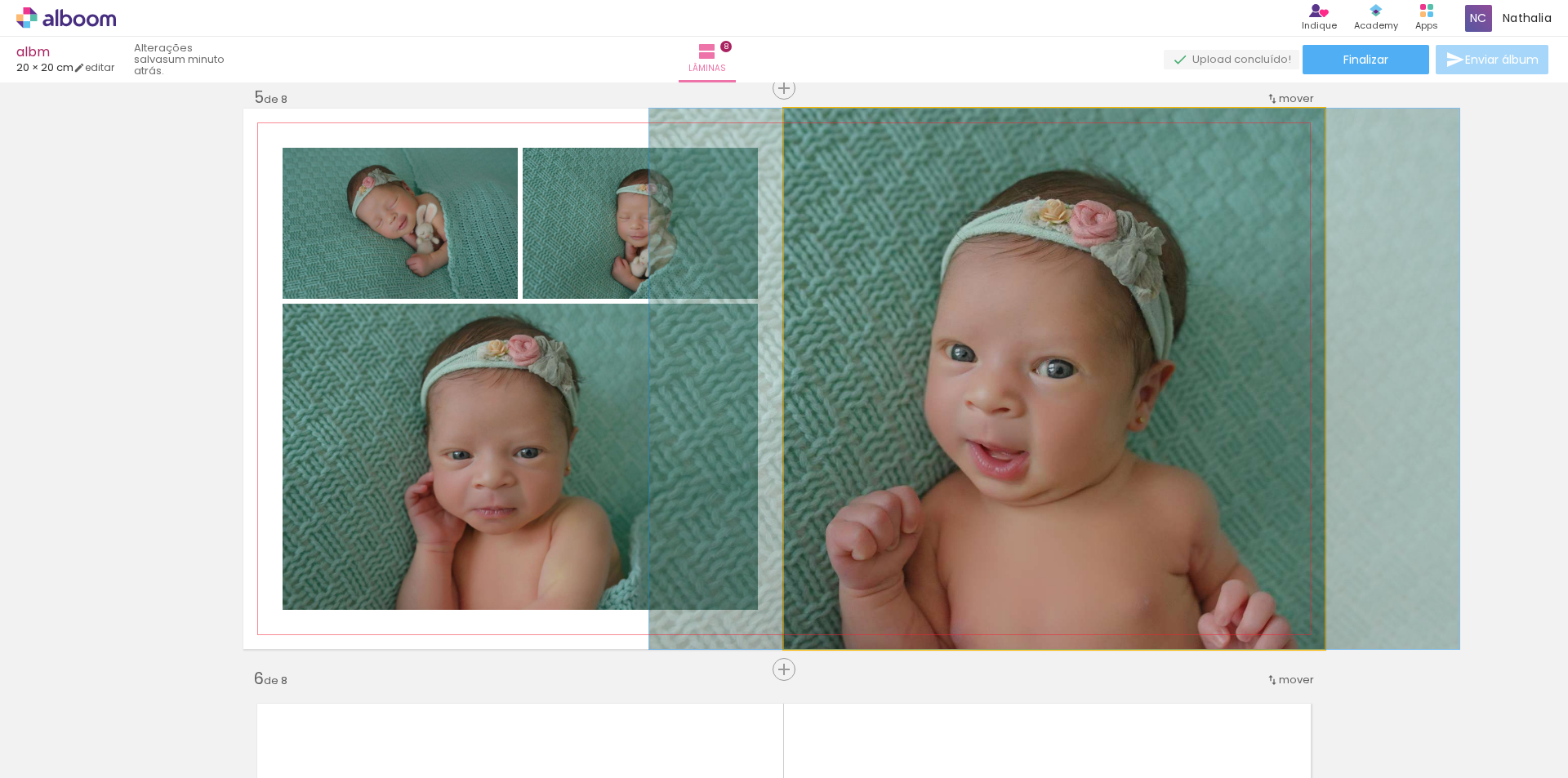
drag, startPoint x: 1154, startPoint y: 403, endPoint x: 1154, endPoint y: 393, distance: 10.0
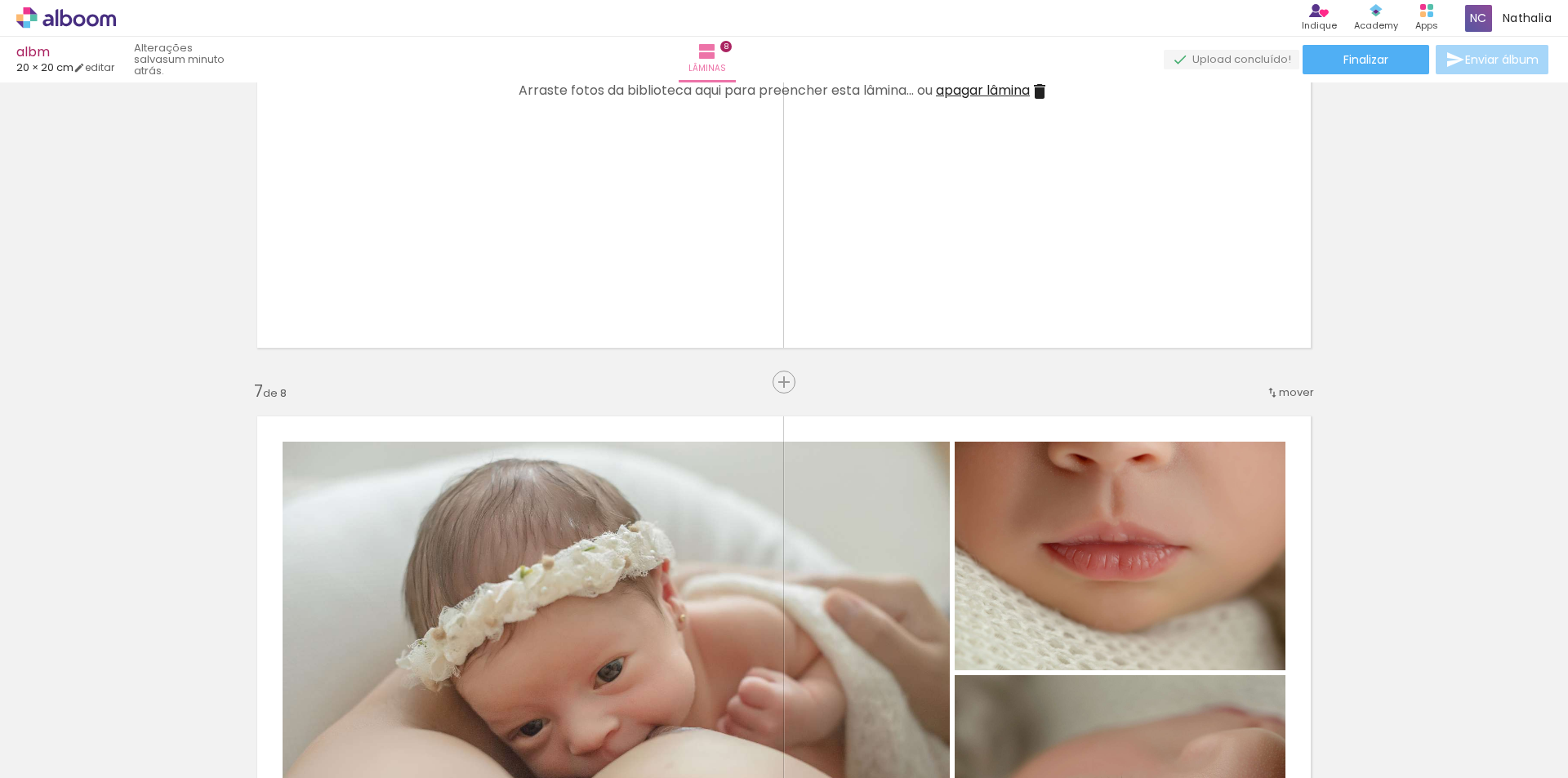
scroll to position [3245, 0]
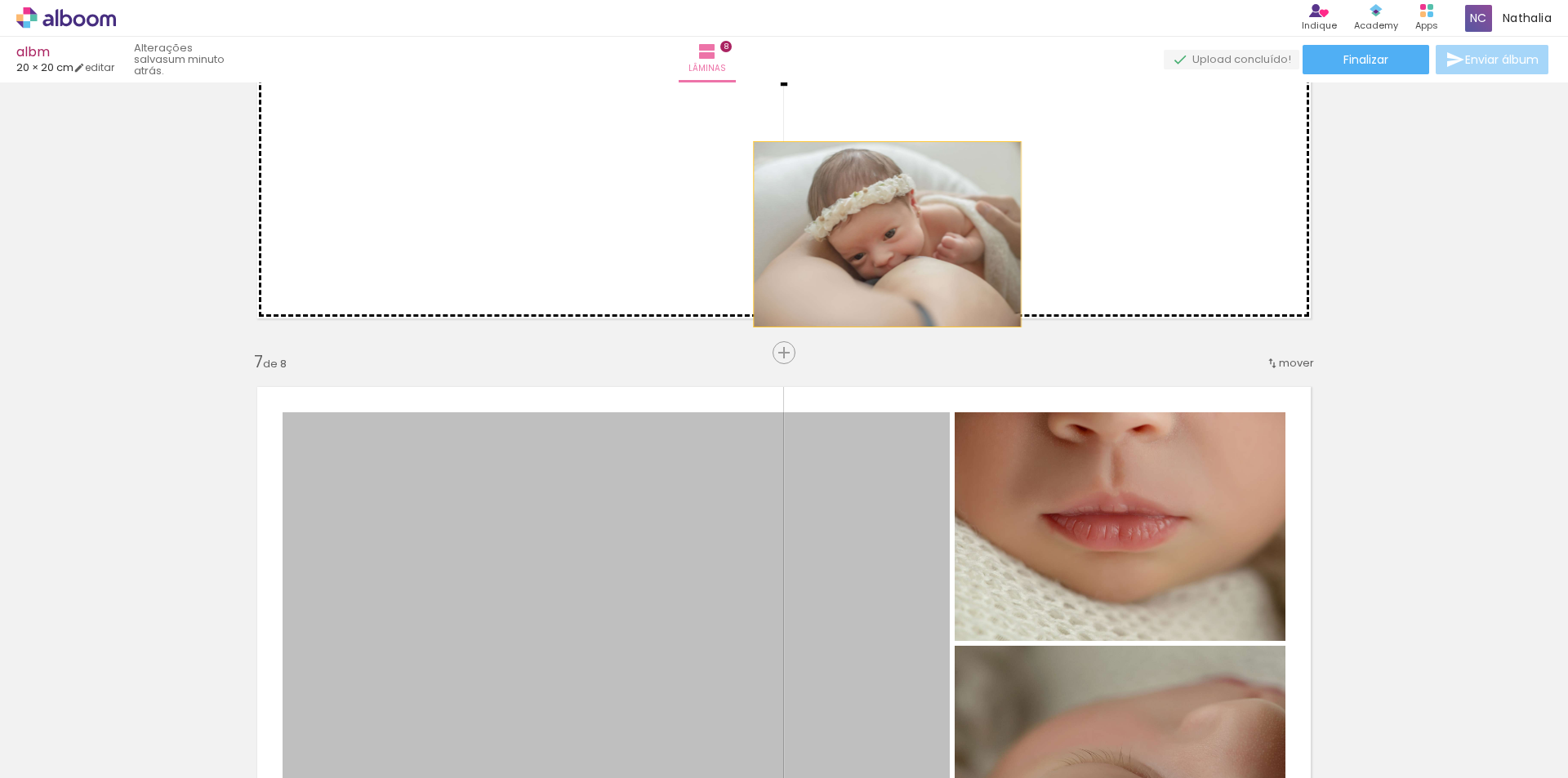
drag, startPoint x: 854, startPoint y: 494, endPoint x: 881, endPoint y: 235, distance: 260.4
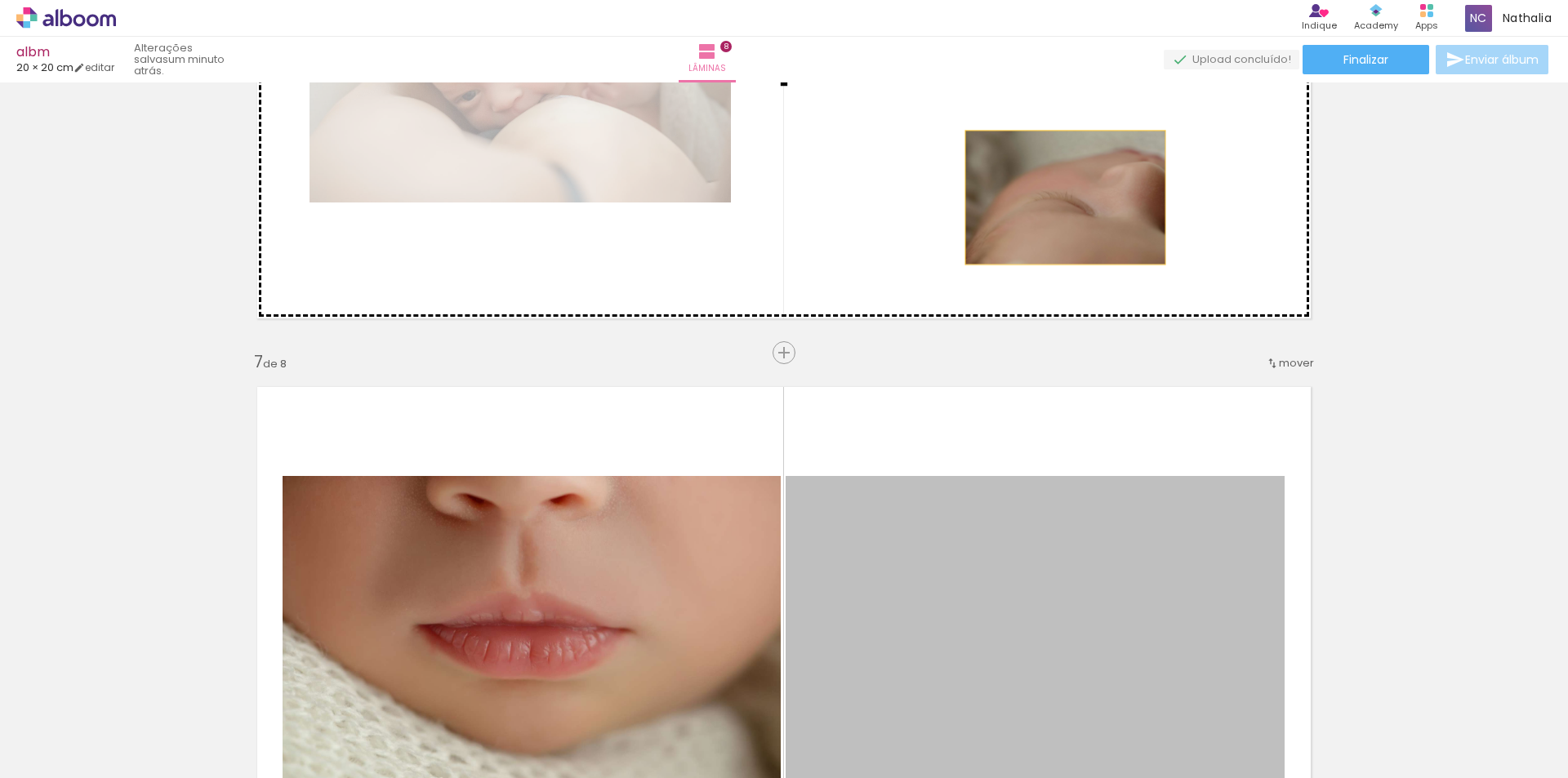
drag, startPoint x: 1007, startPoint y: 549, endPoint x: 1059, endPoint y: 198, distance: 354.8
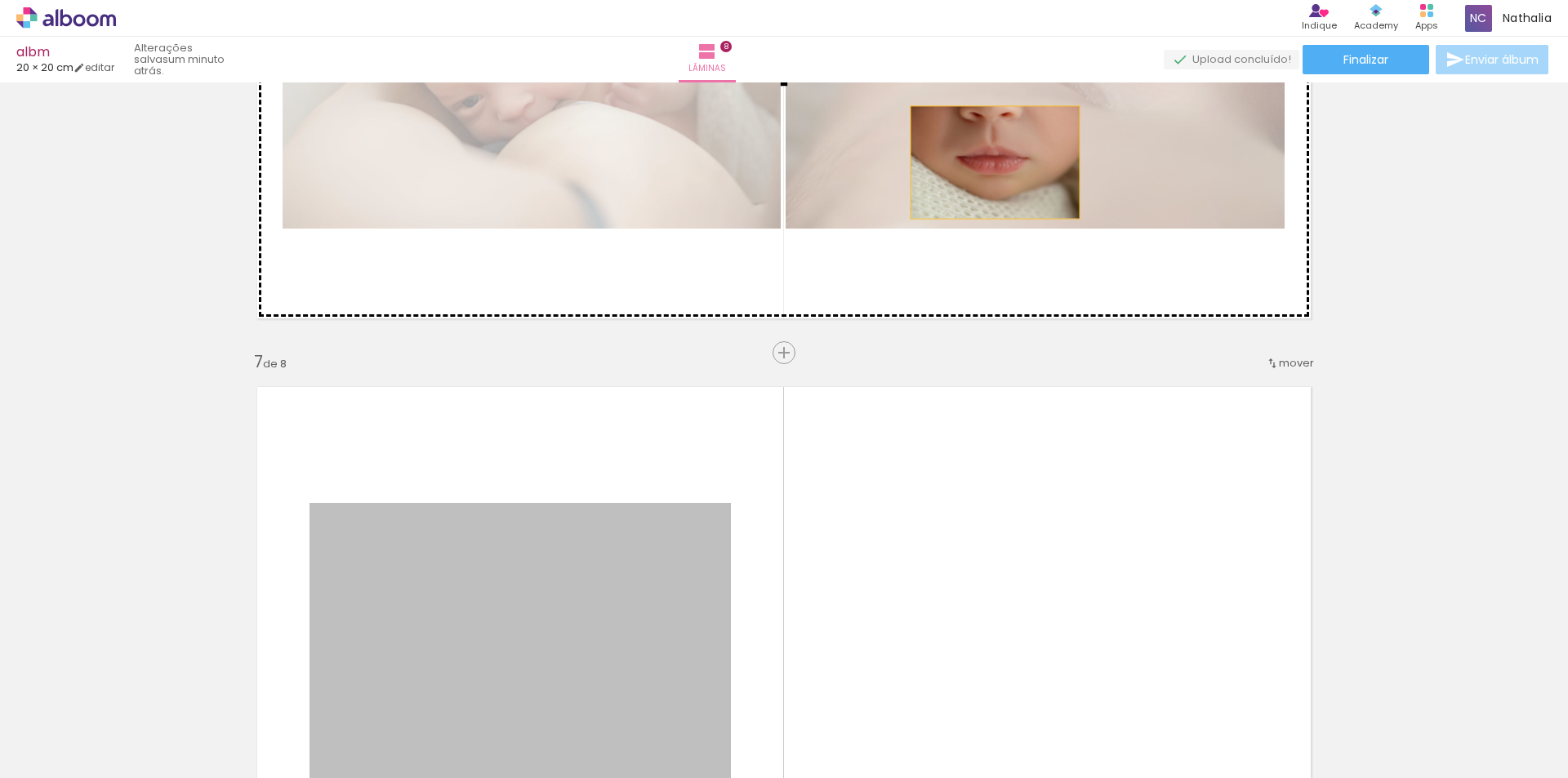
drag, startPoint x: 668, startPoint y: 558, endPoint x: 1005, endPoint y: 149, distance: 530.0
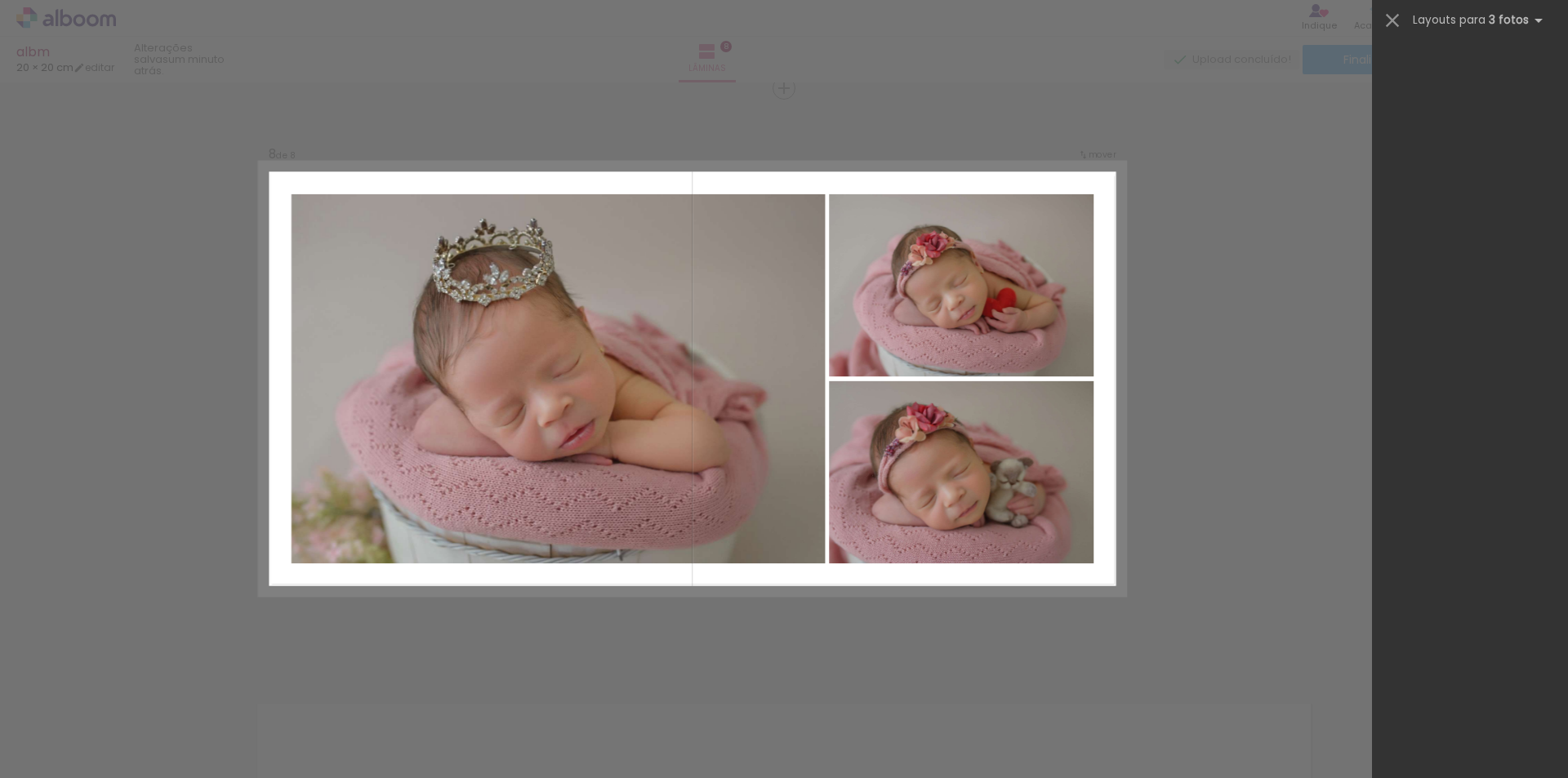
scroll to position [0, 1407]
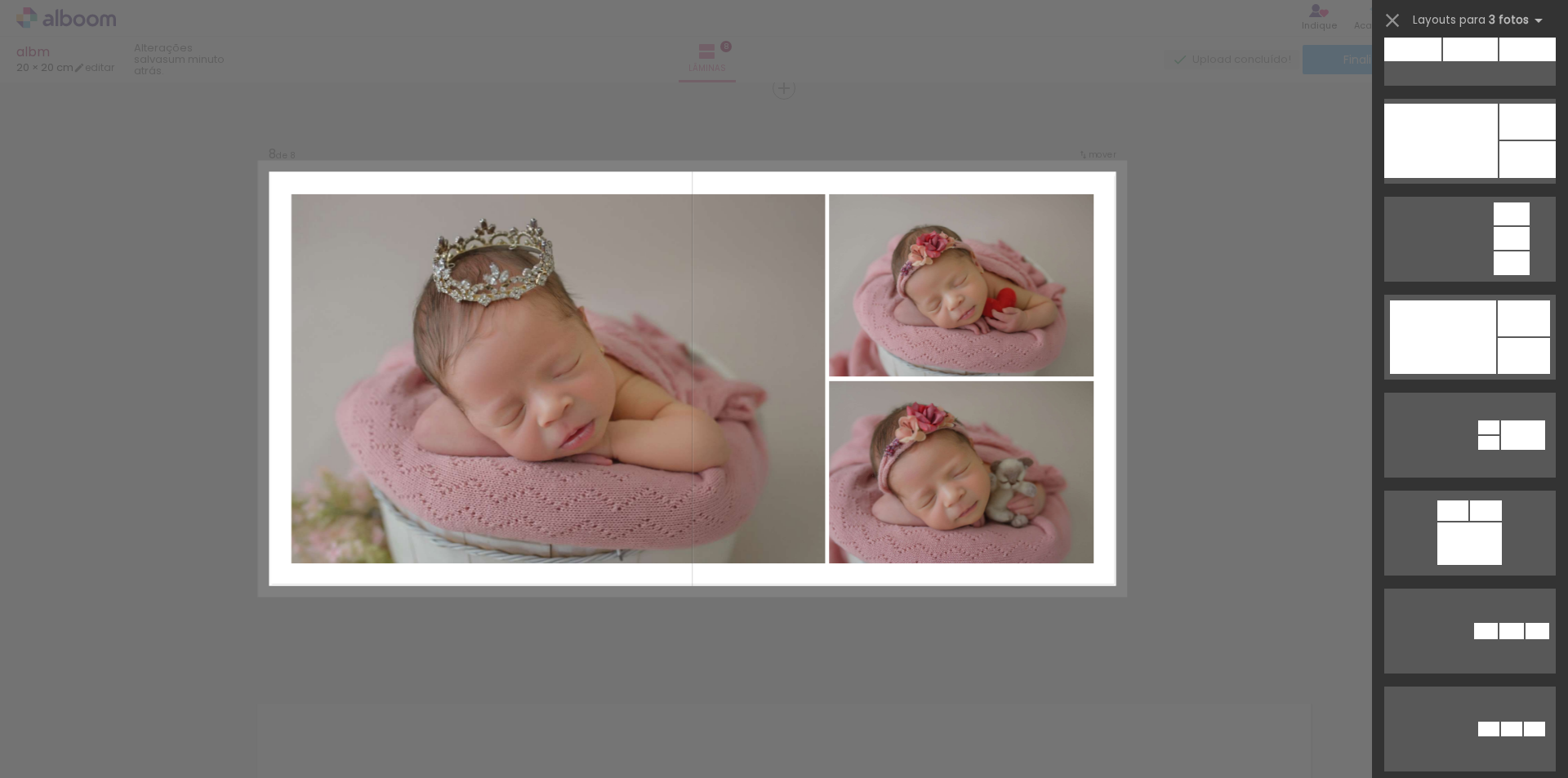
click at [1499, 623] on div at bounding box center [1512, 631] width 24 height 16
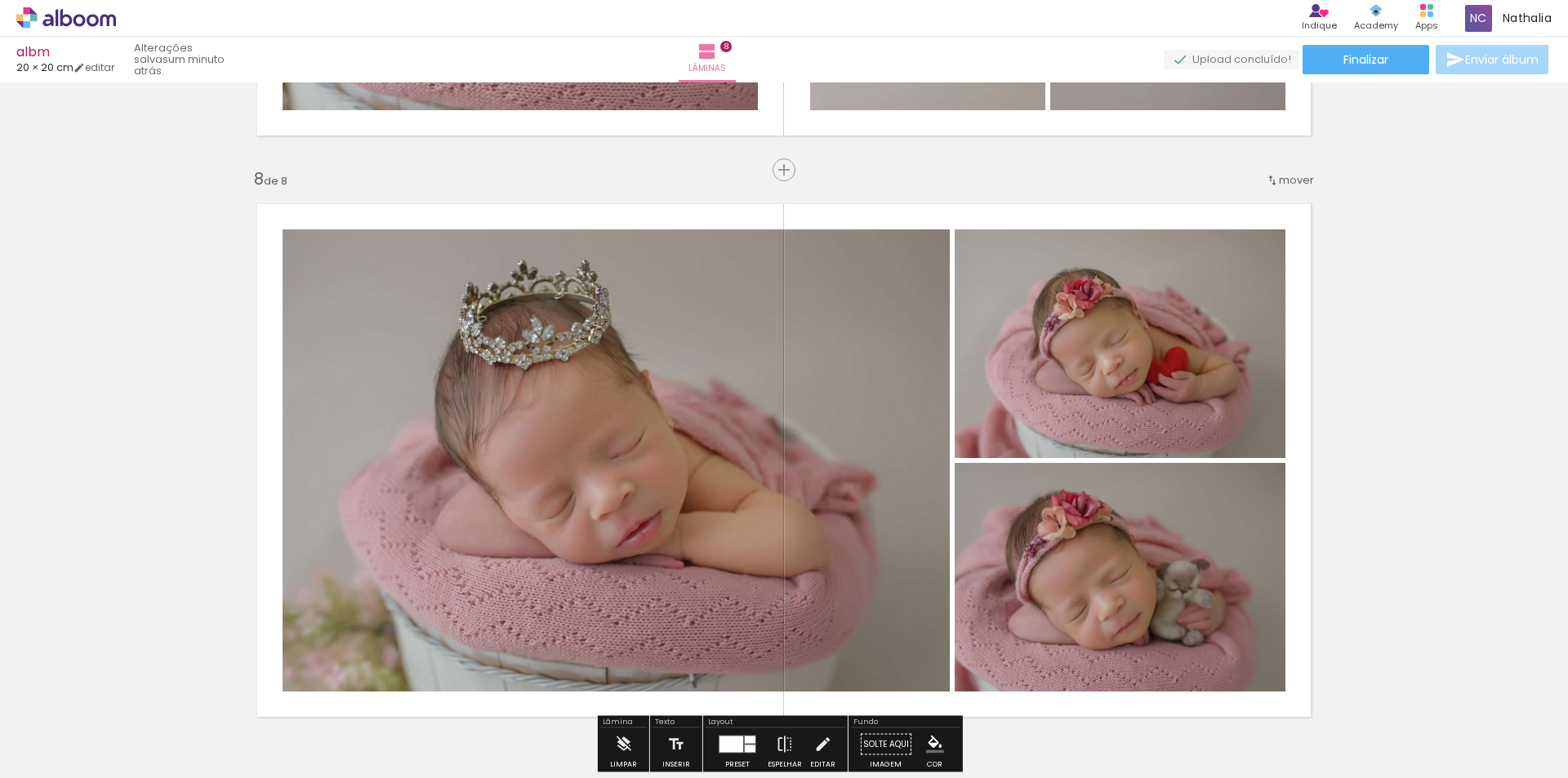
scroll to position [4255, 0]
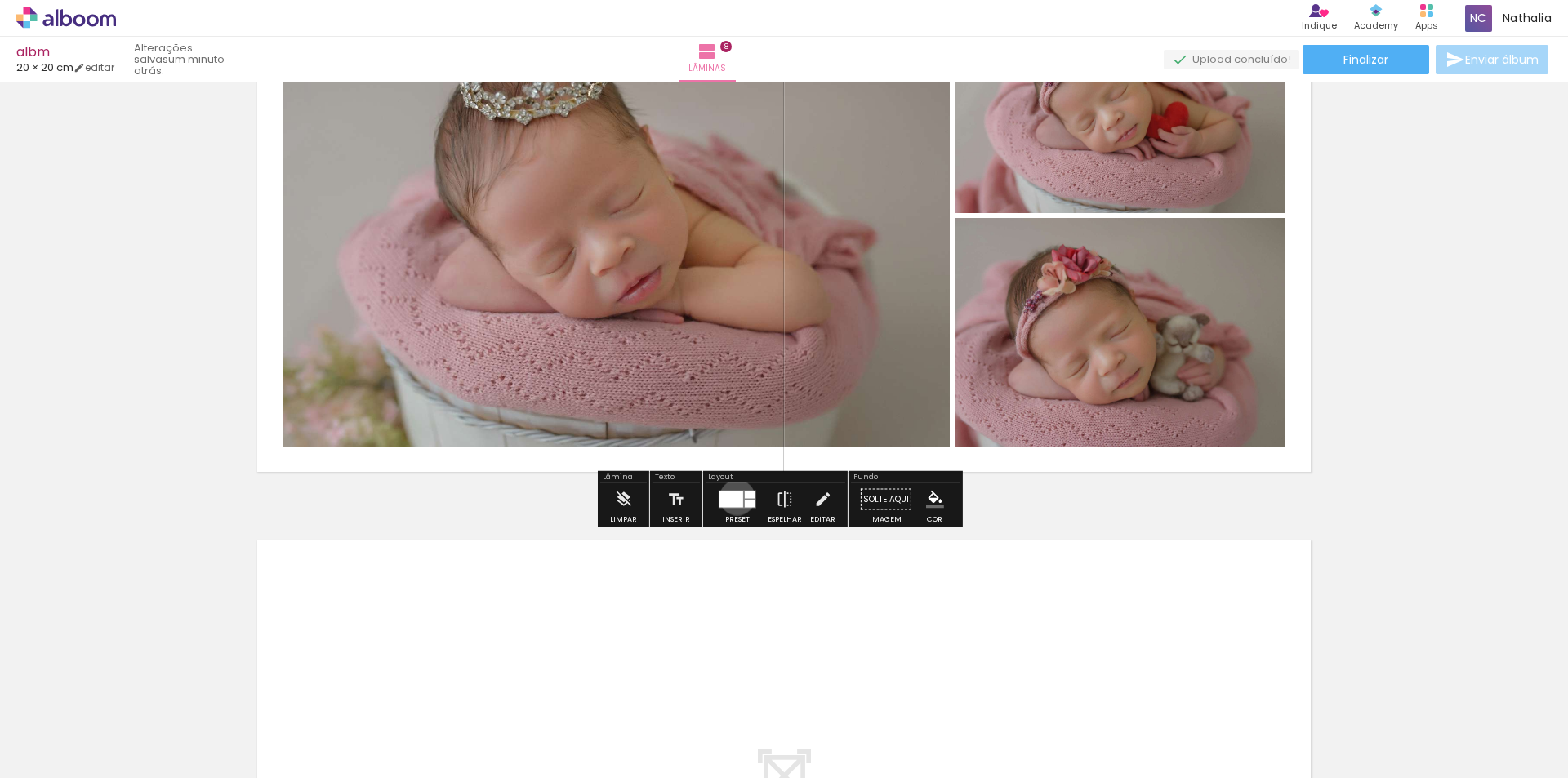
click at [733, 497] on div at bounding box center [731, 499] width 23 height 16
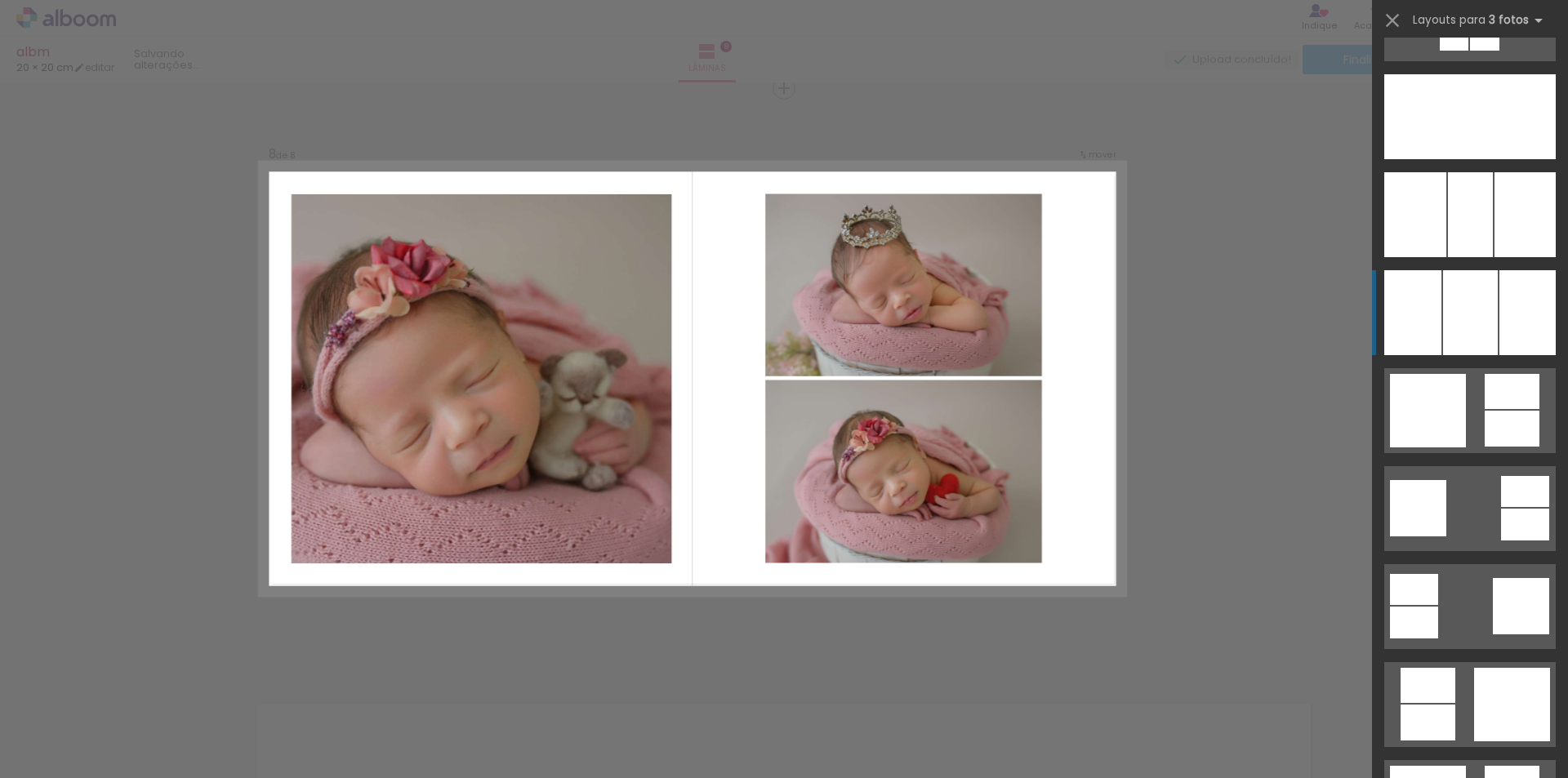
scroll to position [4247, 0]
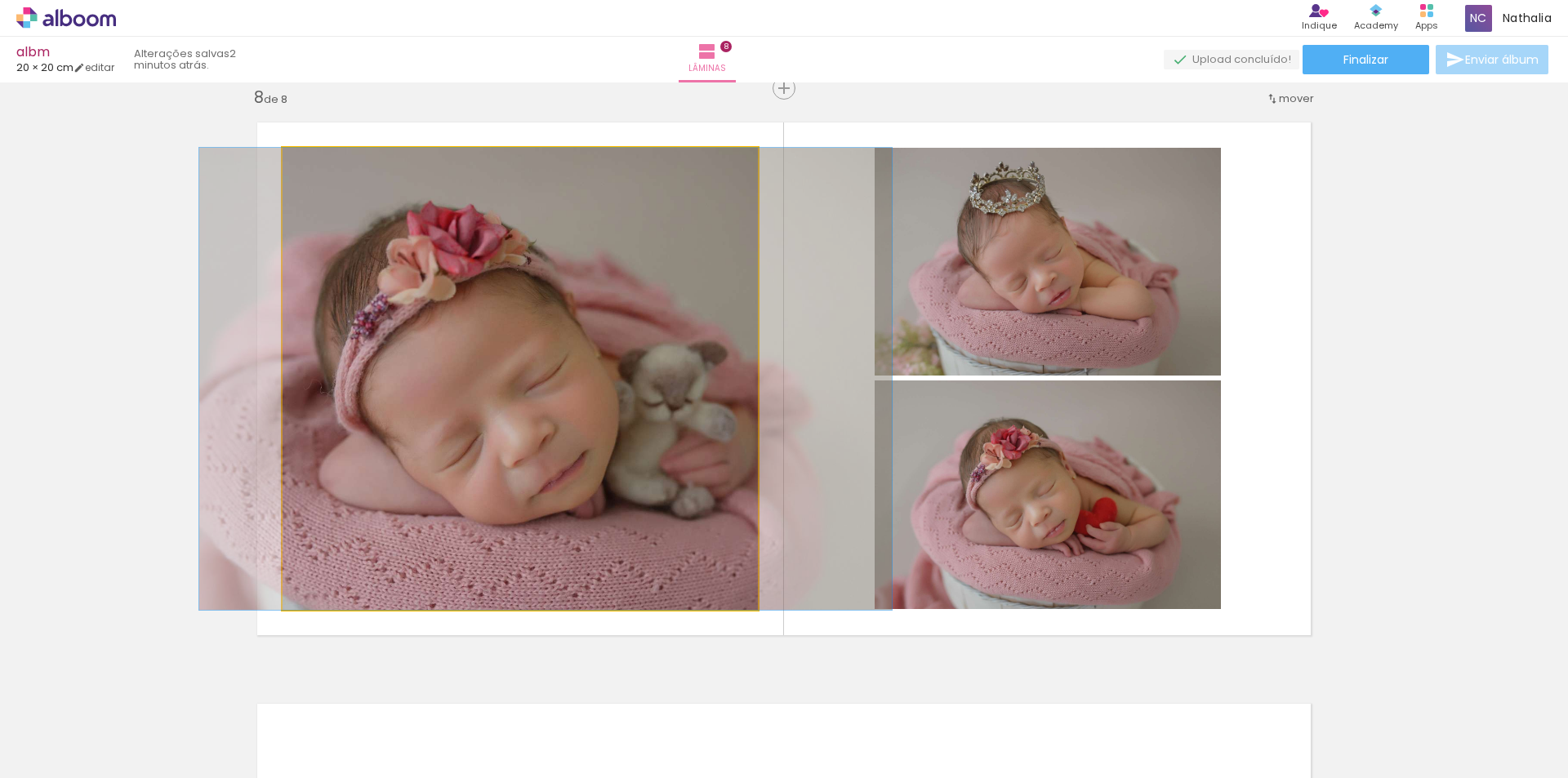
drag, startPoint x: 575, startPoint y: 418, endPoint x: 601, endPoint y: 419, distance: 26.0
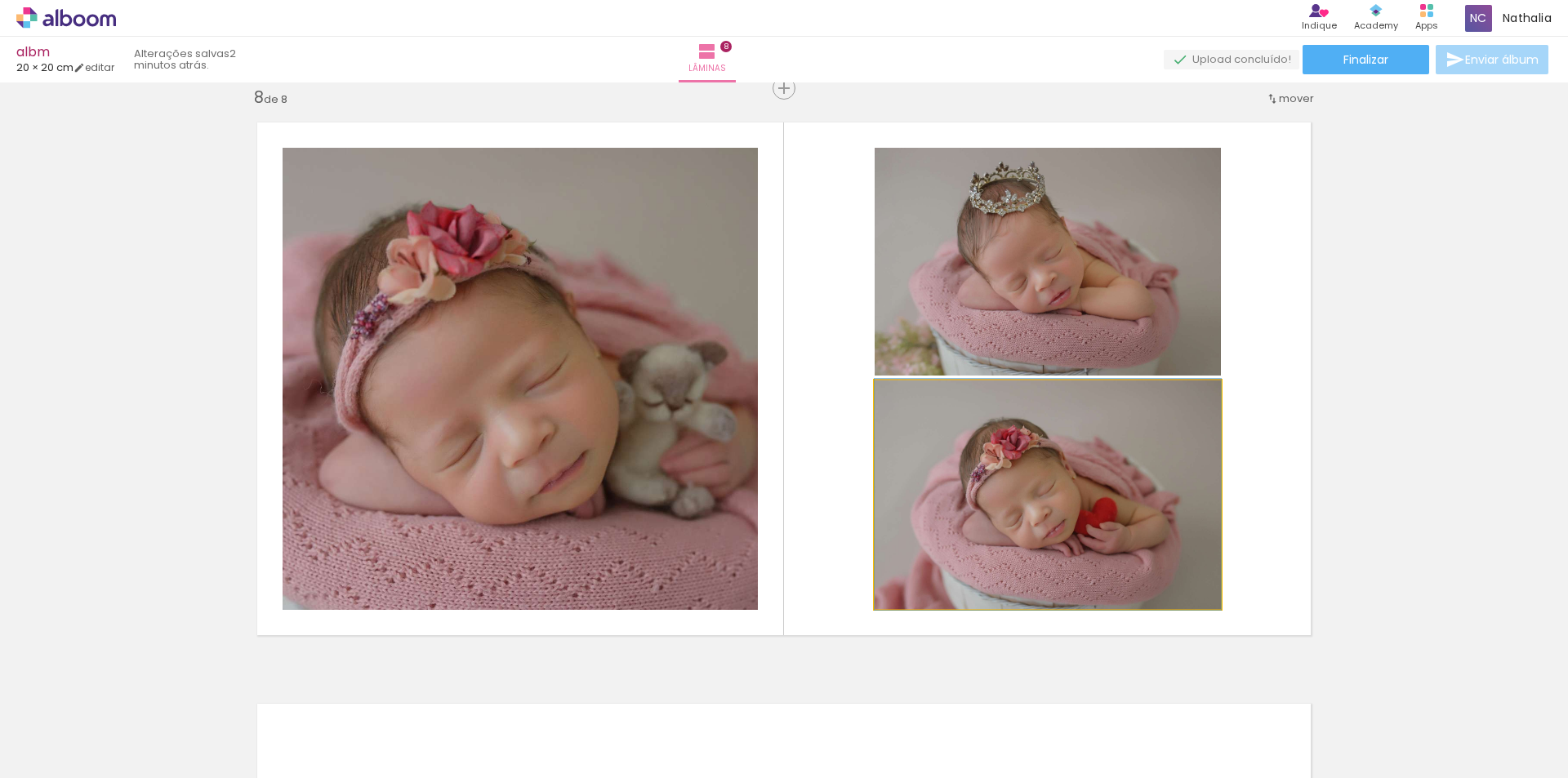
click at [965, 482] on quentale-photo at bounding box center [1047, 496] width 346 height 229
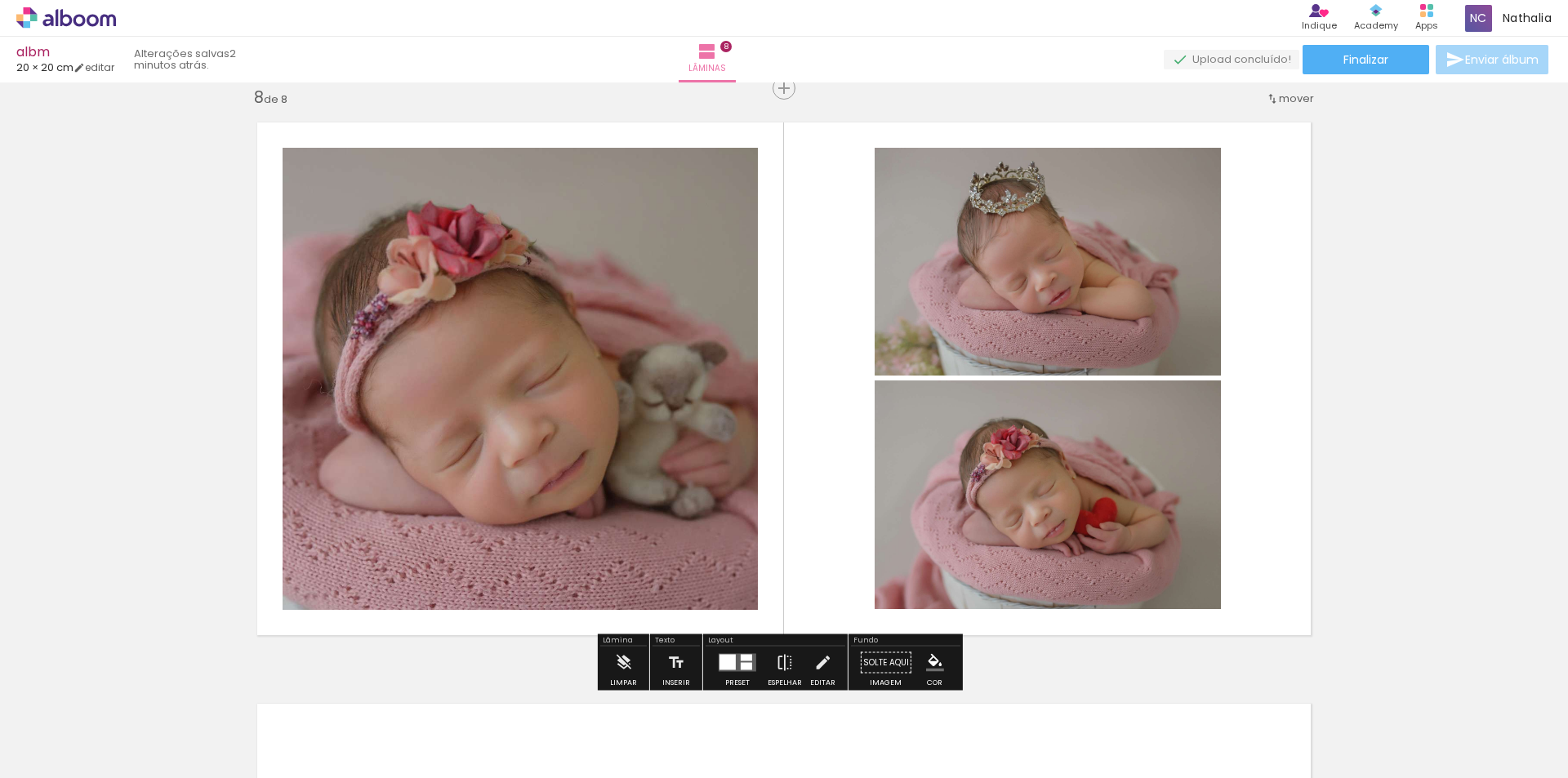
click at [1014, 326] on quentale-photo at bounding box center [1047, 262] width 346 height 228
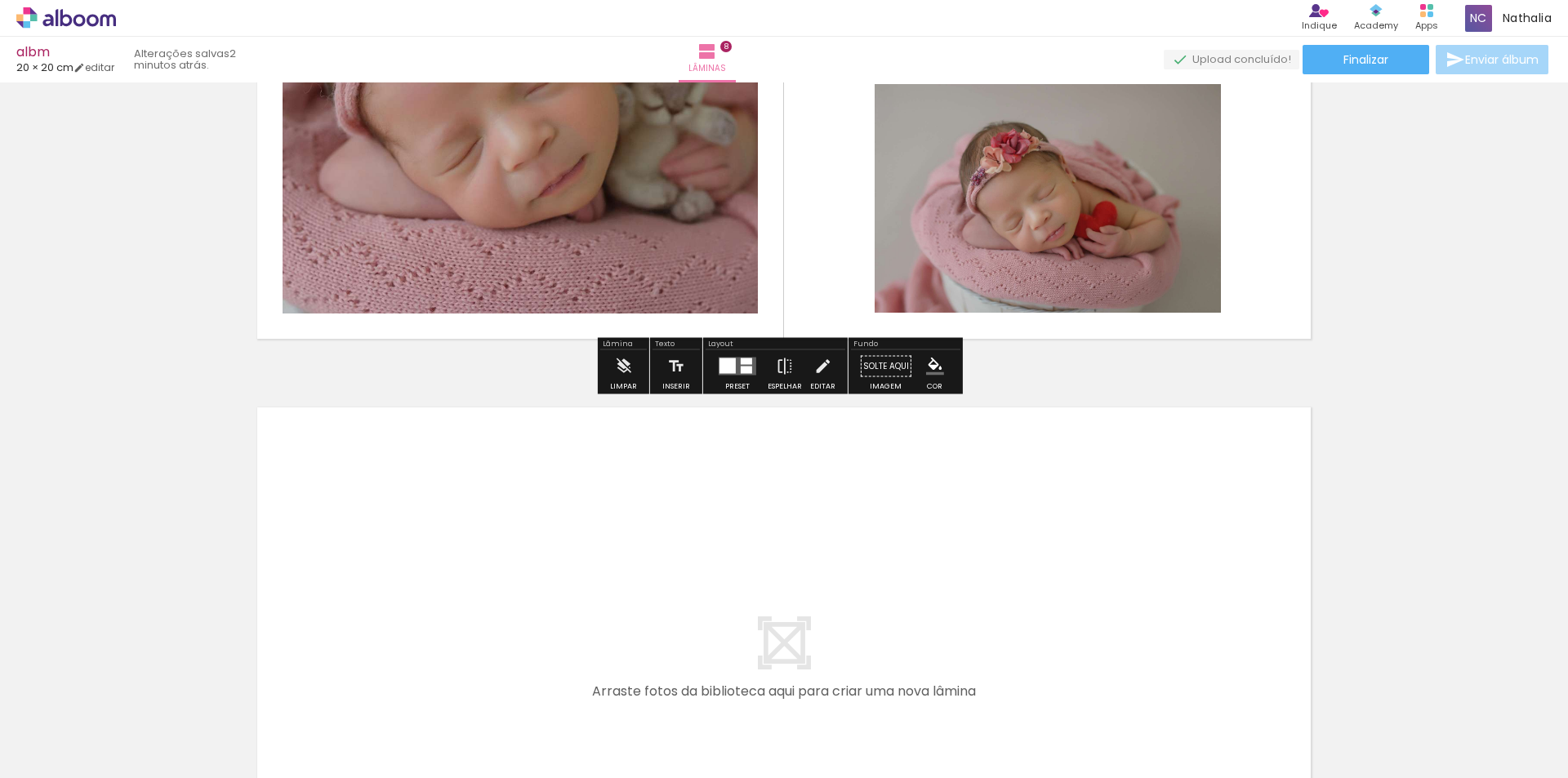
scroll to position [4634, 0]
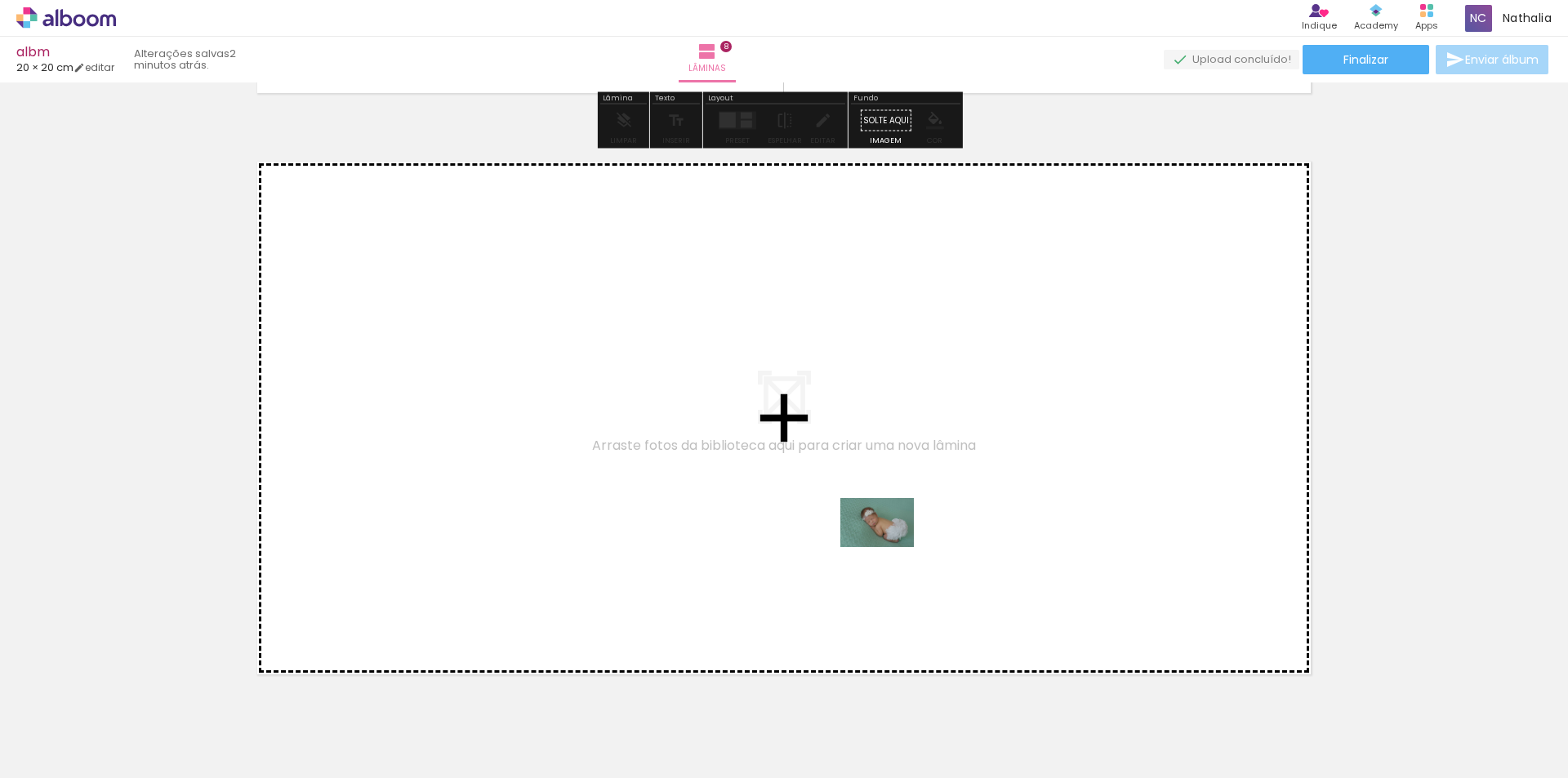
drag, startPoint x: 880, startPoint y: 721, endPoint x: 890, endPoint y: 540, distance: 181.3
click at [890, 540] on quentale-workspace at bounding box center [784, 389] width 1568 height 778
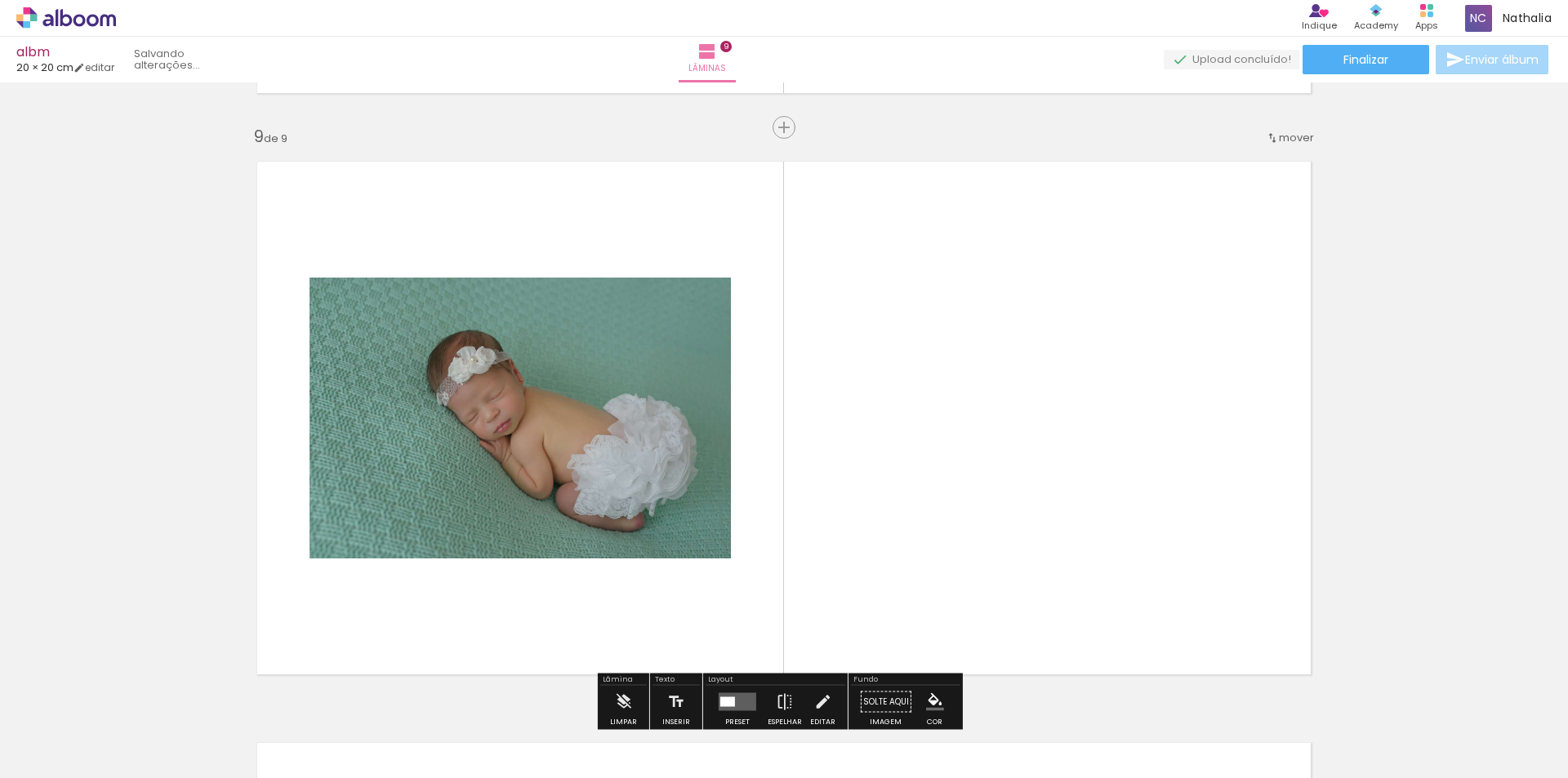
scroll to position [4673, 0]
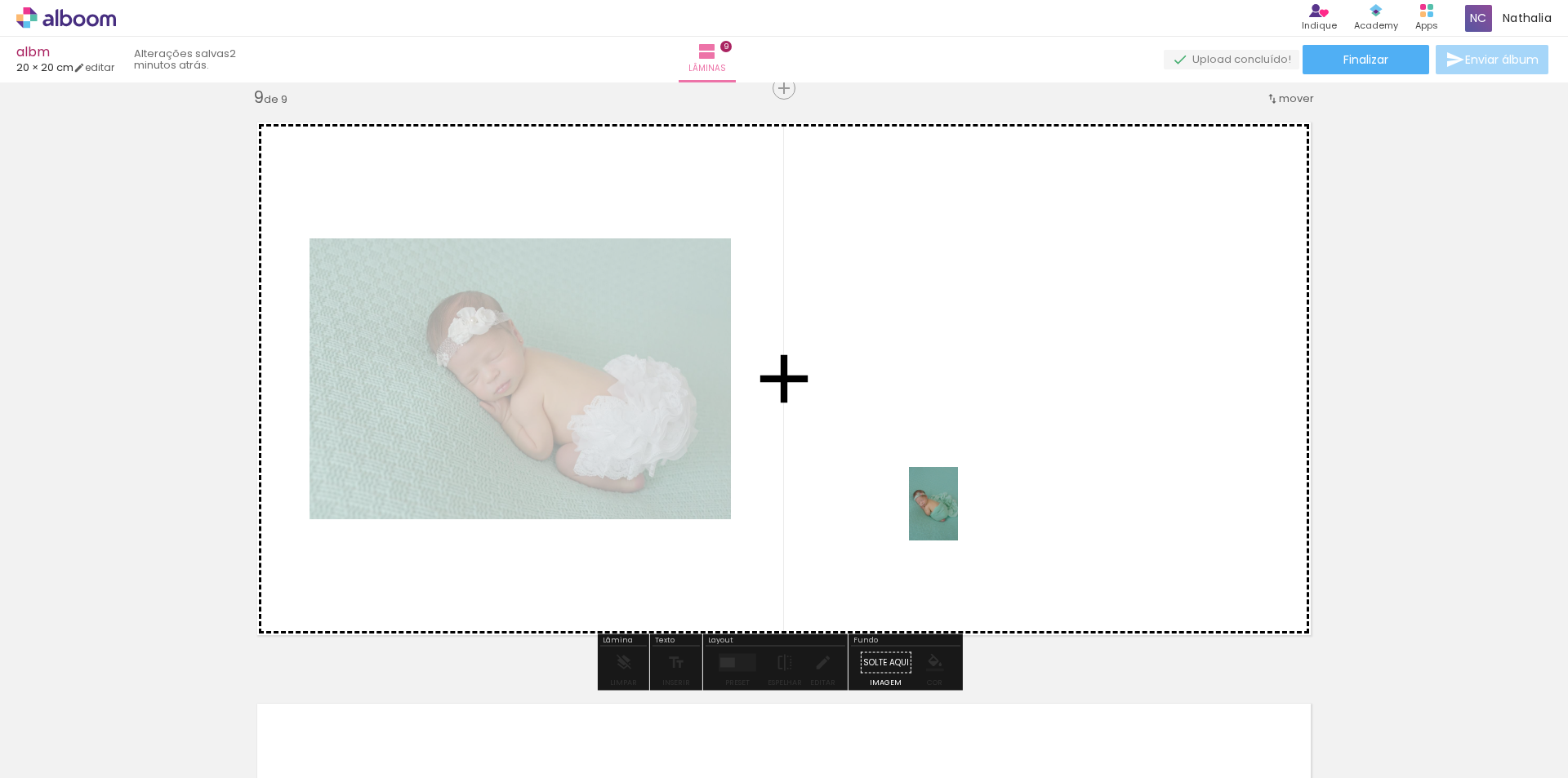
drag, startPoint x: 958, startPoint y: 747, endPoint x: 1009, endPoint y: 634, distance: 124.0
click at [958, 501] on quentale-workspace at bounding box center [784, 389] width 1568 height 778
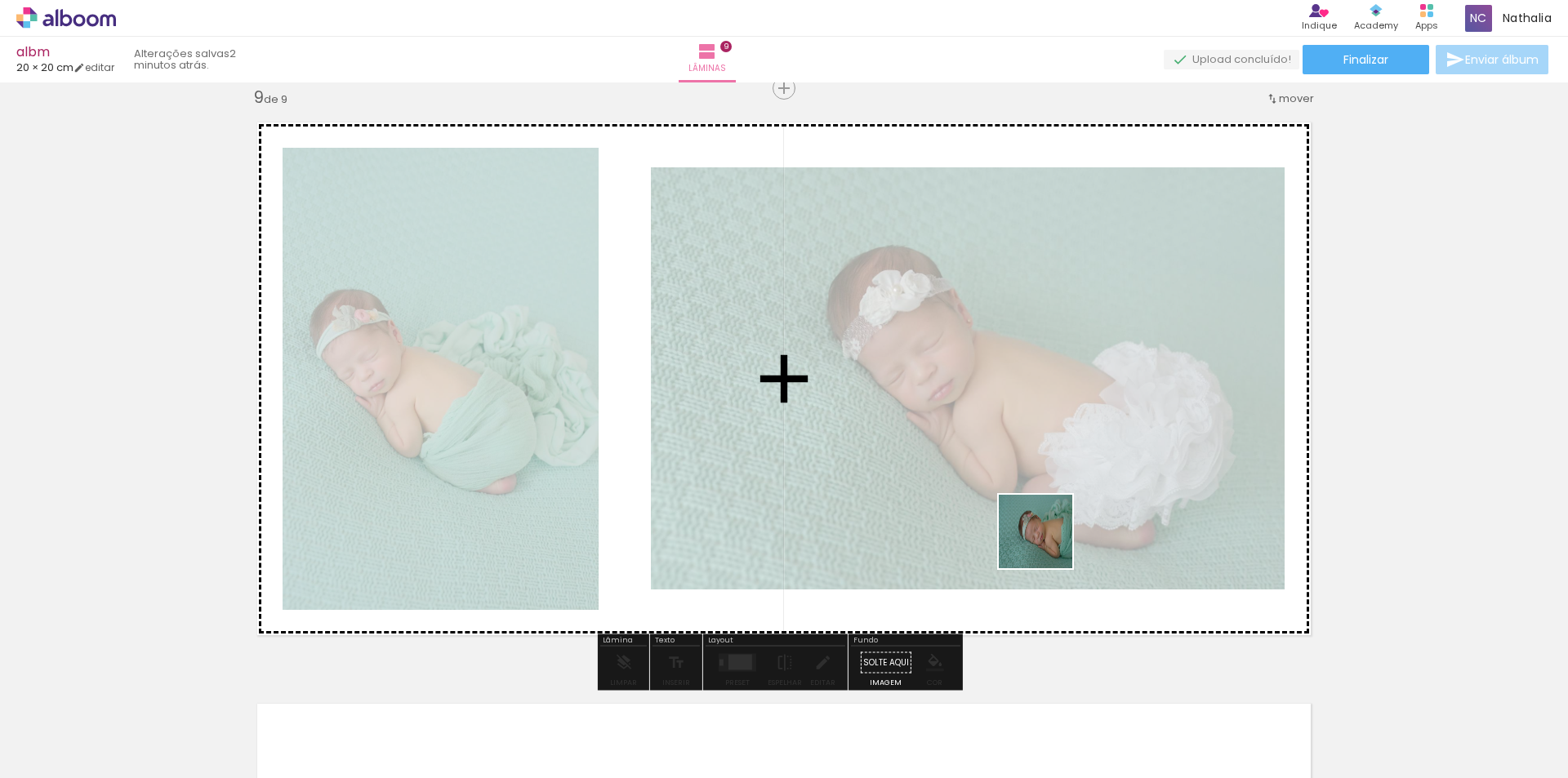
drag, startPoint x: 1055, startPoint y: 653, endPoint x: 1132, endPoint y: 607, distance: 89.7
click at [1031, 444] on quentale-workspace at bounding box center [784, 389] width 1568 height 778
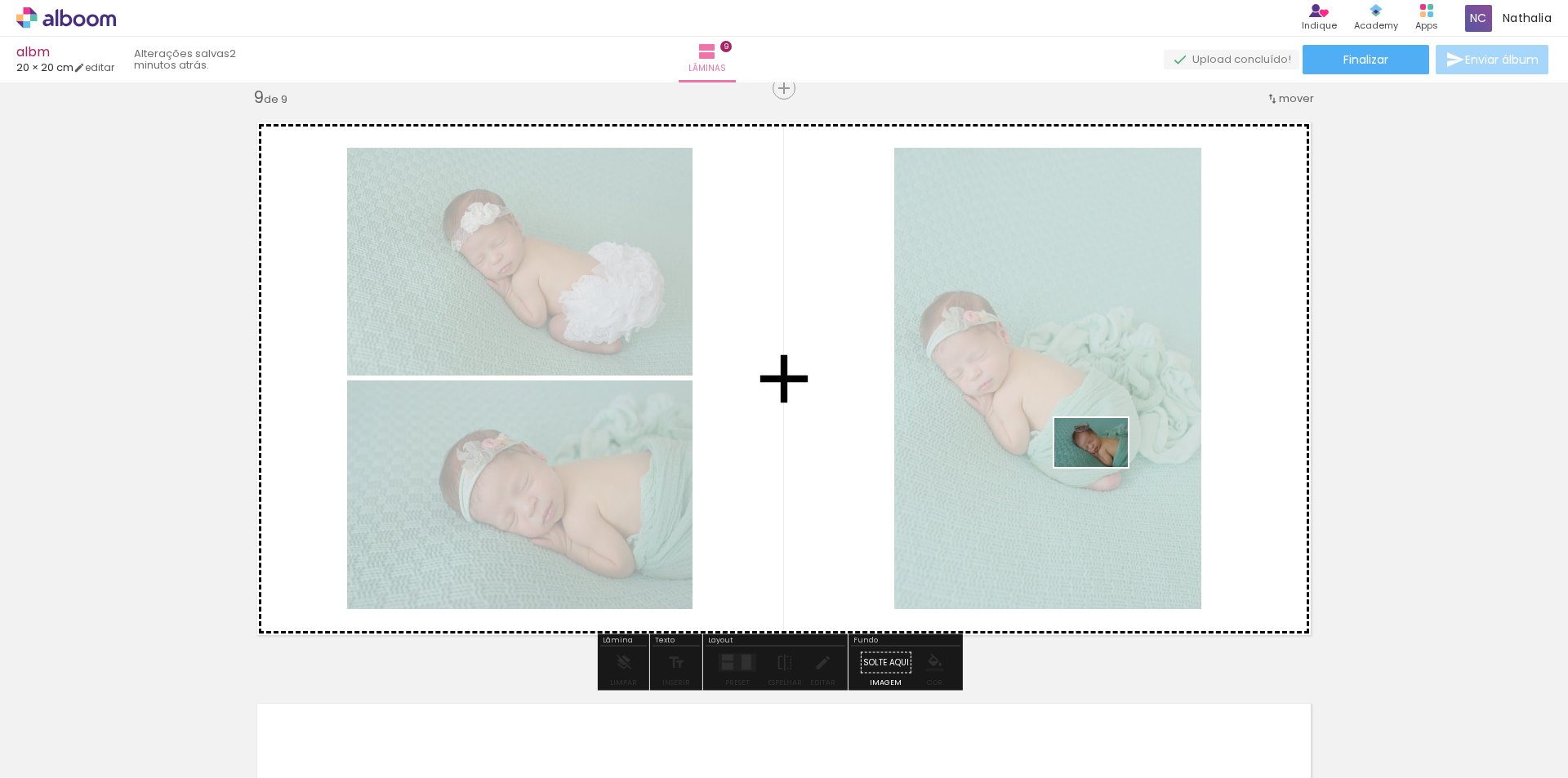
drag, startPoint x: 1152, startPoint y: 738, endPoint x: 1130, endPoint y: 531, distance: 208.2
click at [1098, 440] on quentale-workspace at bounding box center [784, 389] width 1568 height 778
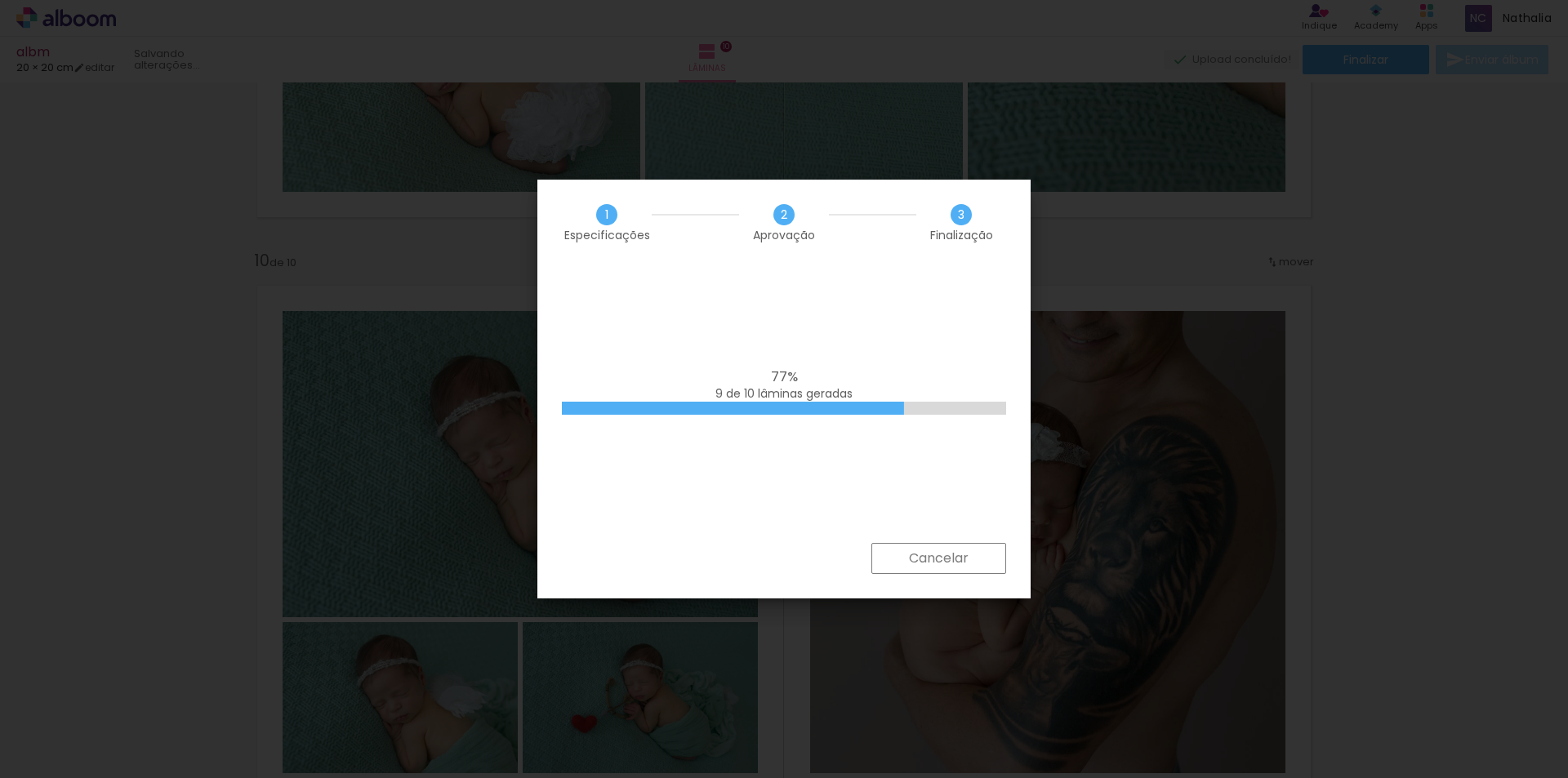
scroll to position [0, 1407]
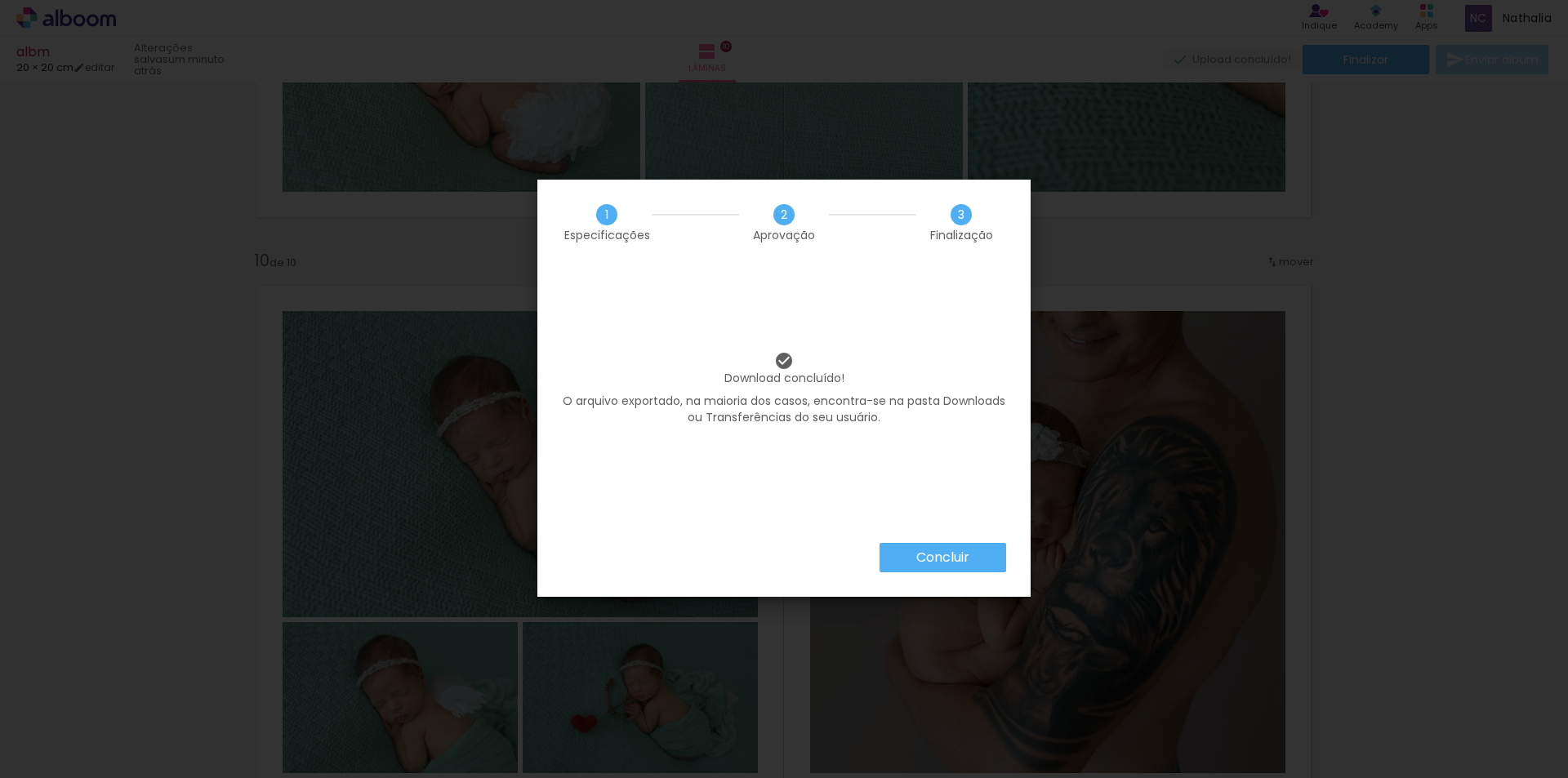
click at [0, 0] on slot "Concluir" at bounding box center [0, 0] width 0 height 0
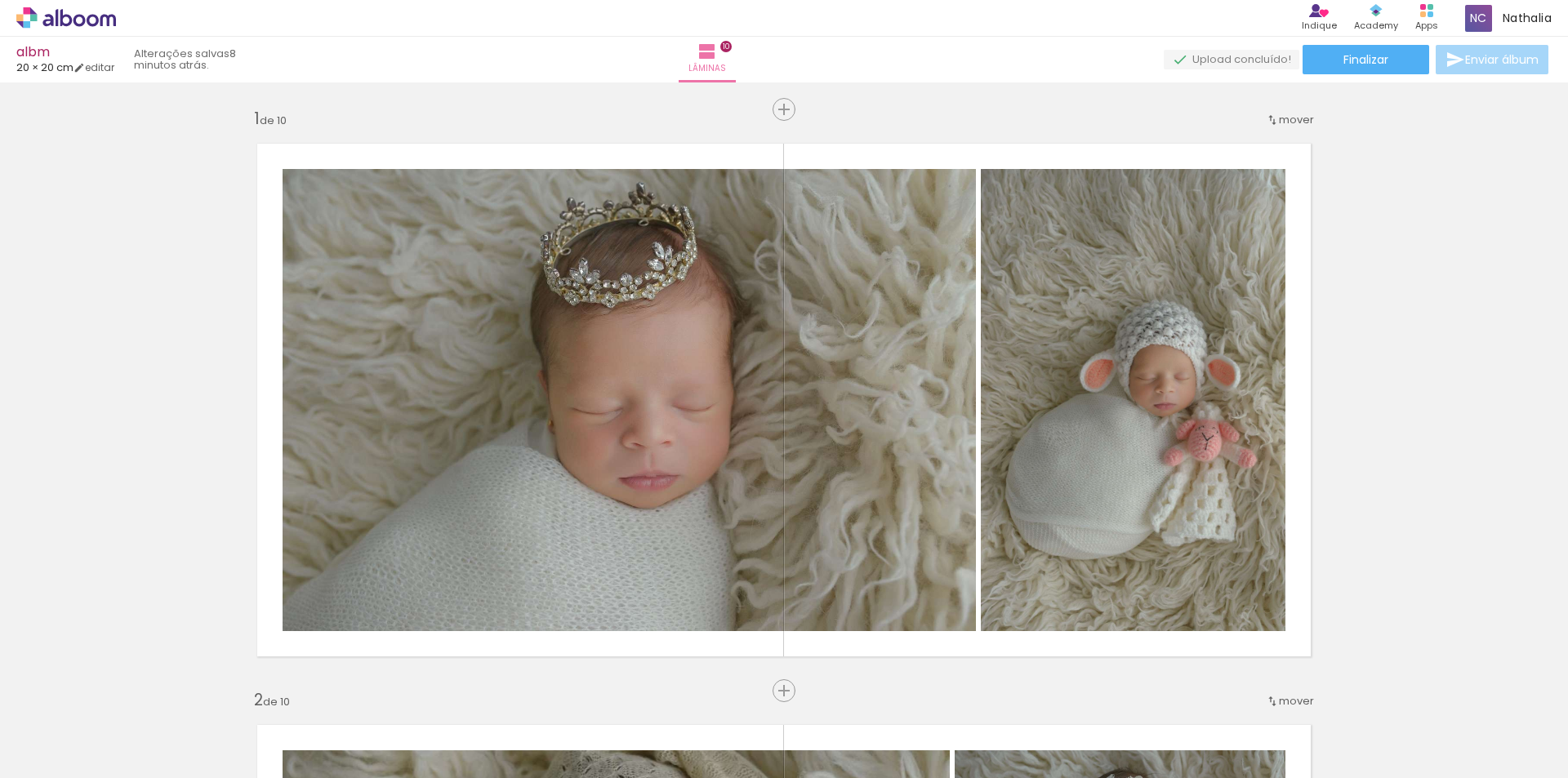
scroll to position [0, 1407]
